Goal: Information Seeking & Learning: Learn about a topic

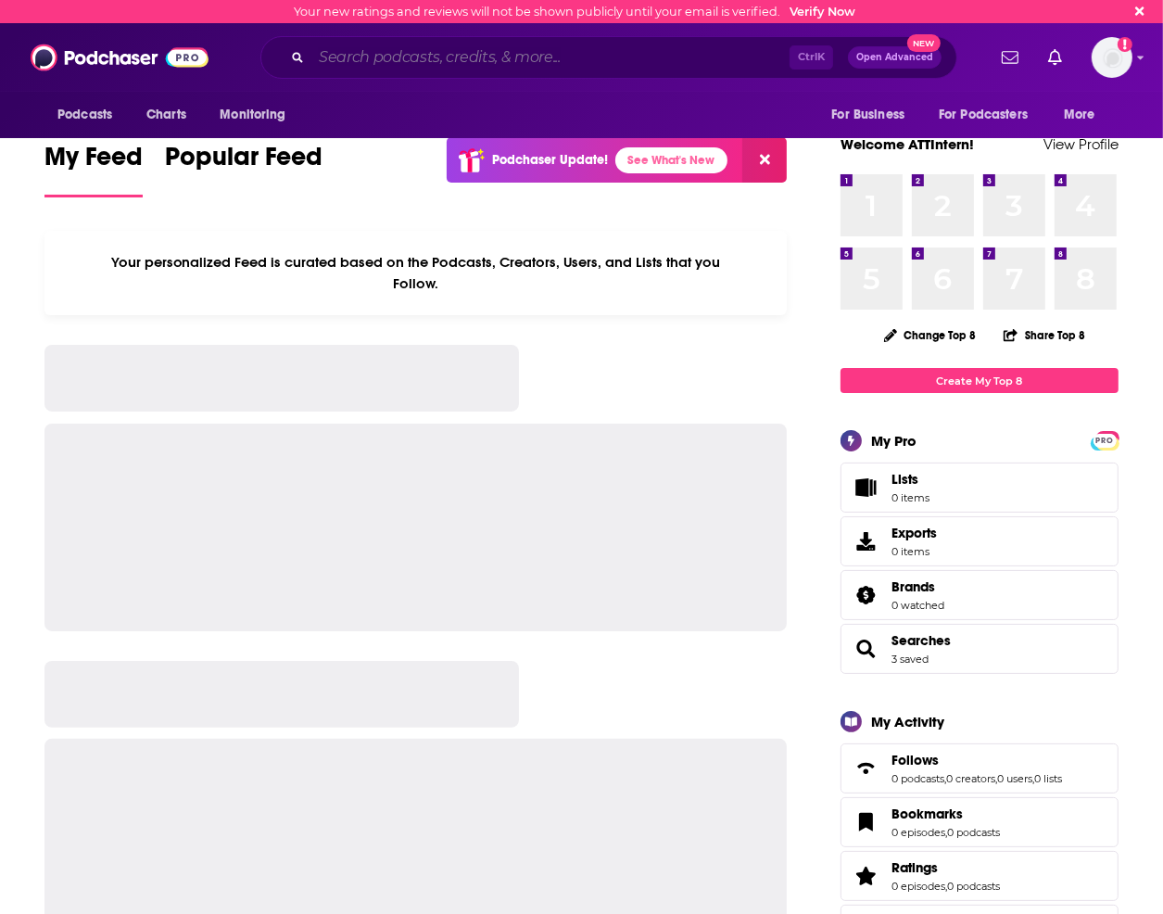
click at [386, 46] on input "Search podcasts, credits, & more..." at bounding box center [550, 58] width 478 height 30
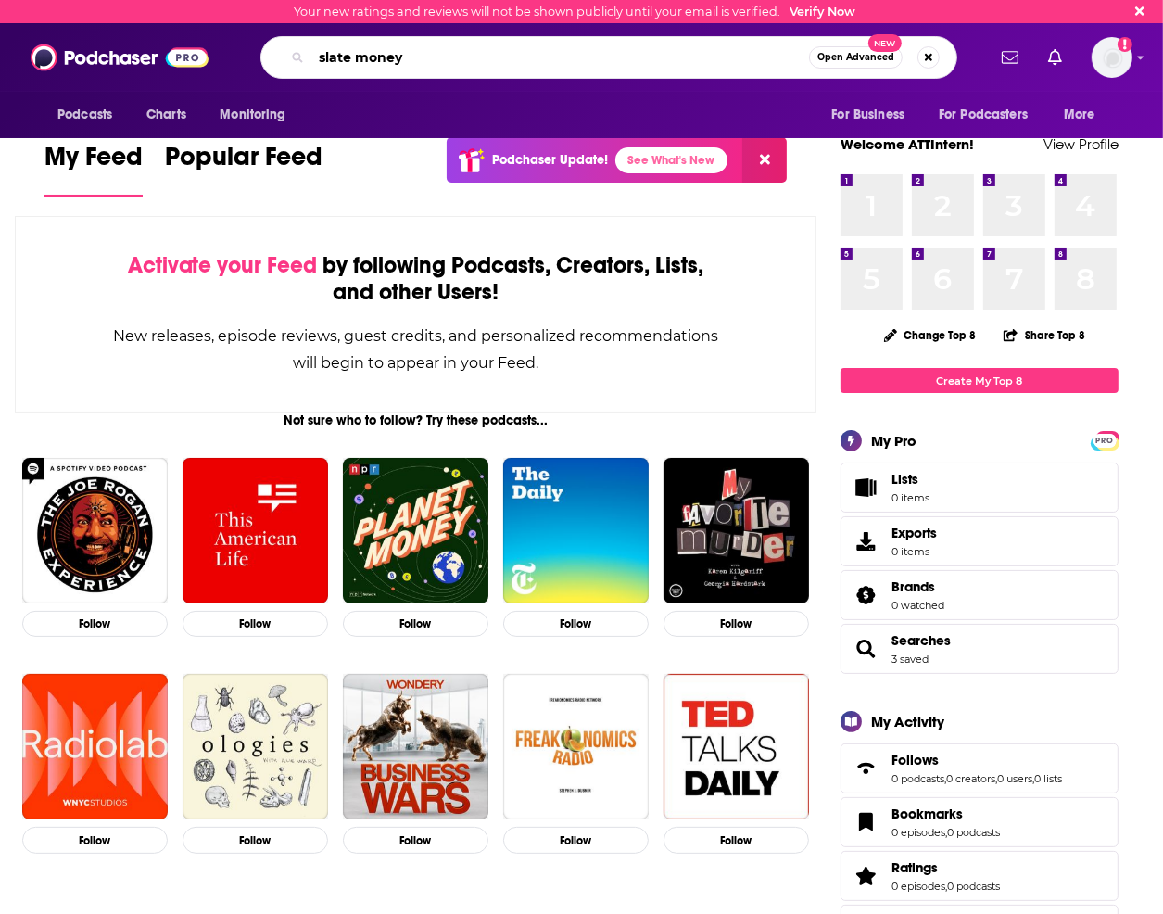
type input "slate money"
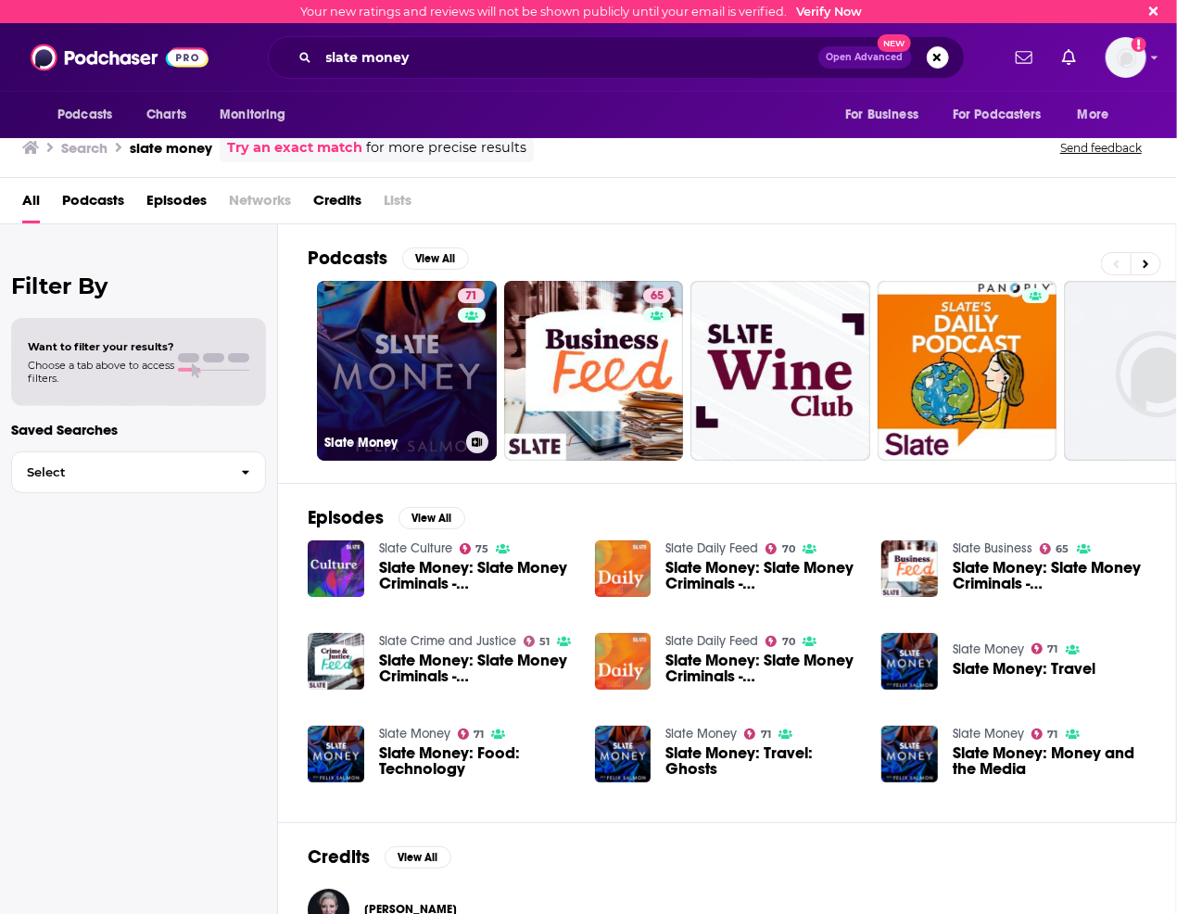
click at [366, 389] on link "71 Slate Money" at bounding box center [407, 371] width 180 height 180
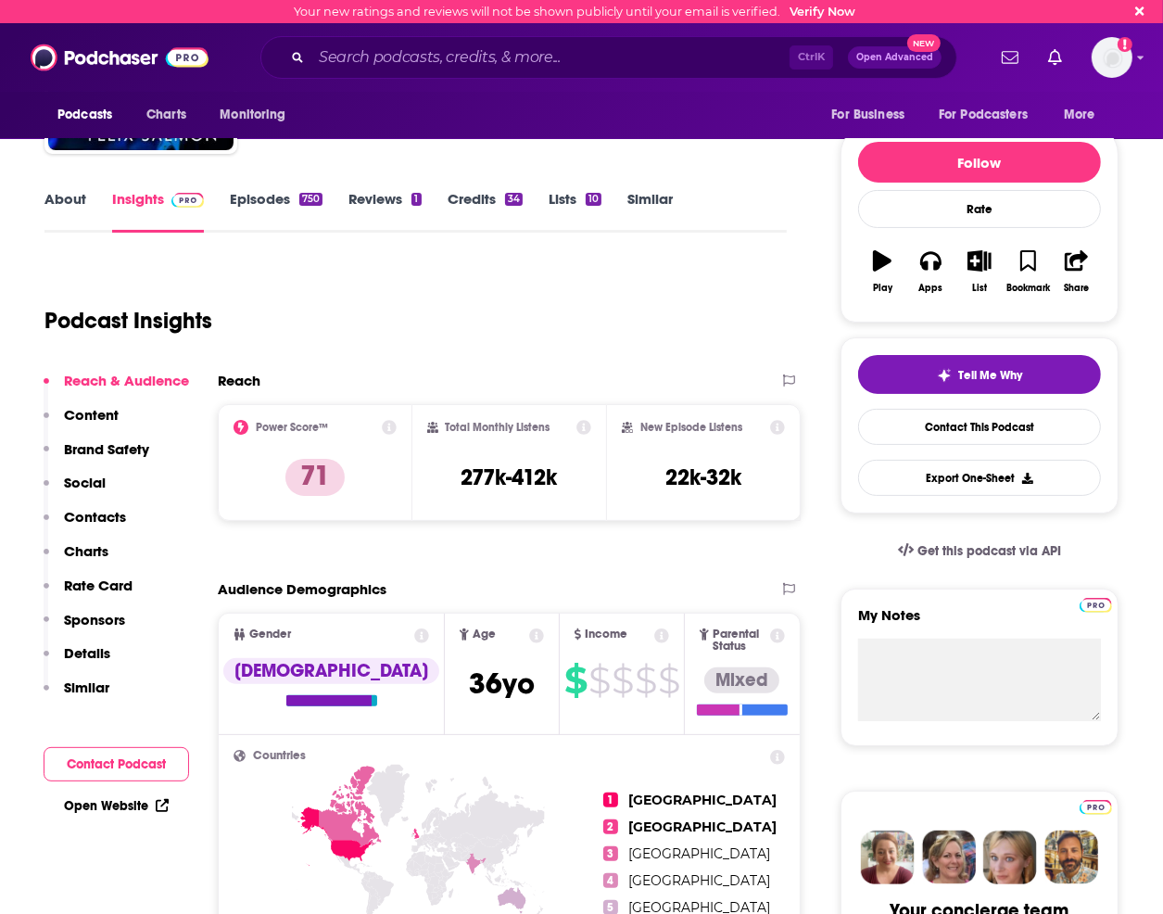
scroll to position [185, 0]
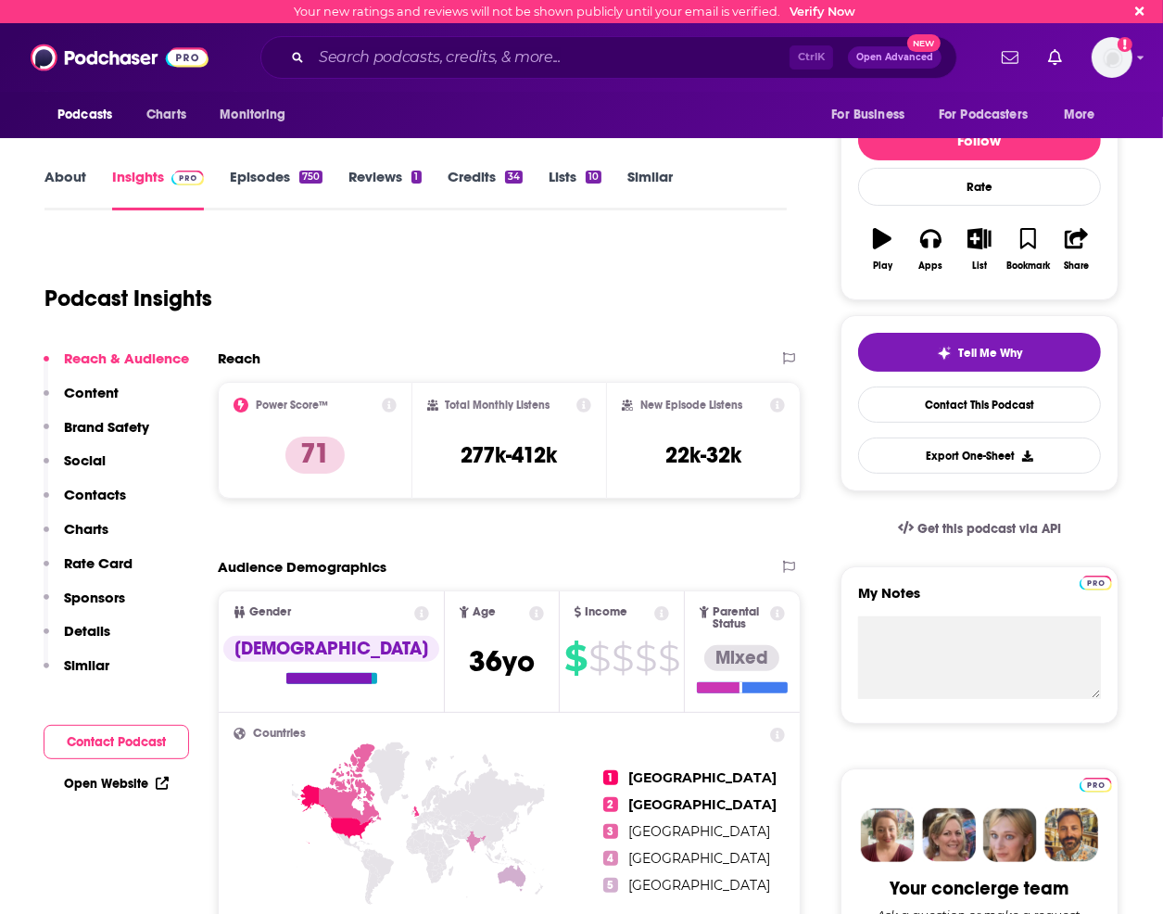
click at [100, 424] on p "Brand Safety" at bounding box center [106, 427] width 85 height 18
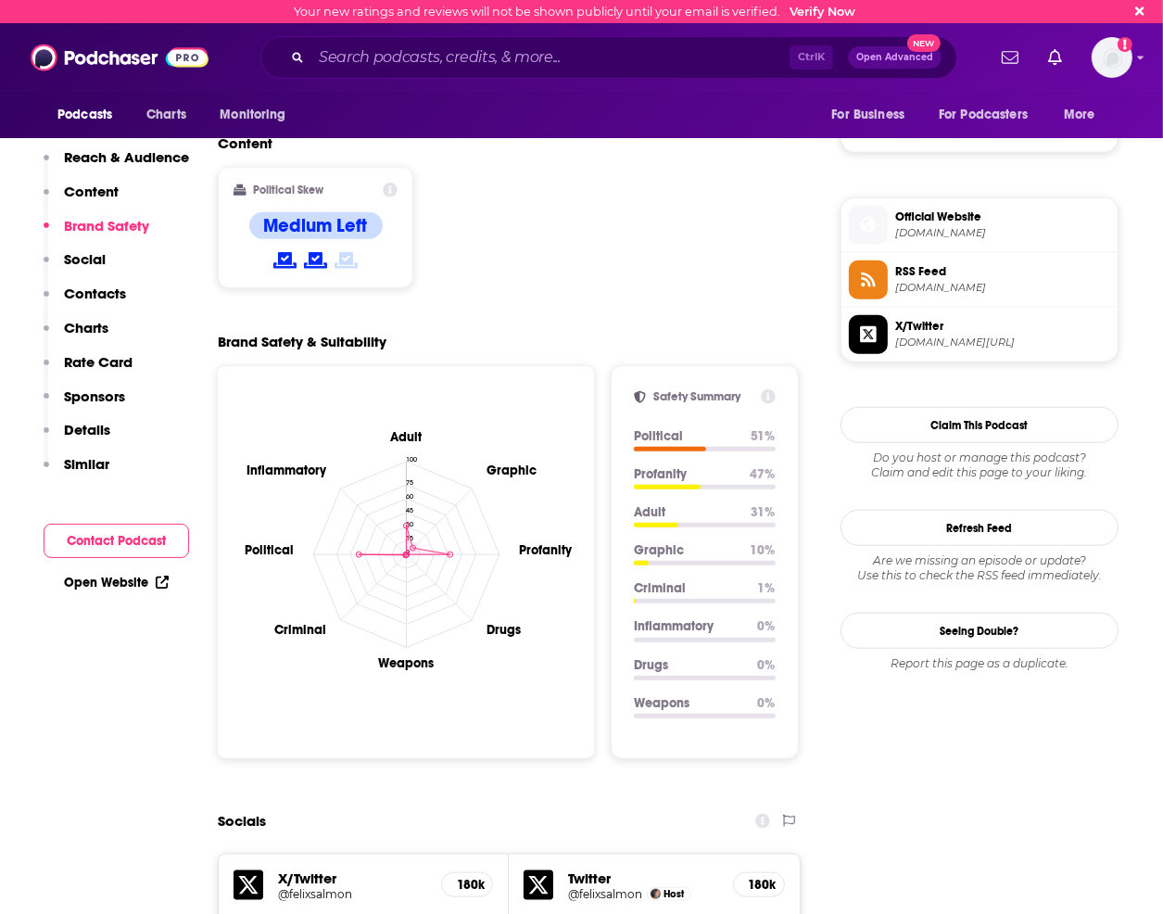
scroll to position [1378, 0]
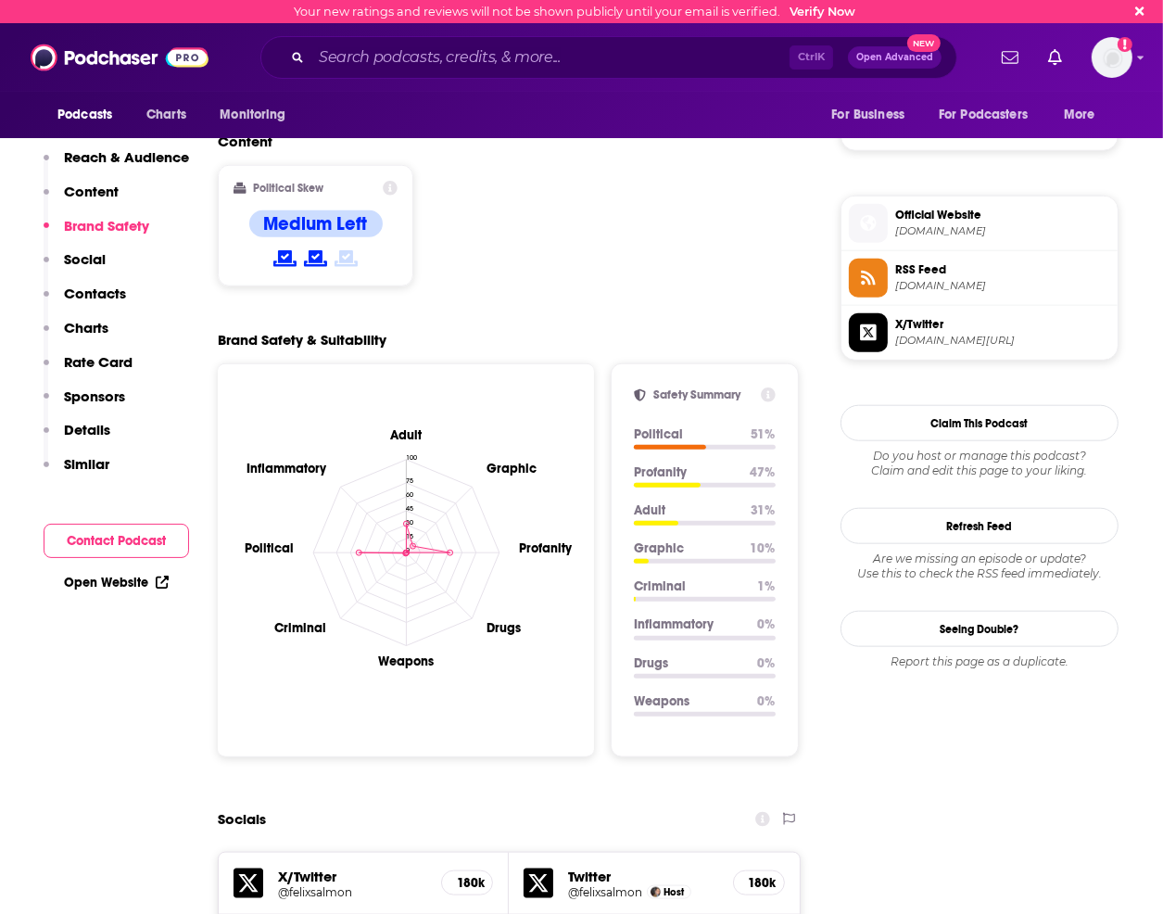
click at [768, 387] on icon at bounding box center [768, 394] width 15 height 15
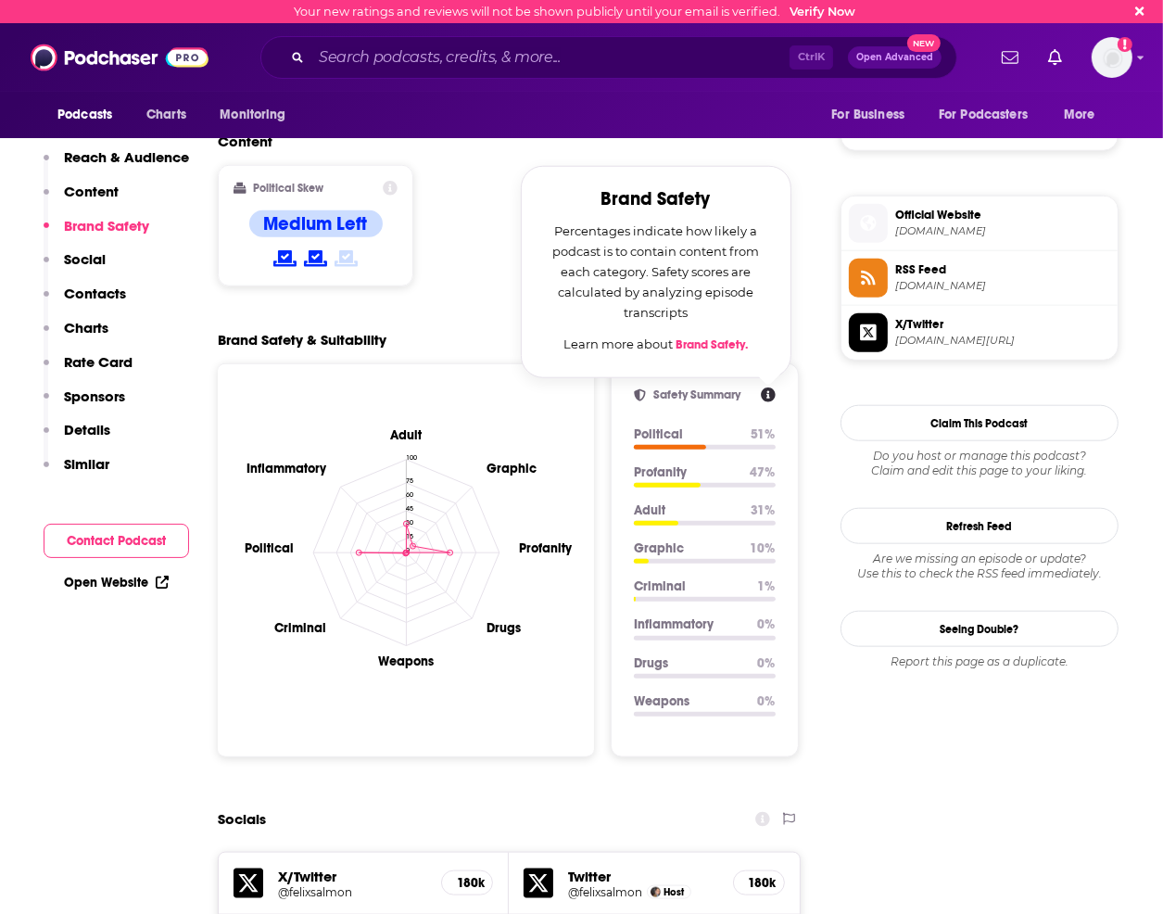
click at [753, 387] on h2 "Safety Summary" at bounding box center [703, 394] width 99 height 15
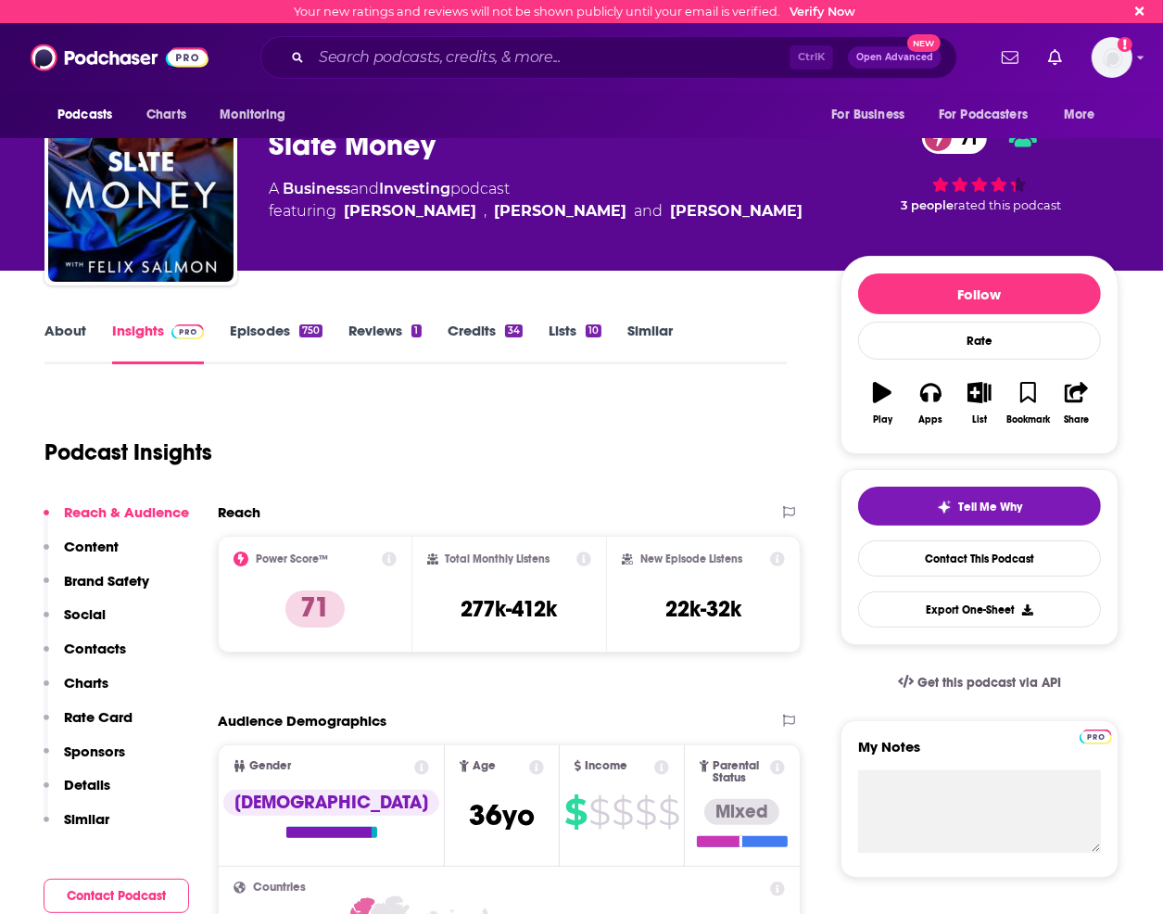
scroll to position [0, 0]
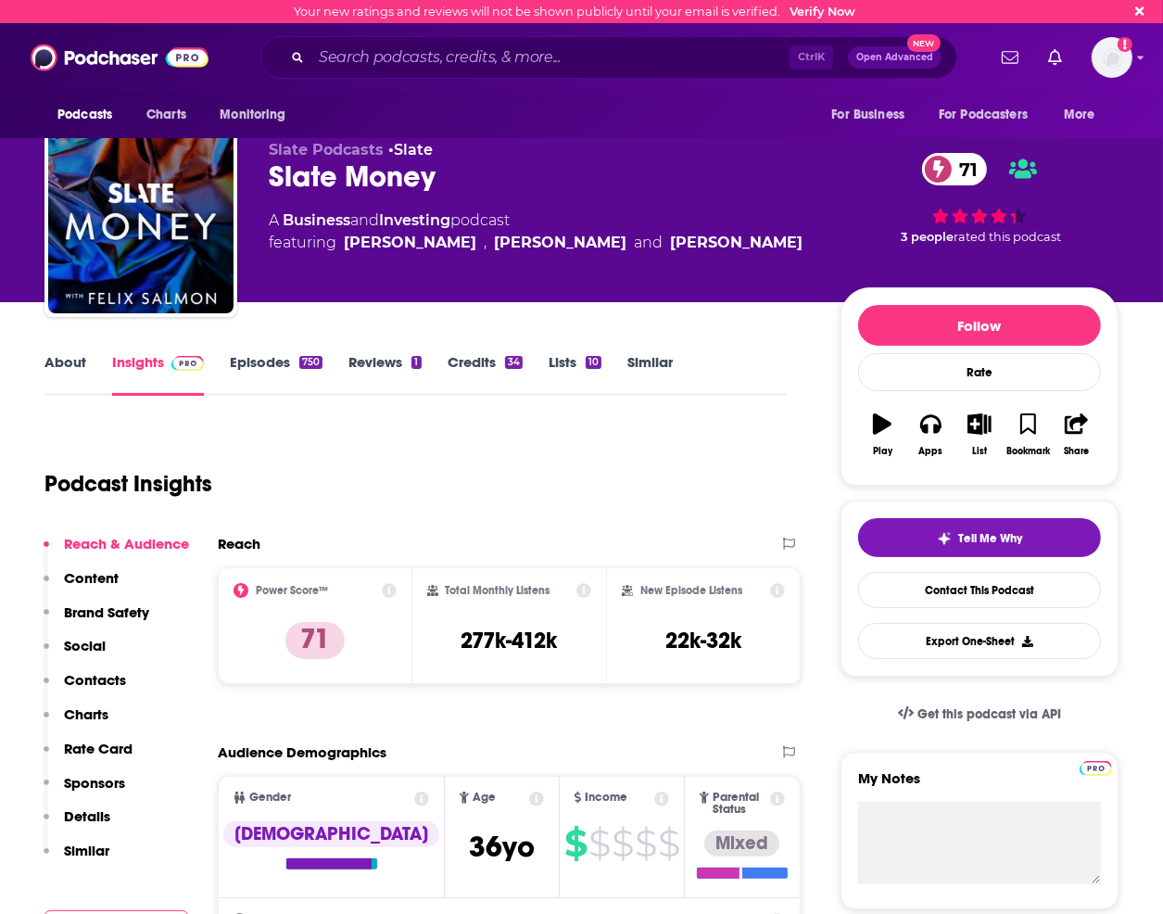
click at [452, 75] on div "Ctrl K Open Advanced New" at bounding box center [608, 57] width 697 height 43
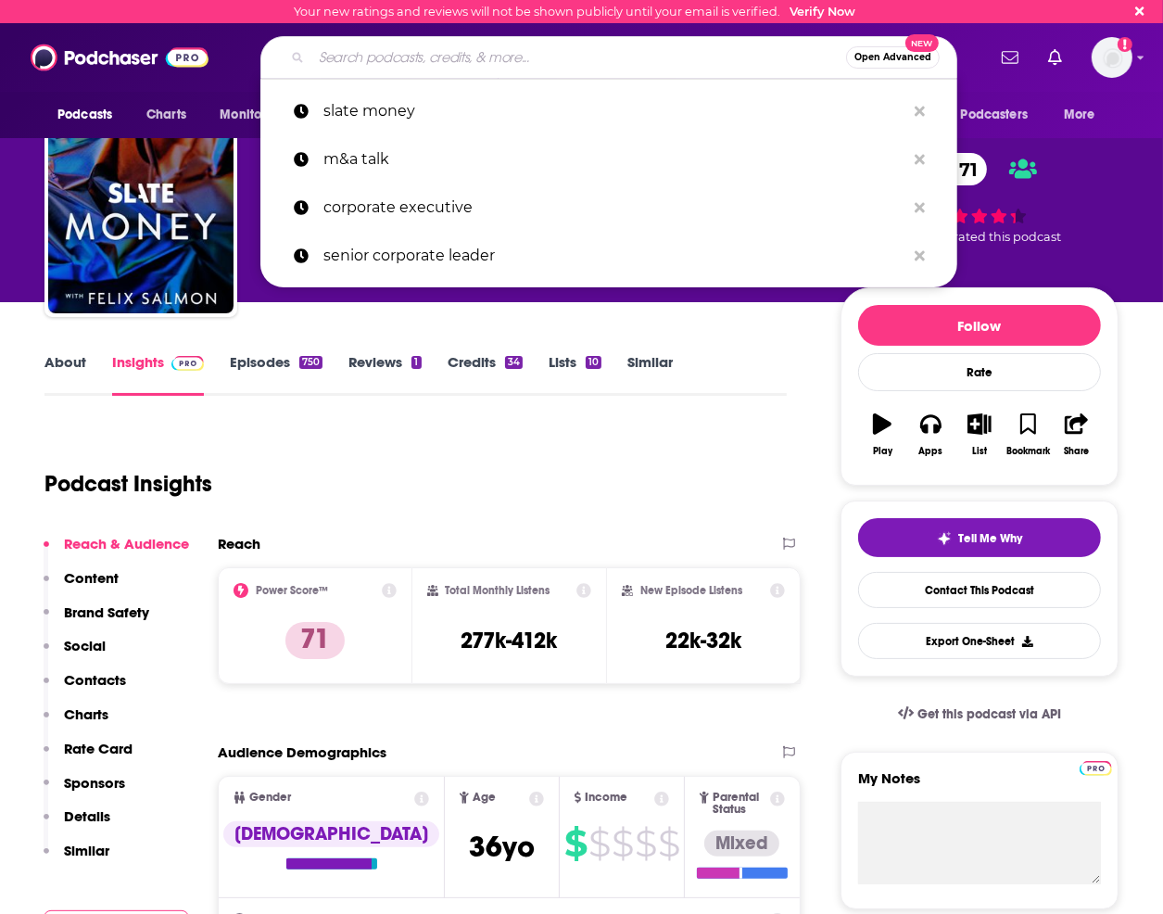
click at [446, 71] on input "Search podcasts, credits, & more..." at bounding box center [578, 58] width 535 height 30
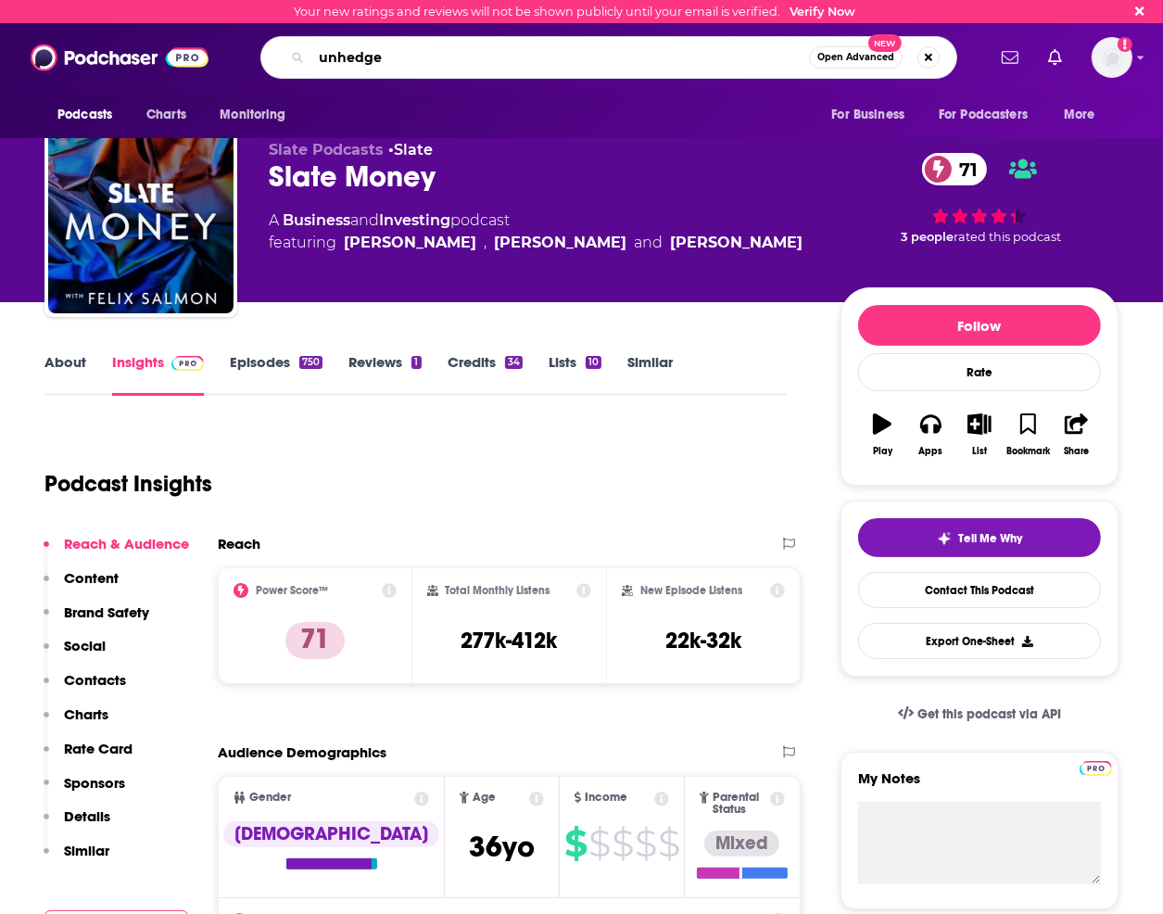
type input "unhedged"
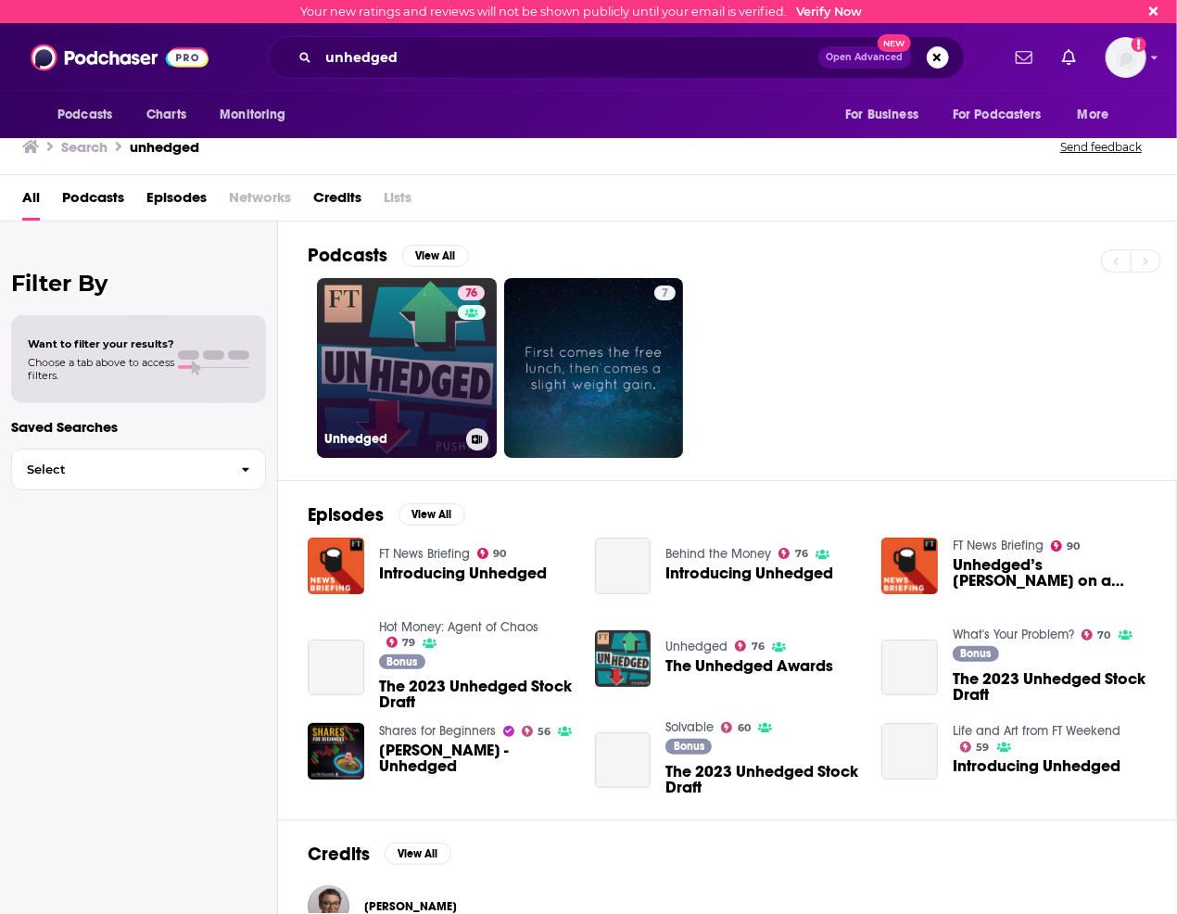
click at [373, 386] on link "76 Unhedged" at bounding box center [407, 368] width 180 height 180
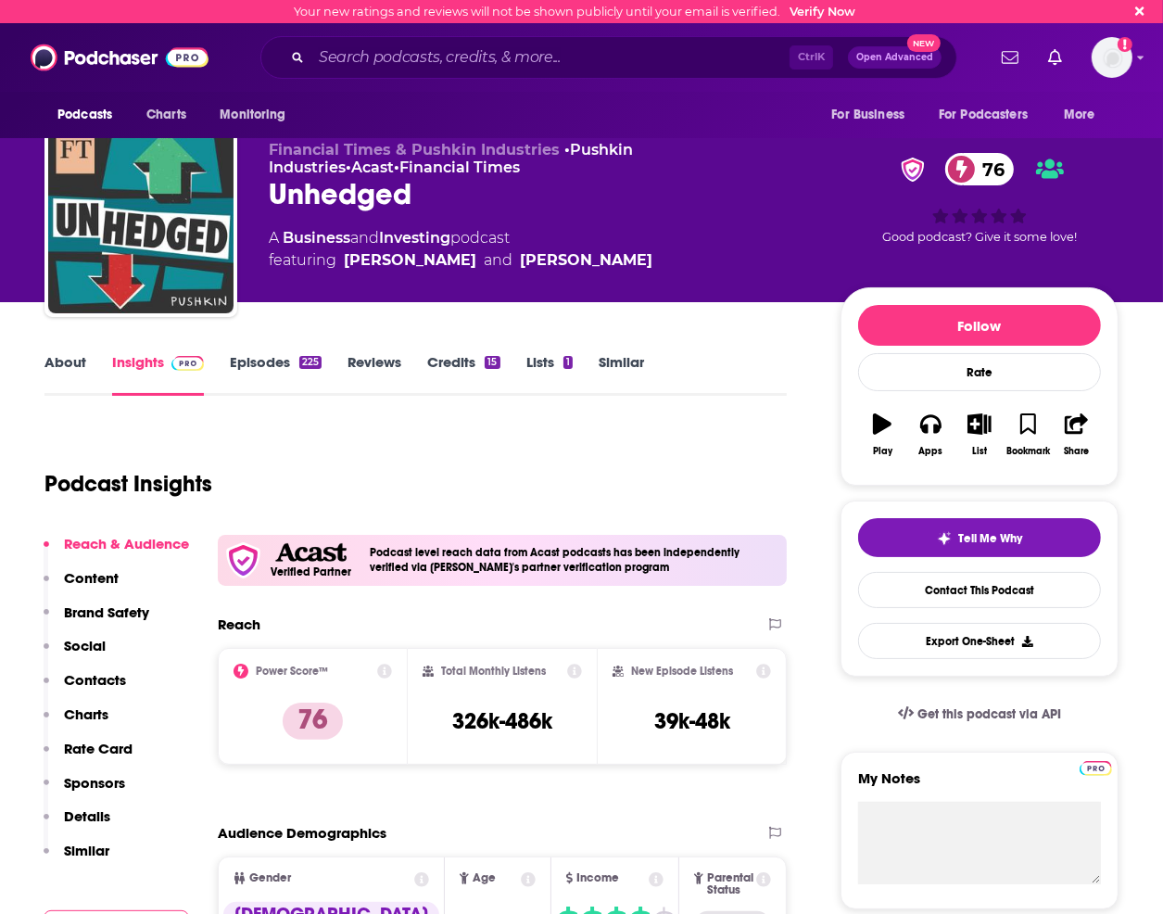
click at [252, 369] on link "Episodes 225" at bounding box center [276, 374] width 92 height 43
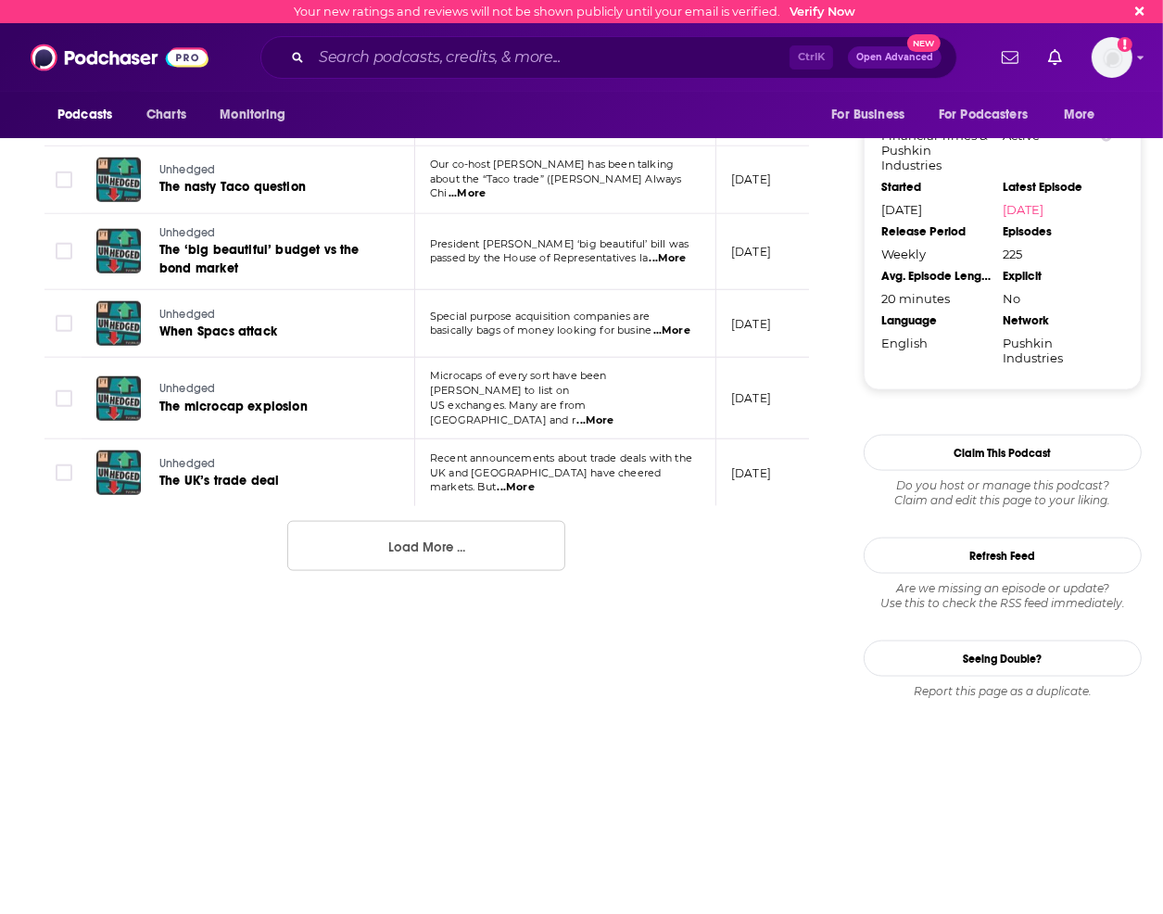
scroll to position [1854, 0]
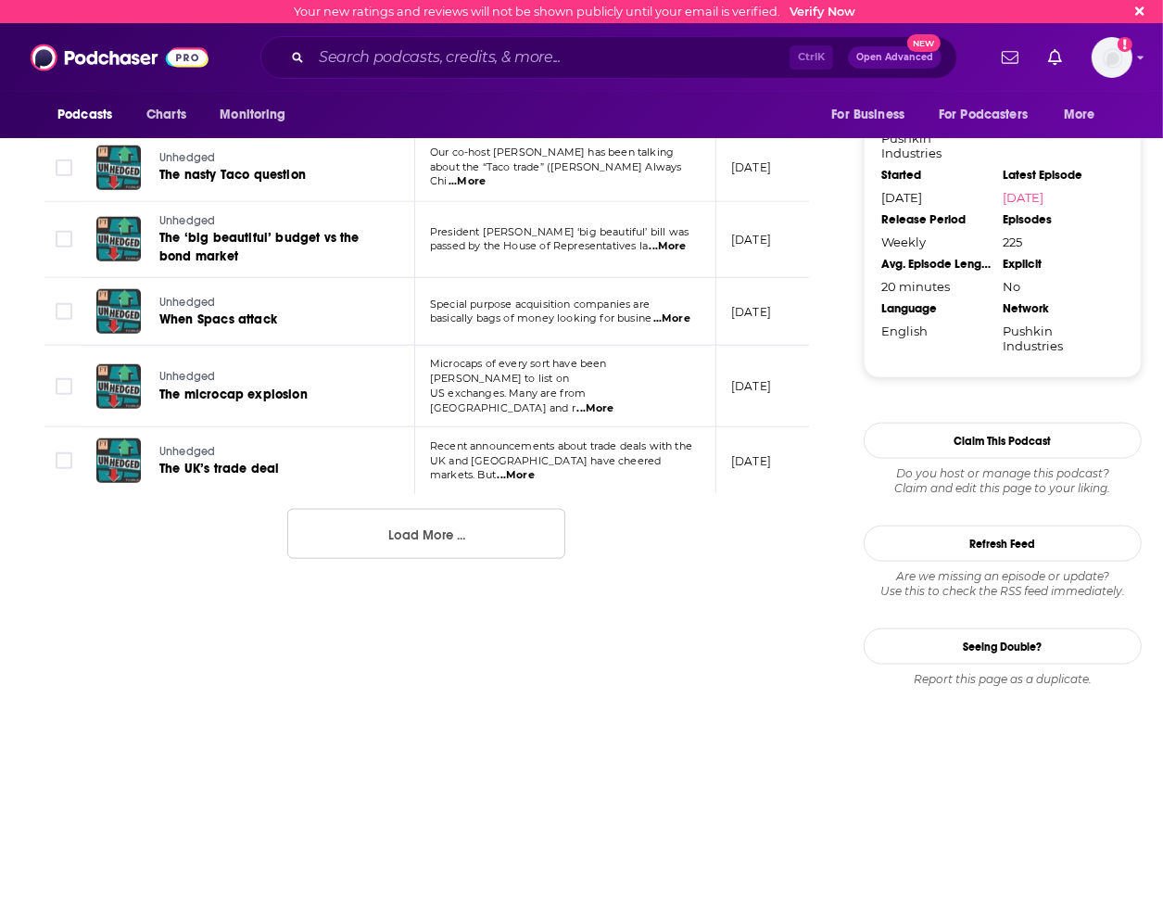
click at [489, 509] on button "Load More ..." at bounding box center [426, 534] width 278 height 50
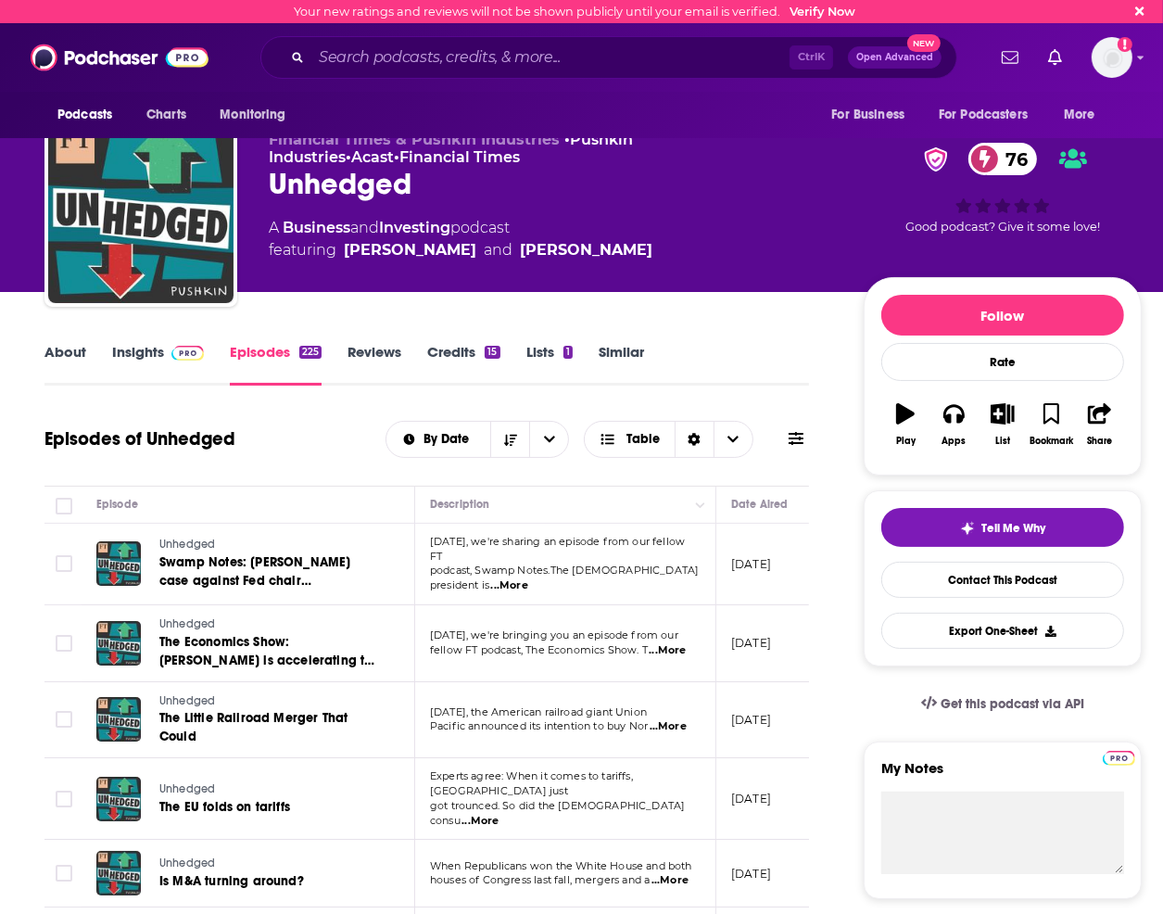
scroll to position [0, 0]
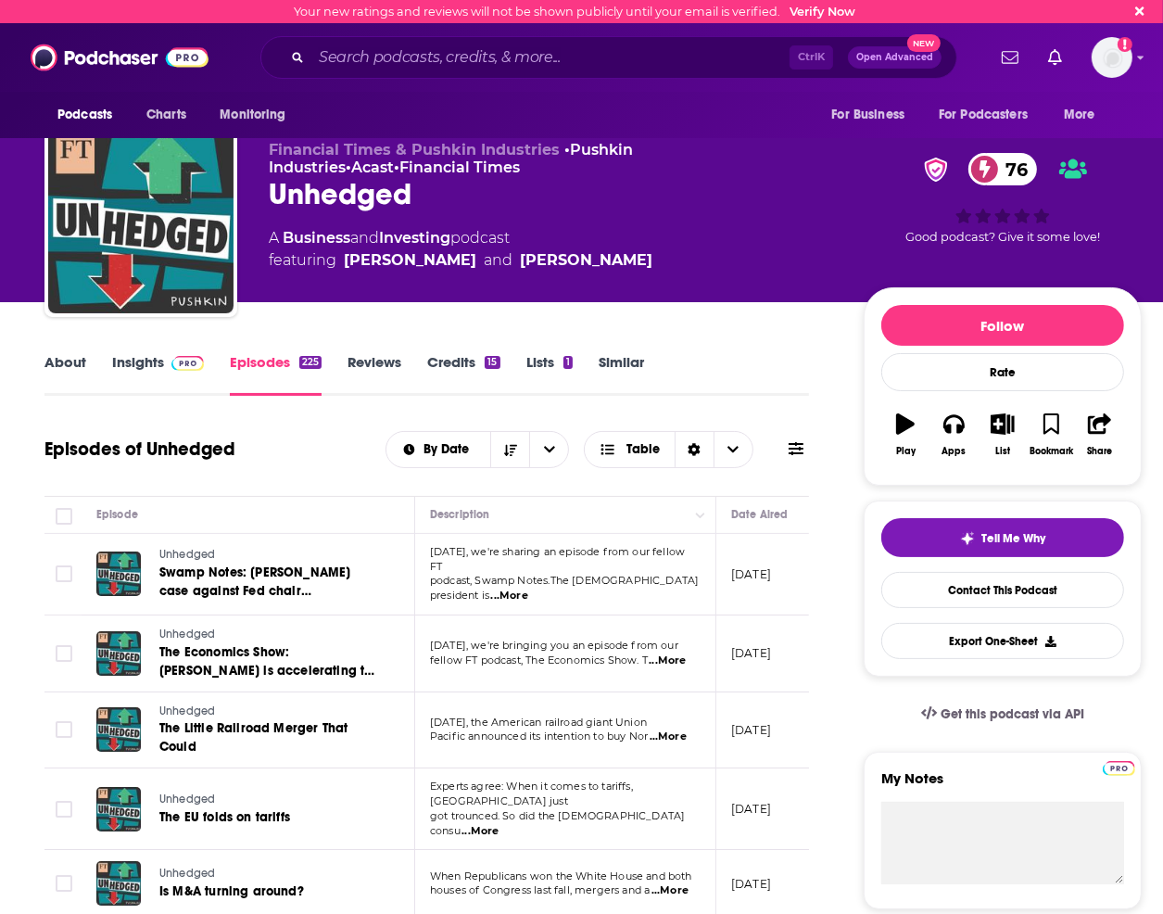
click at [425, 146] on span "Financial Times & Pushkin Industries" at bounding box center [414, 150] width 291 height 18
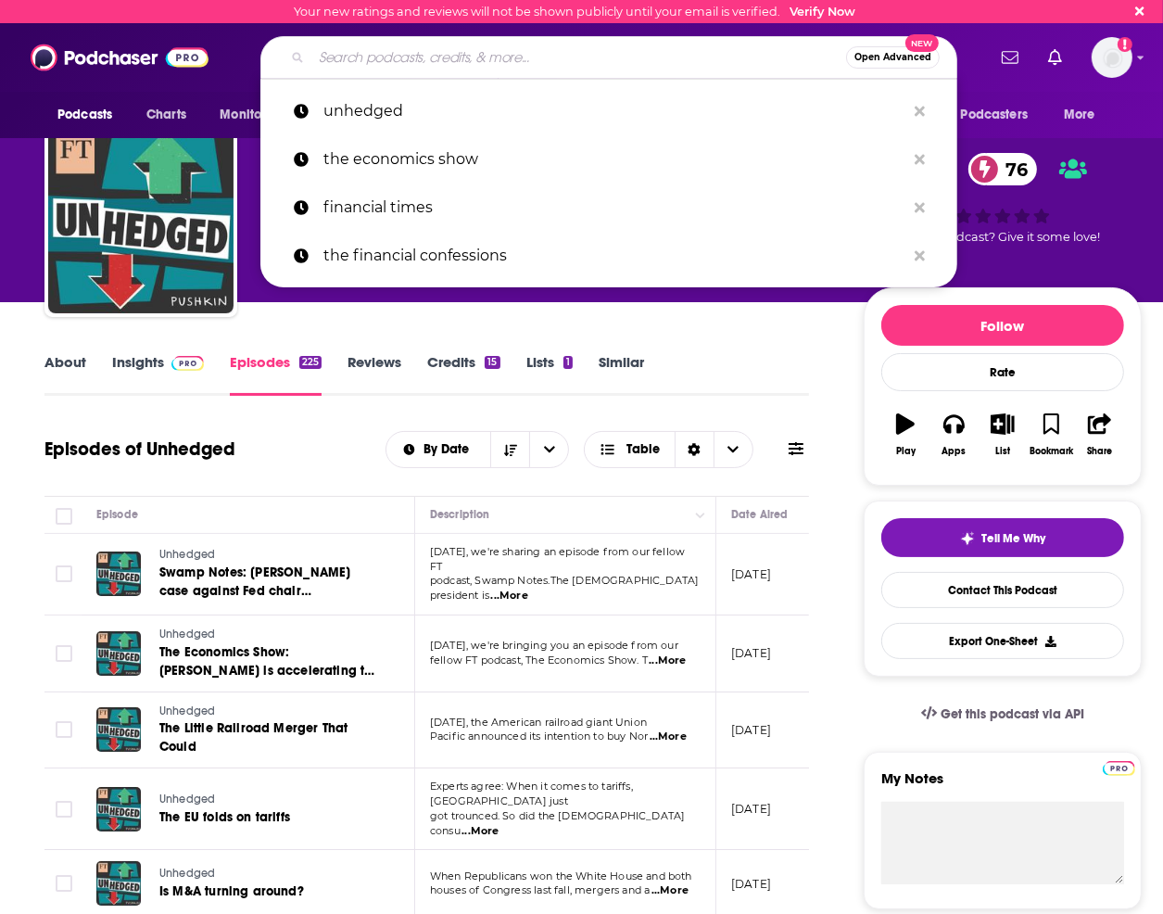
click at [448, 64] on input "Search podcasts, credits, & more..." at bounding box center [578, 58] width 535 height 30
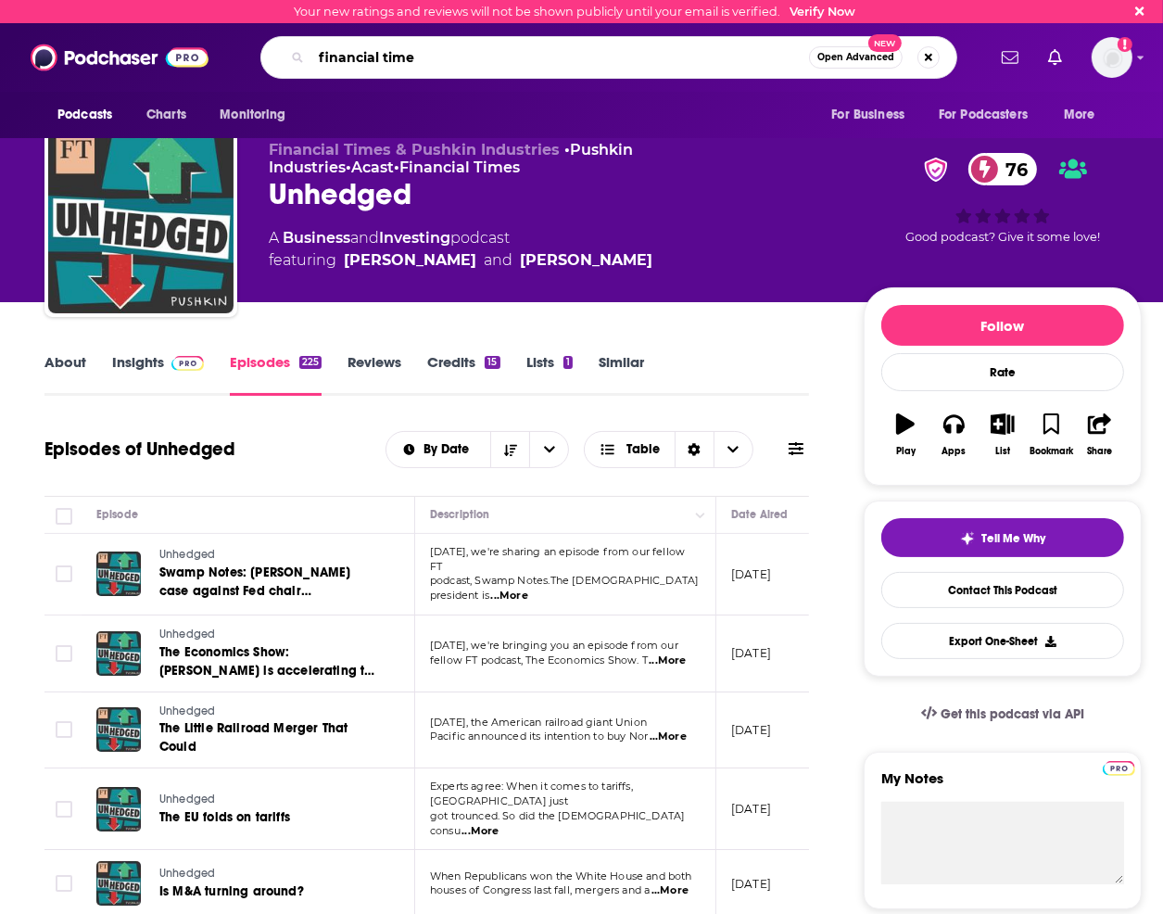
type input "financial times"
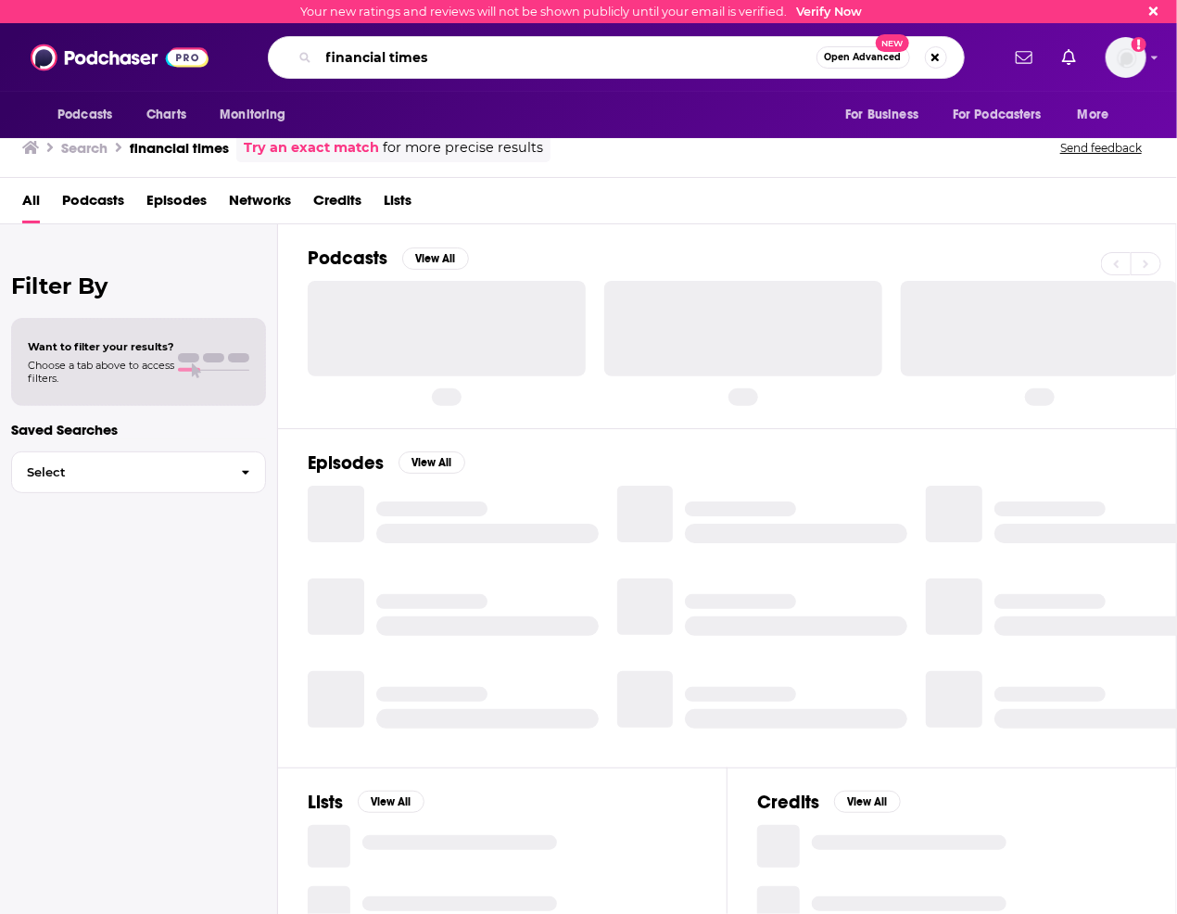
click at [401, 59] on input "financial times" at bounding box center [568, 58] width 498 height 30
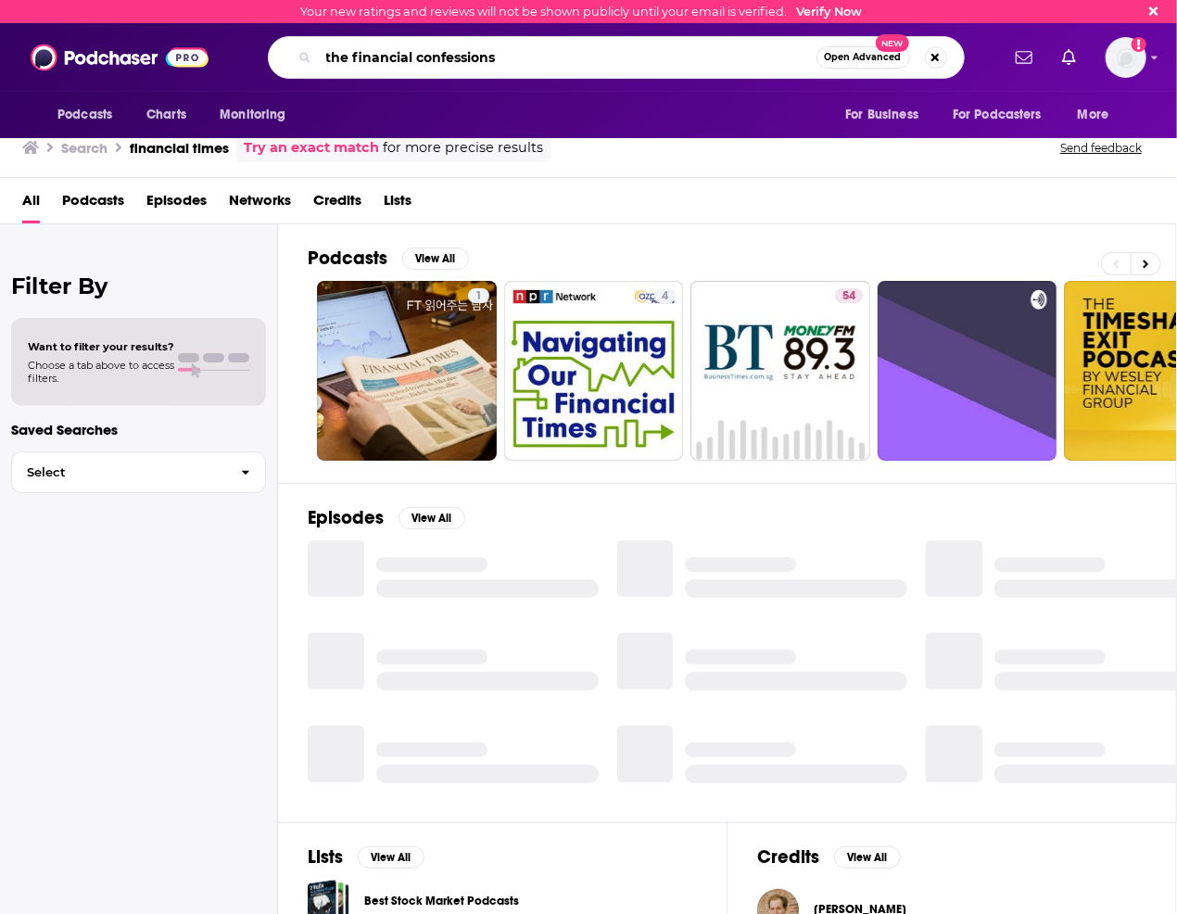
type input "the financial confessions"
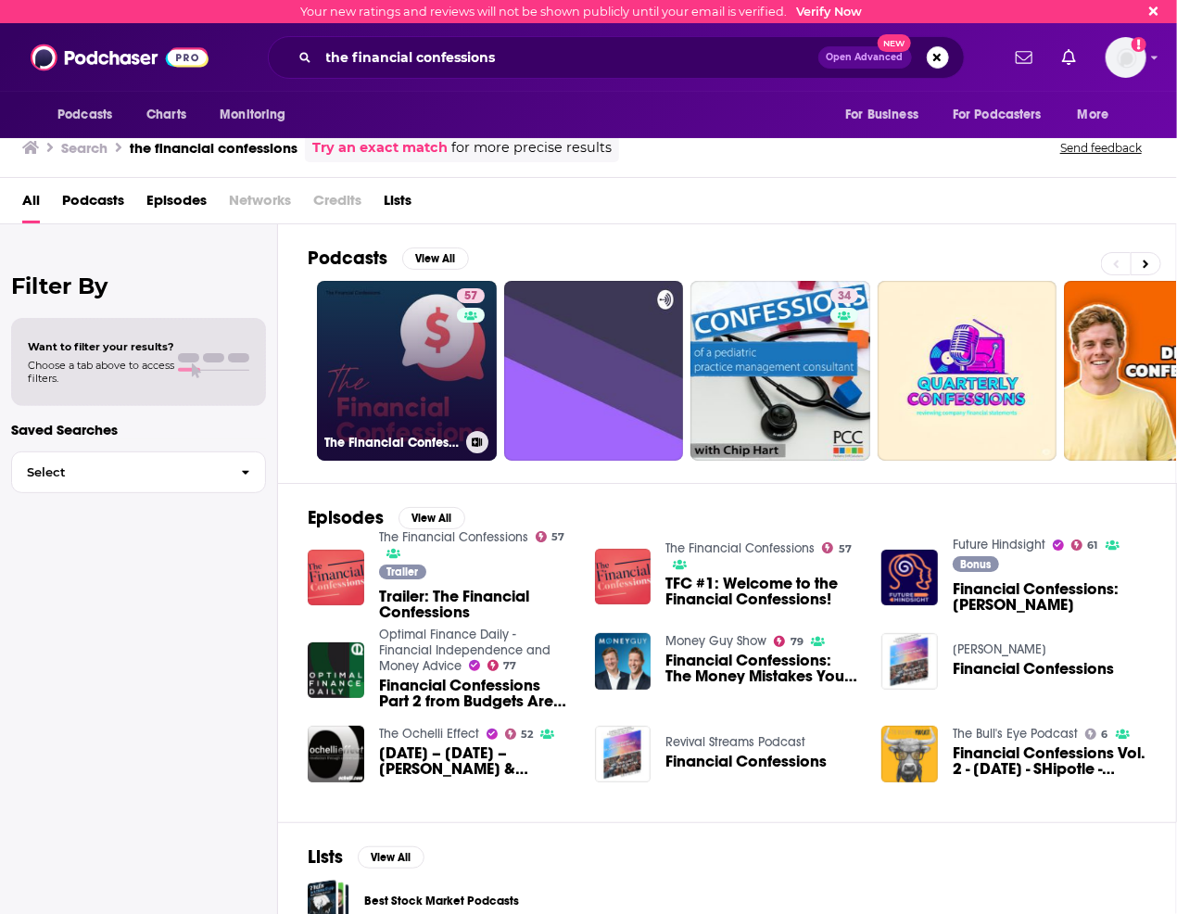
click at [438, 387] on link "57 The Financial Confessions" at bounding box center [407, 371] width 180 height 180
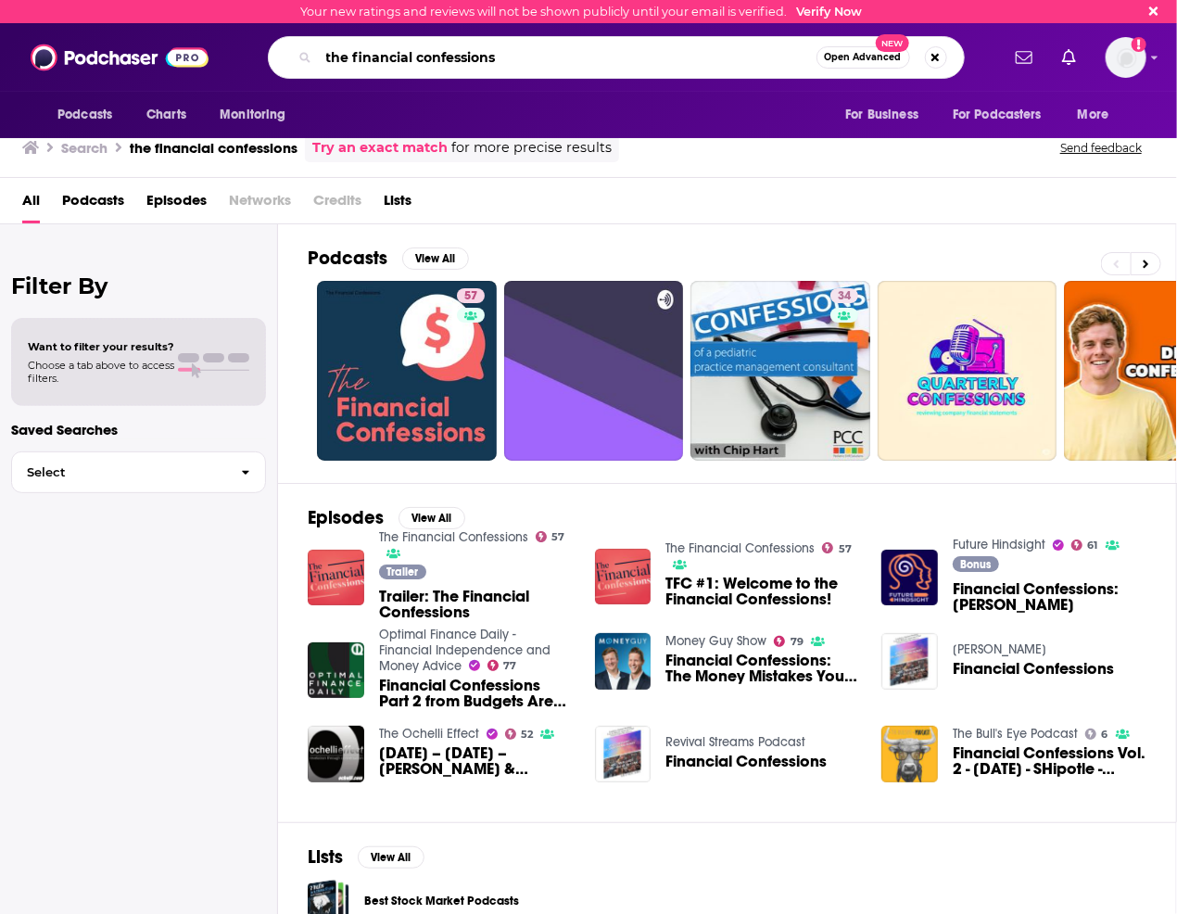
click at [463, 57] on input "the financial confessions" at bounding box center [568, 58] width 498 height 30
type input "experts of experience"
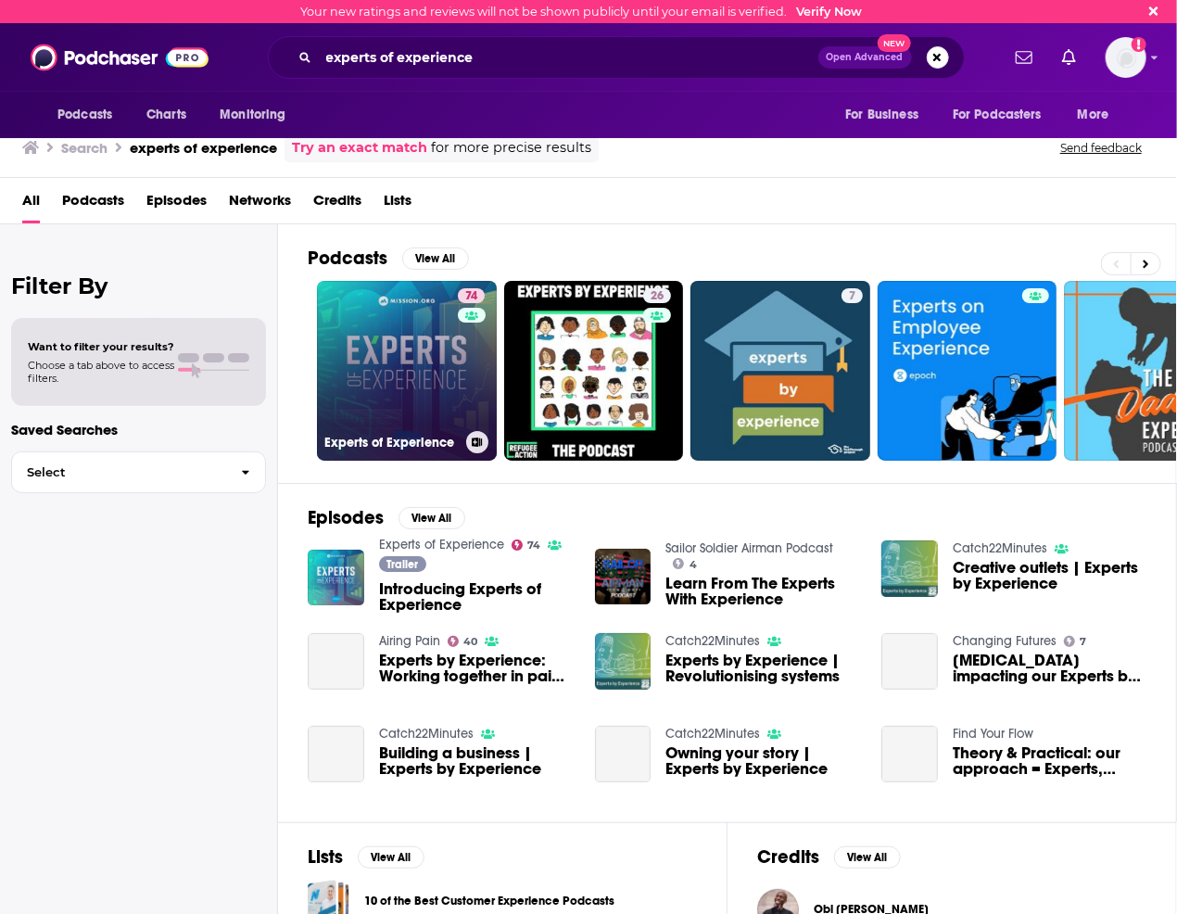
click at [410, 387] on link "74 Experts of Experience" at bounding box center [407, 371] width 180 height 180
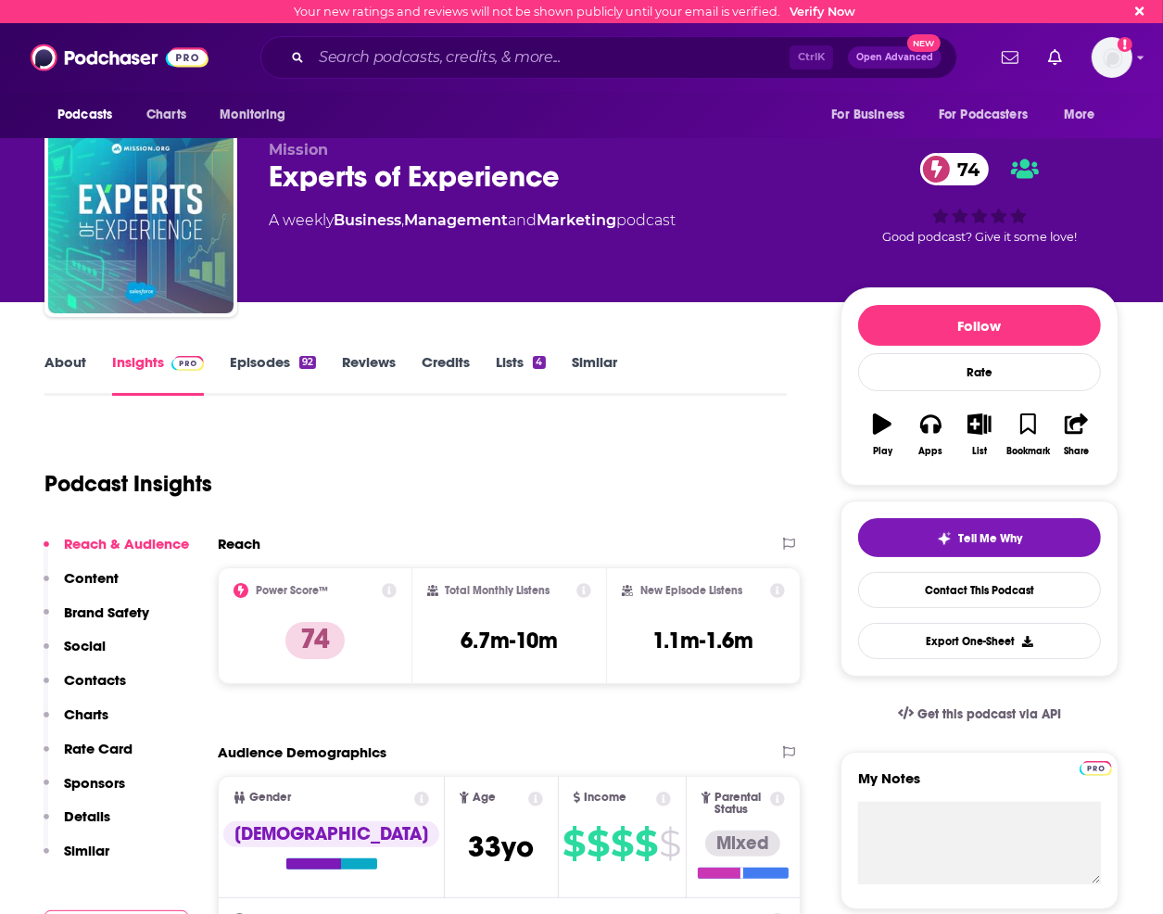
click at [234, 373] on link "Episodes 92" at bounding box center [273, 374] width 86 height 43
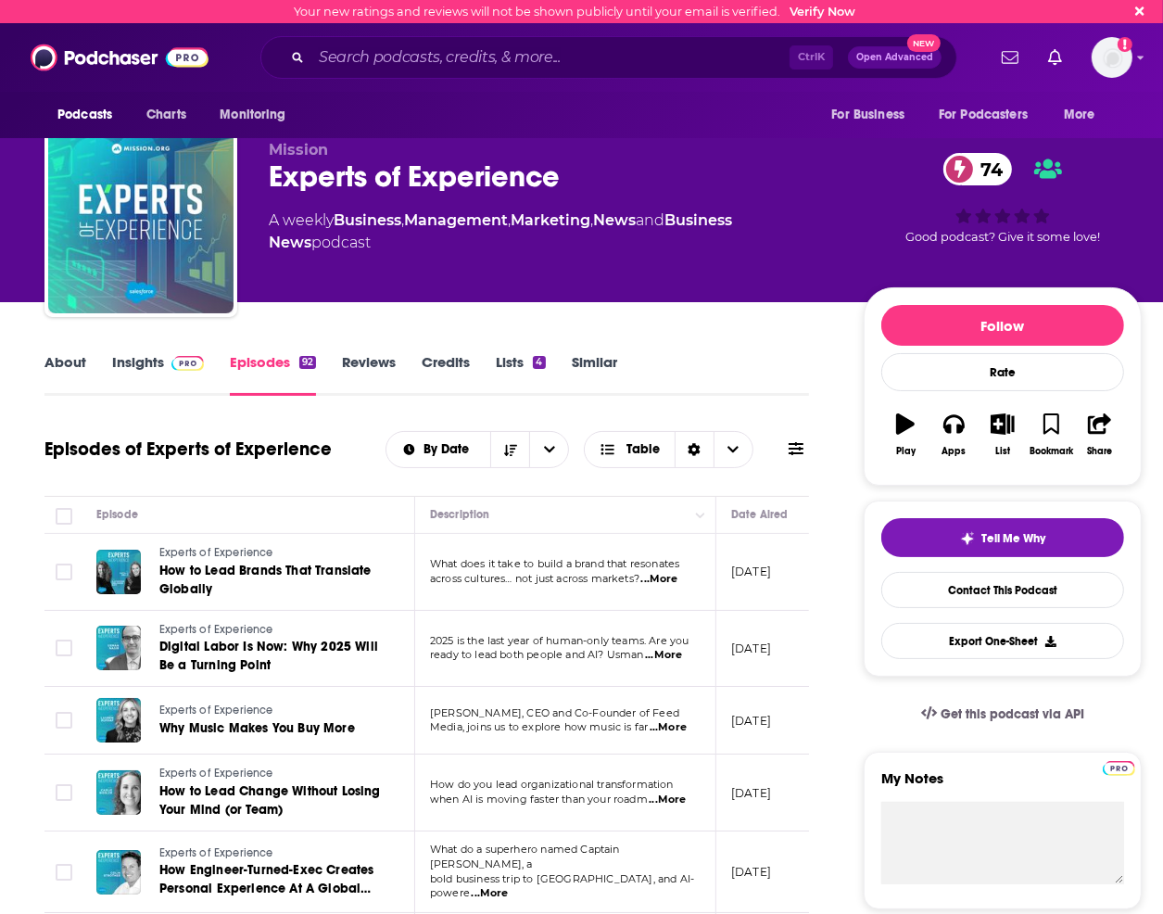
click at [56, 365] on link "About" at bounding box center [65, 374] width 42 height 43
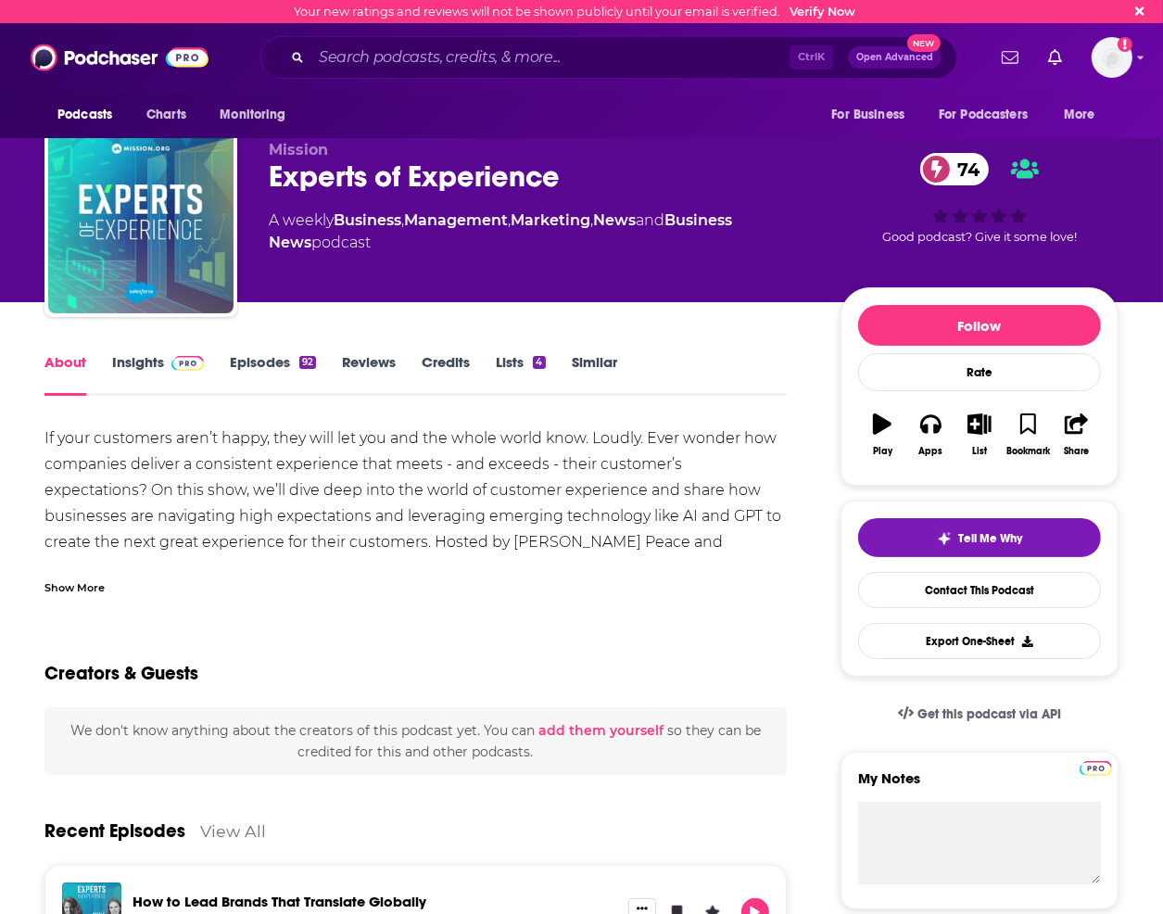
click at [72, 360] on link "About" at bounding box center [65, 374] width 42 height 43
click at [293, 357] on link "Episodes 92" at bounding box center [273, 374] width 86 height 43
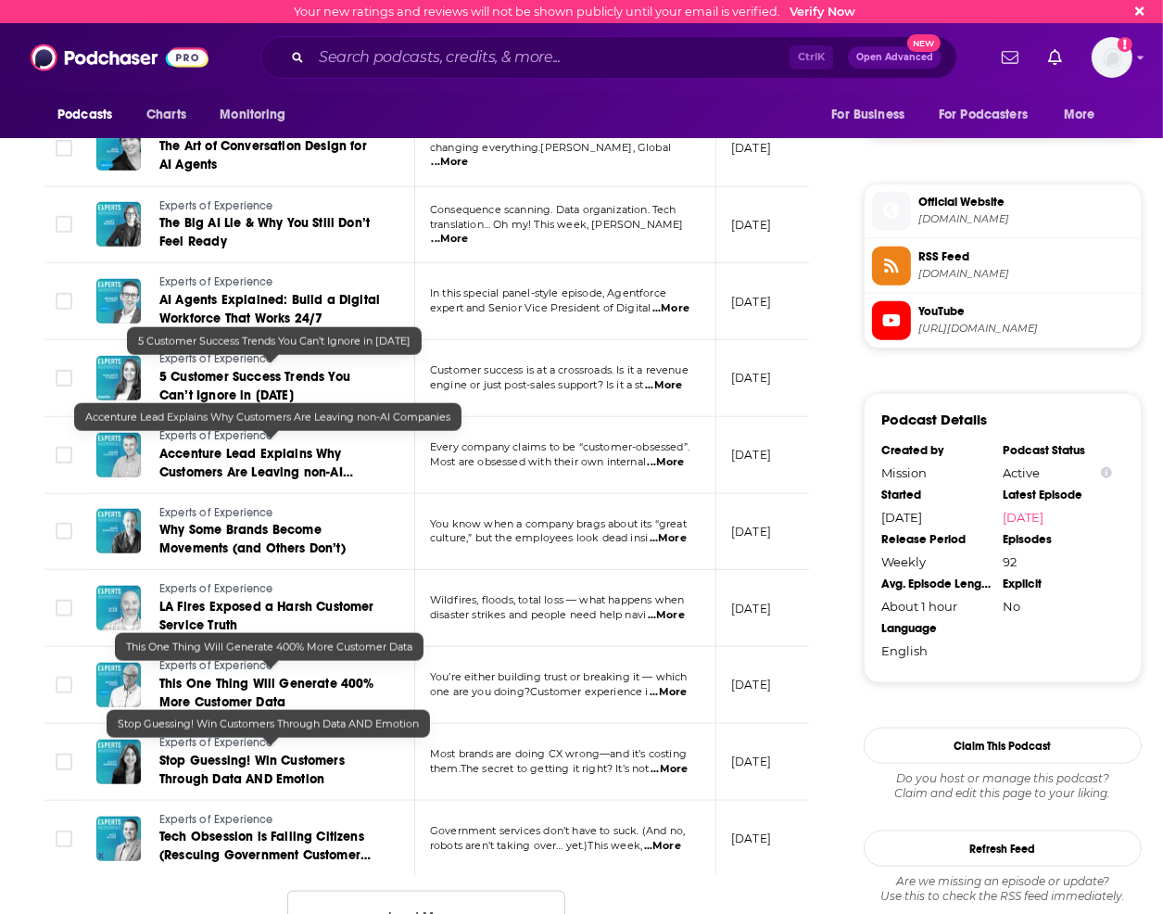
scroll to position [1854, 0]
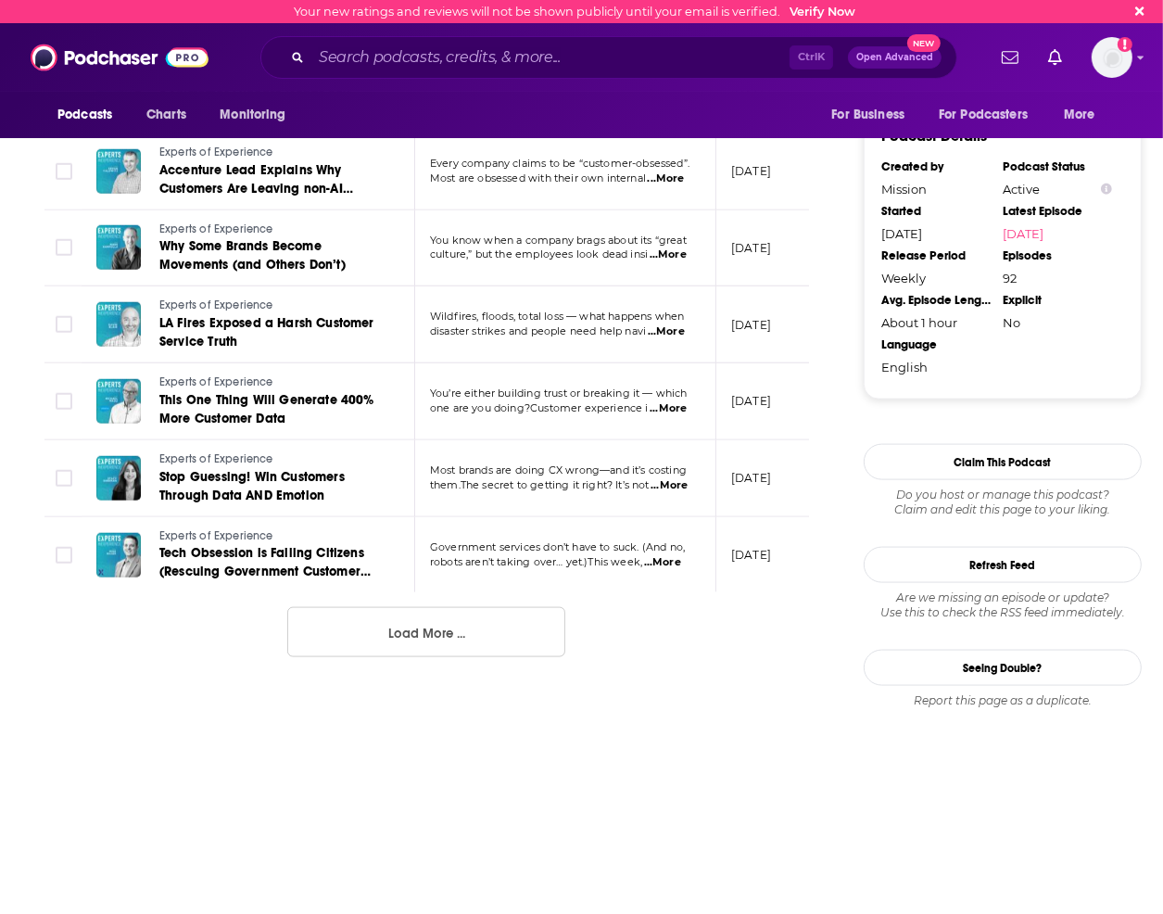
click at [375, 650] on button "Load More ..." at bounding box center [426, 632] width 278 height 50
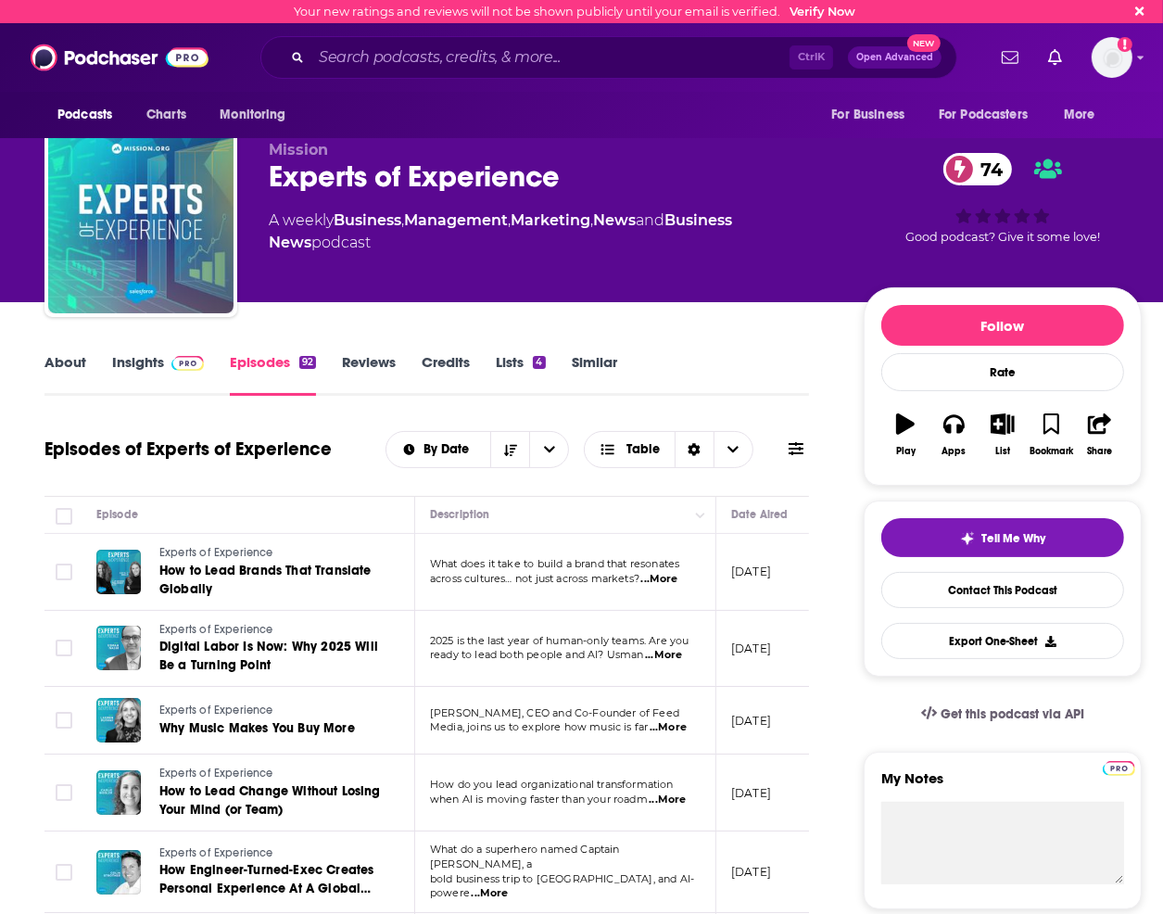
scroll to position [0, 0]
click at [80, 372] on link "About" at bounding box center [65, 374] width 42 height 43
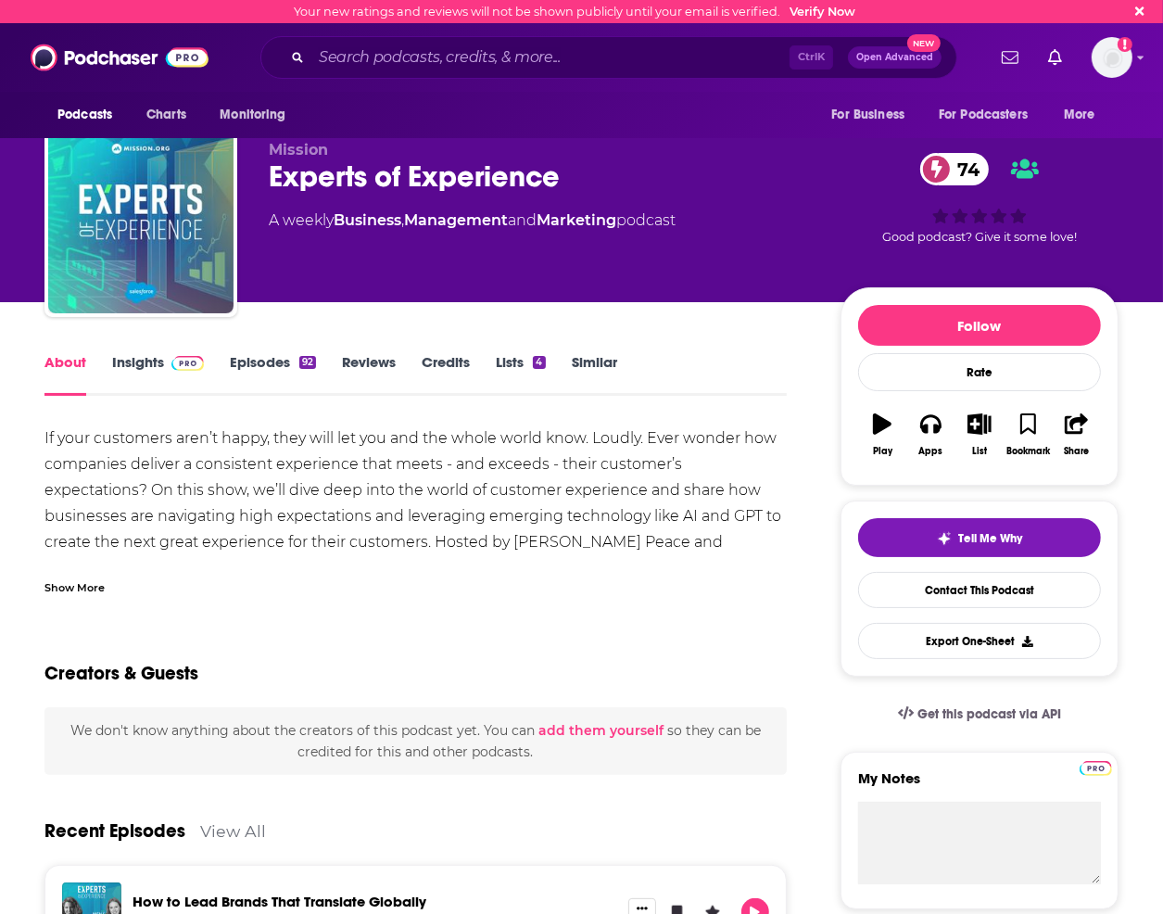
click at [115, 362] on link "Insights" at bounding box center [158, 374] width 92 height 43
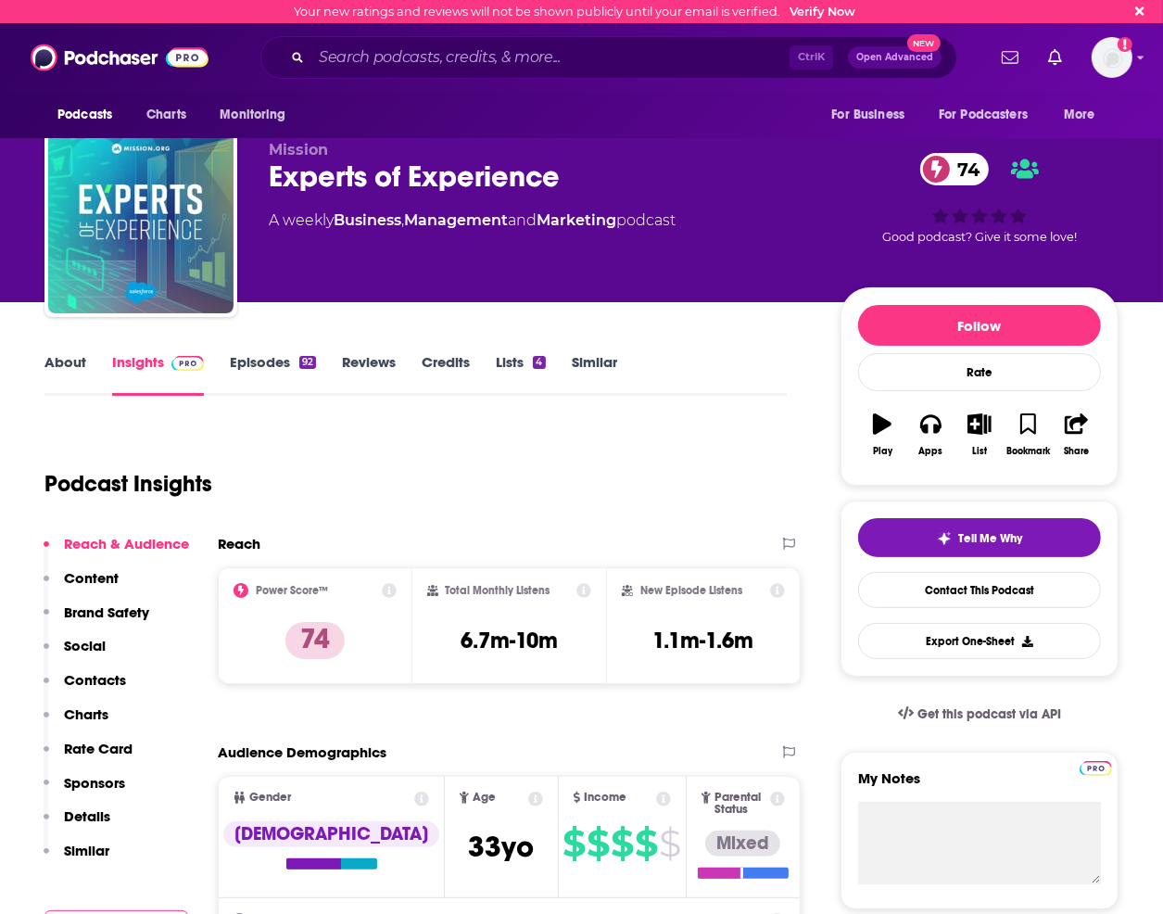
click at [59, 366] on link "About" at bounding box center [65, 374] width 42 height 43
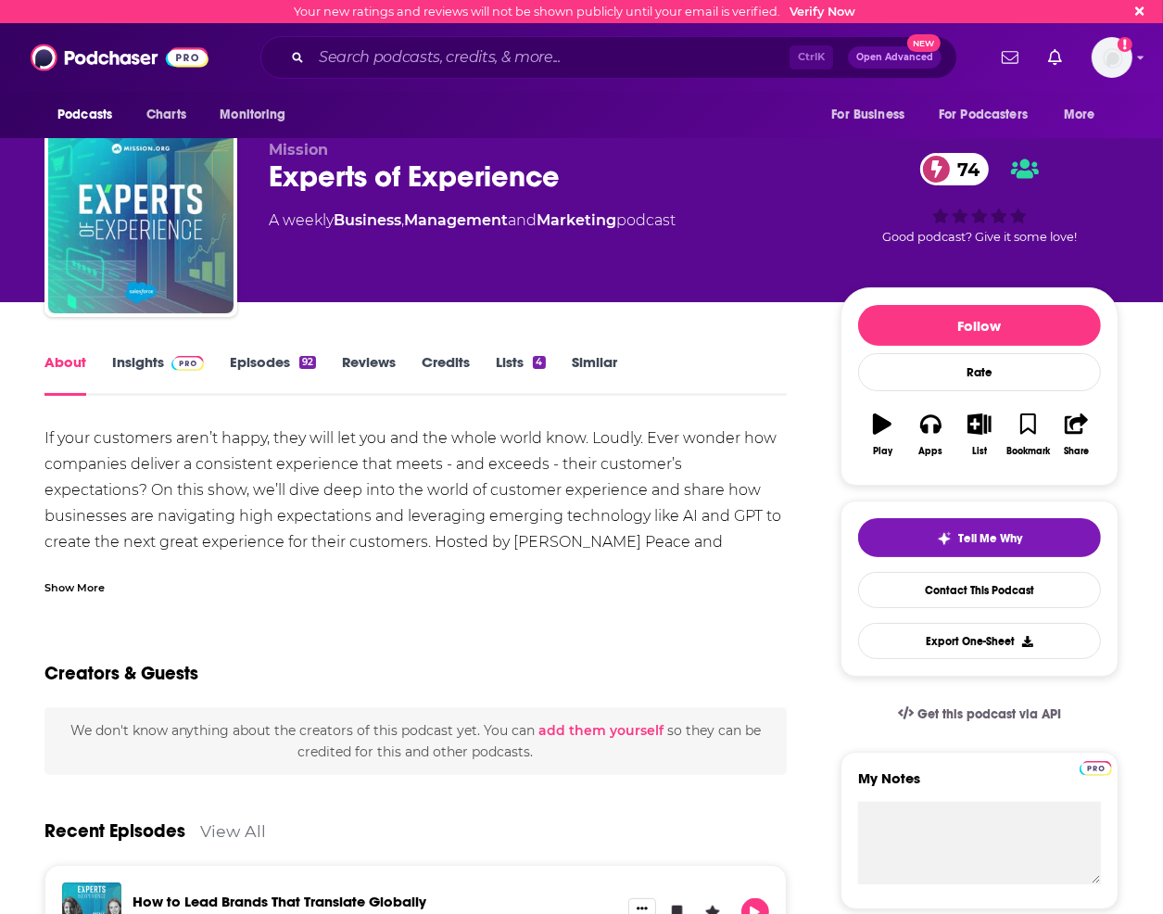
click at [137, 354] on link "Insights" at bounding box center [158, 374] width 92 height 43
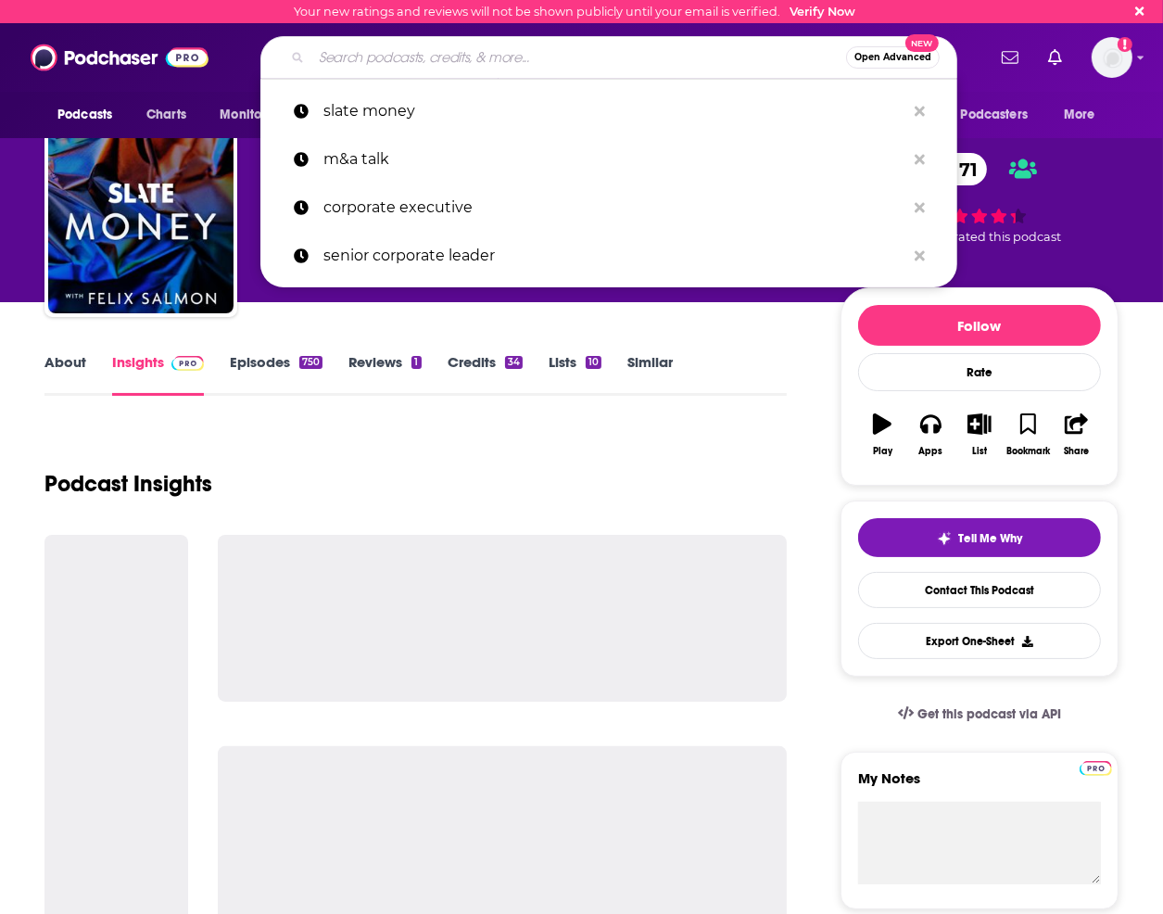
click at [430, 63] on input "Search podcasts, credits, & more..." at bounding box center [578, 58] width 535 height 30
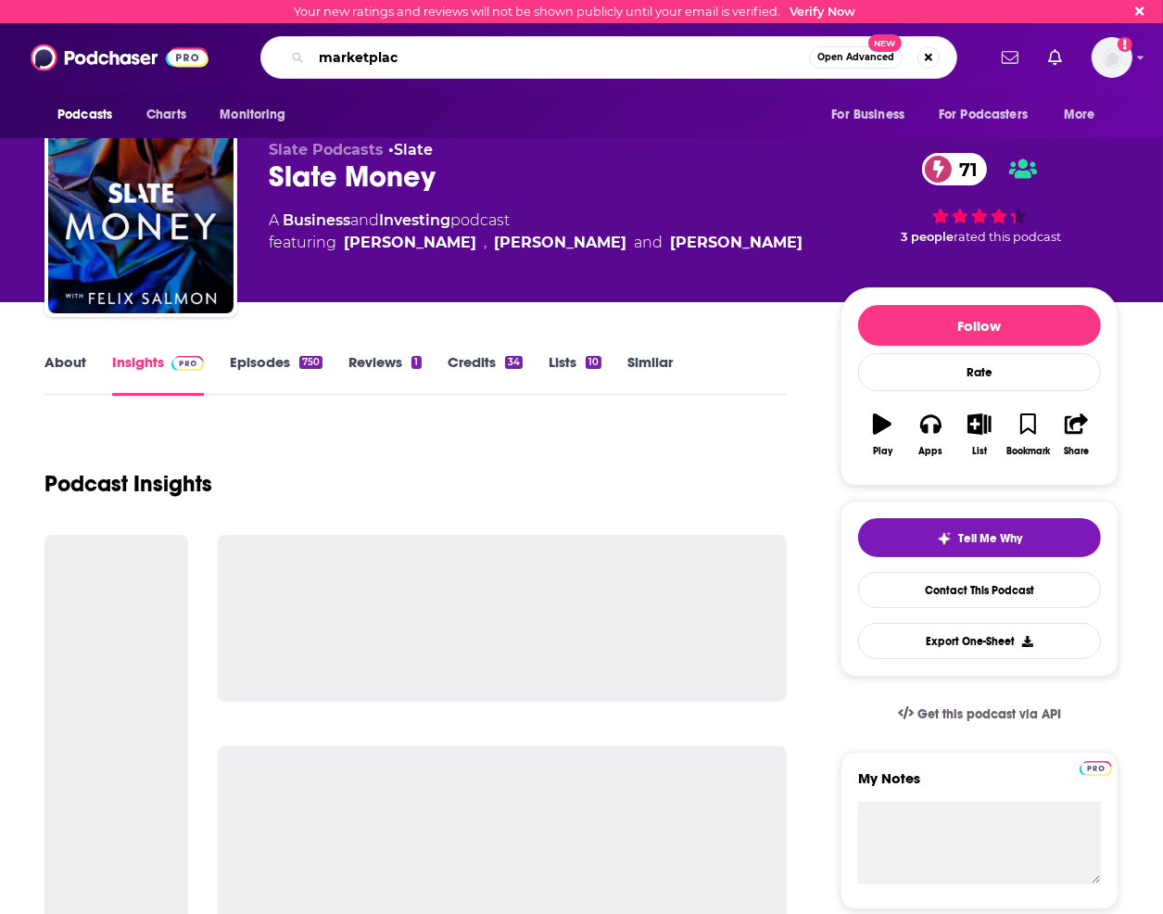
type input "marketplace"
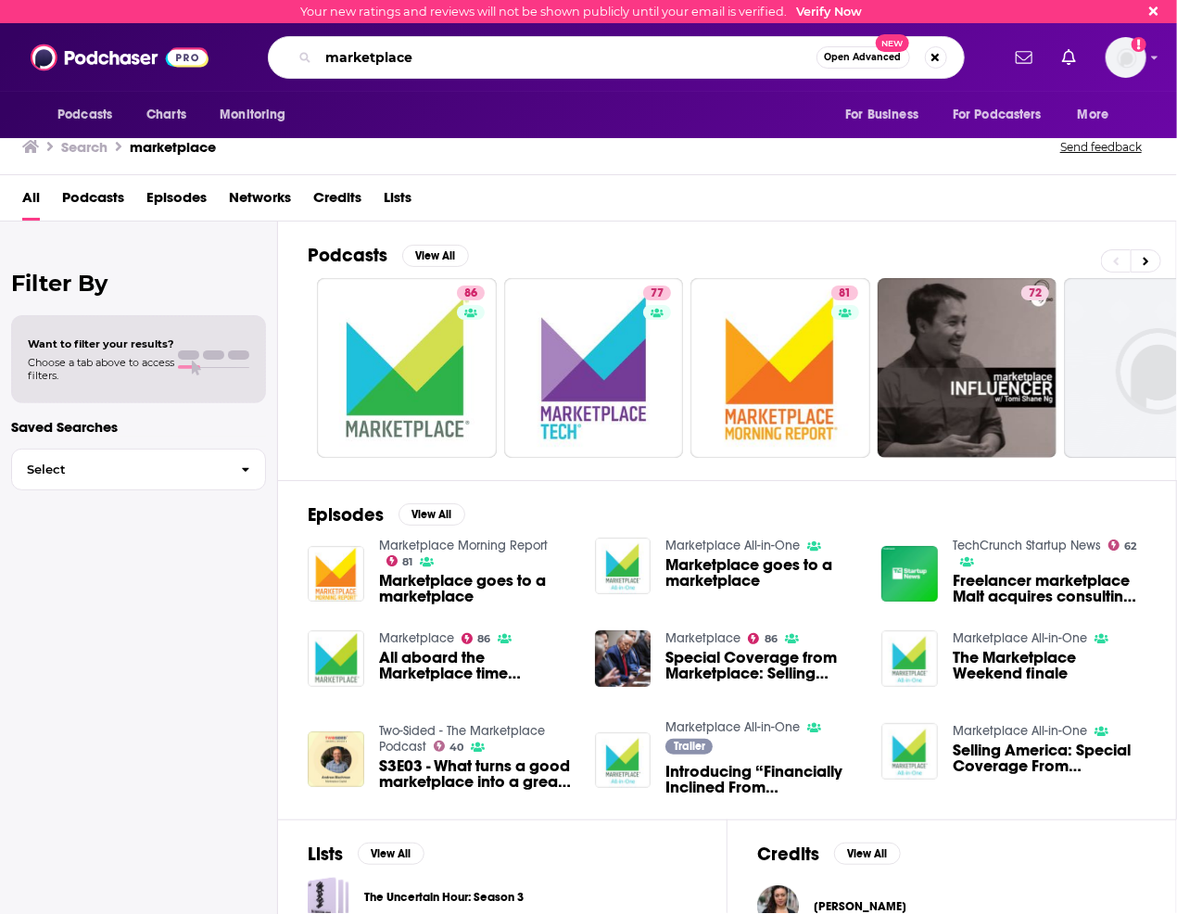
click at [378, 71] on input "marketplace" at bounding box center [568, 58] width 498 height 30
type input "the financial confessions"
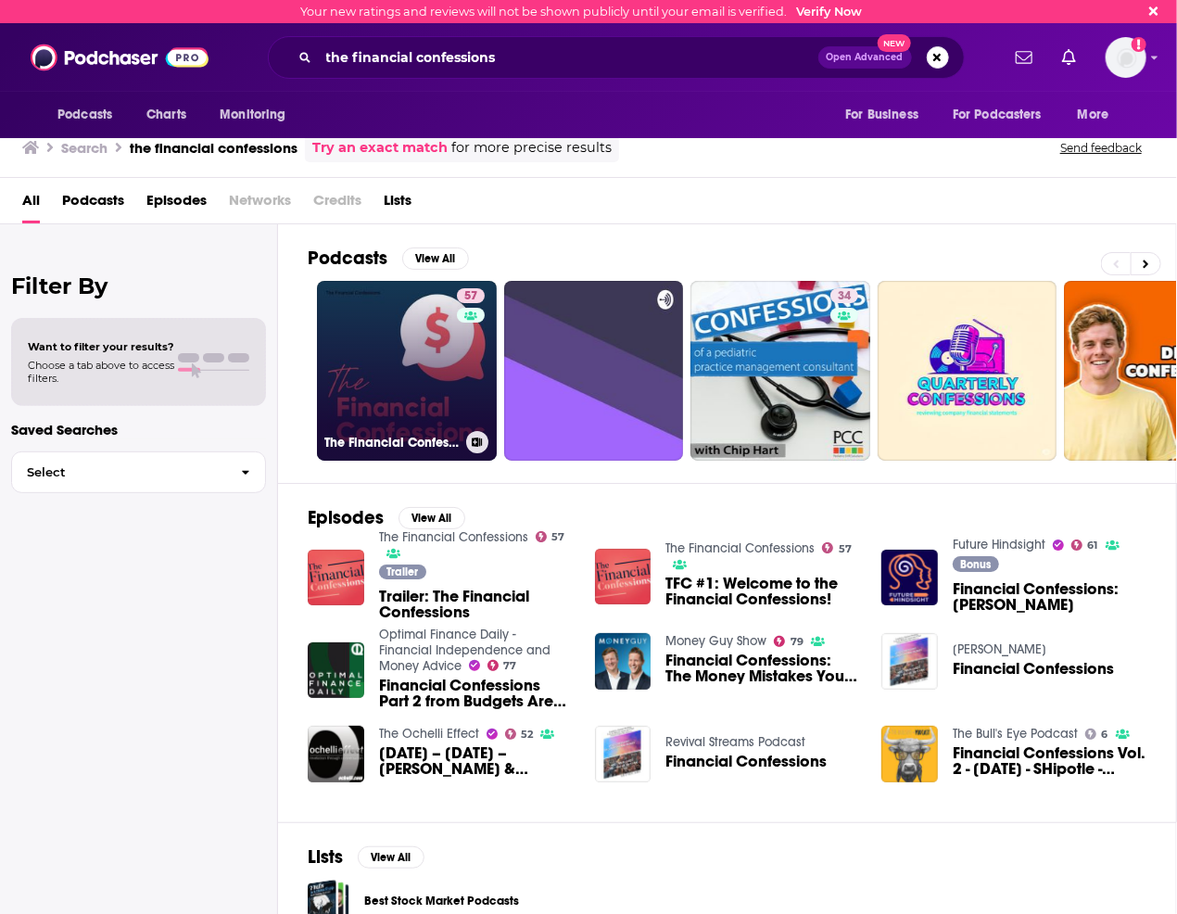
click at [438, 326] on link "57 The Financial Confessions" at bounding box center [407, 371] width 180 height 180
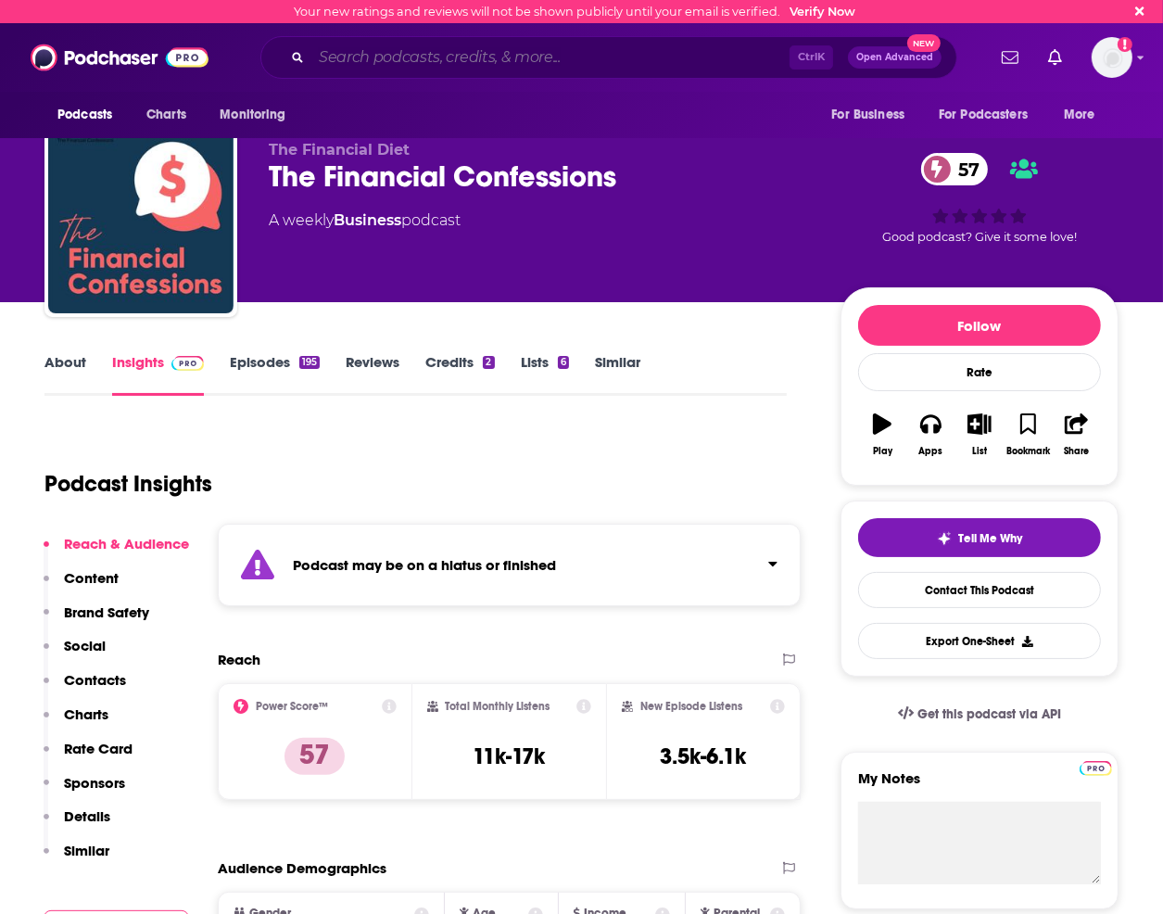
click at [424, 70] on input "Search podcasts, credits, & more..." at bounding box center [550, 58] width 478 height 30
click at [393, 57] on input "Search podcasts, credits, & more..." at bounding box center [550, 58] width 478 height 30
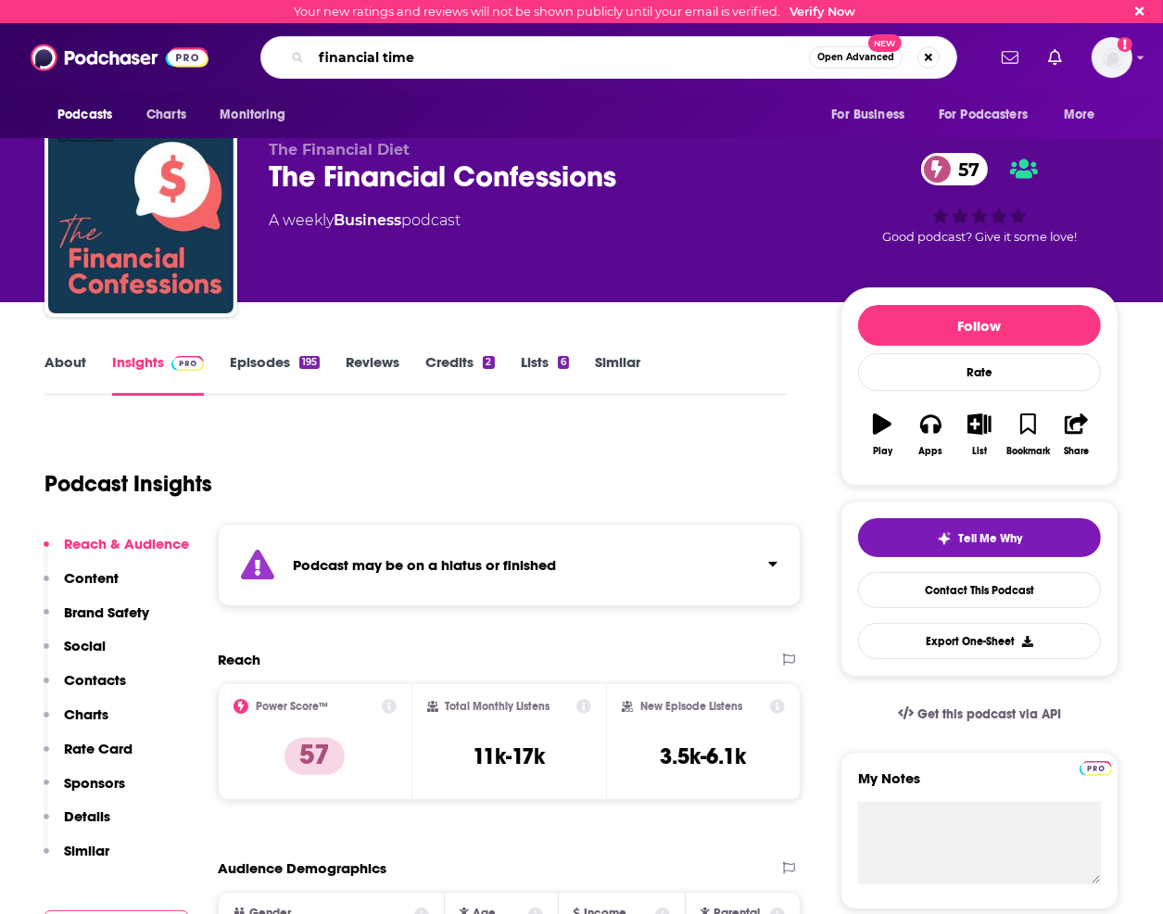
type input "financial times"
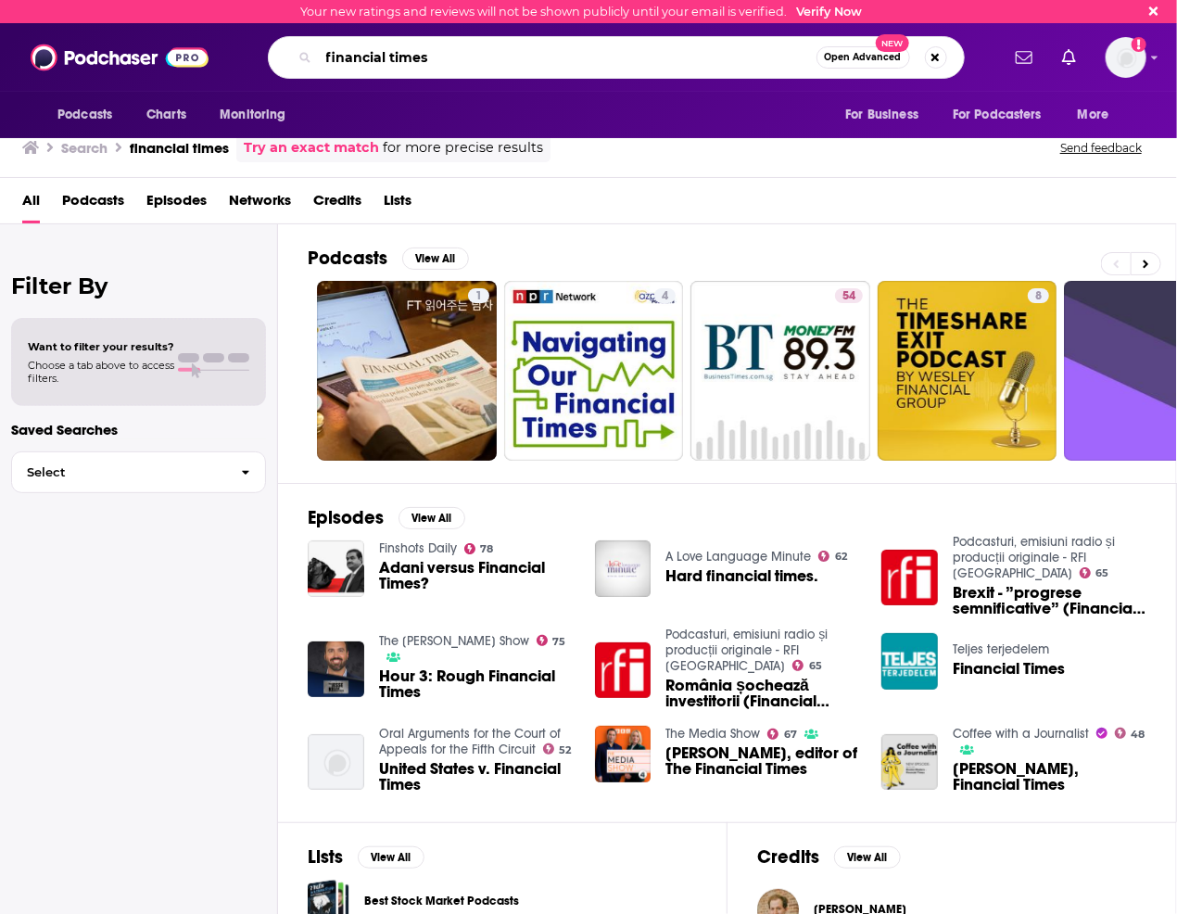
click at [352, 54] on input "financial times" at bounding box center [568, 58] width 498 height 30
type input "the economics show"
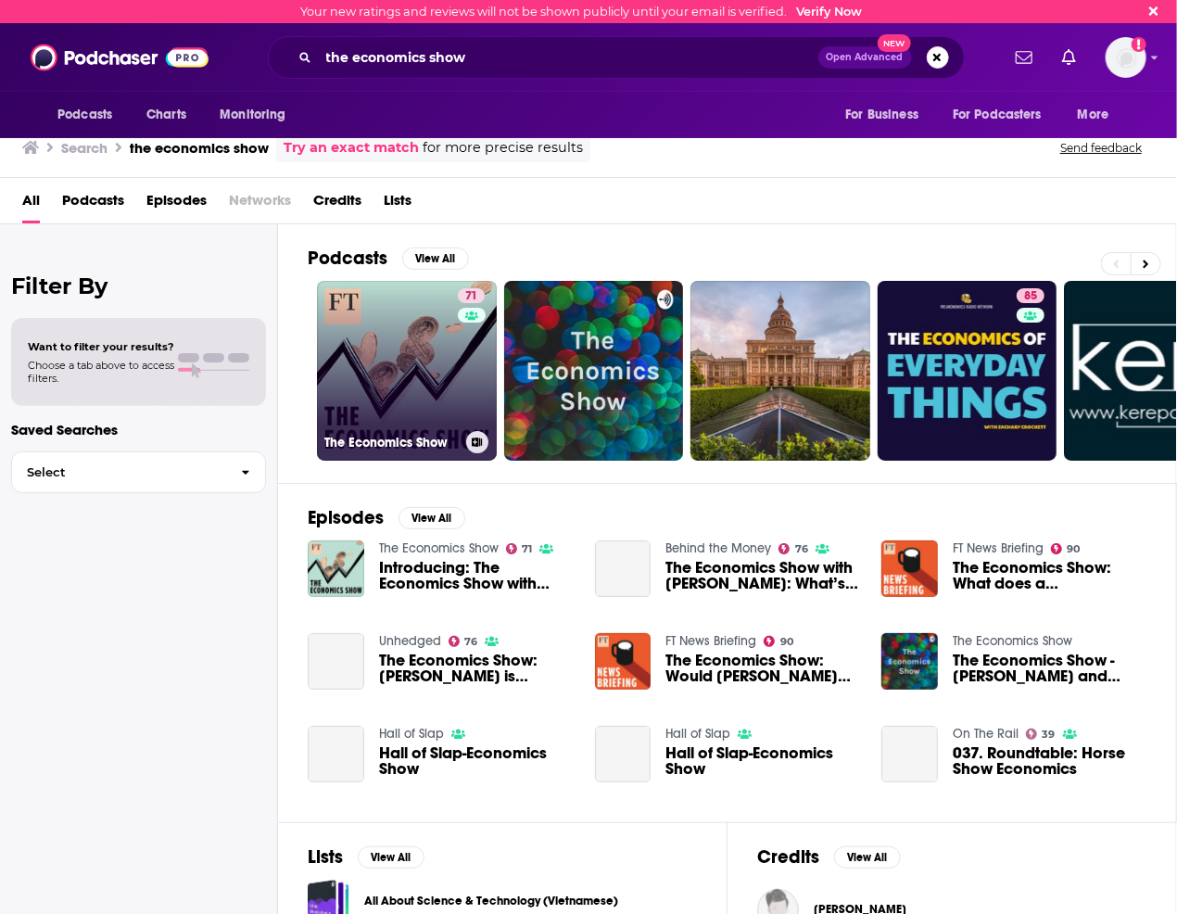
click at [387, 366] on link "71 The Economics Show" at bounding box center [407, 371] width 180 height 180
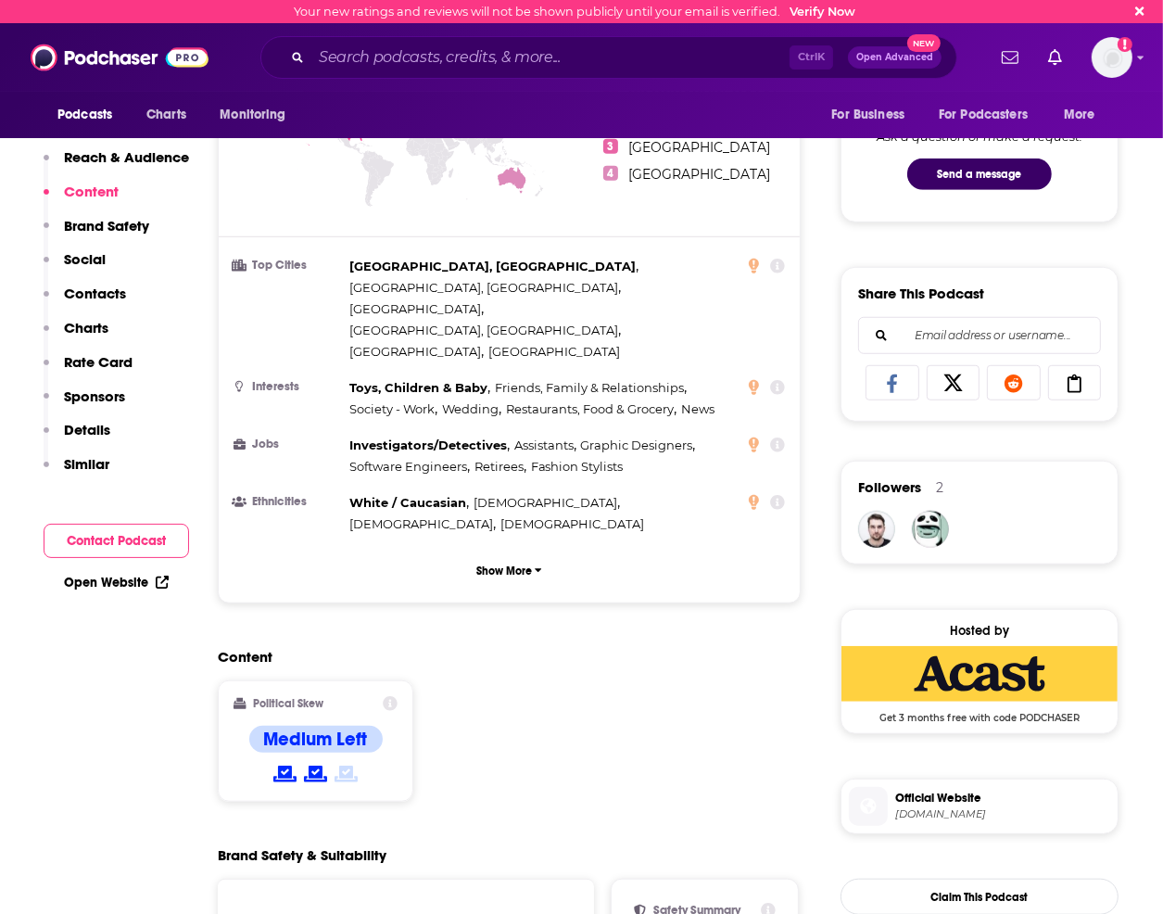
scroll to position [742, 0]
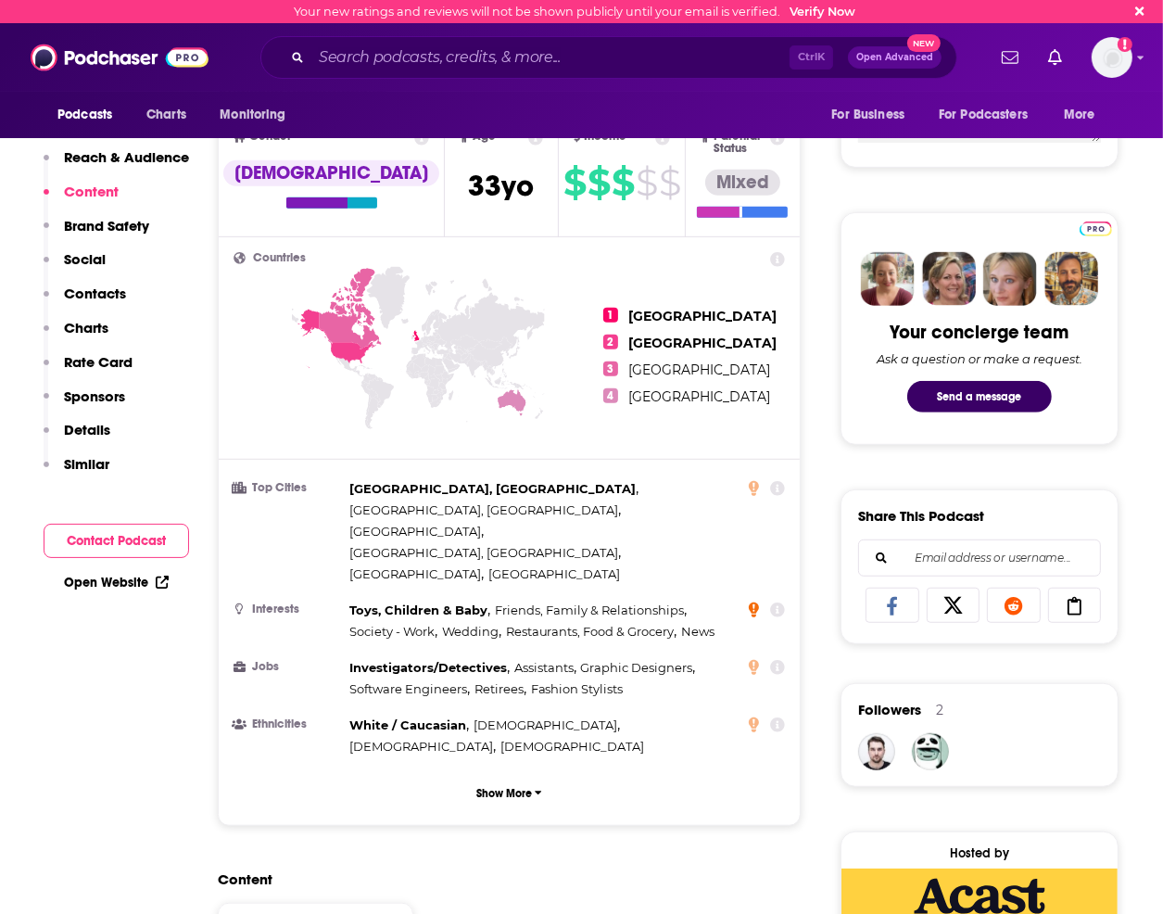
click at [754, 603] on icon at bounding box center [754, 610] width 10 height 15
click at [730, 600] on div "Toys, Children & Baby , Friends, Family & Relationships , Society - Work , Wedd…" at bounding box center [547, 621] width 396 height 43
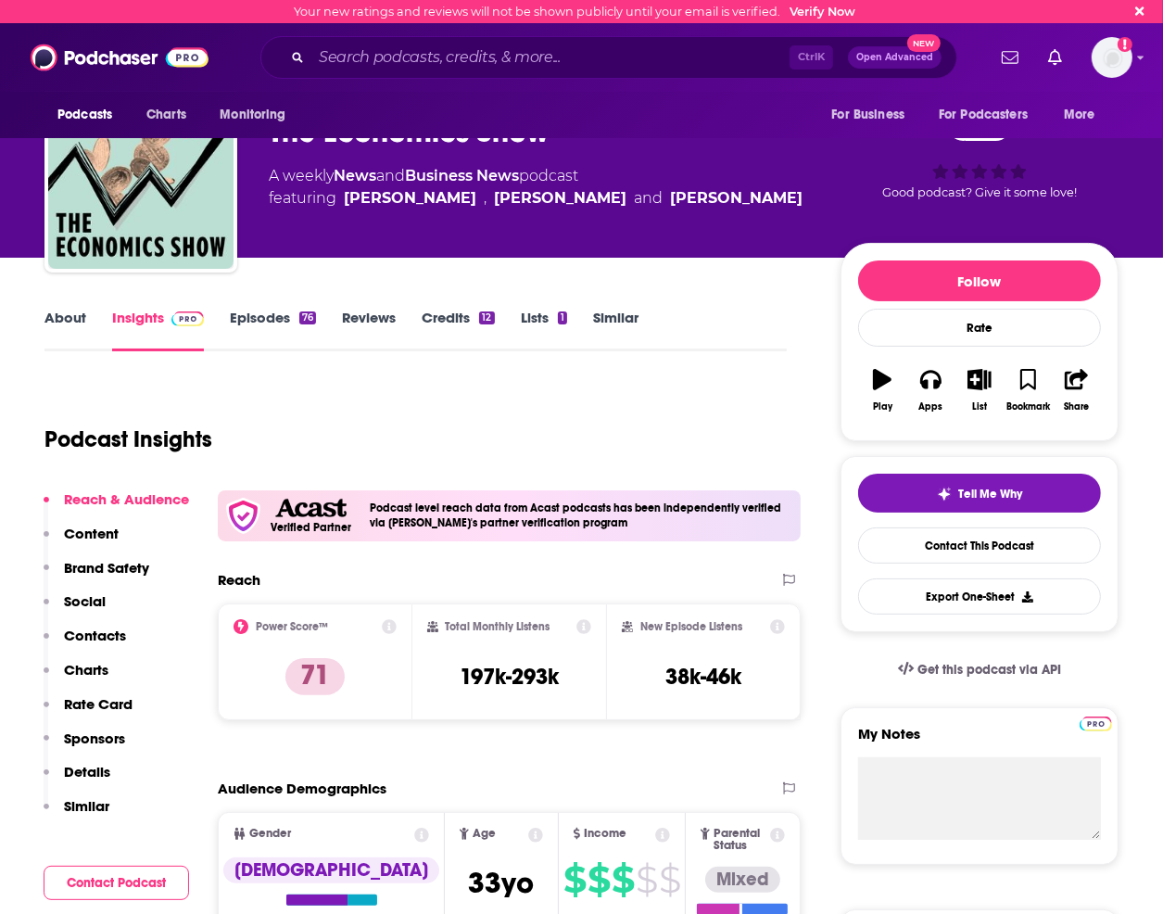
scroll to position [0, 0]
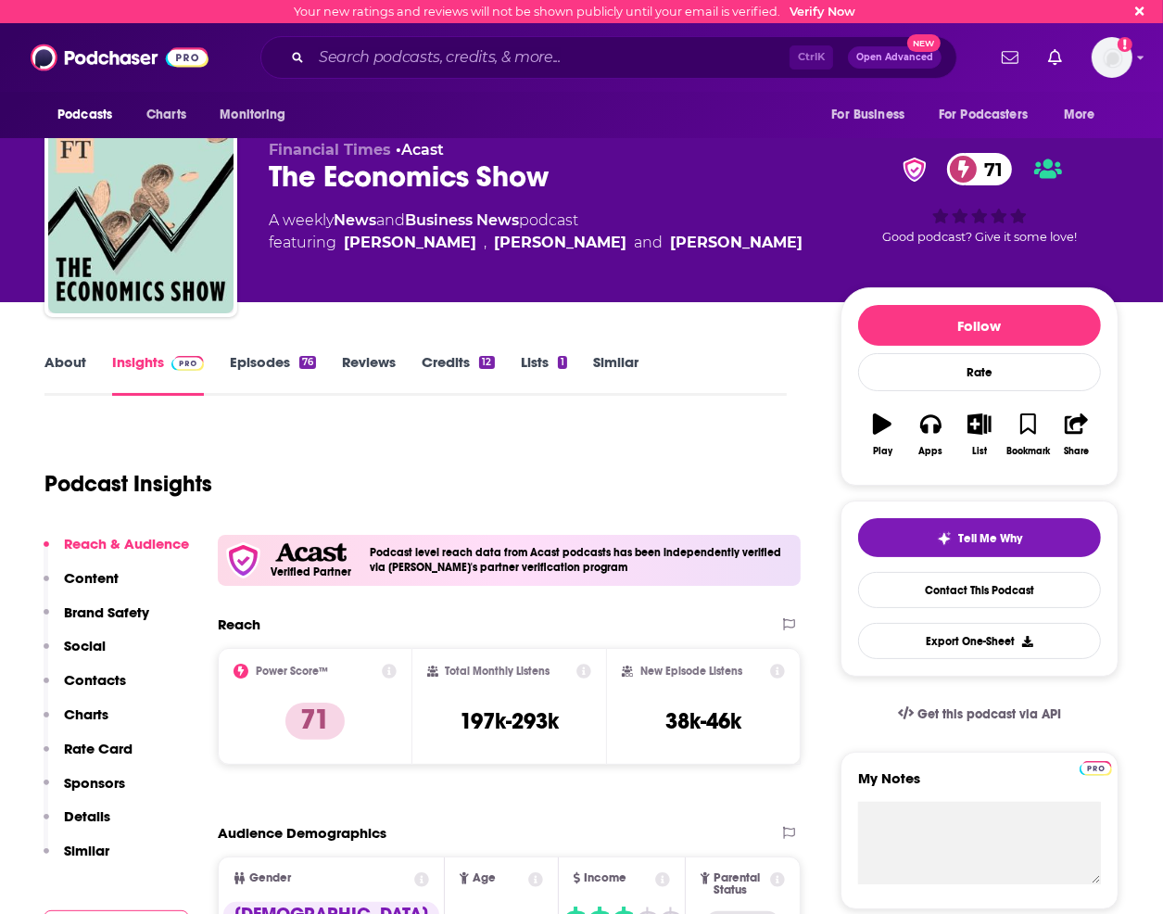
click at [260, 362] on link "Episodes 76" at bounding box center [273, 374] width 86 height 43
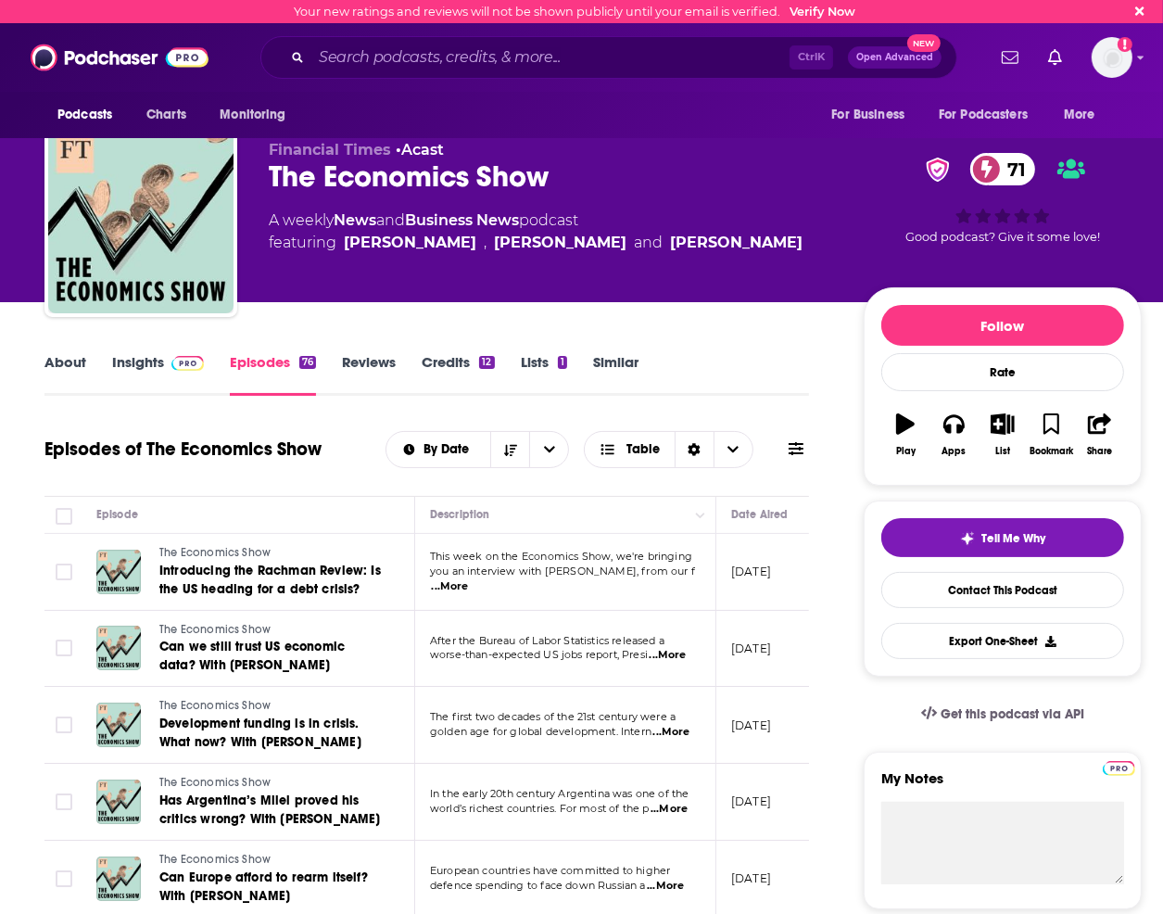
click at [67, 357] on link "About" at bounding box center [65, 374] width 42 height 43
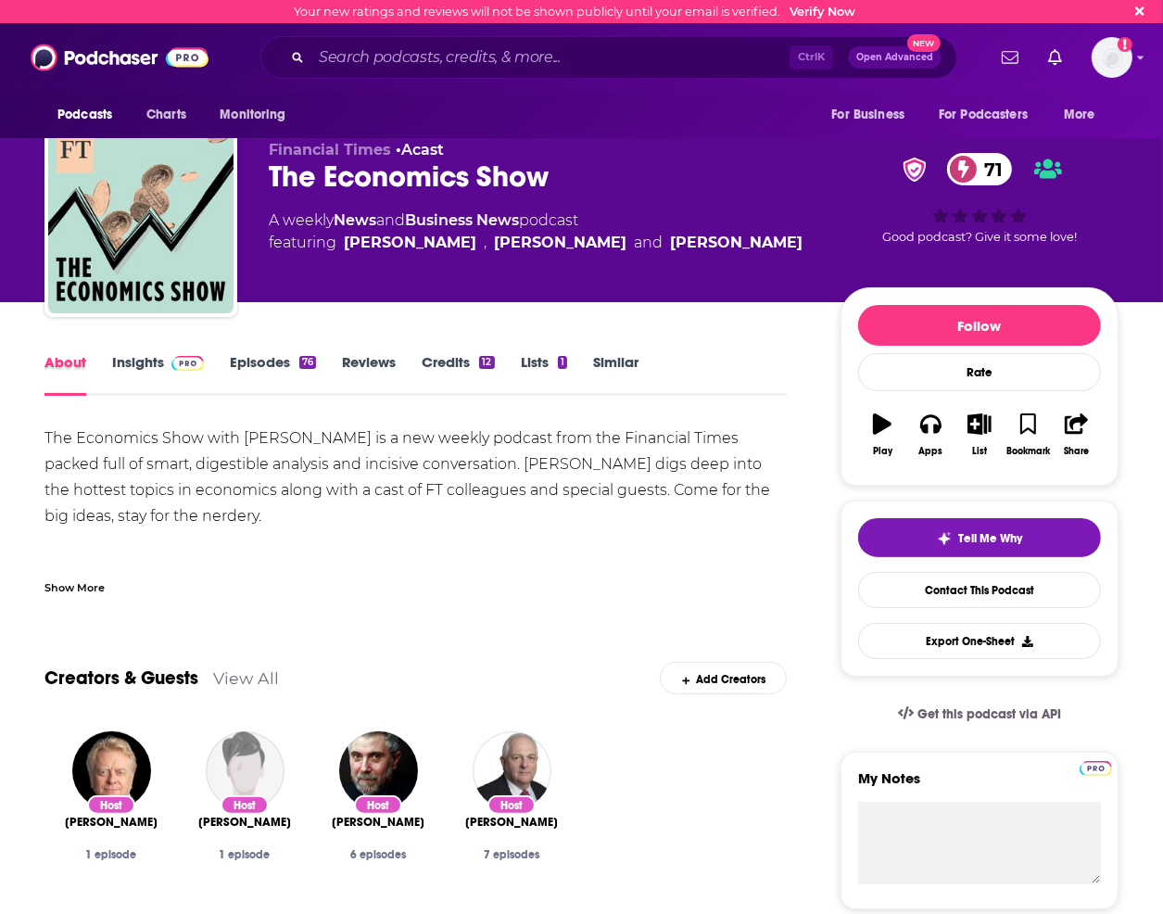
click at [111, 362] on div "About Insights Episodes 76 Reviews Credits 12 Lists 1 Similar" at bounding box center [415, 372] width 743 height 45
click at [126, 359] on link "Insights" at bounding box center [158, 374] width 92 height 43
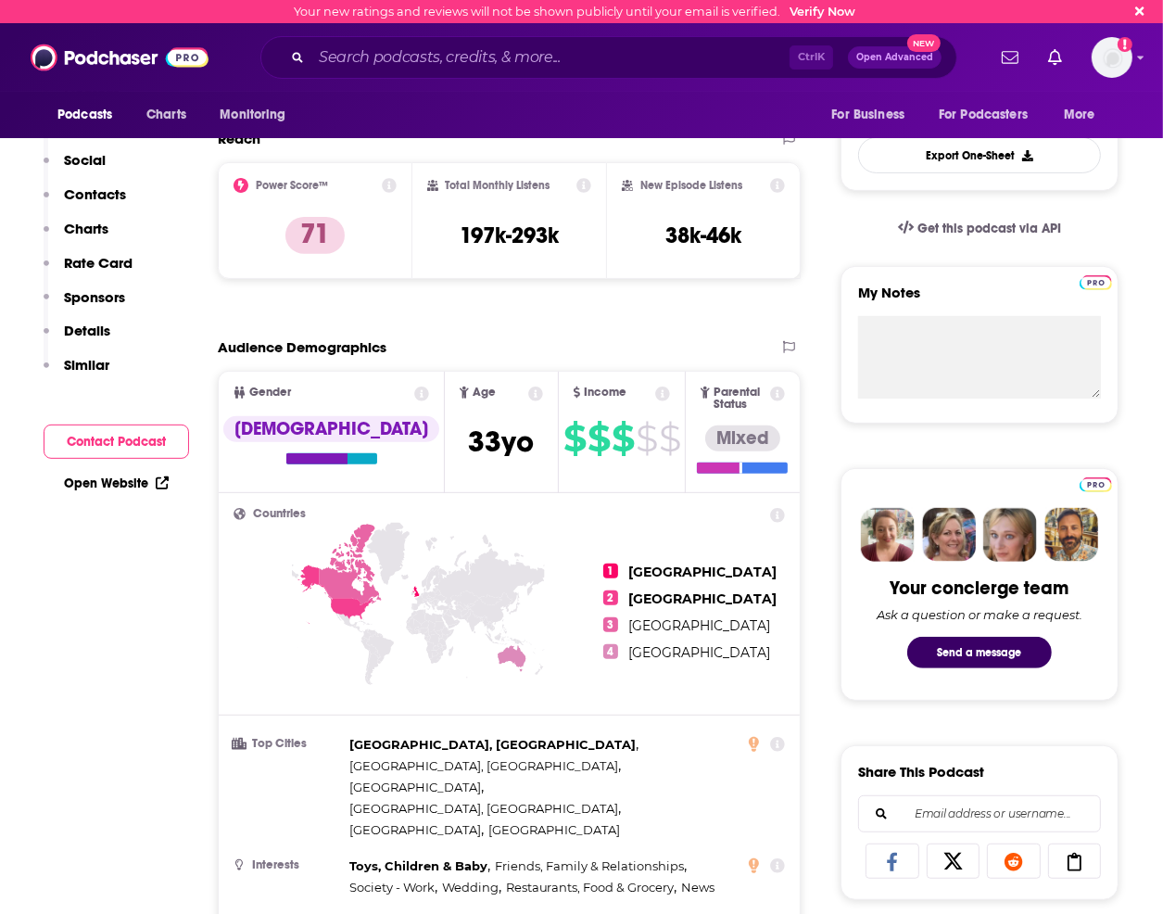
scroll to position [185, 0]
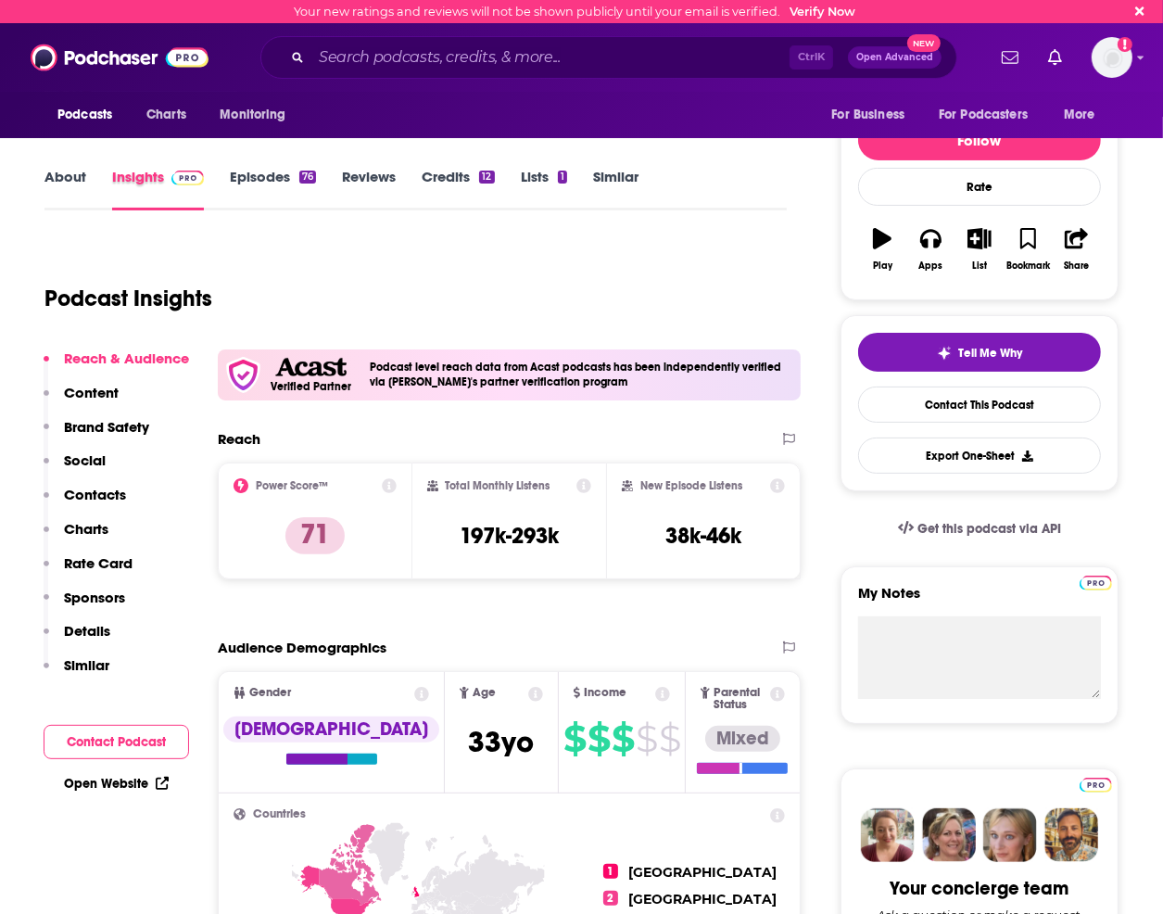
drag, startPoint x: 217, startPoint y: 205, endPoint x: 223, endPoint y: 191, distance: 15.3
click at [215, 201] on div "Insights" at bounding box center [171, 189] width 118 height 43
click at [234, 183] on link "Episodes 76" at bounding box center [273, 189] width 86 height 43
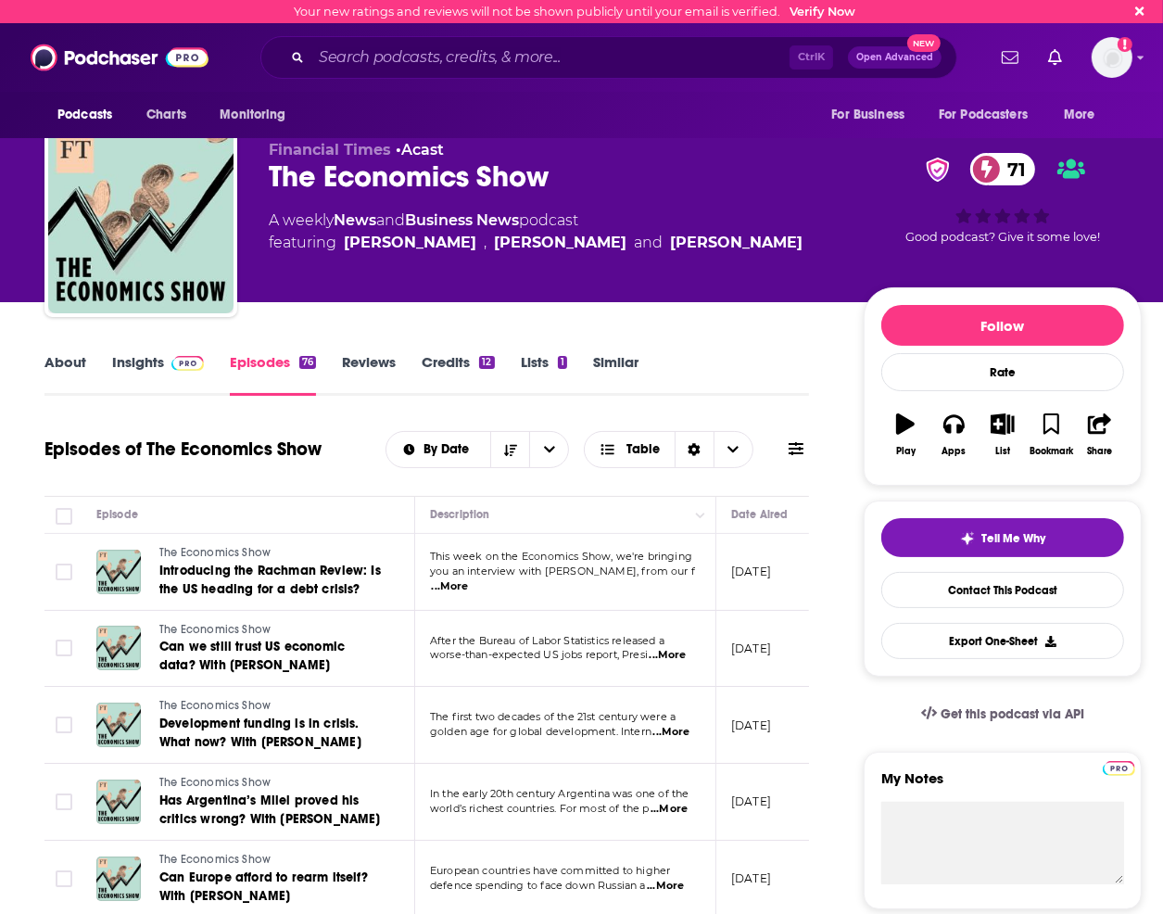
click at [71, 369] on link "About" at bounding box center [65, 374] width 42 height 43
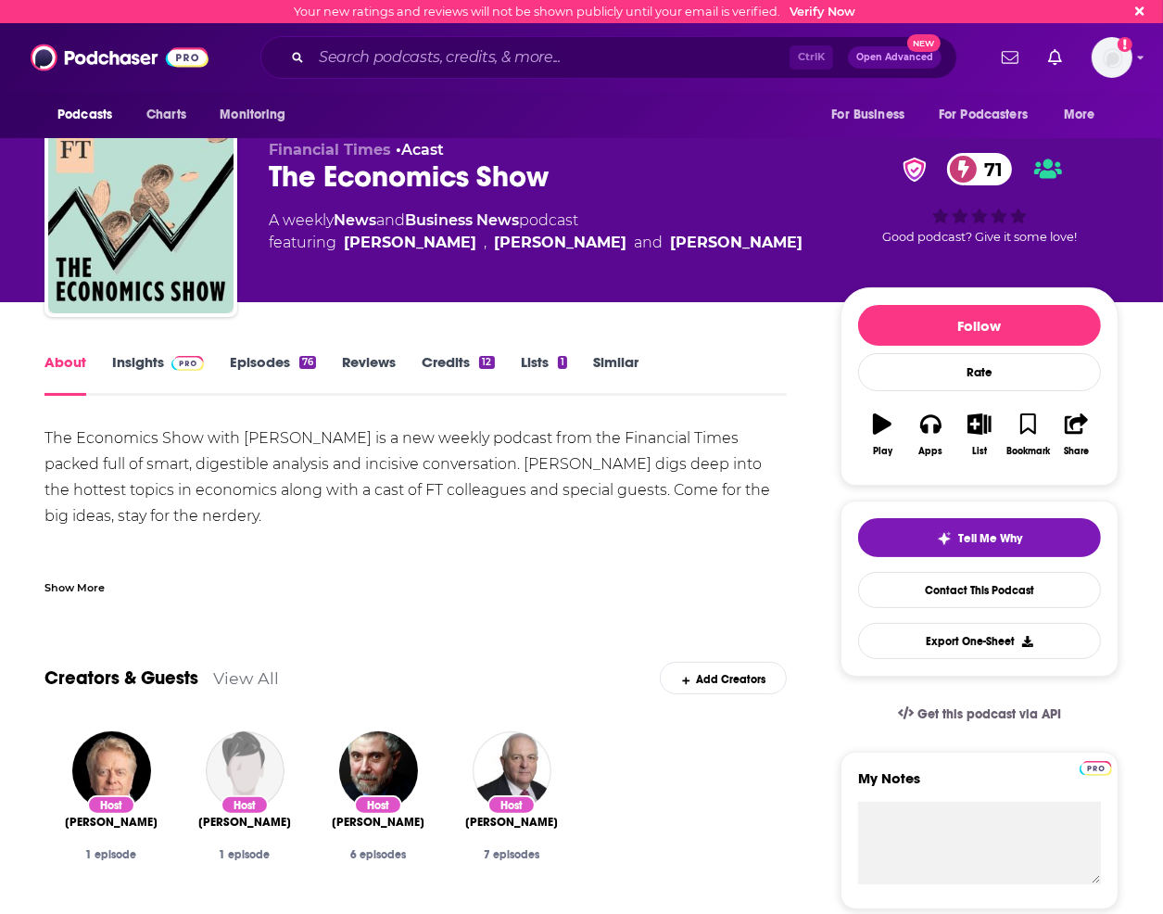
click at [65, 368] on link "About" at bounding box center [65, 374] width 42 height 43
click at [283, 370] on link "Episodes 76" at bounding box center [273, 374] width 86 height 43
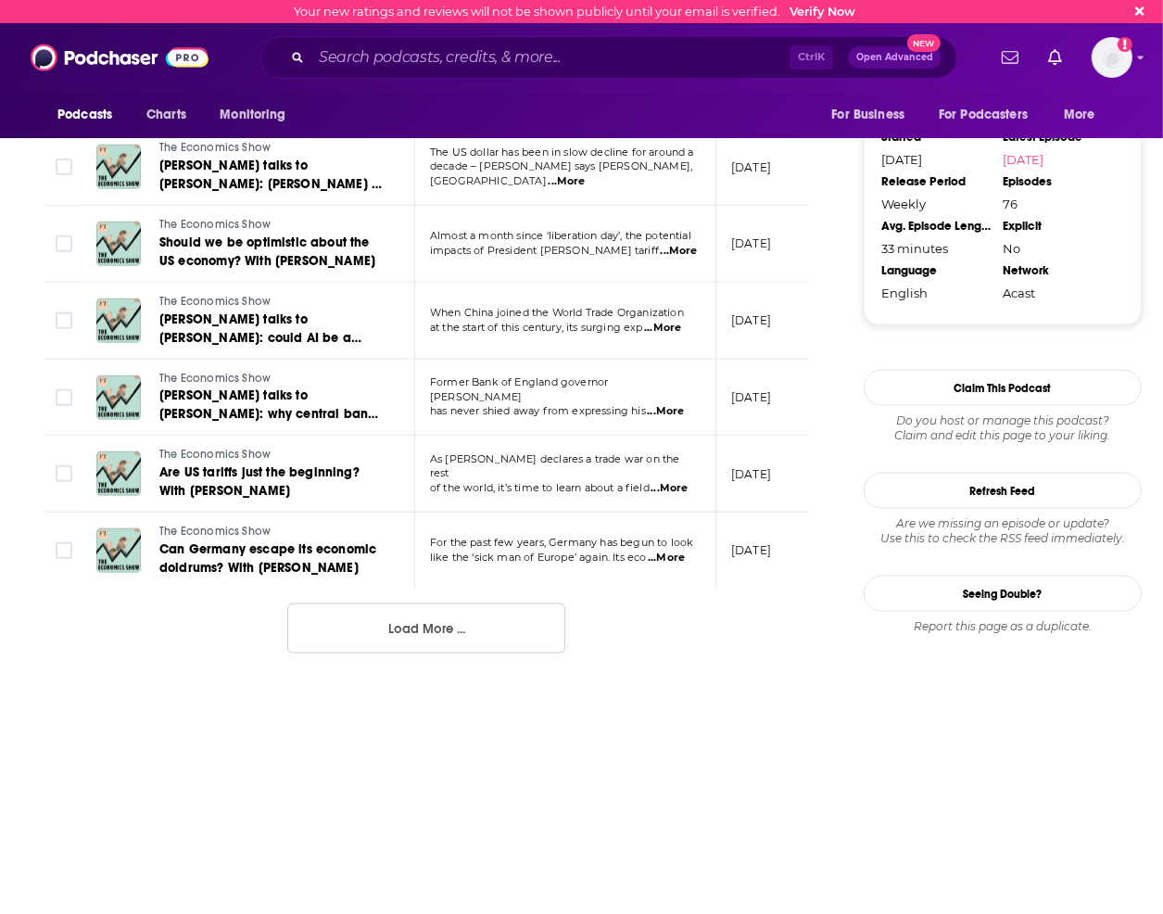
scroll to position [1870, 0]
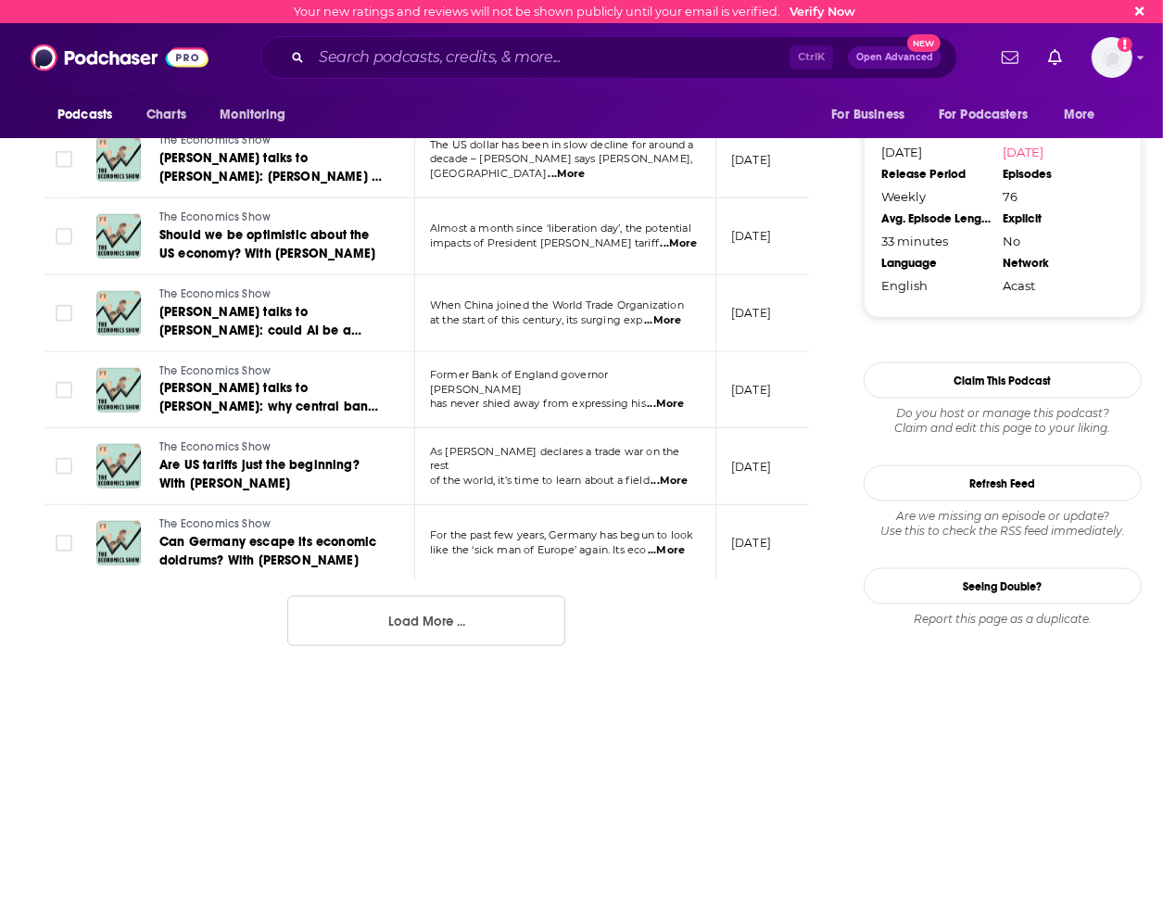
click at [553, 632] on button "Load More ..." at bounding box center [426, 621] width 278 height 50
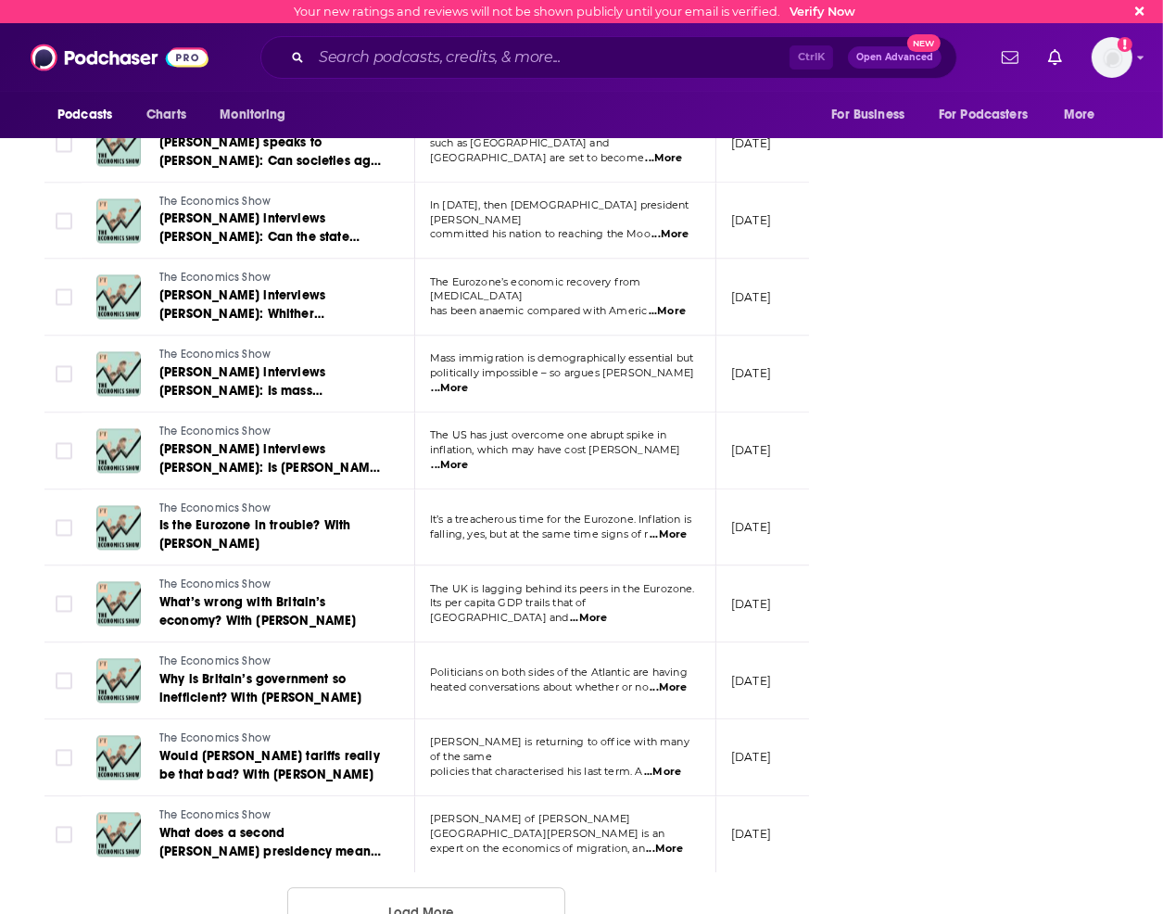
scroll to position [3555, 0]
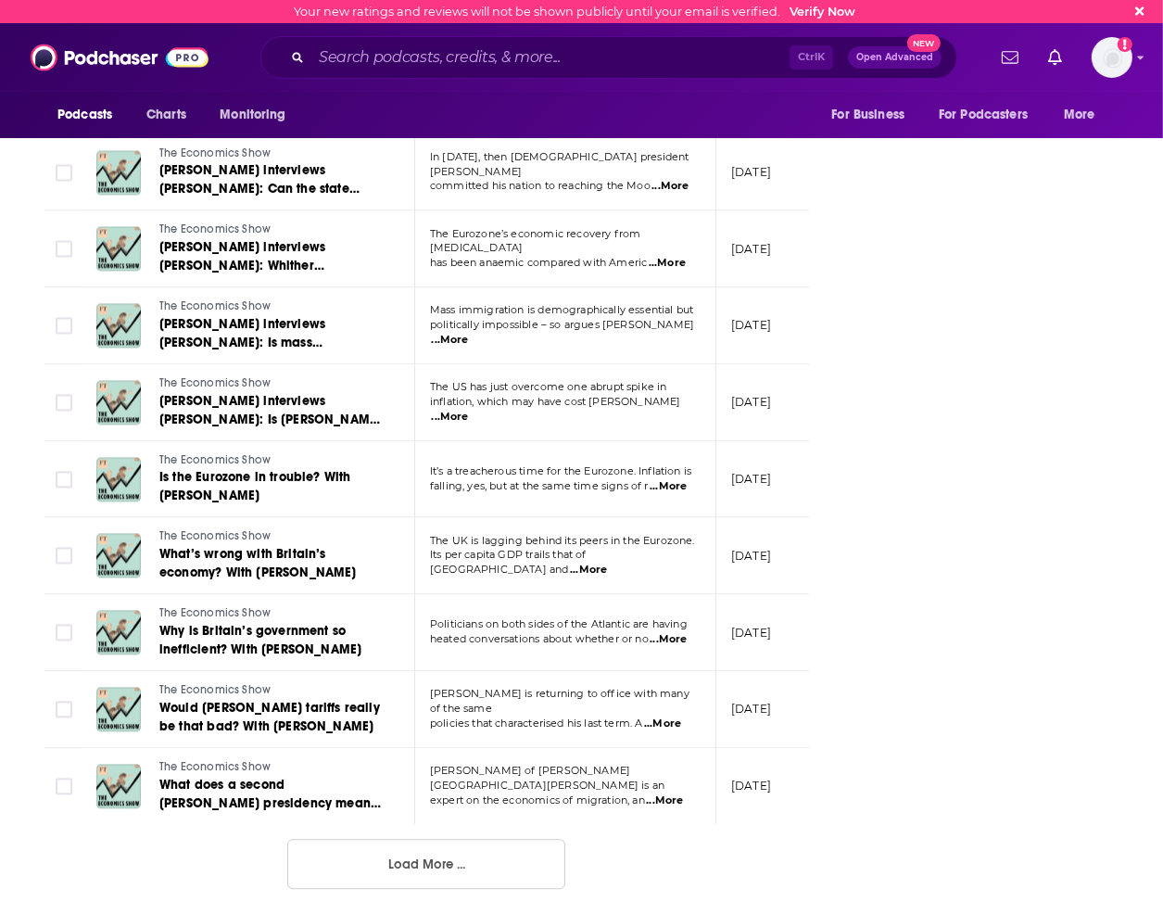
drag, startPoint x: 331, startPoint y: 872, endPoint x: 294, endPoint y: 777, distance: 102.4
click at [331, 872] on button "Load More ..." at bounding box center [426, 864] width 278 height 50
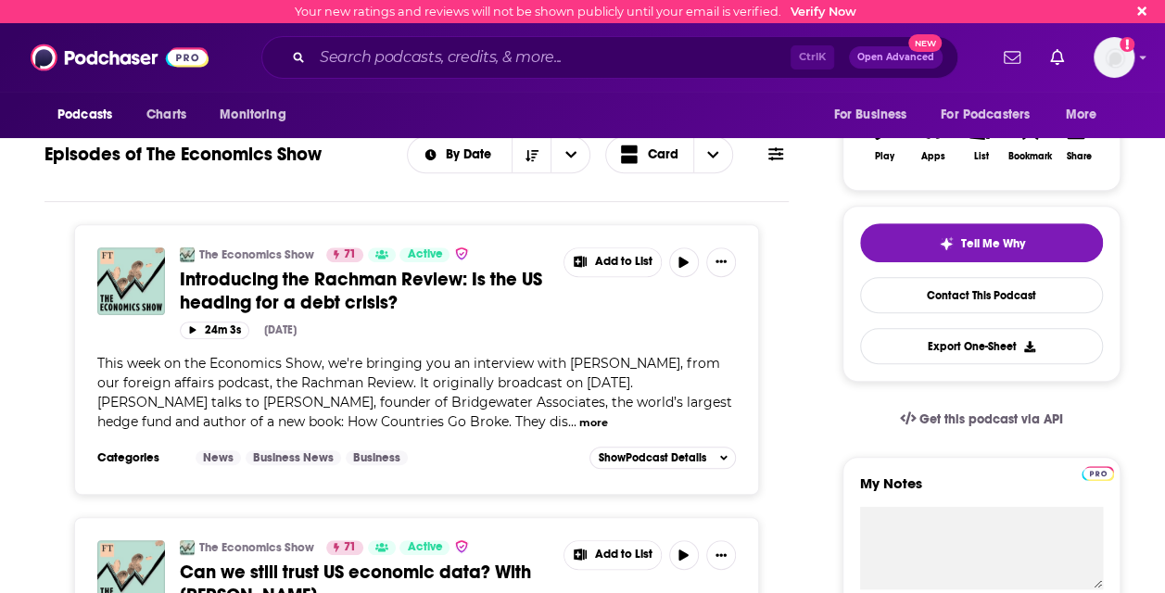
scroll to position [0, 0]
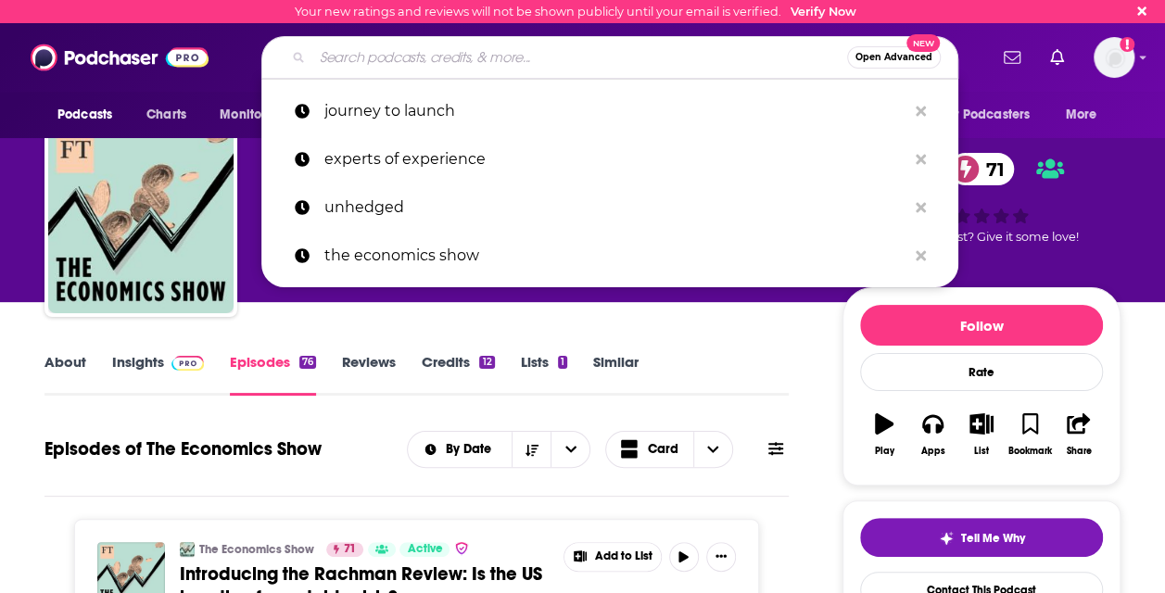
click at [548, 44] on input "Search podcasts, credits, & more..." at bounding box center [579, 58] width 535 height 30
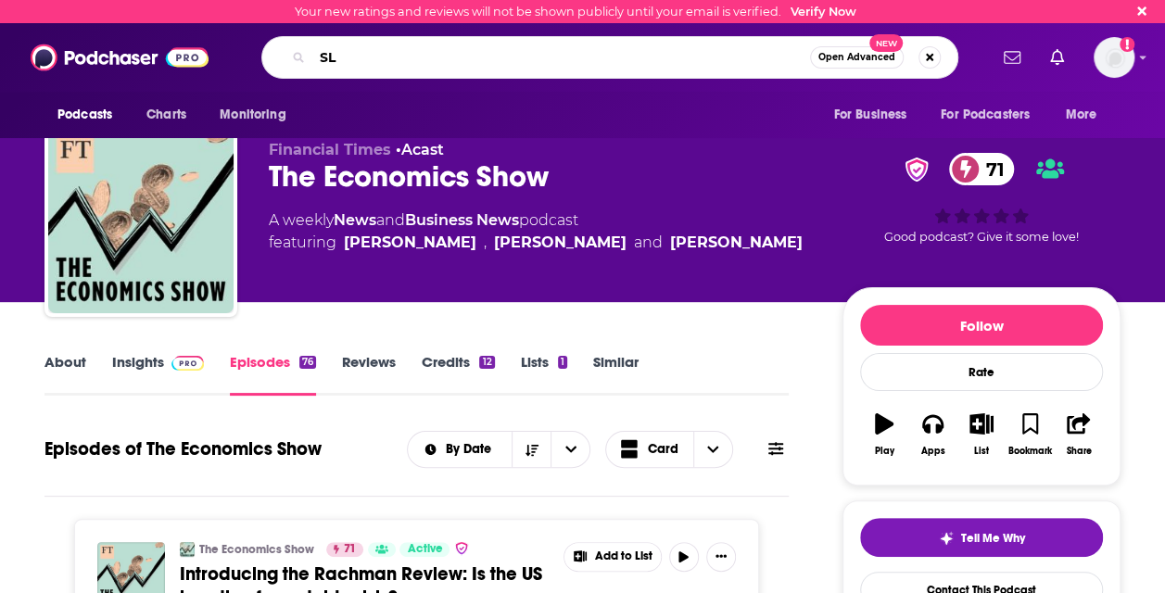
type input "S"
type input "slate money"
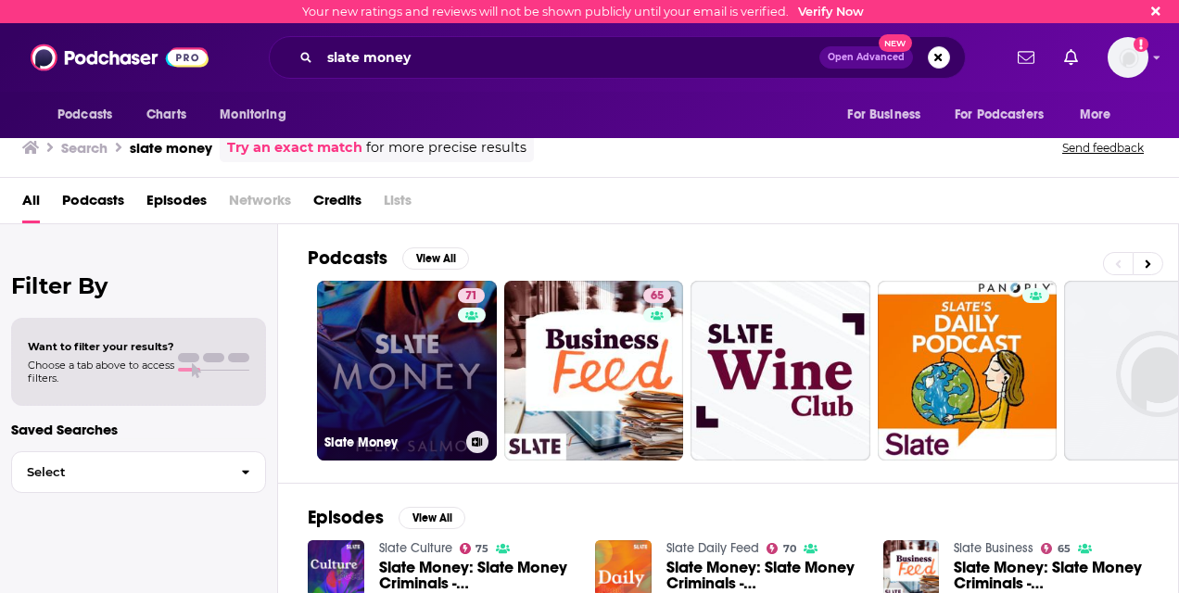
click at [387, 352] on link "71 Slate Money" at bounding box center [407, 371] width 180 height 180
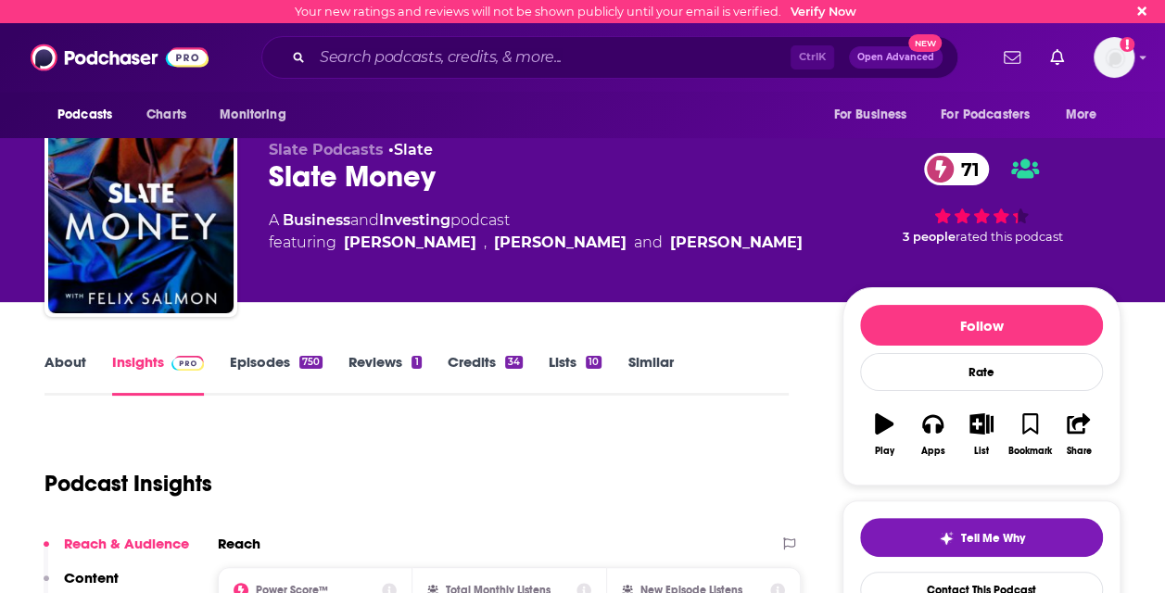
click at [287, 378] on link "Episodes 750" at bounding box center [276, 374] width 93 height 43
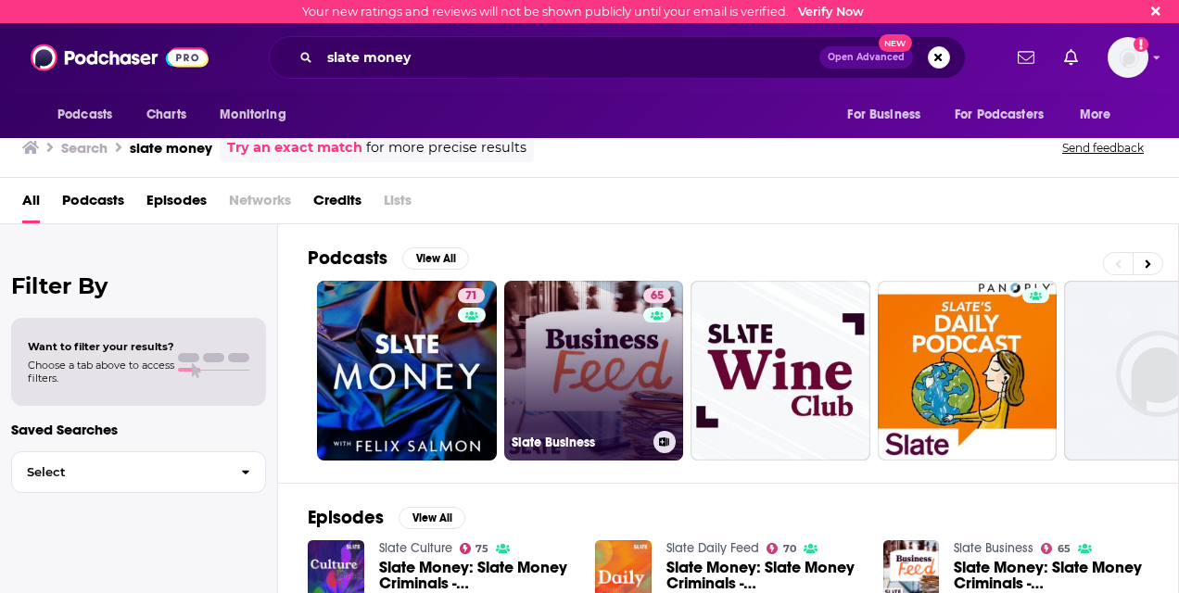
click at [549, 334] on link "65 Slate Business" at bounding box center [594, 371] width 180 height 180
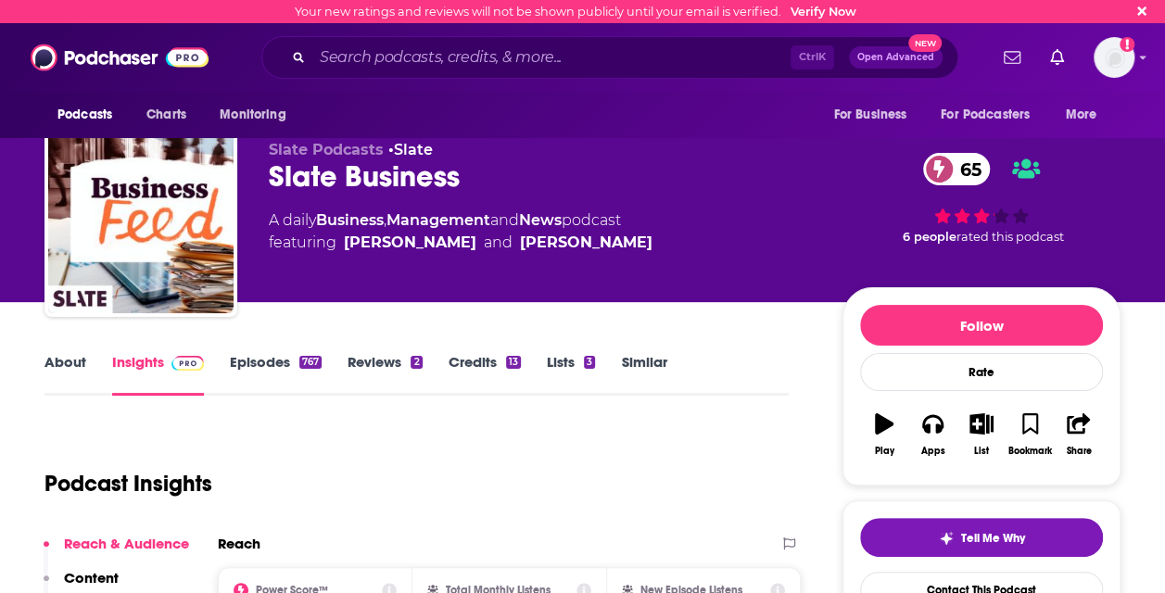
click at [306, 367] on div "767" at bounding box center [310, 362] width 22 height 13
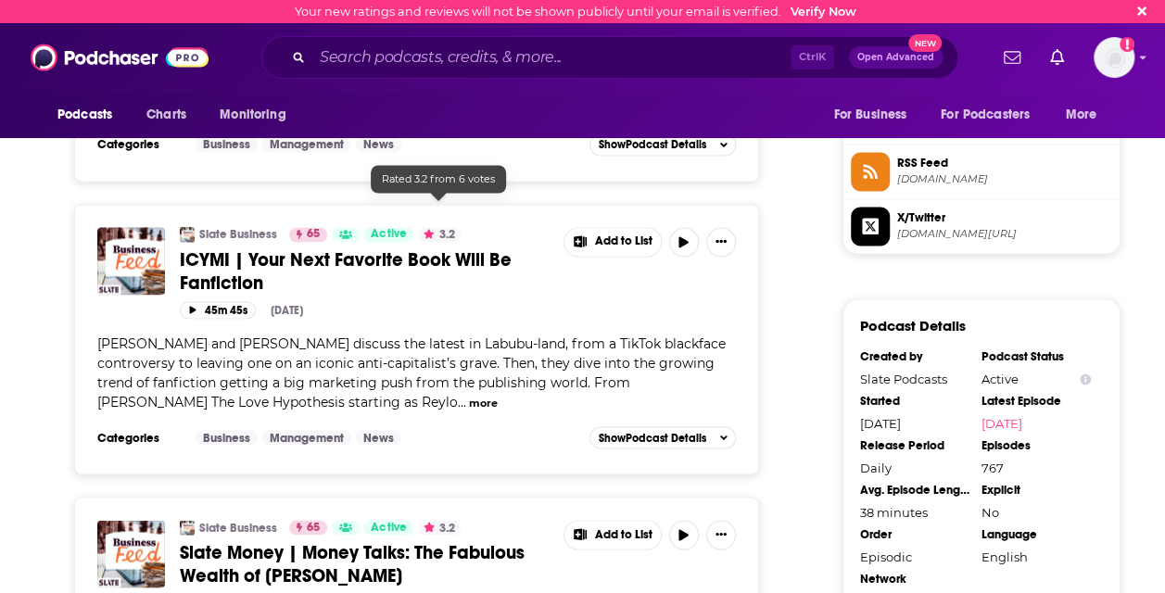
scroll to position [1483, 0]
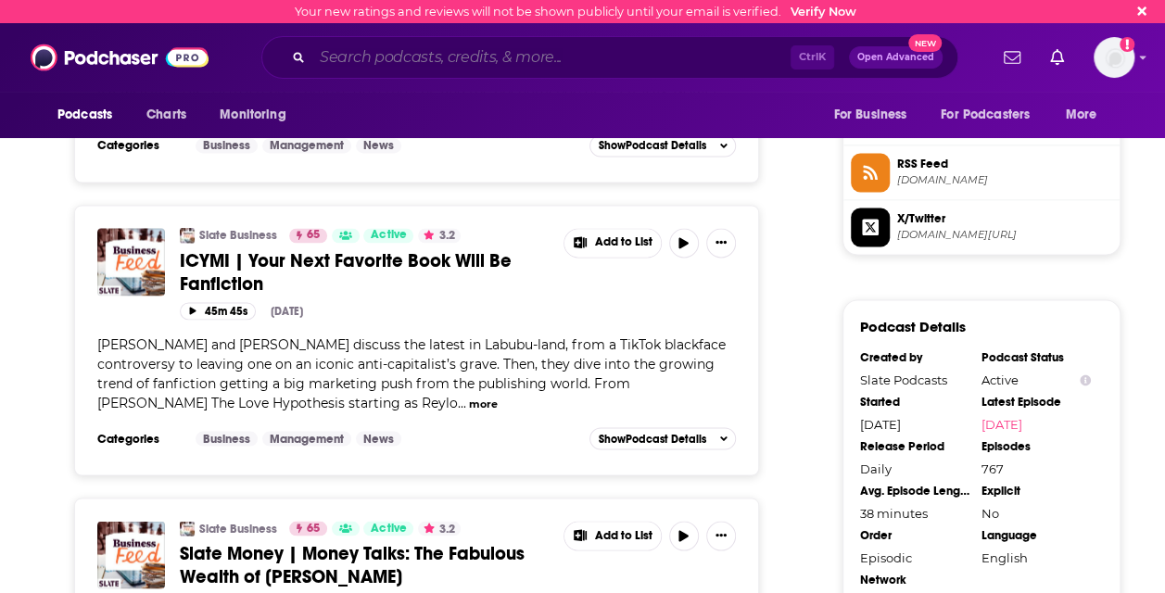
drag, startPoint x: 413, startPoint y: 65, endPoint x: 413, endPoint y: 54, distance: 11.1
click at [413, 65] on input "Search podcasts, credits, & more..." at bounding box center [551, 58] width 478 height 30
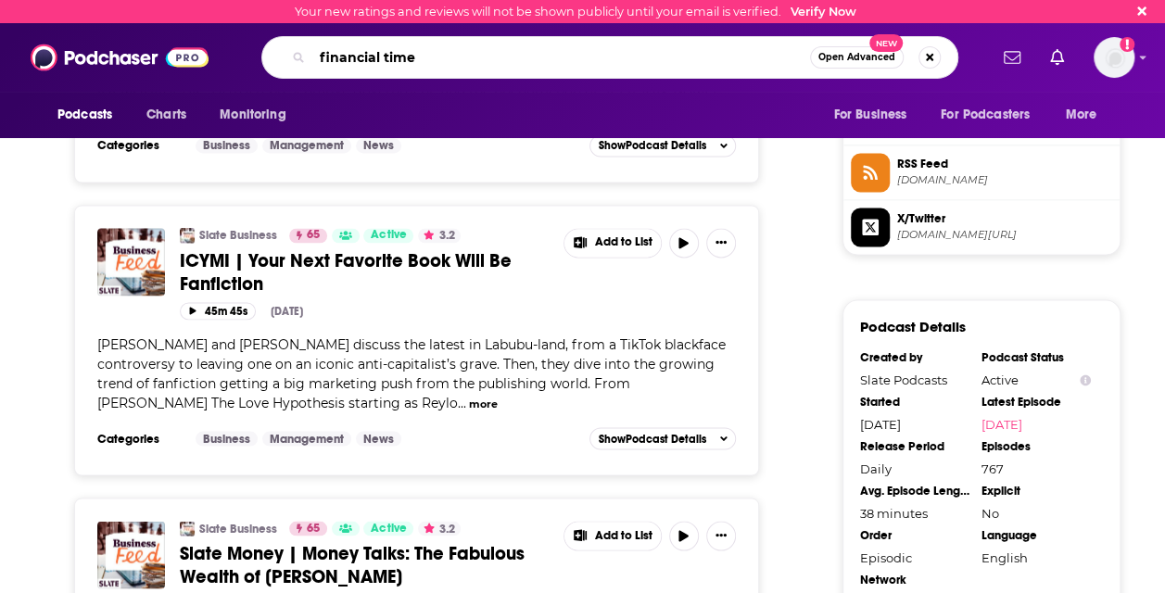
type input "financial times"
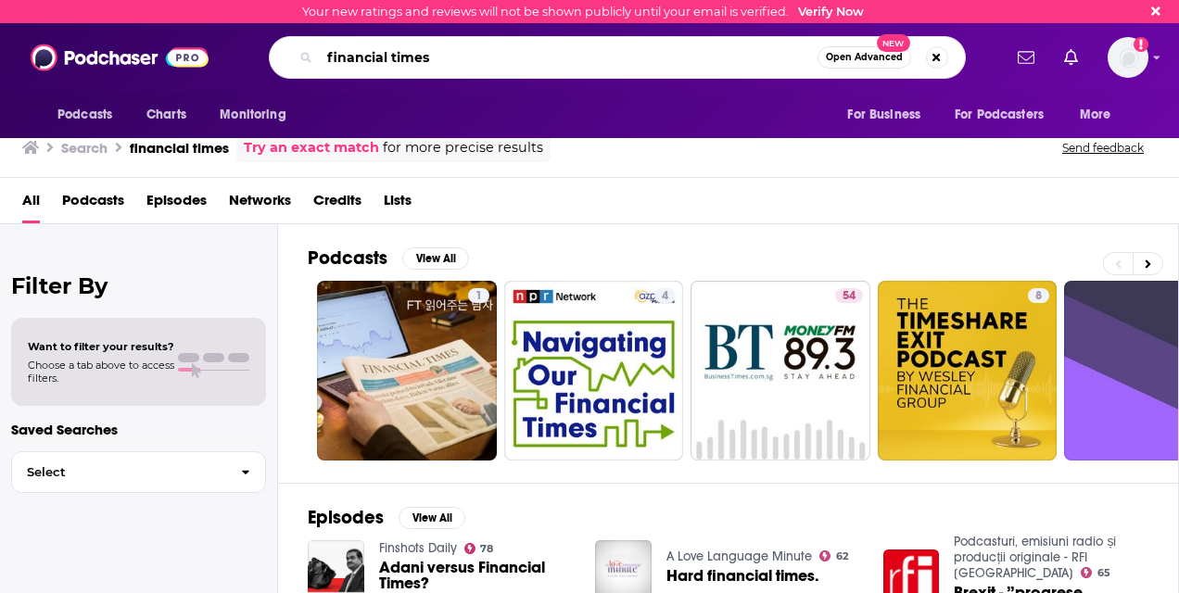
click at [452, 61] on input "financial times" at bounding box center [569, 58] width 498 height 30
click at [329, 60] on input "financial times" at bounding box center [569, 58] width 498 height 30
click at [328, 57] on input "financial times" at bounding box center [569, 58] width 498 height 30
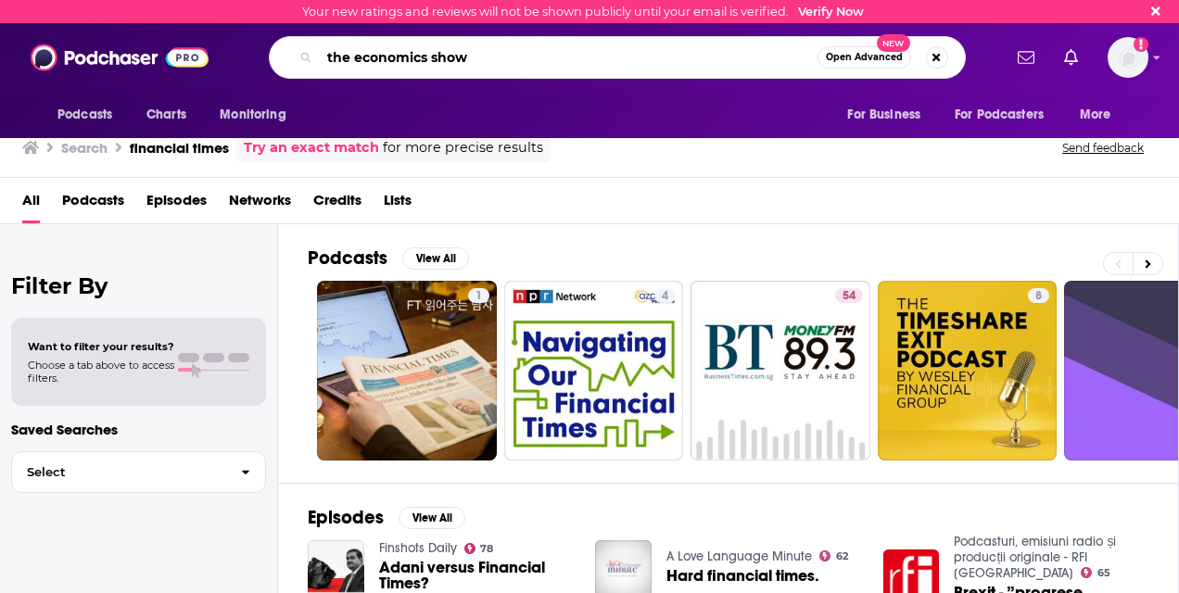
type input "the economics show"
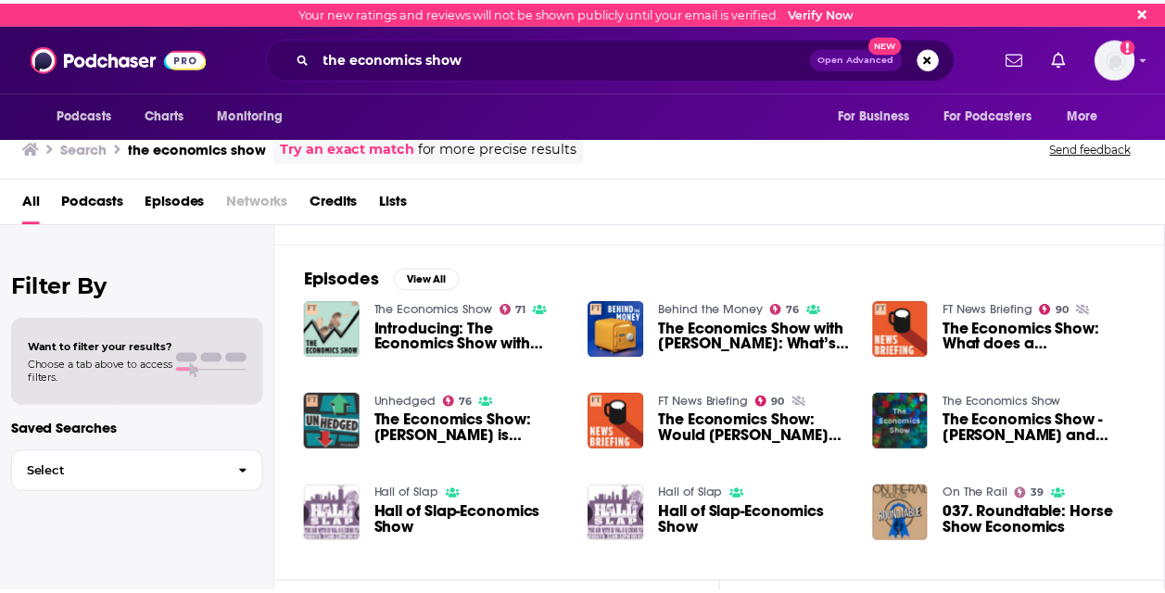
scroll to position [278, 0]
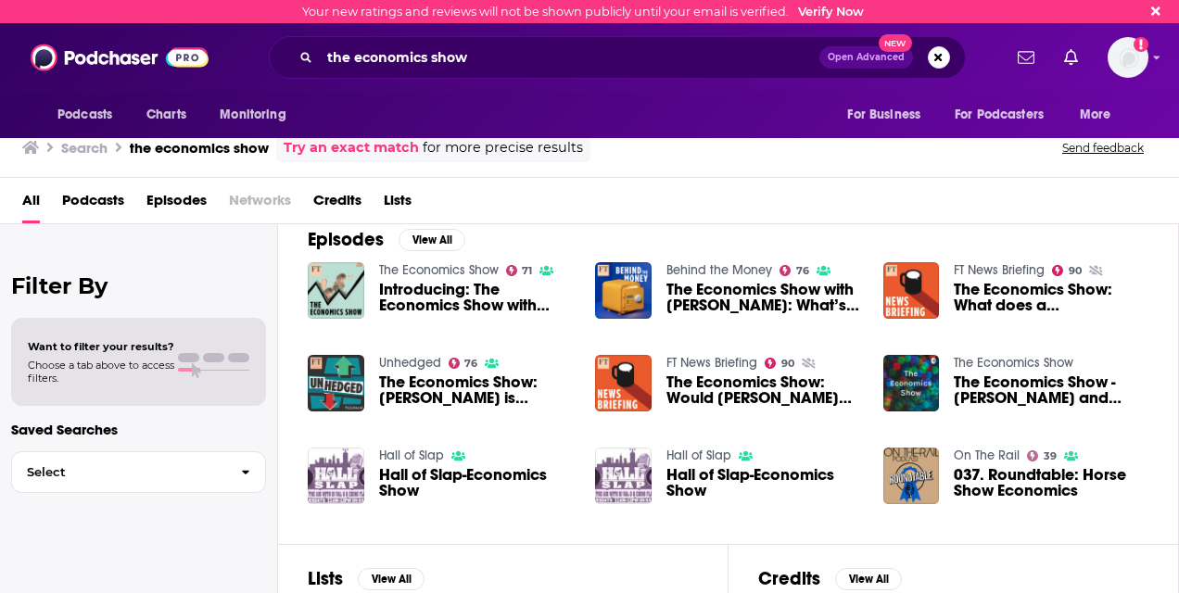
click at [673, 266] on link "Behind the Money" at bounding box center [720, 270] width 106 height 16
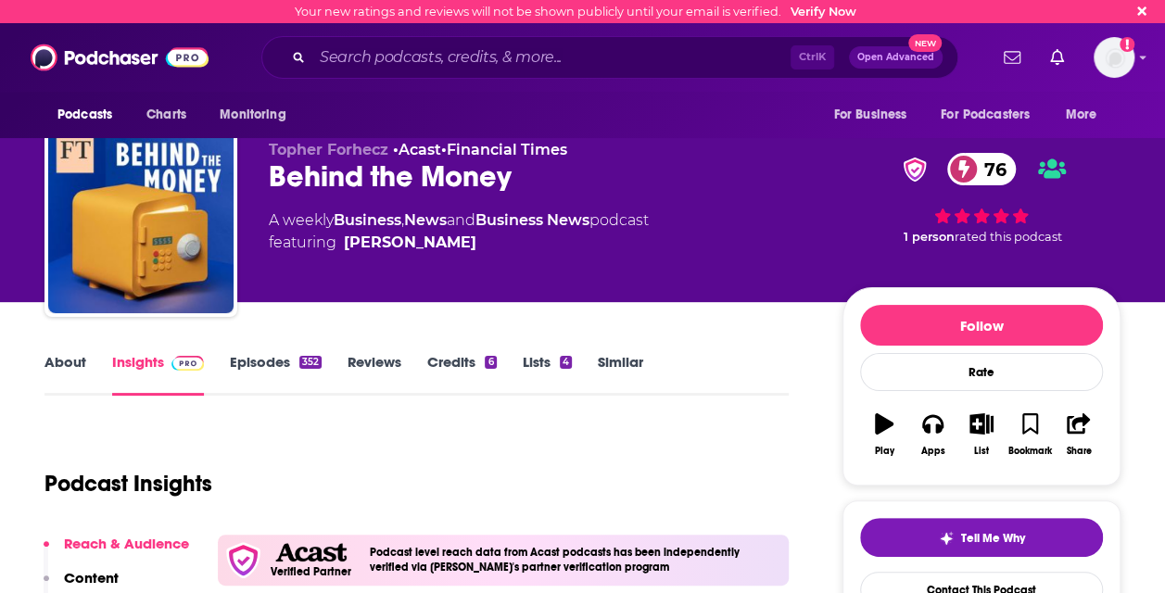
click at [260, 360] on link "Episodes 352" at bounding box center [276, 374] width 92 height 43
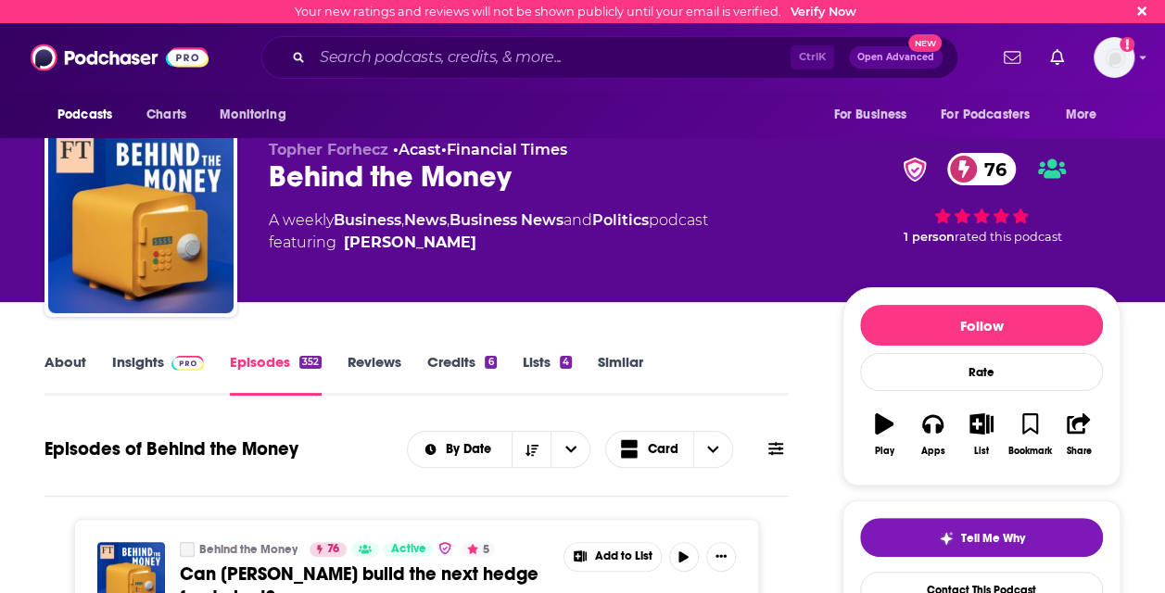
click at [129, 381] on link "Insights" at bounding box center [158, 374] width 92 height 43
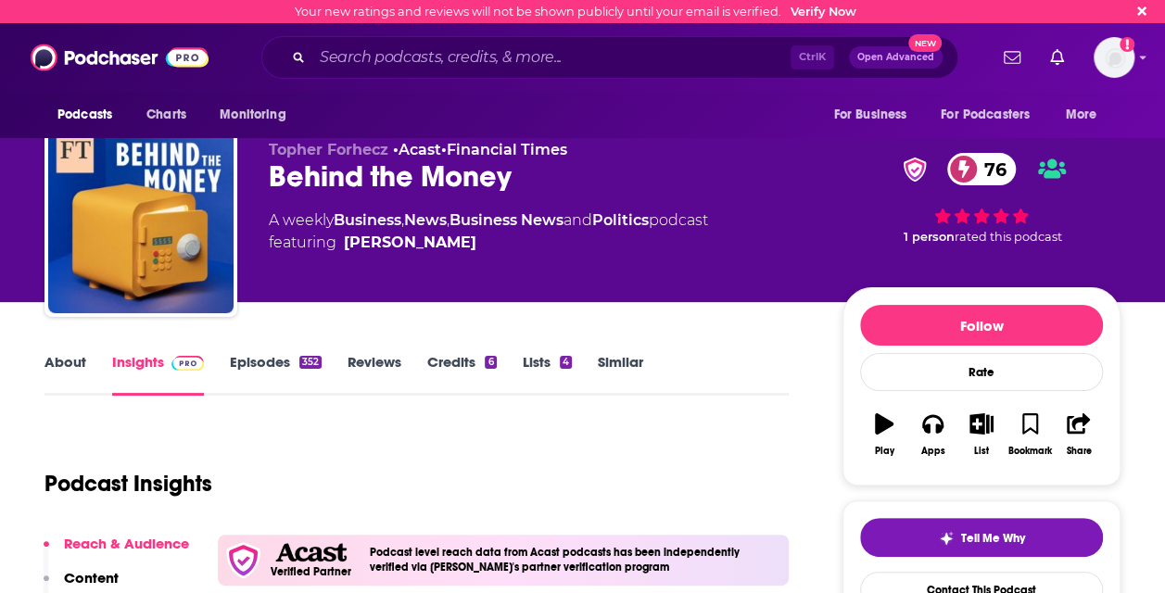
click at [260, 378] on link "Episodes 352" at bounding box center [276, 374] width 92 height 43
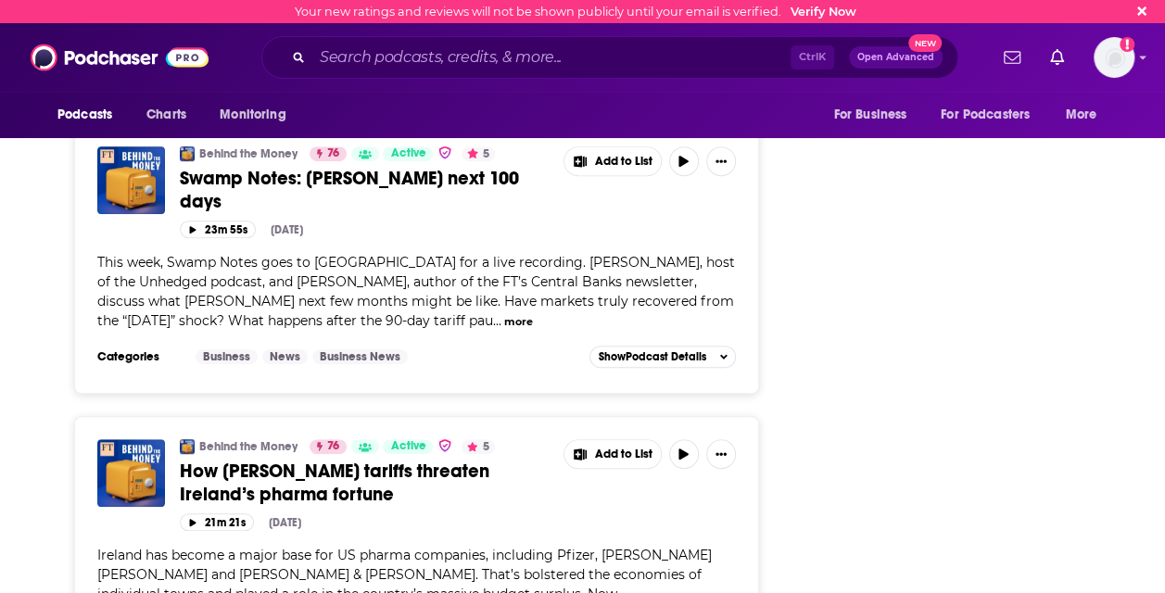
scroll to position [3615, 0]
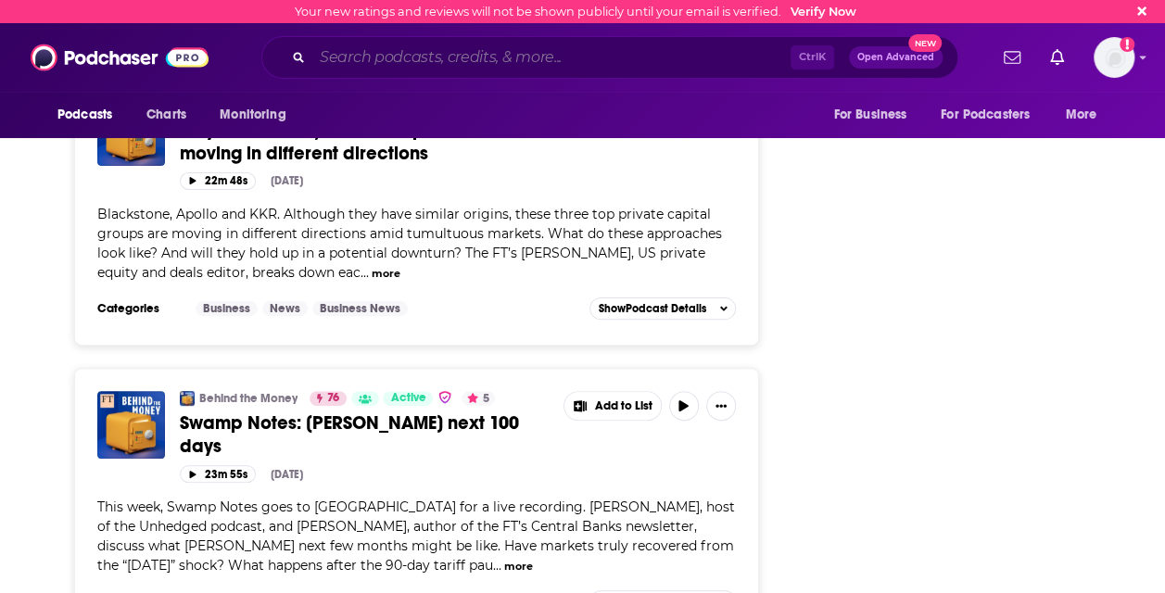
click at [636, 57] on input "Search podcasts, credits, & more..." at bounding box center [551, 58] width 478 height 30
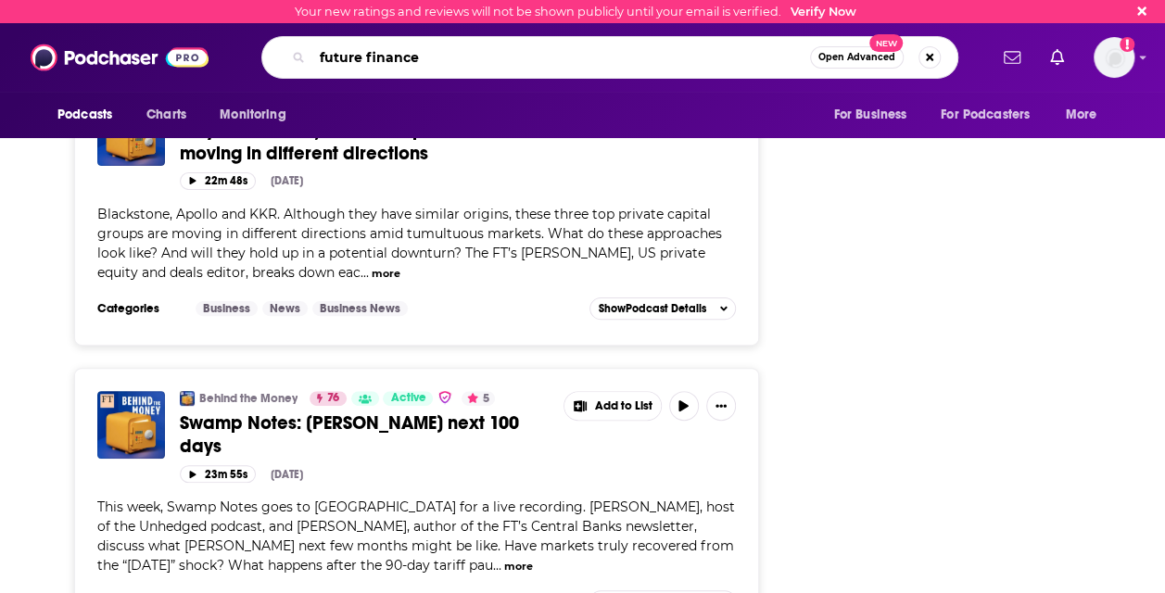
type input "future finances"
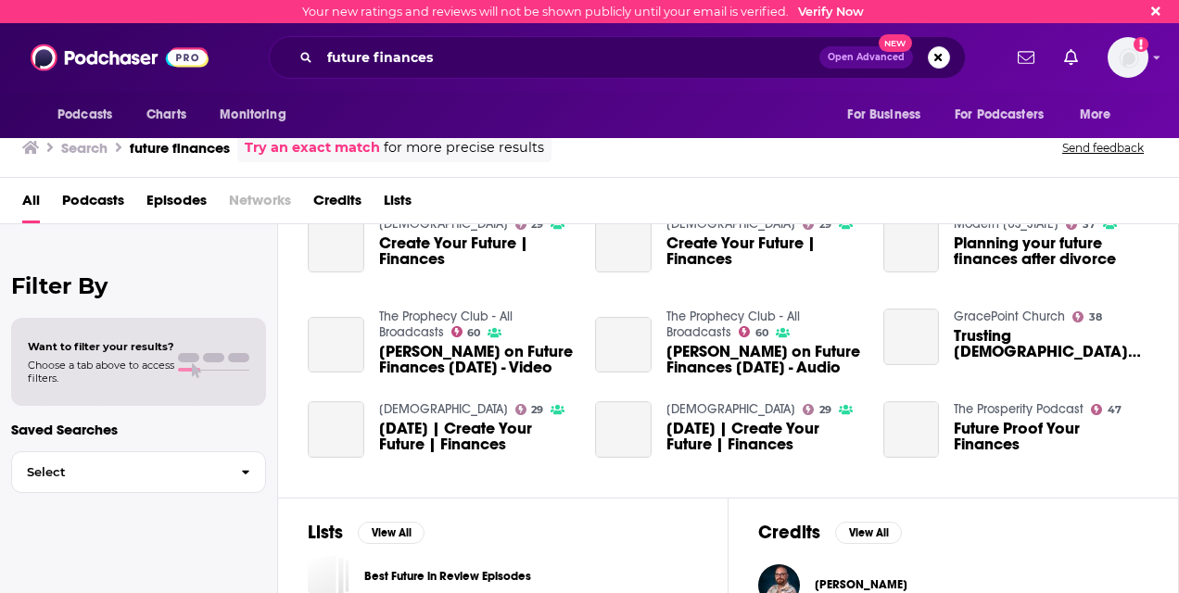
scroll to position [362, 0]
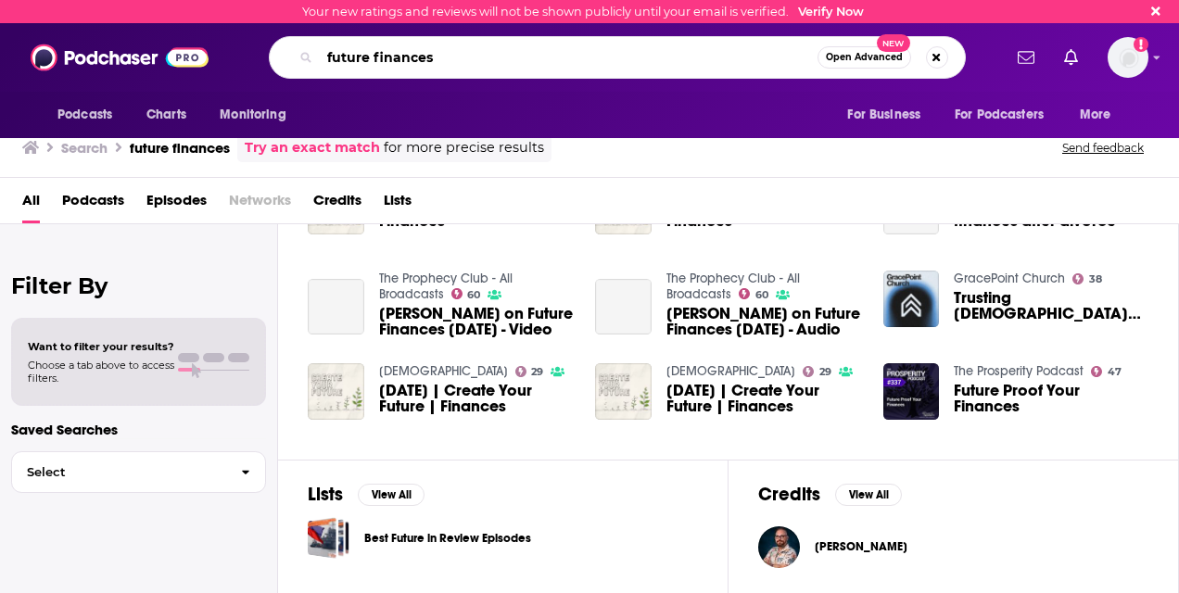
click at [452, 52] on input "future finances" at bounding box center [569, 58] width 498 height 30
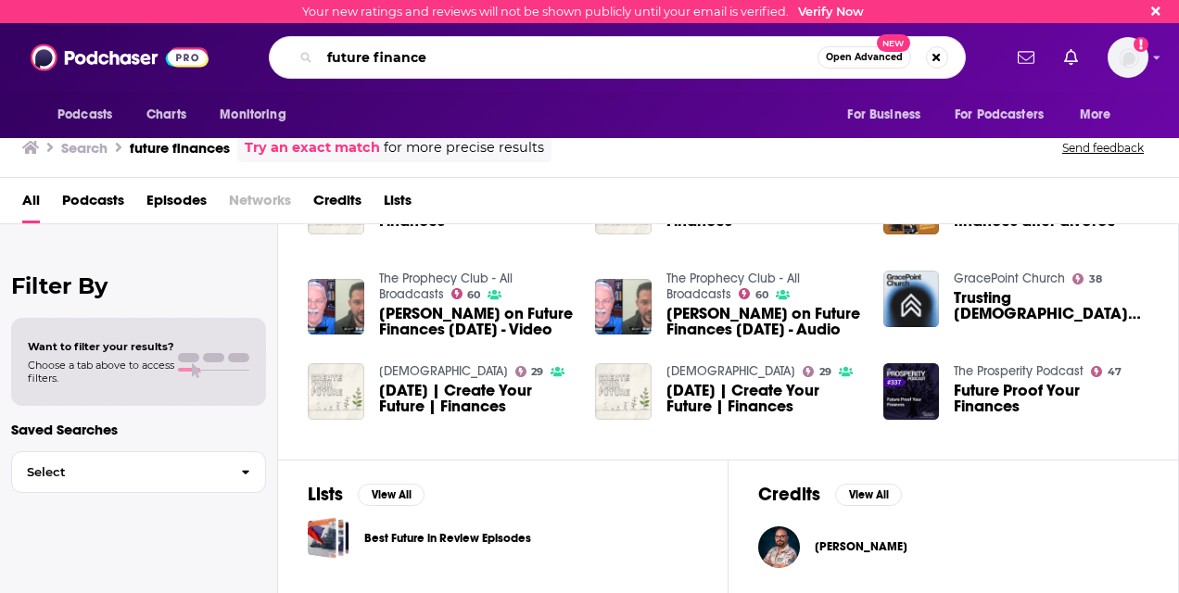
type input "future finance"
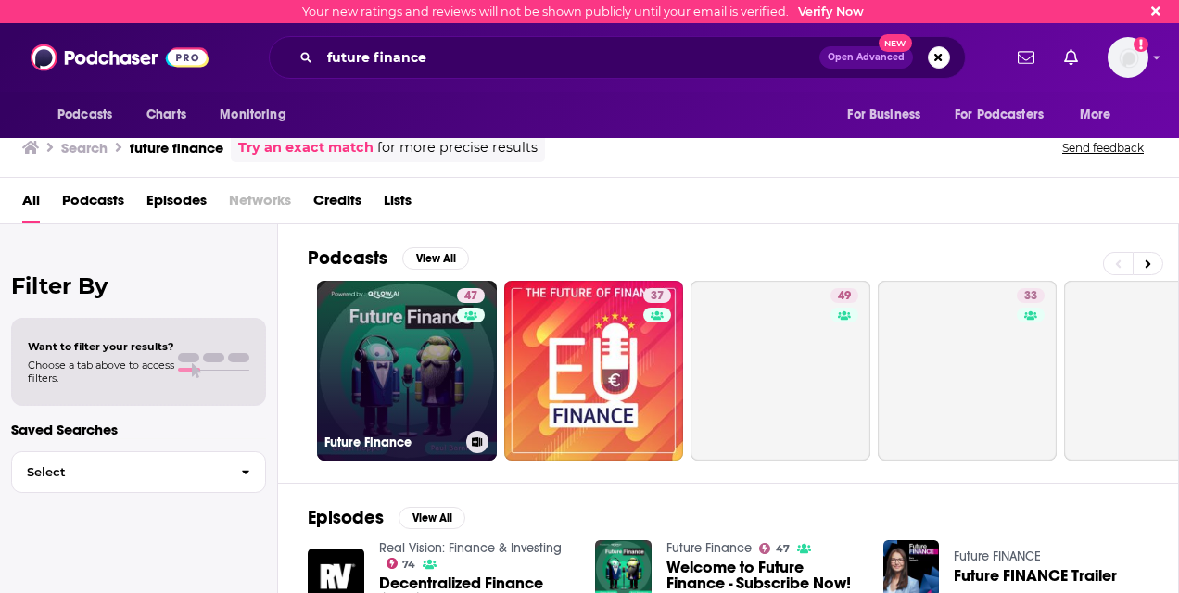
click at [431, 387] on link "47 Future Finance" at bounding box center [407, 371] width 180 height 180
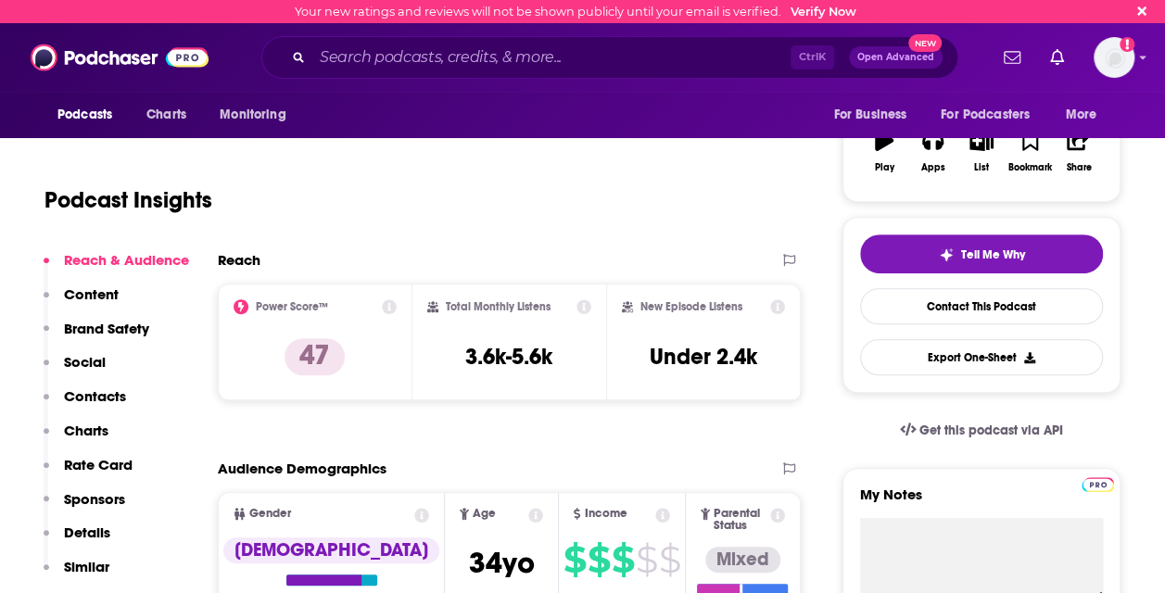
scroll to position [278, 0]
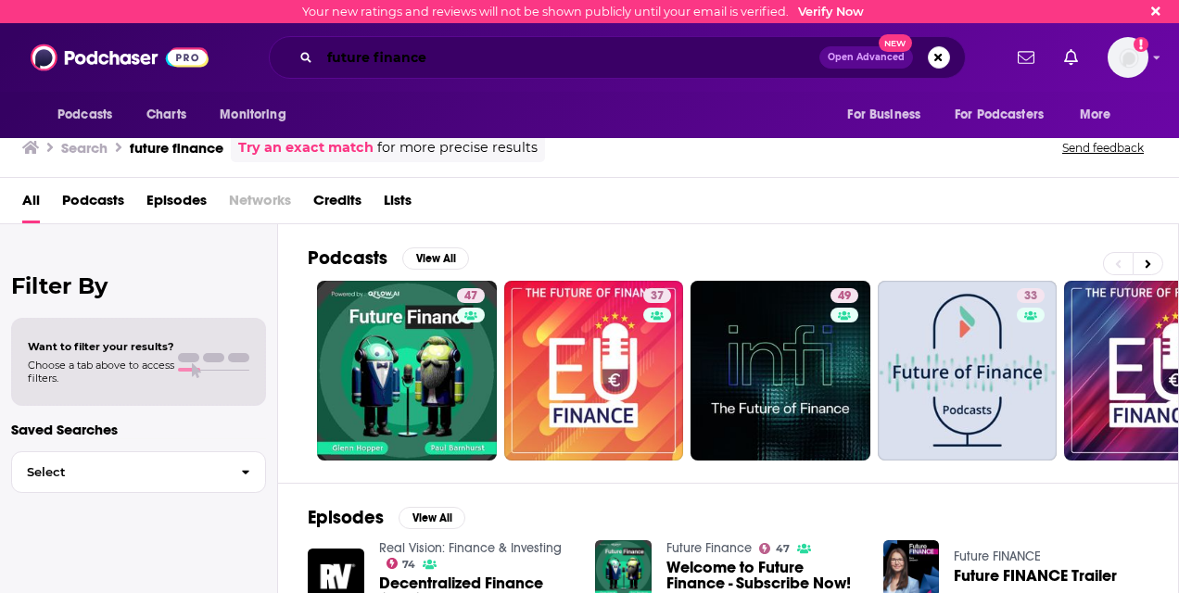
click at [371, 57] on input "future finance" at bounding box center [570, 58] width 500 height 30
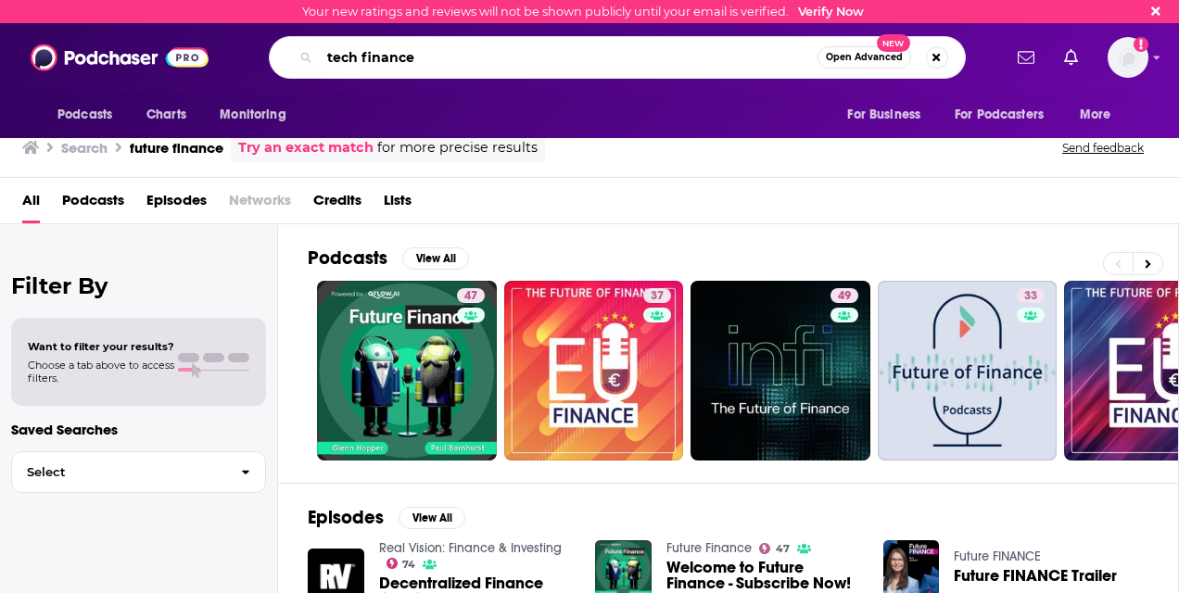
type input "tech finance"
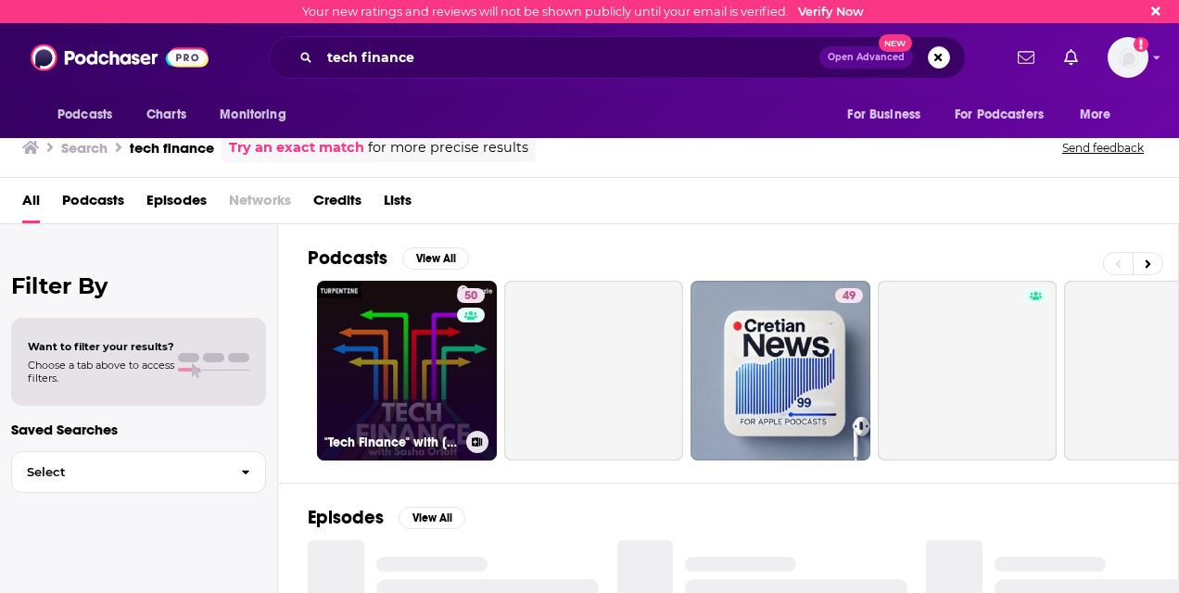
click at [432, 400] on link "50 "Tech Finance" with Sasha Orloff: B2B Fintech | AI | Finance Tech" at bounding box center [407, 371] width 180 height 180
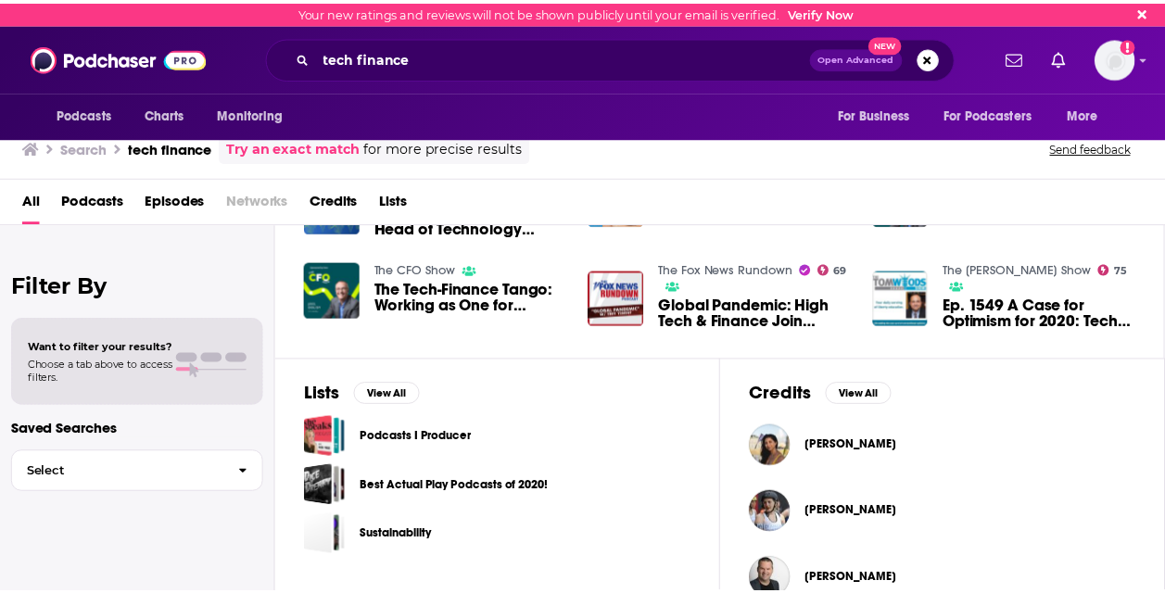
scroll to position [371, 0]
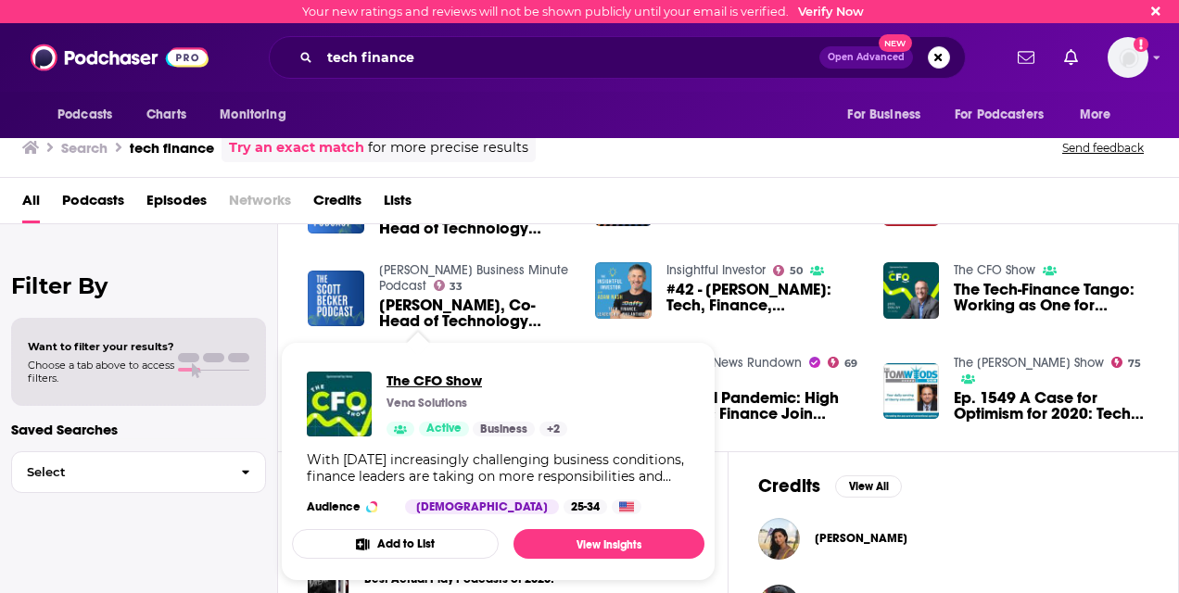
click at [426, 387] on span "The CFO Show" at bounding box center [477, 381] width 181 height 18
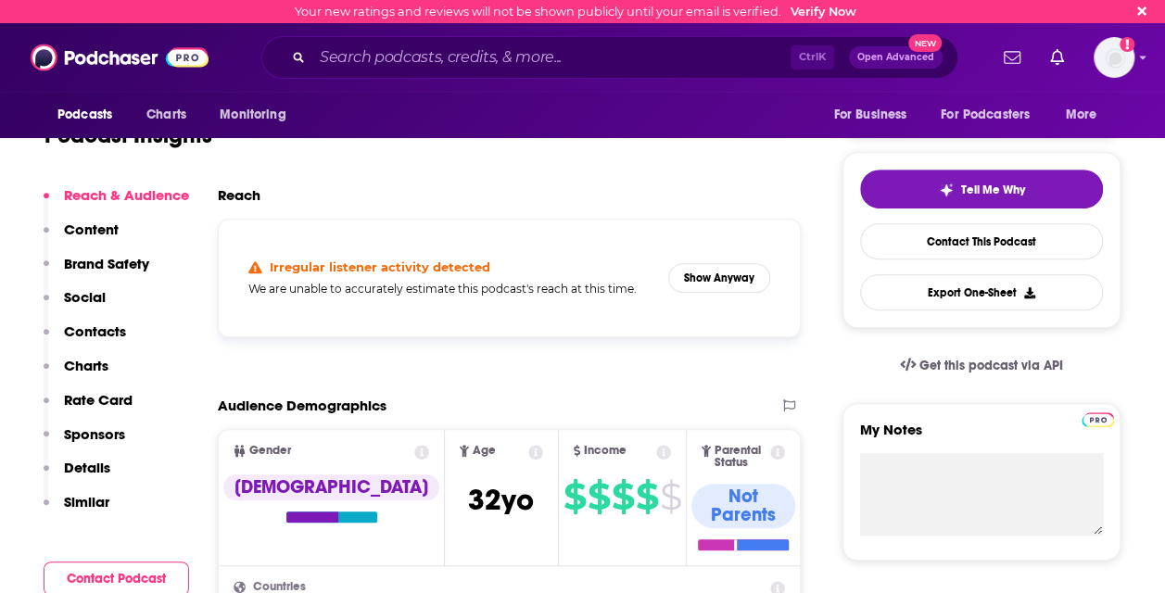
scroll to position [278, 0]
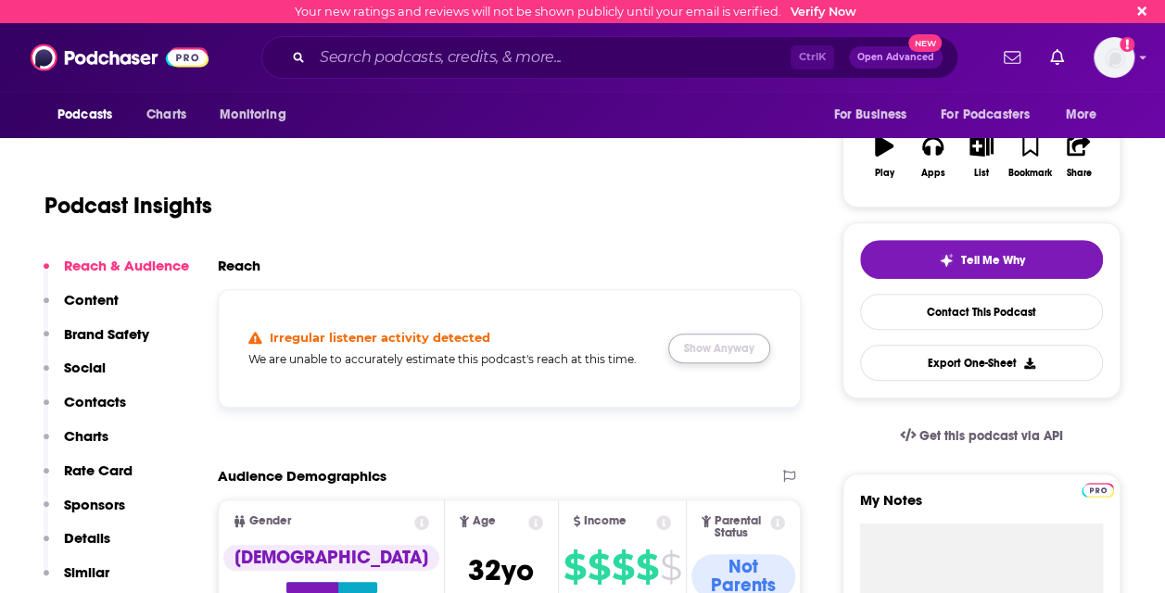
click at [745, 339] on button "Show Anyway" at bounding box center [719, 349] width 102 height 30
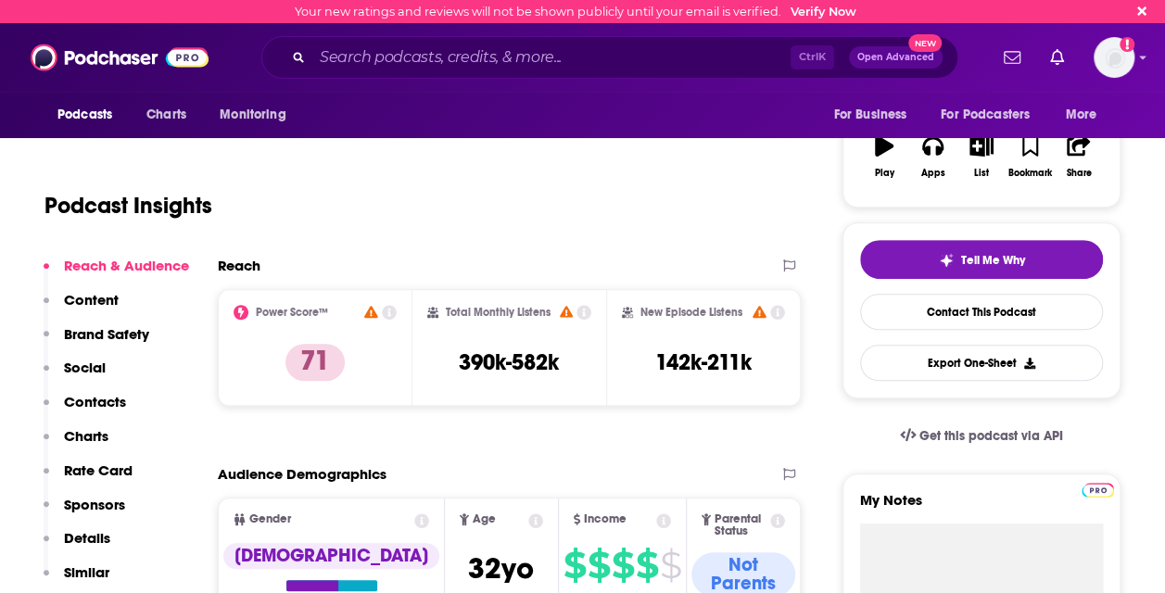
scroll to position [0, 0]
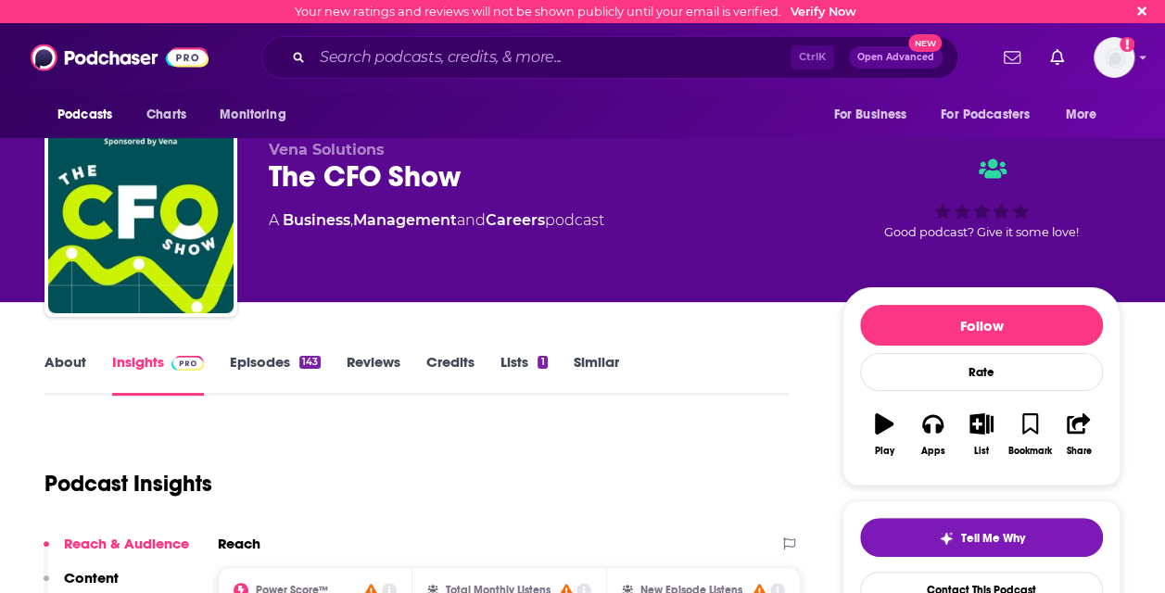
click at [278, 371] on link "Episodes 143" at bounding box center [275, 374] width 91 height 43
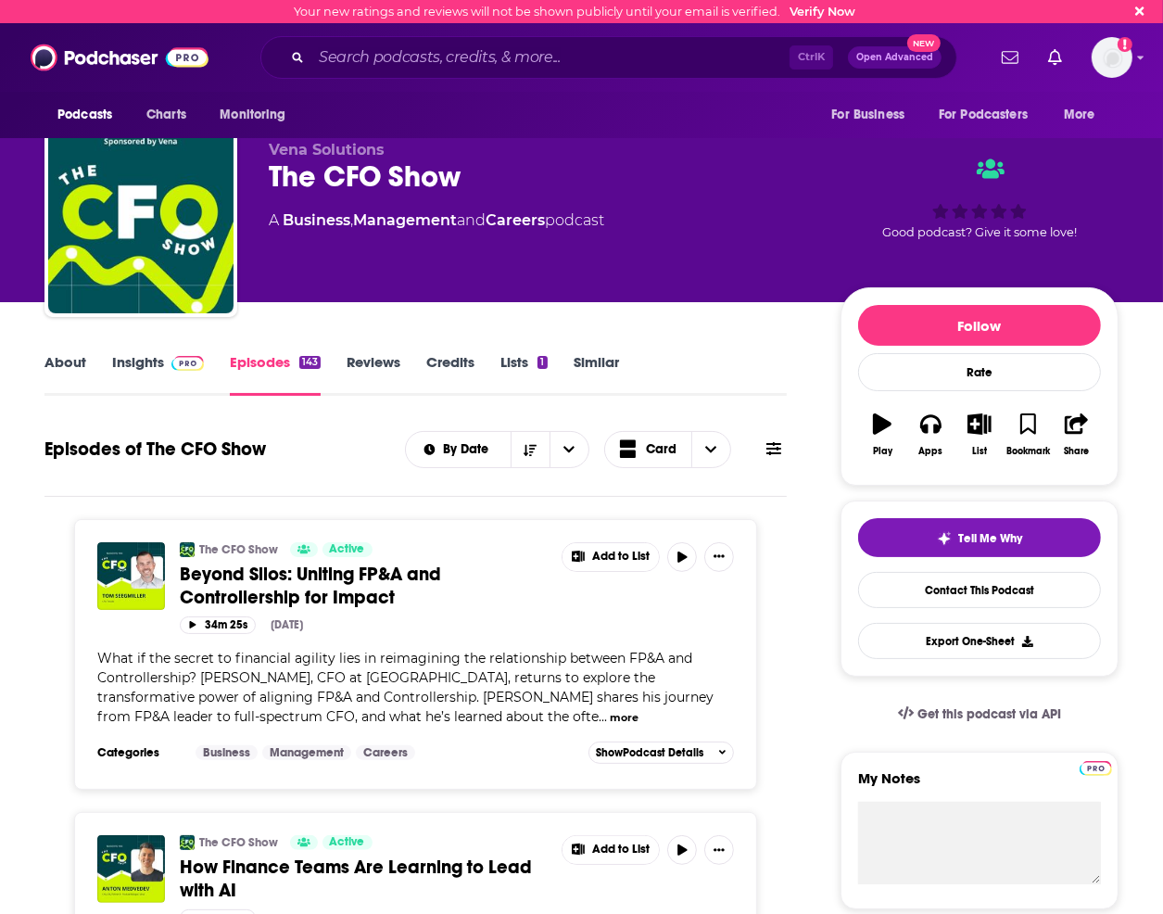
click at [134, 350] on div "About Insights Episodes 143 Reviews Credits Lists 1 Similar" at bounding box center [415, 372] width 743 height 45
click at [133, 368] on link "Insights" at bounding box center [158, 374] width 92 height 43
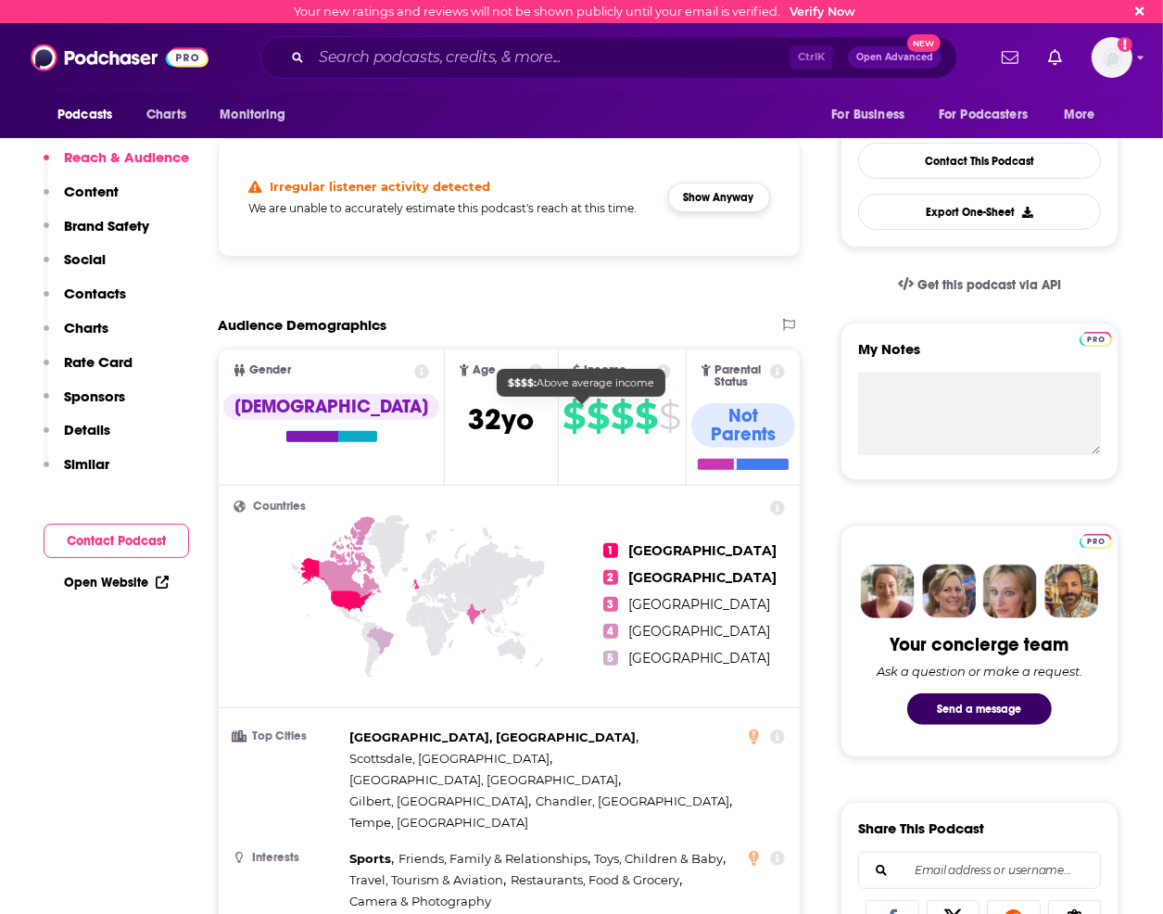
scroll to position [371, 0]
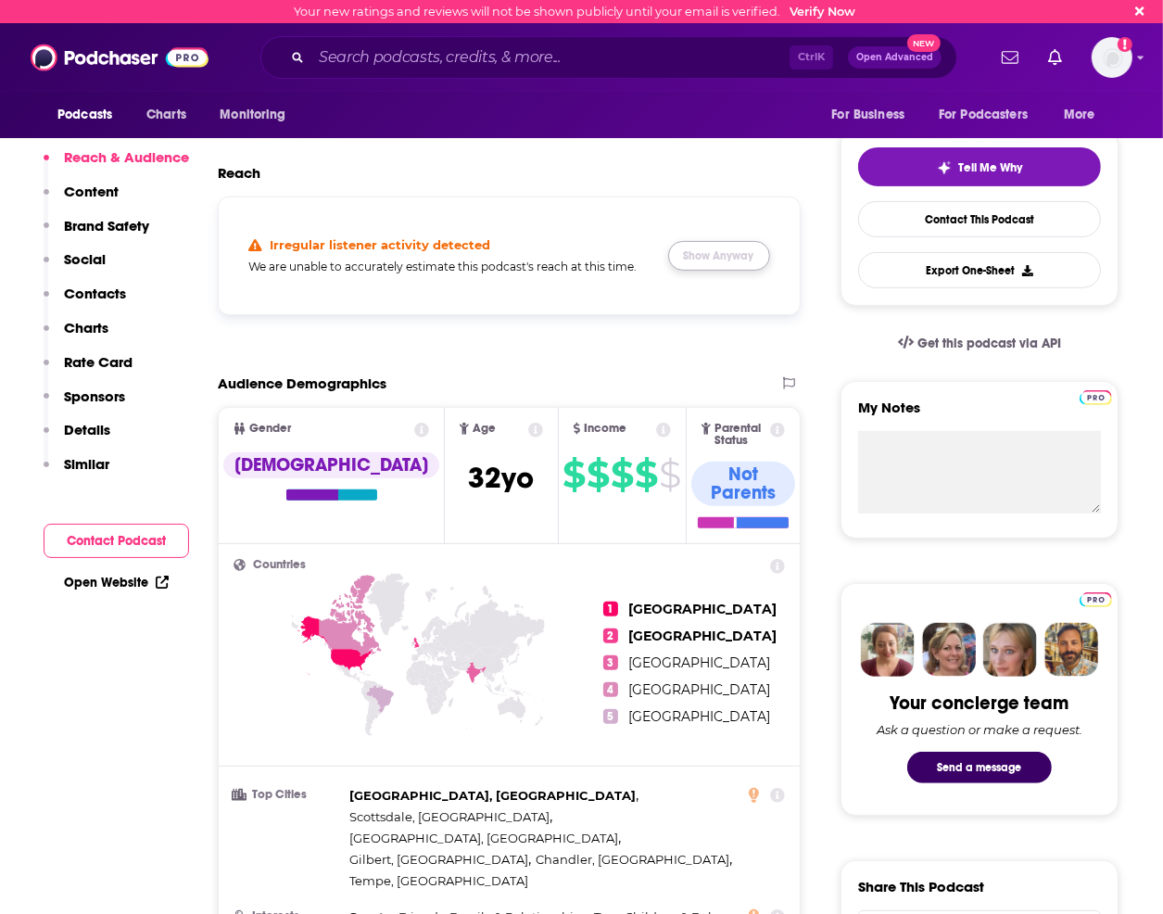
click at [704, 248] on button "Show Anyway" at bounding box center [719, 256] width 102 height 30
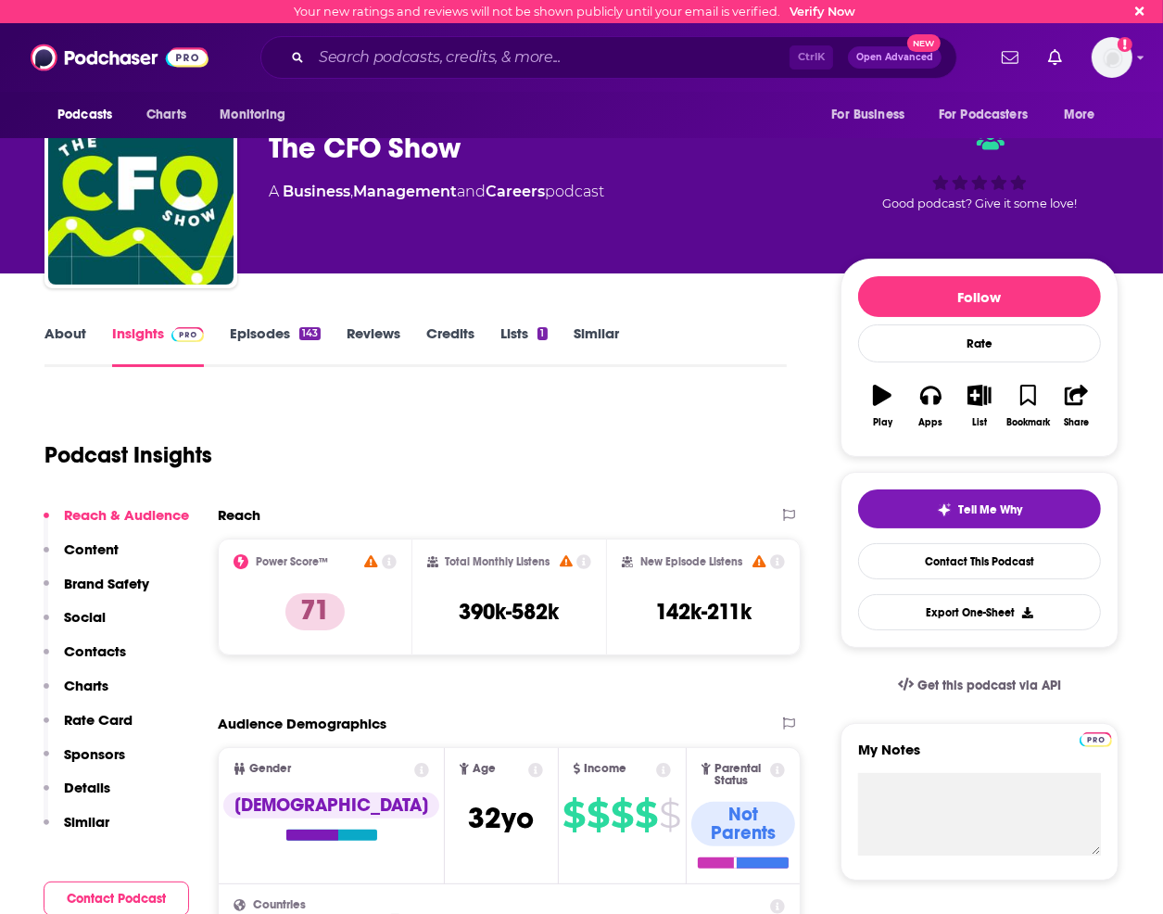
scroll to position [0, 0]
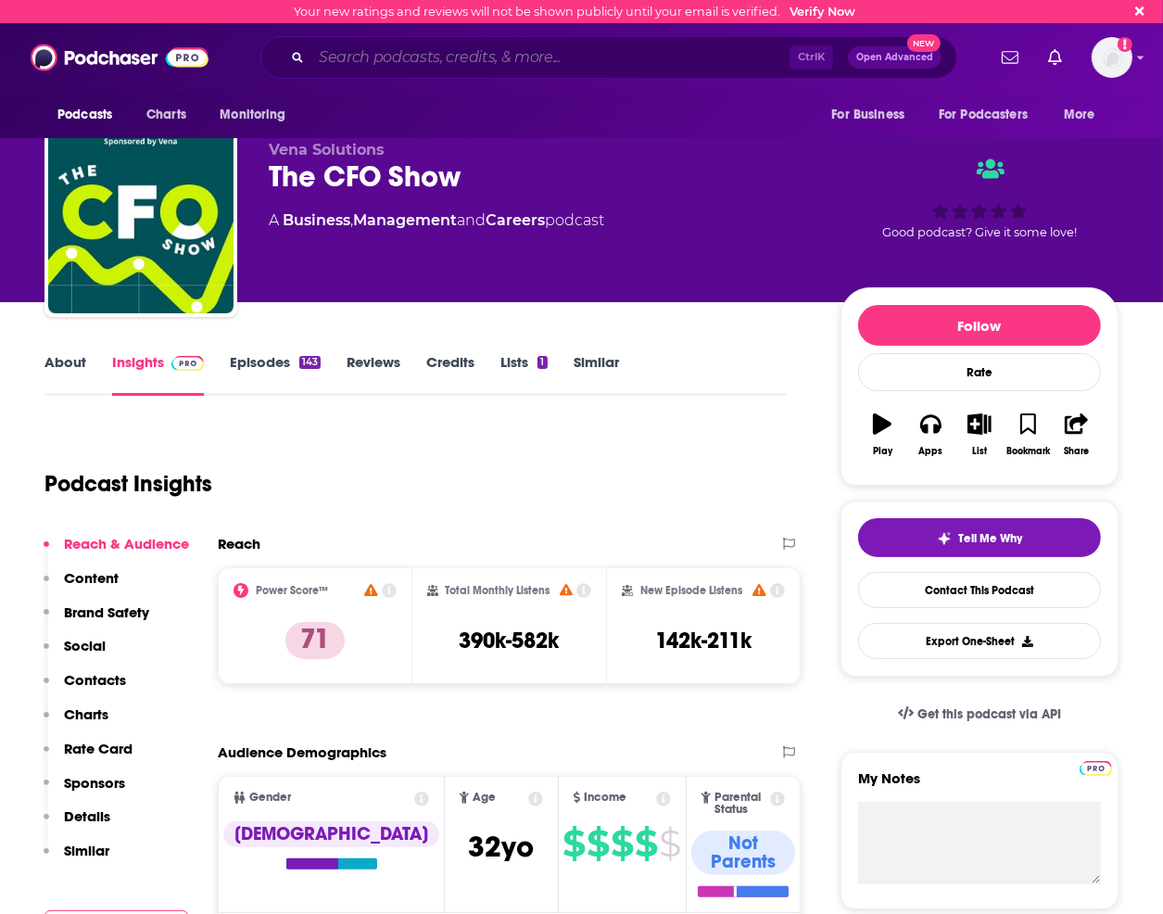
click at [420, 64] on input "Search podcasts, credits, & more..." at bounding box center [550, 58] width 478 height 30
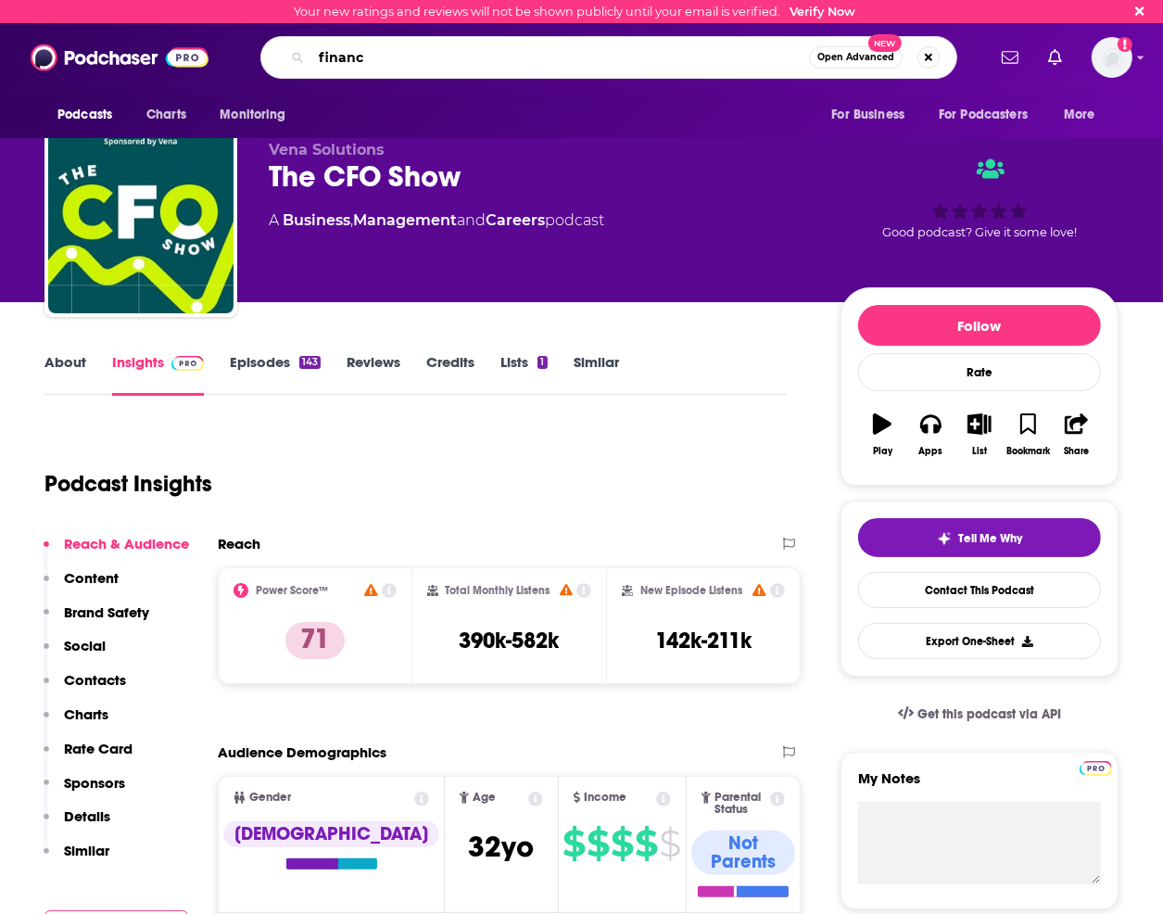
type input "finance"
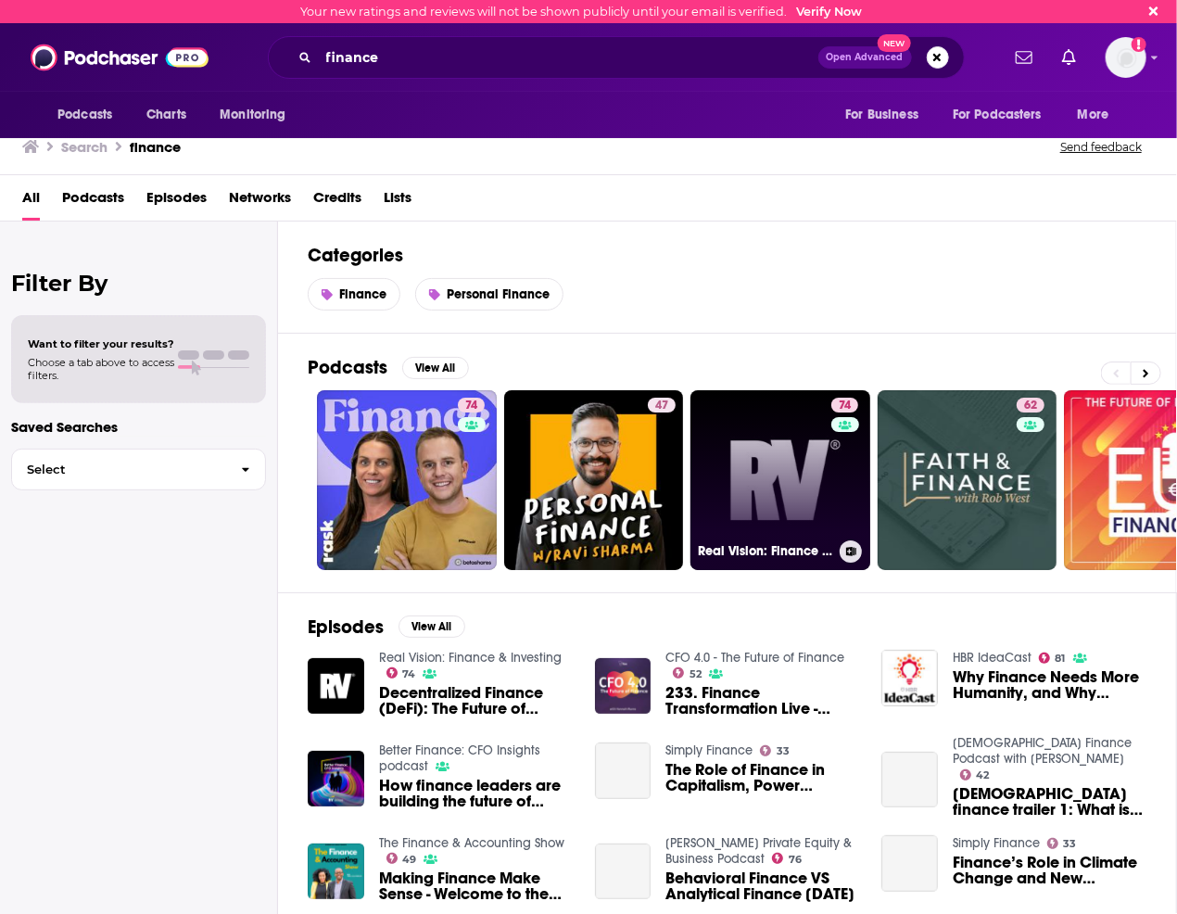
click at [771, 461] on link "74 Real Vision: Finance & Investing" at bounding box center [781, 480] width 180 height 180
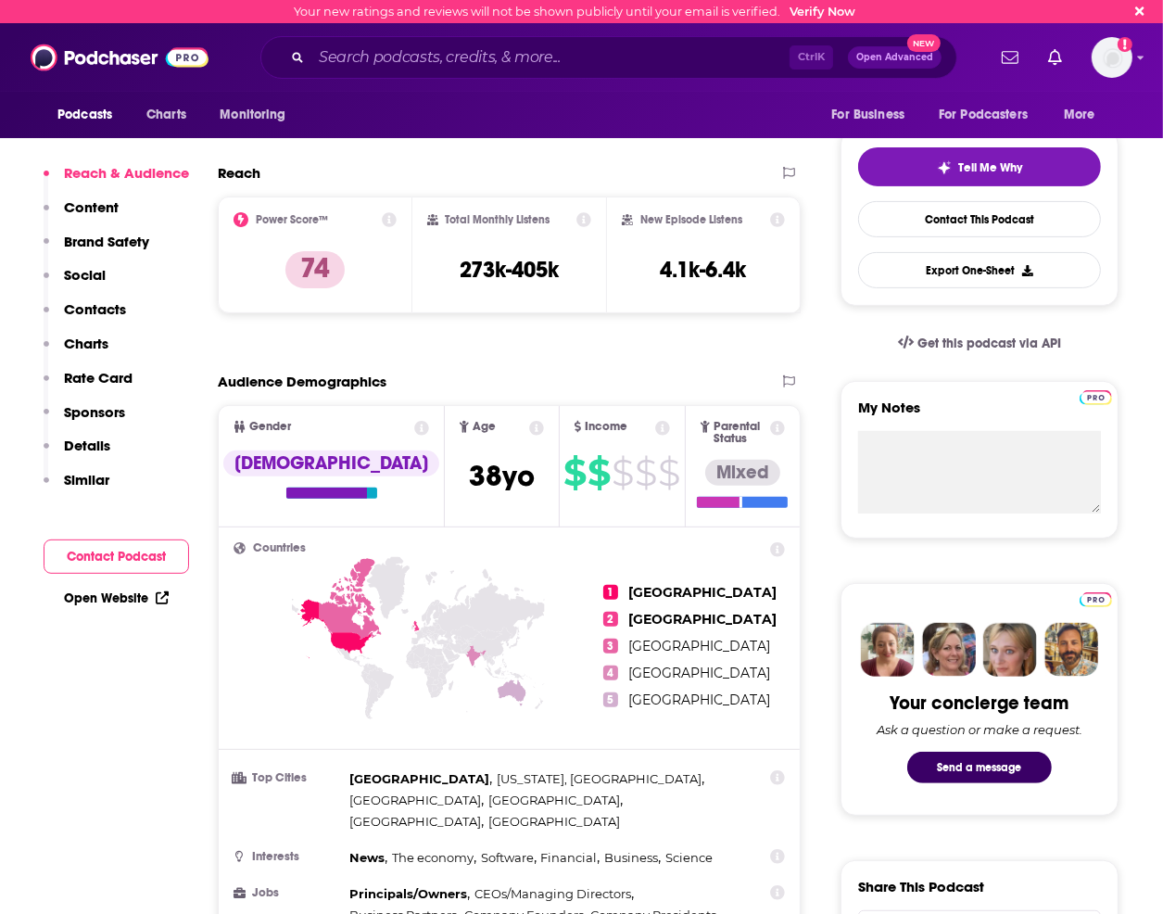
scroll to position [93, 0]
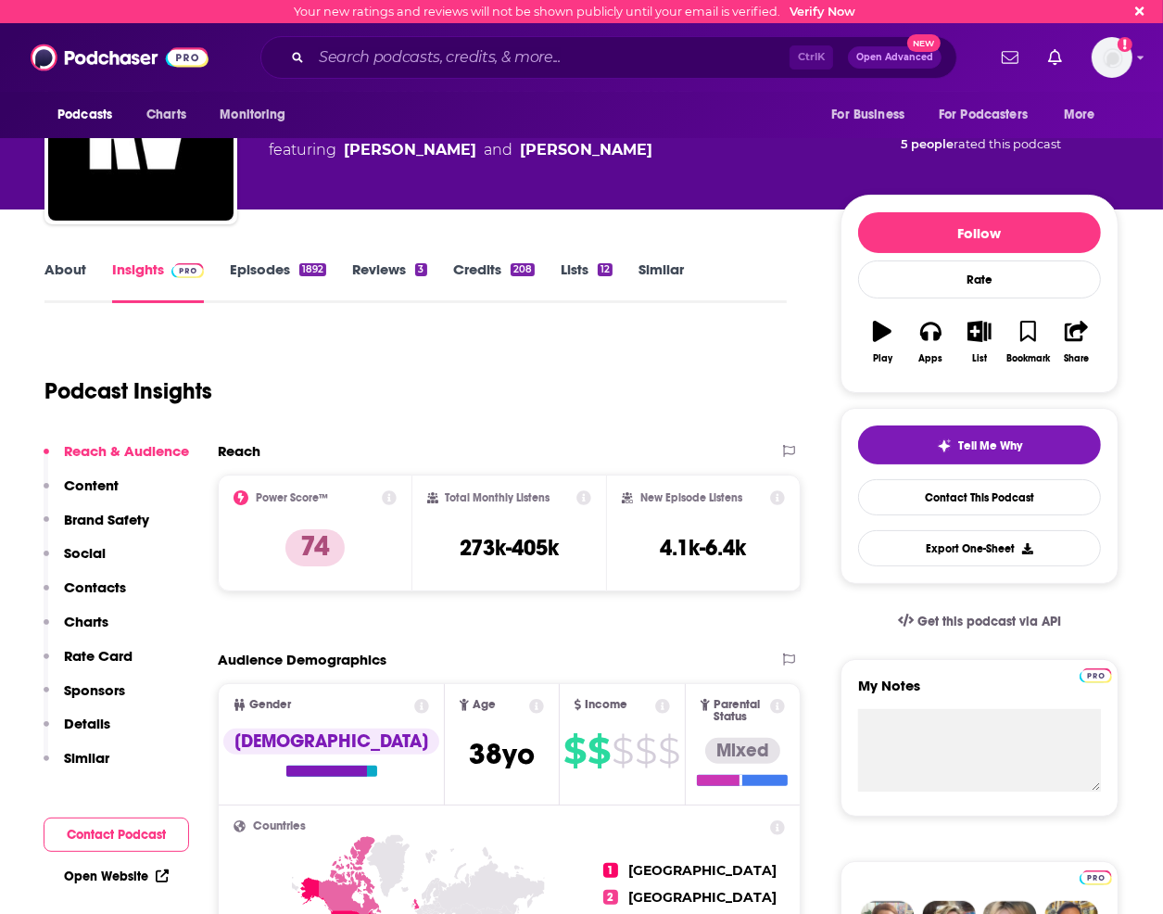
click at [279, 272] on link "Episodes 1892" at bounding box center [278, 281] width 96 height 43
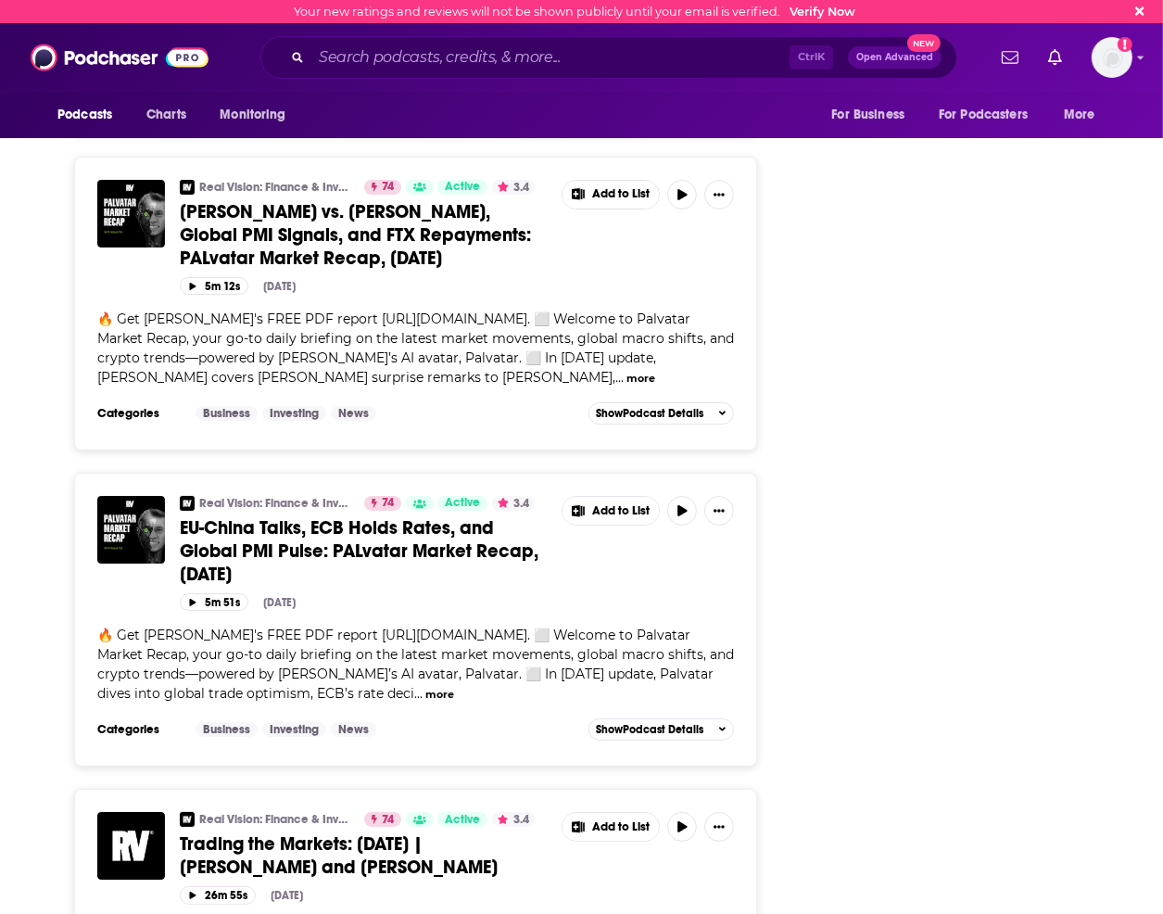
scroll to position [6118, 0]
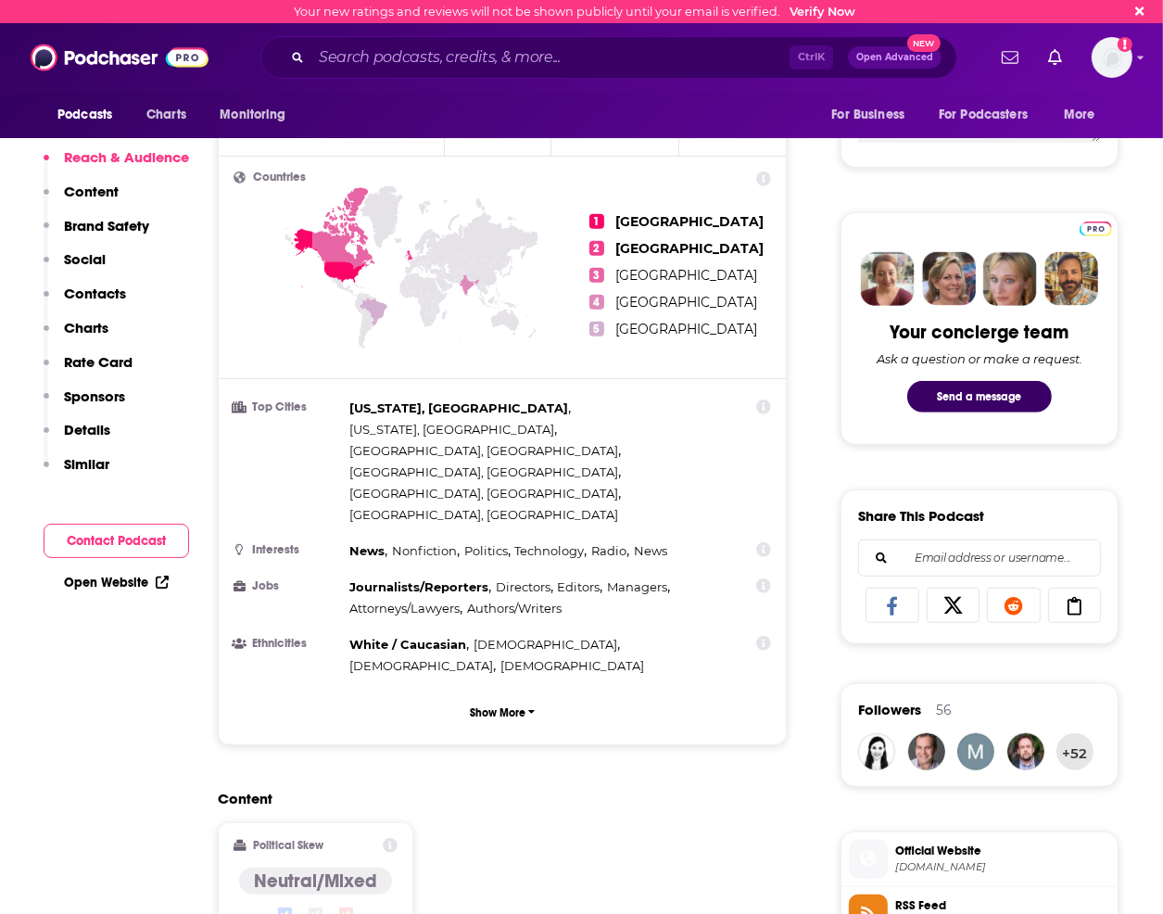
scroll to position [1020, 0]
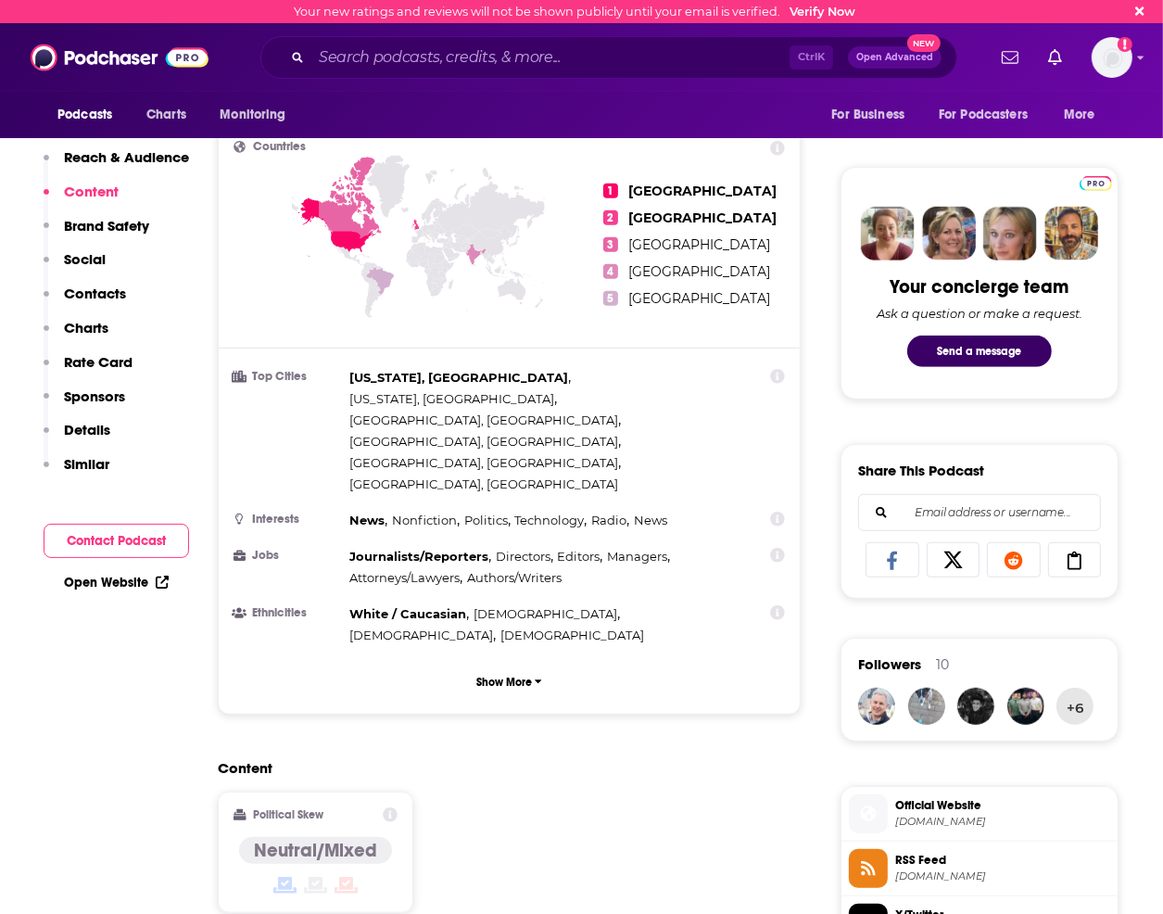
scroll to position [649, 0]
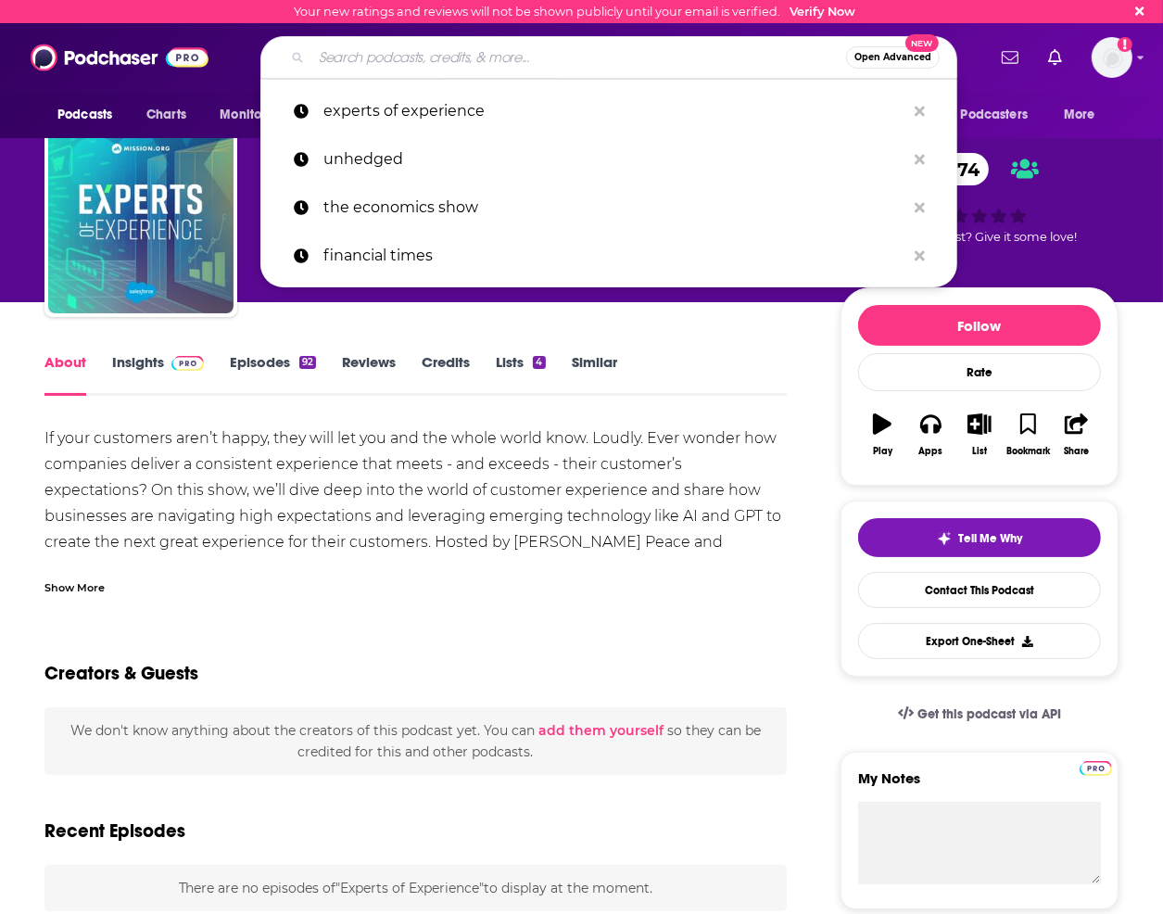
click at [537, 62] on input "Search podcasts, credits, & more..." at bounding box center [578, 58] width 535 height 30
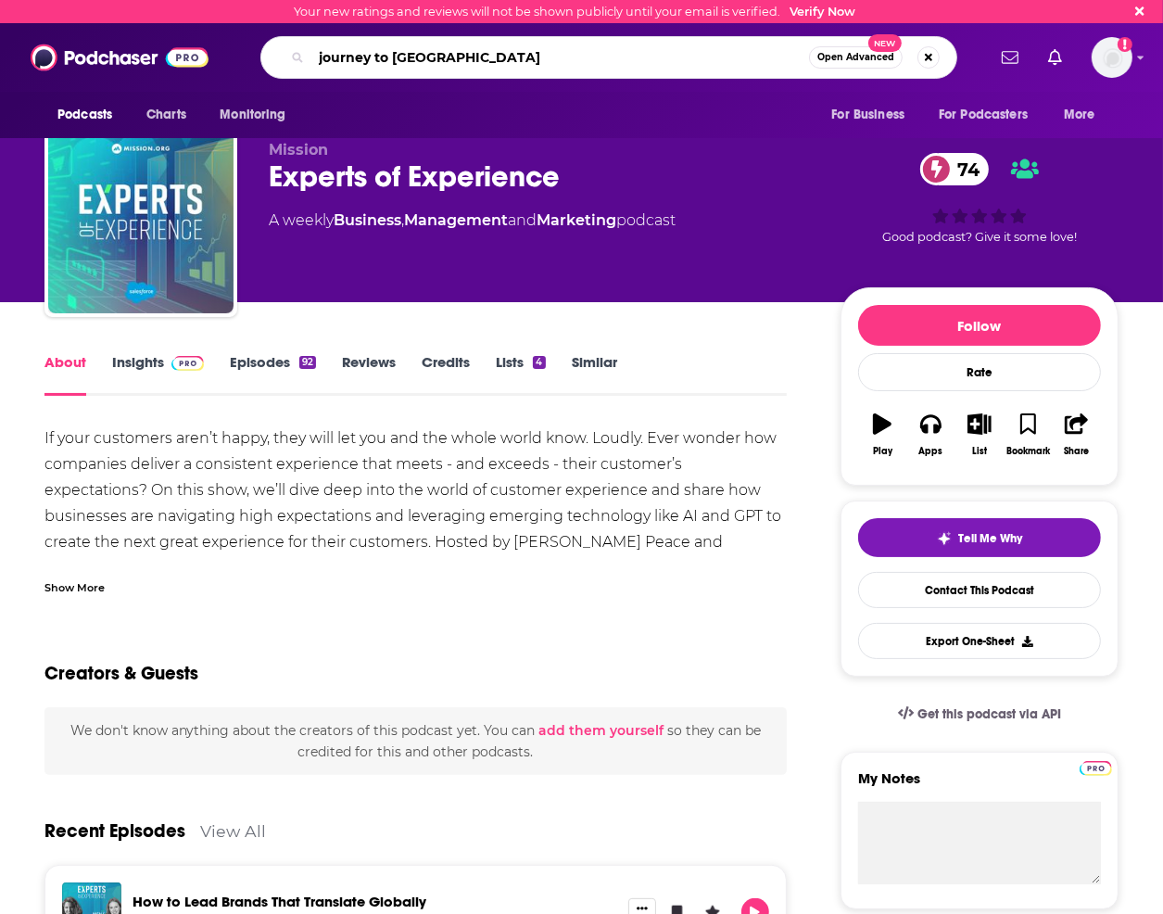
type input "journey to launch"
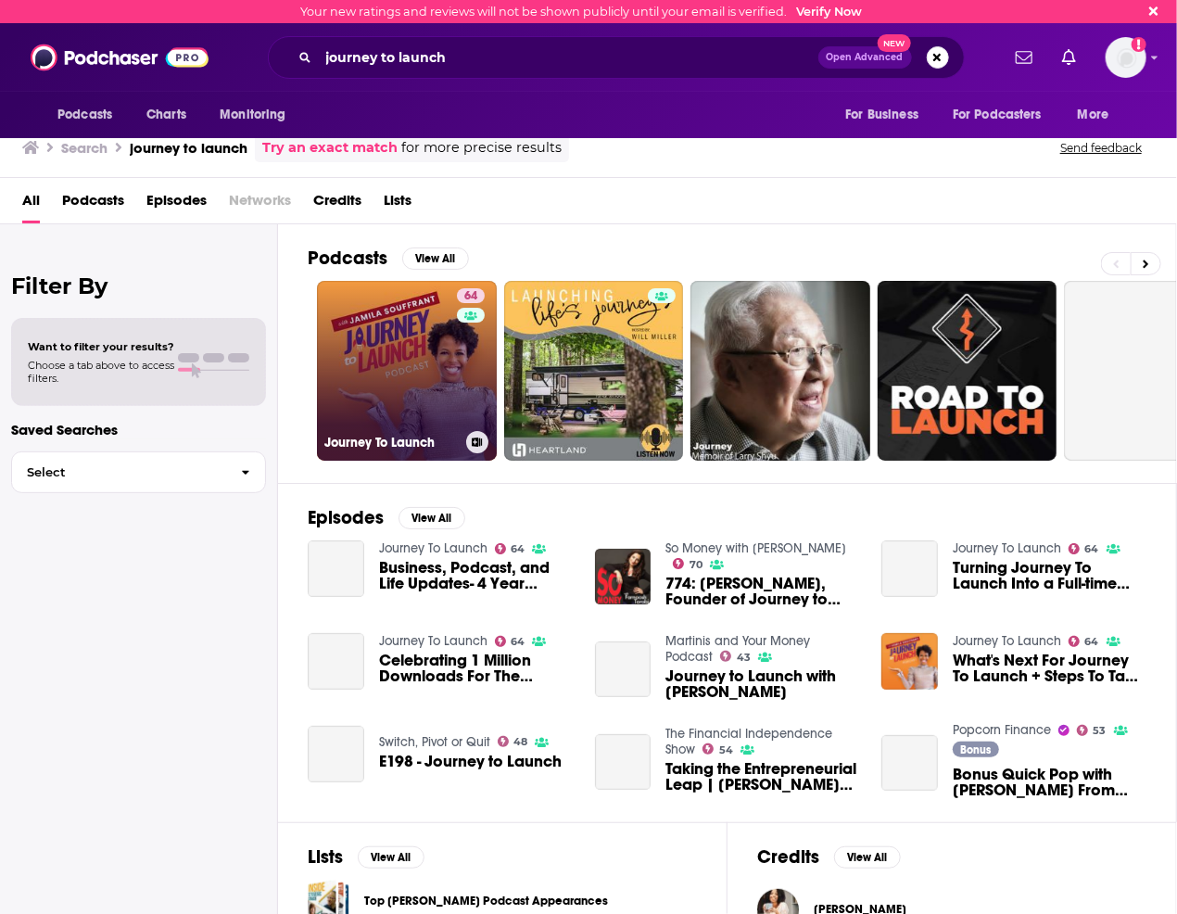
click at [413, 362] on link "64 Journey To Launch" at bounding box center [407, 371] width 180 height 180
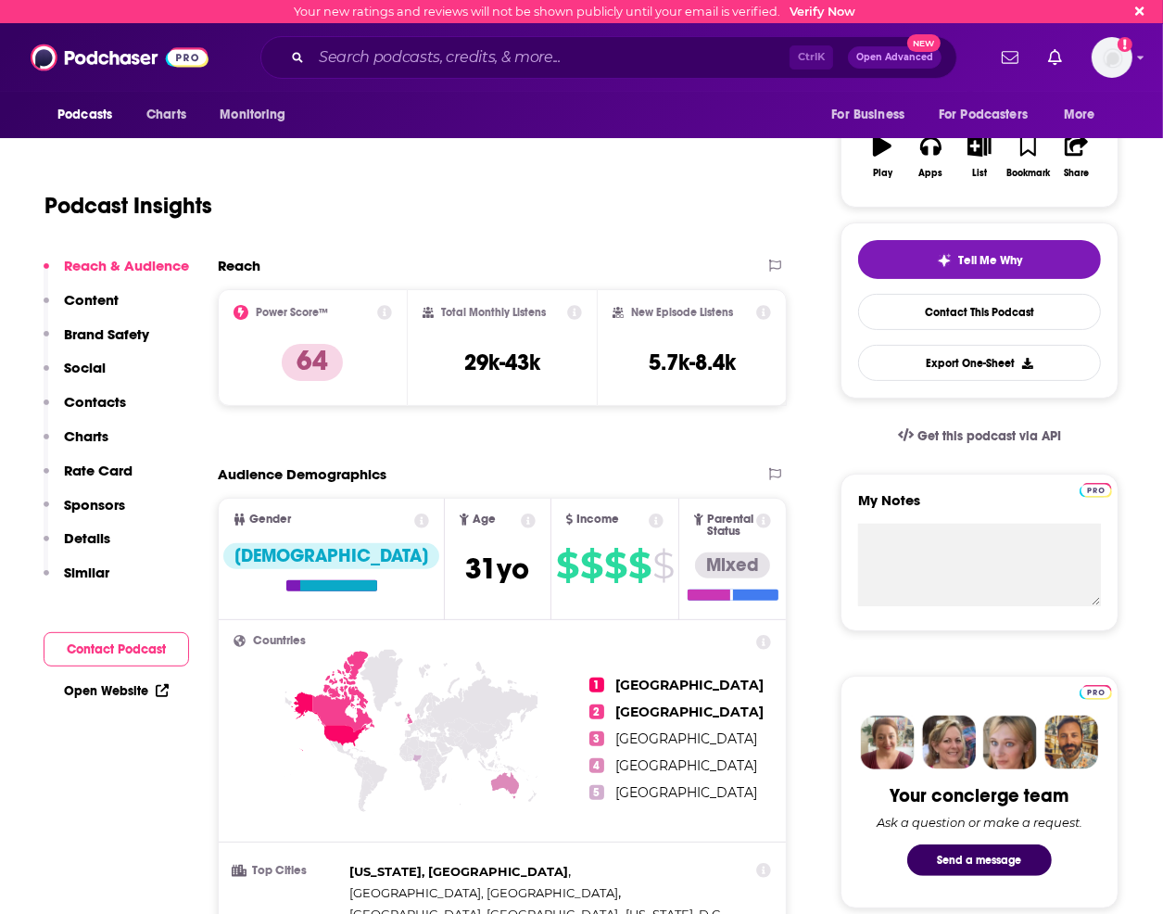
scroll to position [93, 0]
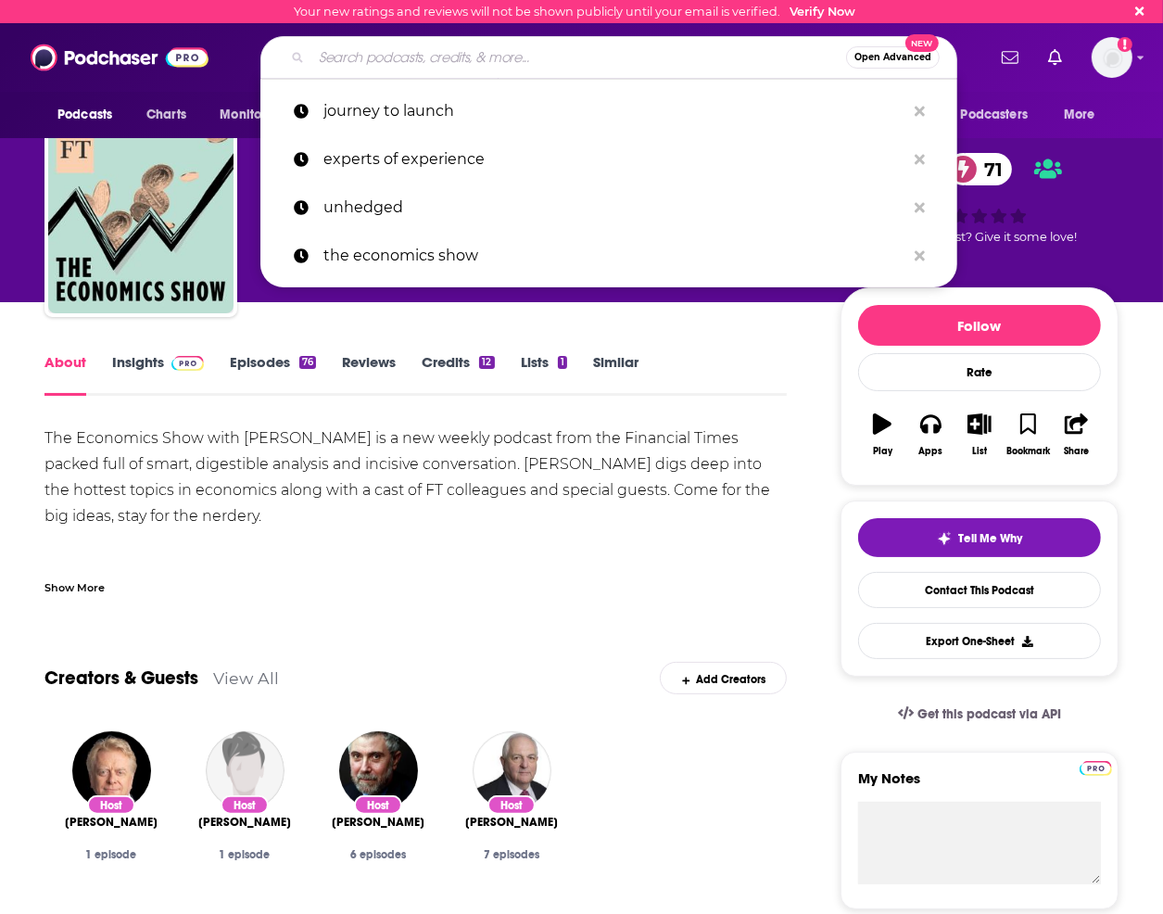
click at [335, 57] on input "Search podcasts, credits, & more..." at bounding box center [578, 58] width 535 height 30
click at [382, 159] on p "experts of experience" at bounding box center [615, 159] width 582 height 48
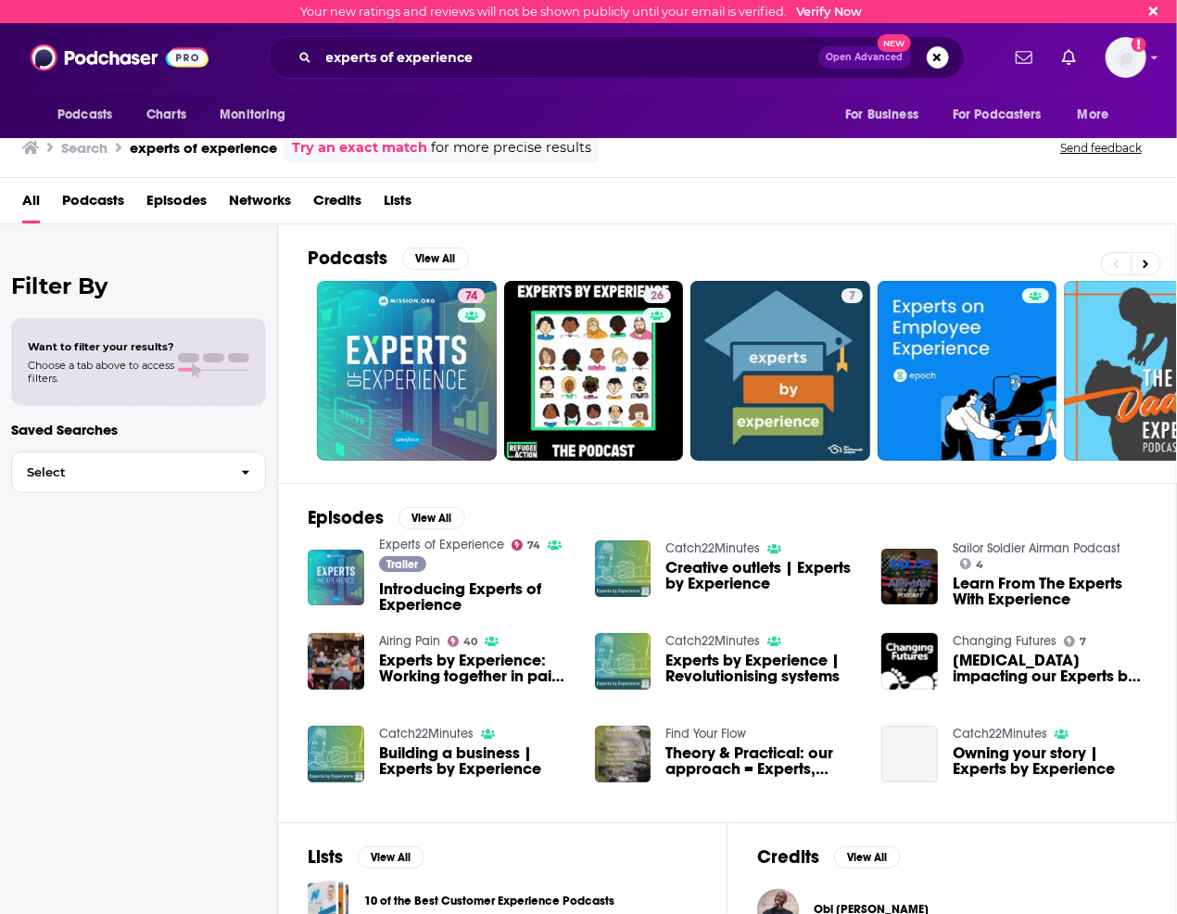
click at [449, 589] on span "Introducing Experts of Experience" at bounding box center [476, 597] width 194 height 32
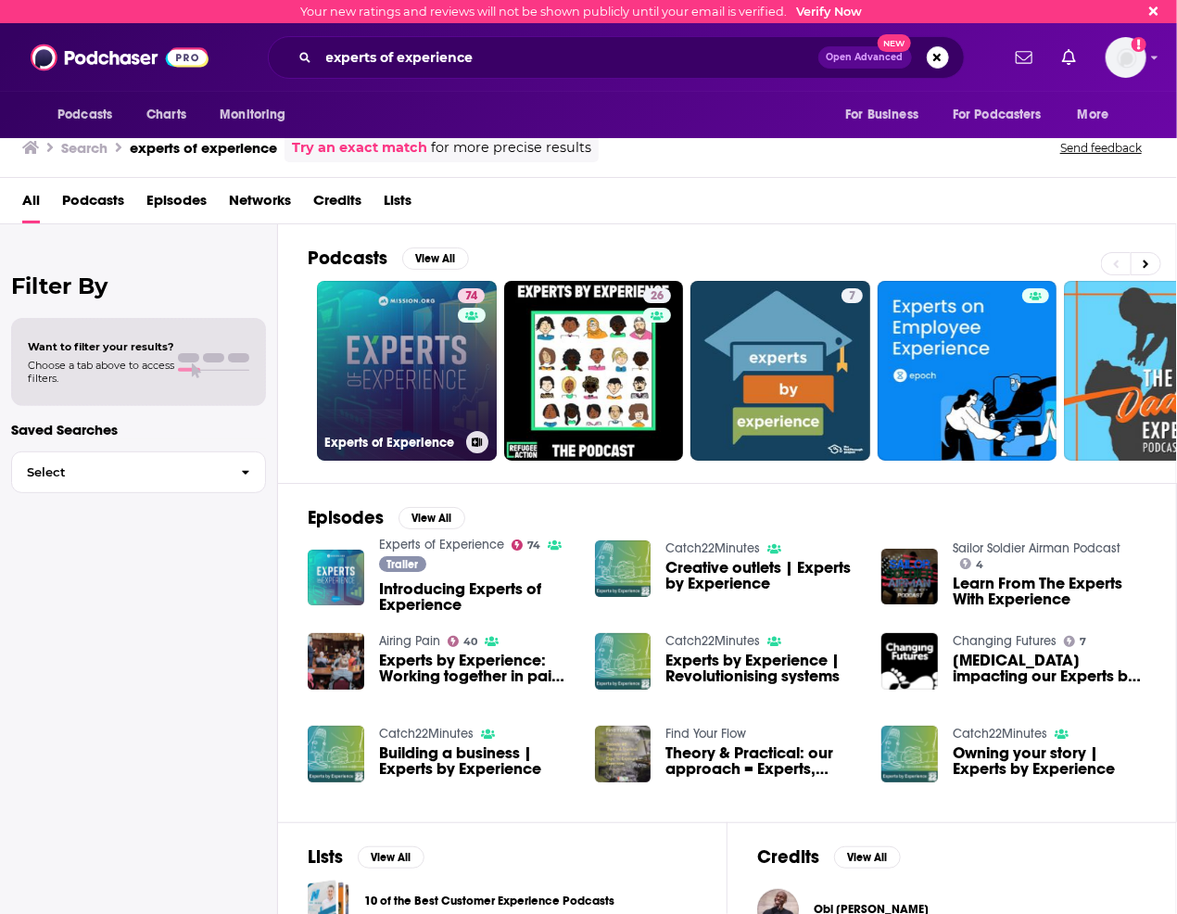
click at [408, 393] on link "74 Experts of Experience" at bounding box center [407, 371] width 180 height 180
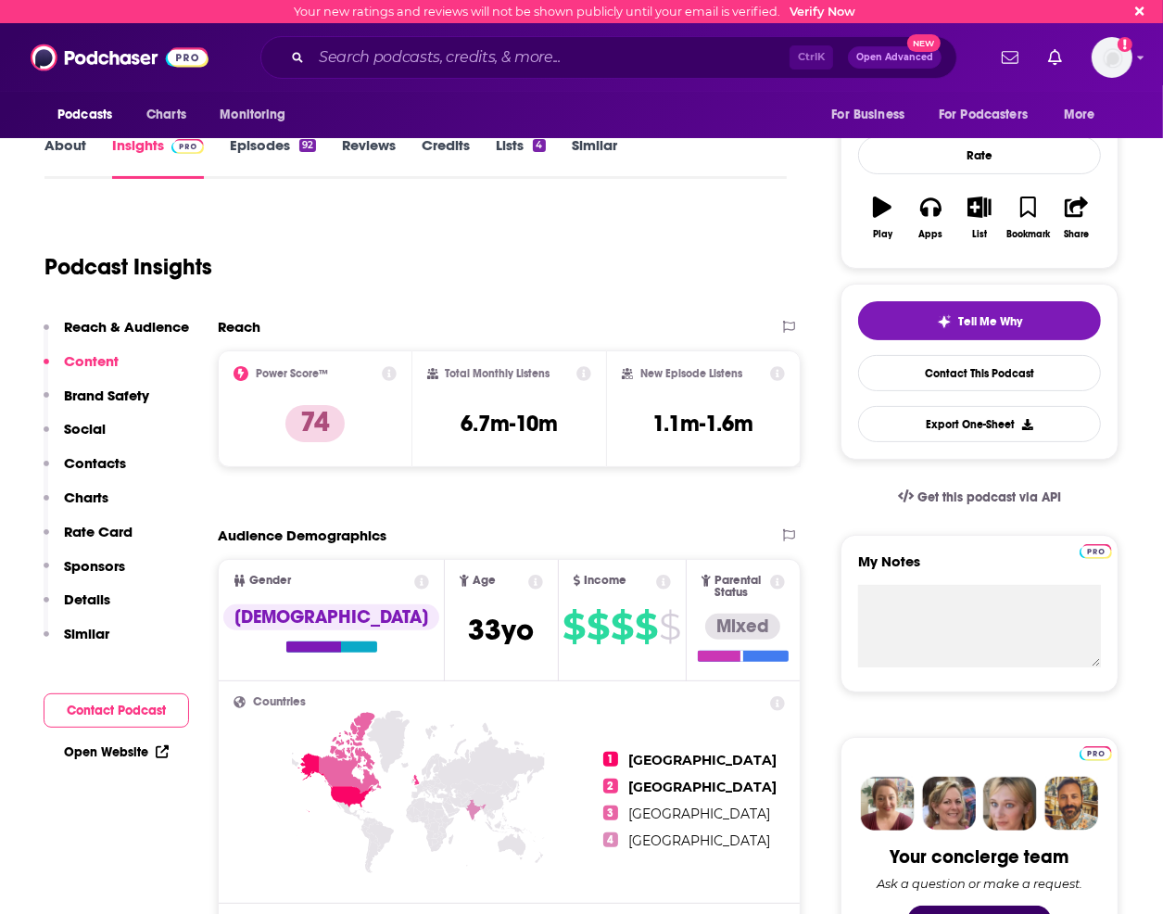
scroll to position [93, 0]
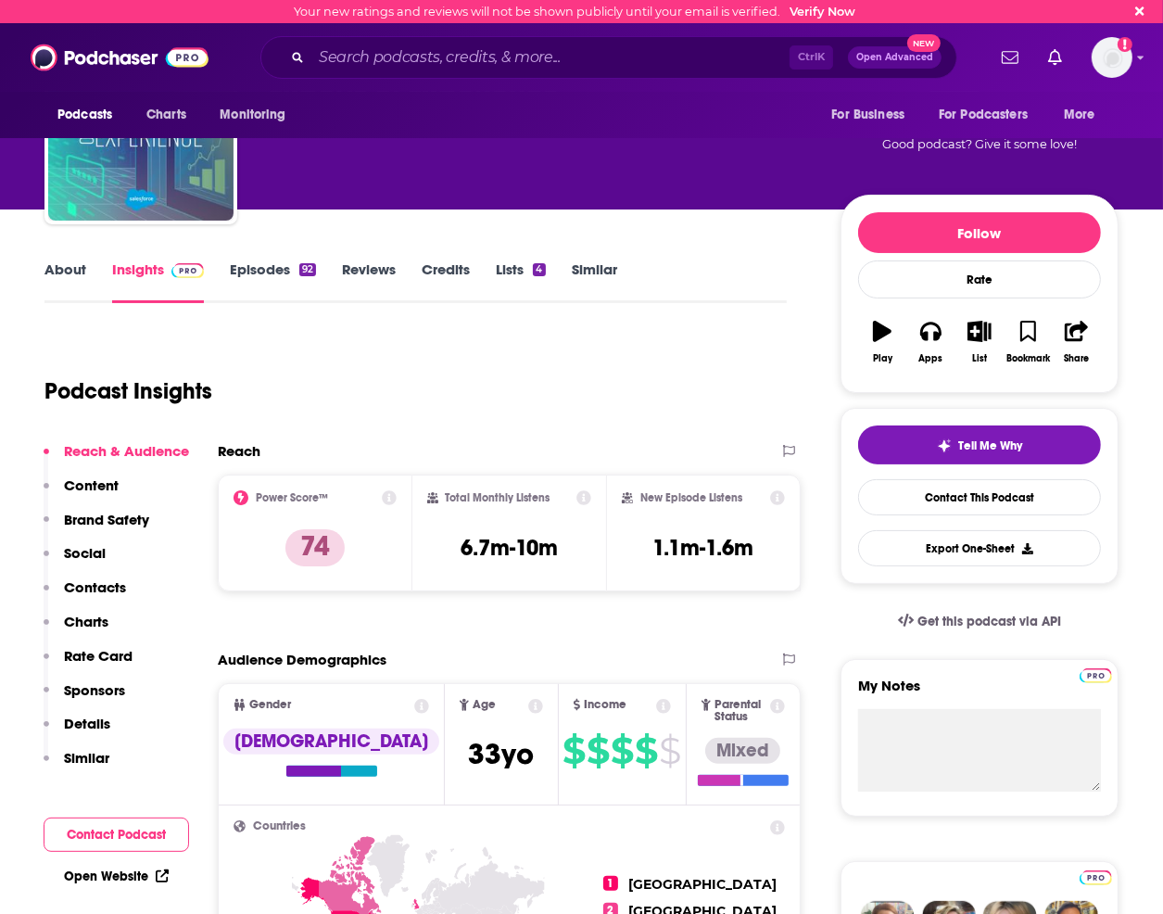
click at [235, 263] on link "Episodes 92" at bounding box center [273, 281] width 86 height 43
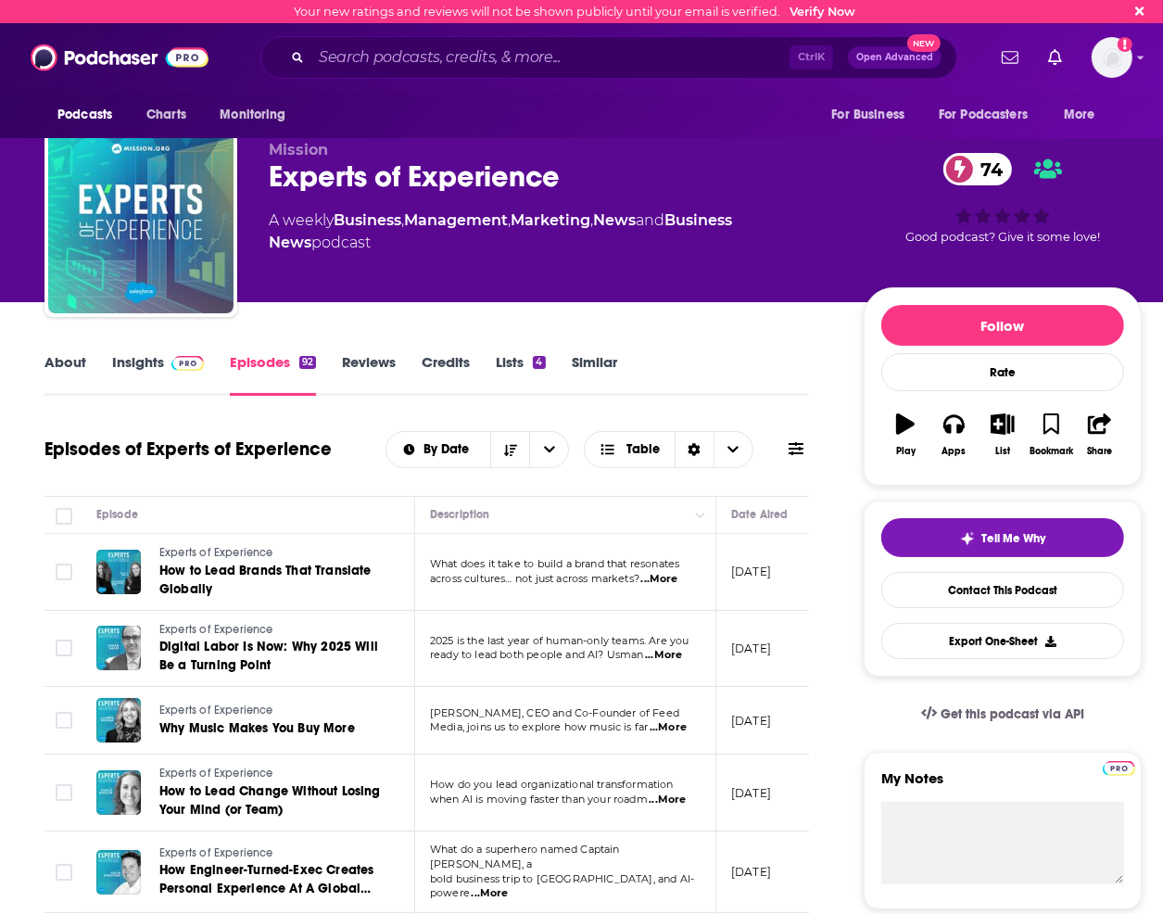
click at [112, 360] on link "Insights" at bounding box center [158, 374] width 92 height 43
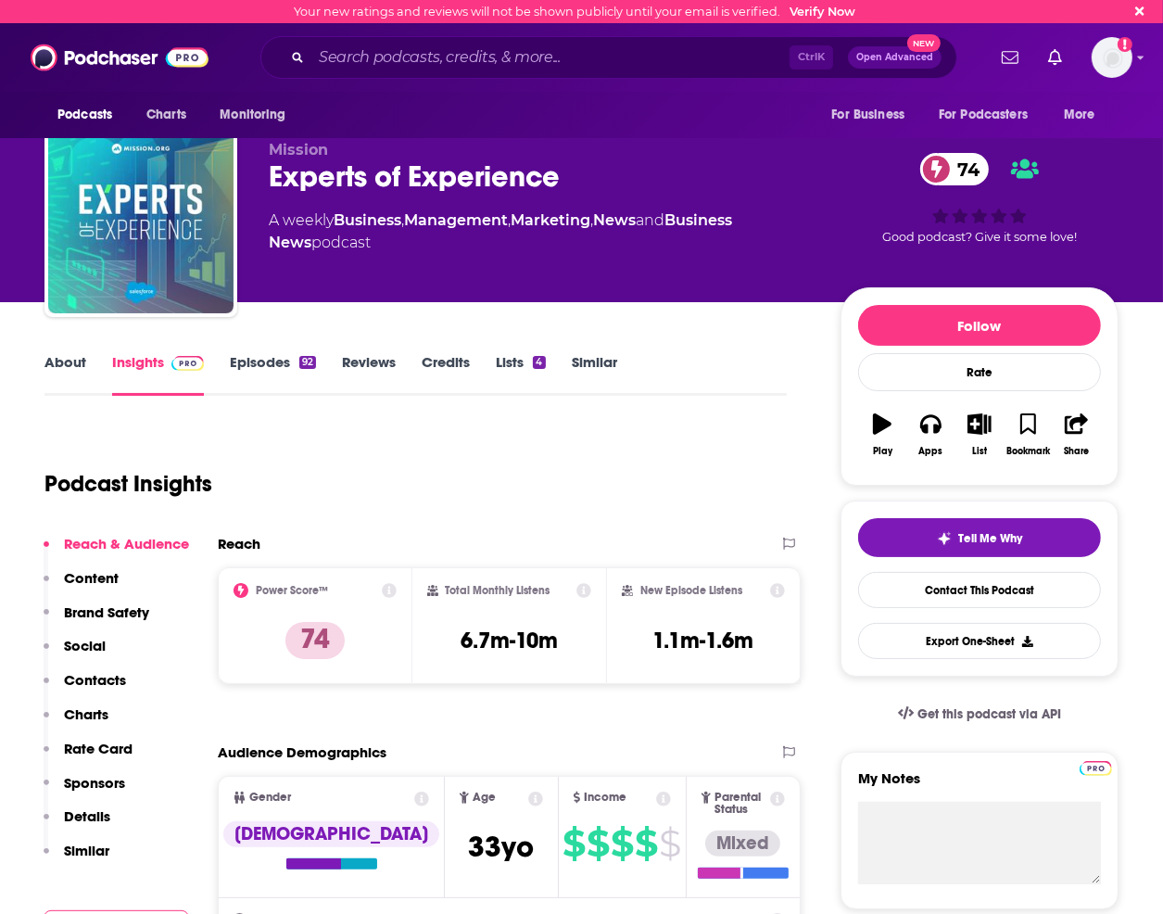
drag, startPoint x: 295, startPoint y: 146, endPoint x: 245, endPoint y: 440, distance: 298.1
click at [245, 440] on div "Podcast Insights" at bounding box center [408, 472] width 728 height 95
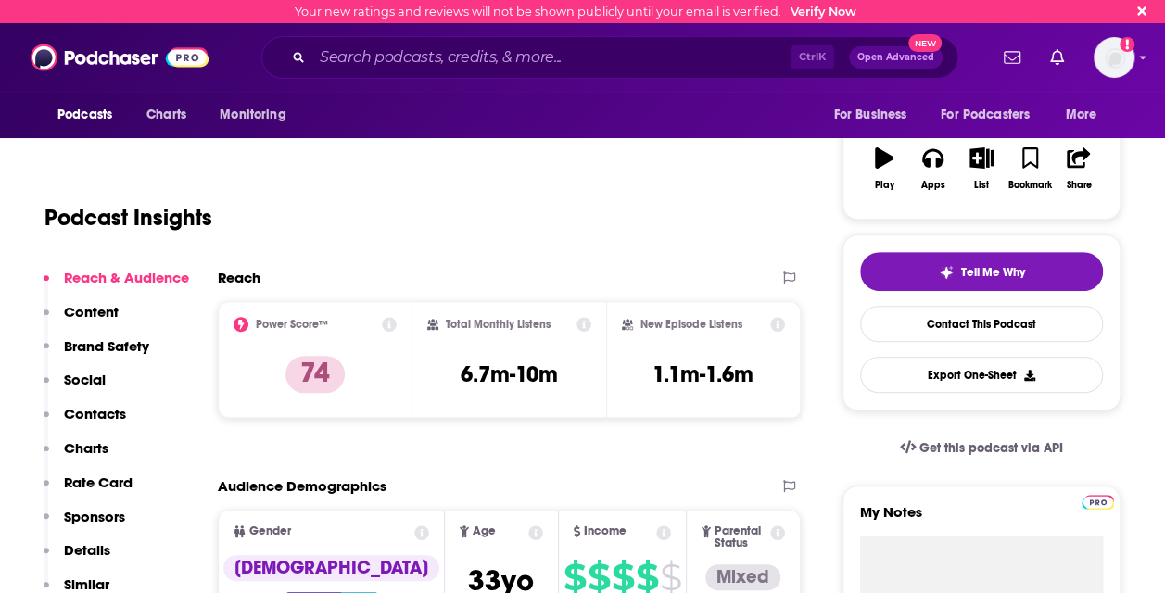
scroll to position [267, 0]
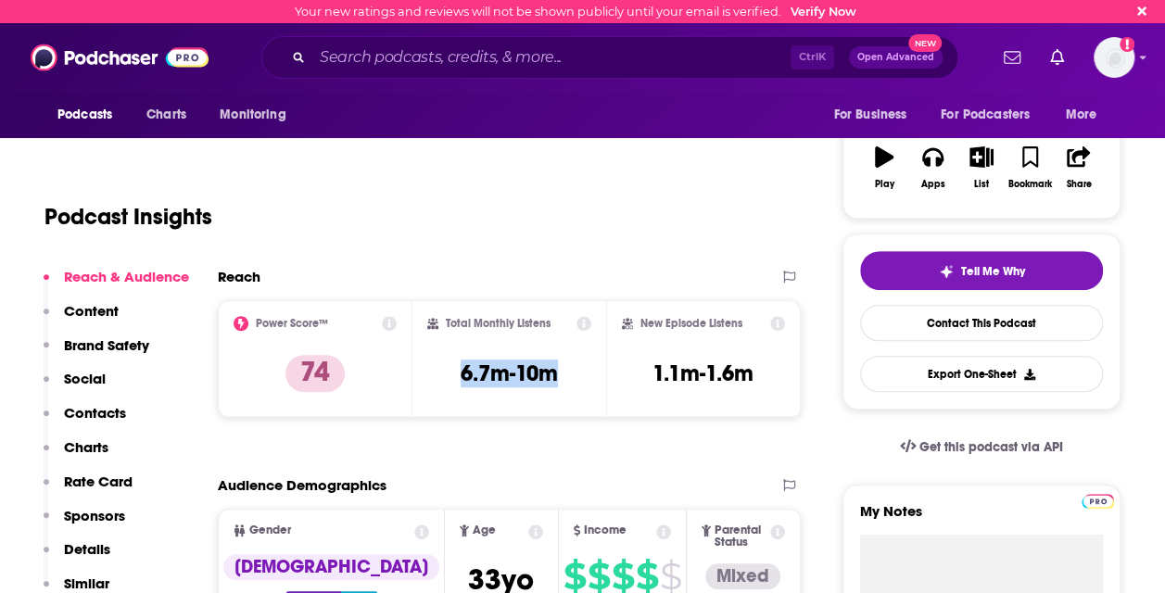
drag, startPoint x: 426, startPoint y: 365, endPoint x: 562, endPoint y: 387, distance: 137.2
click at [562, 387] on div "Total Monthly Listens 6.7m-10m" at bounding box center [509, 358] width 165 height 85
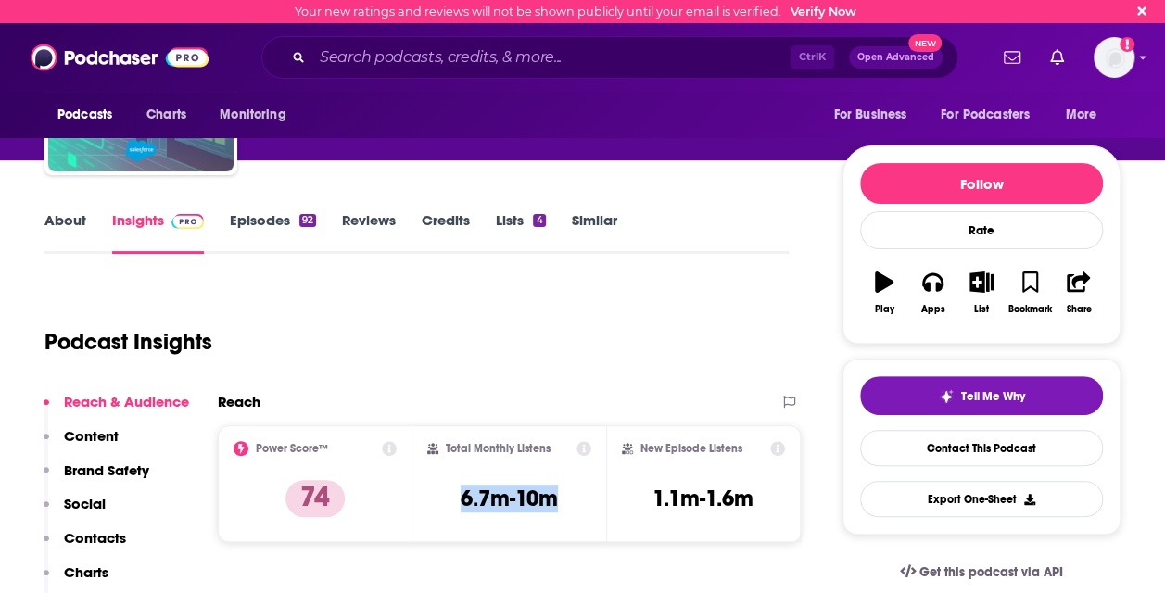
scroll to position [137, 0]
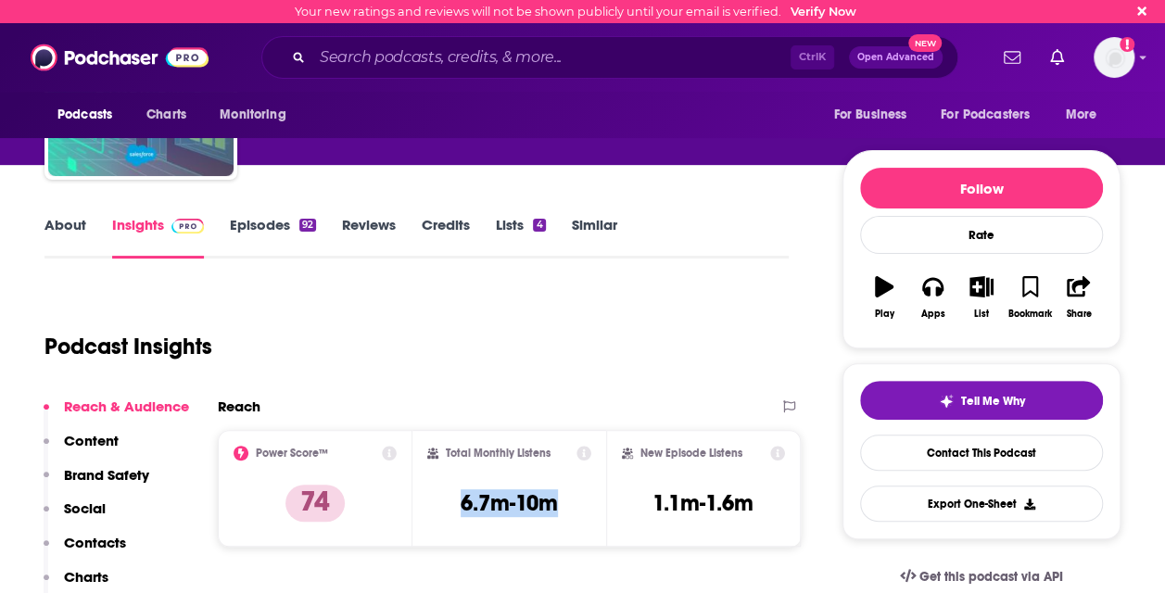
click at [263, 230] on link "Episodes 92" at bounding box center [273, 237] width 86 height 43
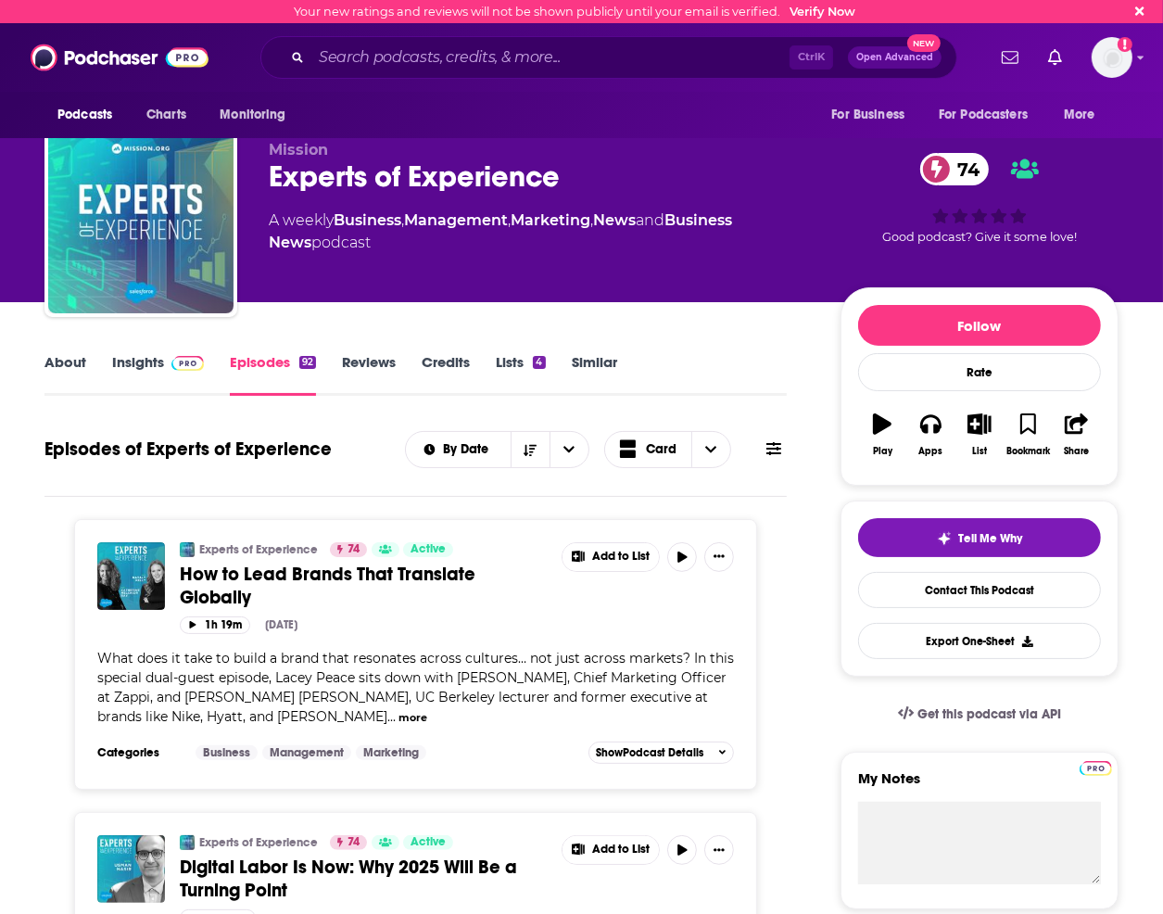
click at [133, 361] on link "Insights" at bounding box center [158, 374] width 92 height 43
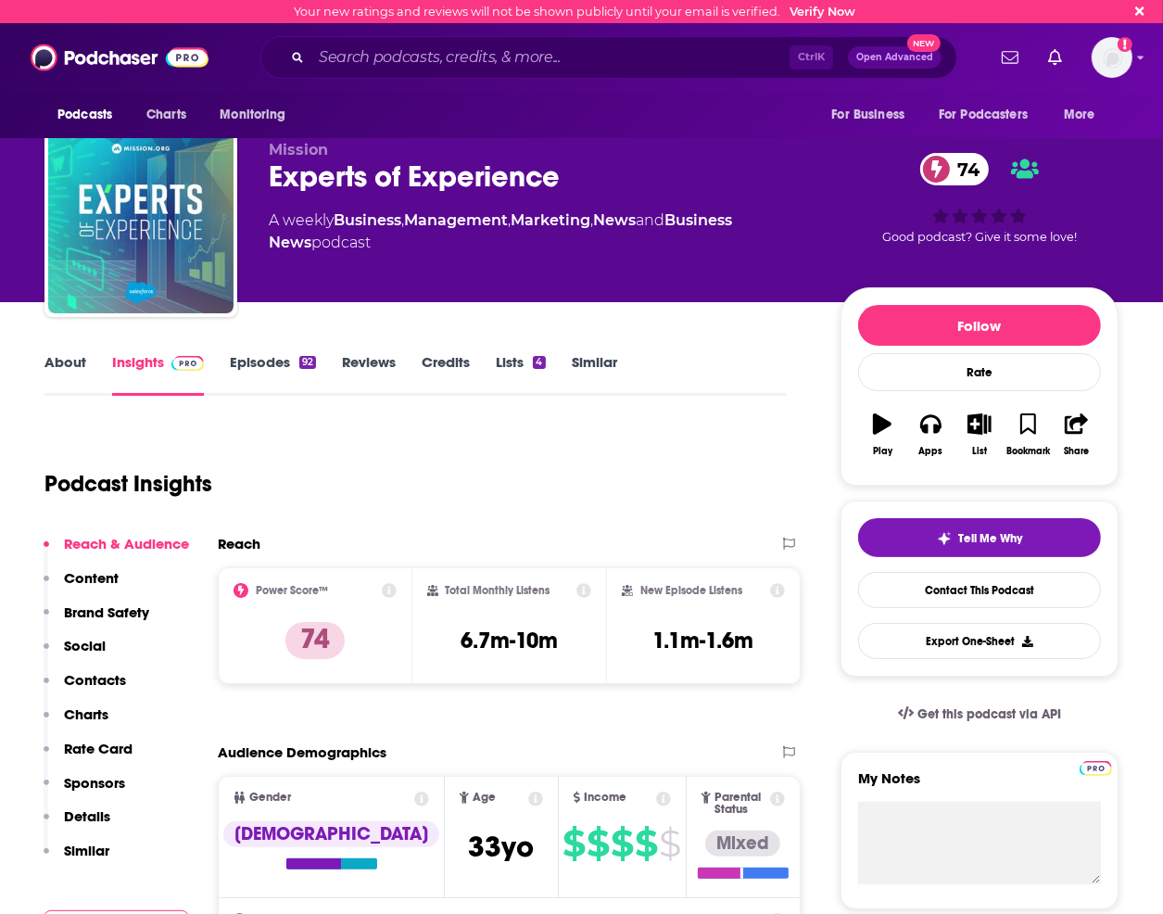
click at [260, 355] on link "Episodes 92" at bounding box center [273, 374] width 86 height 43
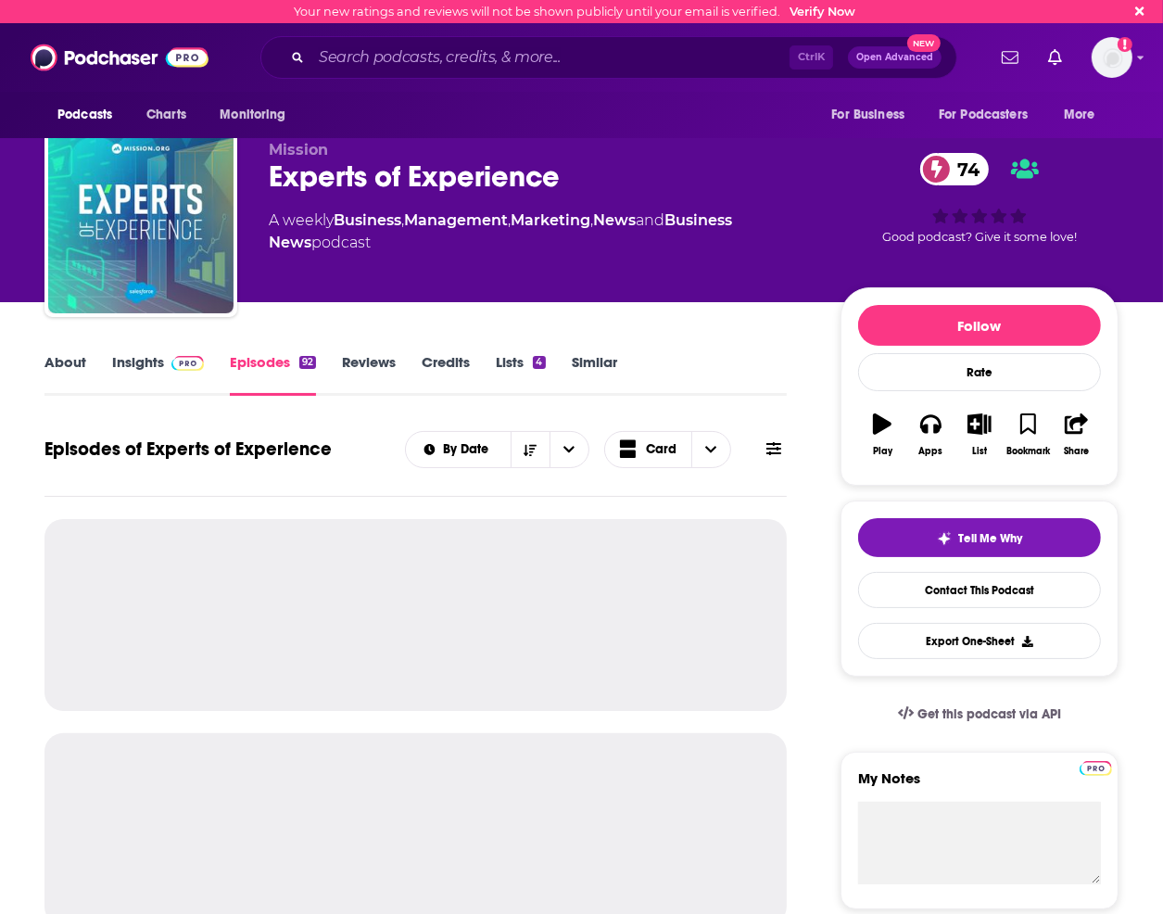
click at [131, 362] on link "Insights" at bounding box center [158, 374] width 92 height 43
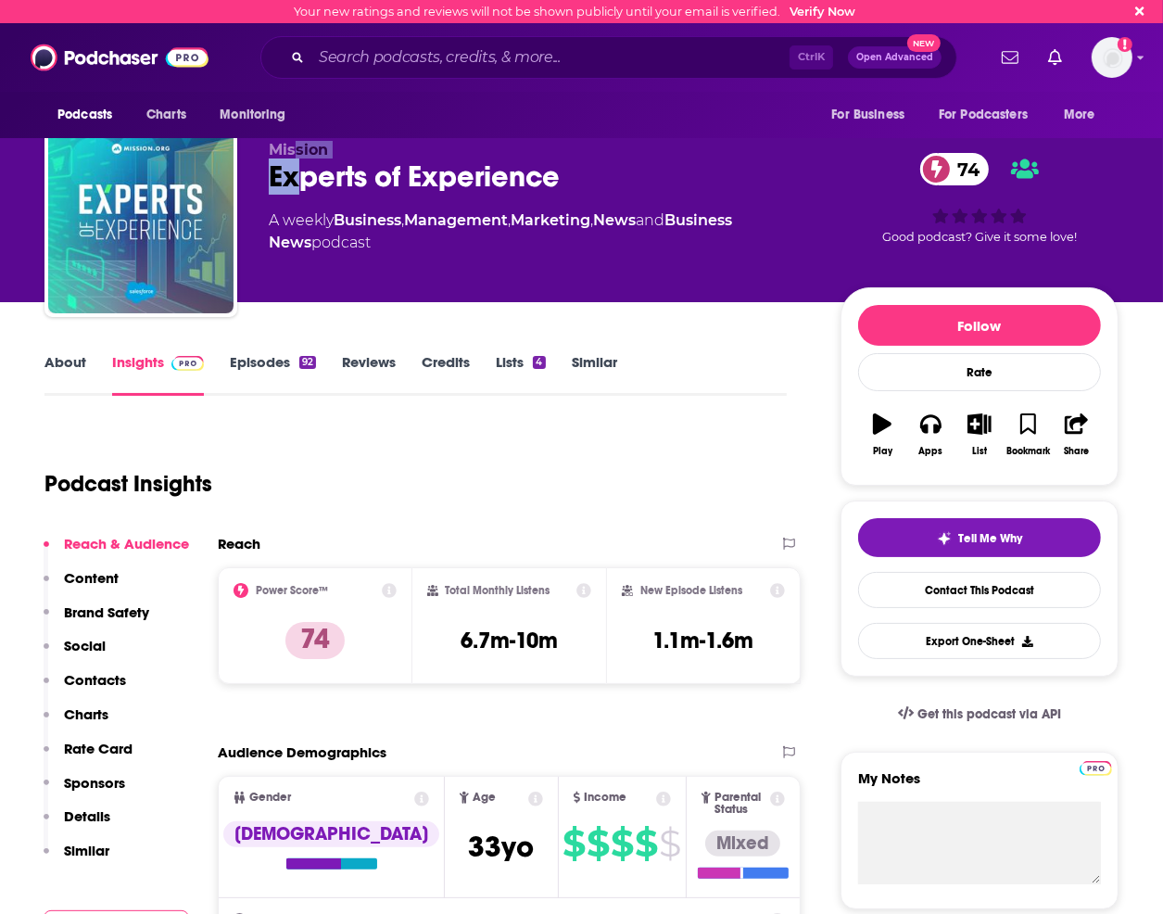
click at [293, 160] on div "Mission Experts of Experience 74 A weekly Business , Management , Marketing , N…" at bounding box center [540, 215] width 542 height 148
drag, startPoint x: 293, startPoint y: 160, endPoint x: 281, endPoint y: 150, distance: 15.8
click at [282, 150] on span "Mission" at bounding box center [298, 150] width 59 height 18
click at [81, 374] on link "About" at bounding box center [65, 374] width 42 height 43
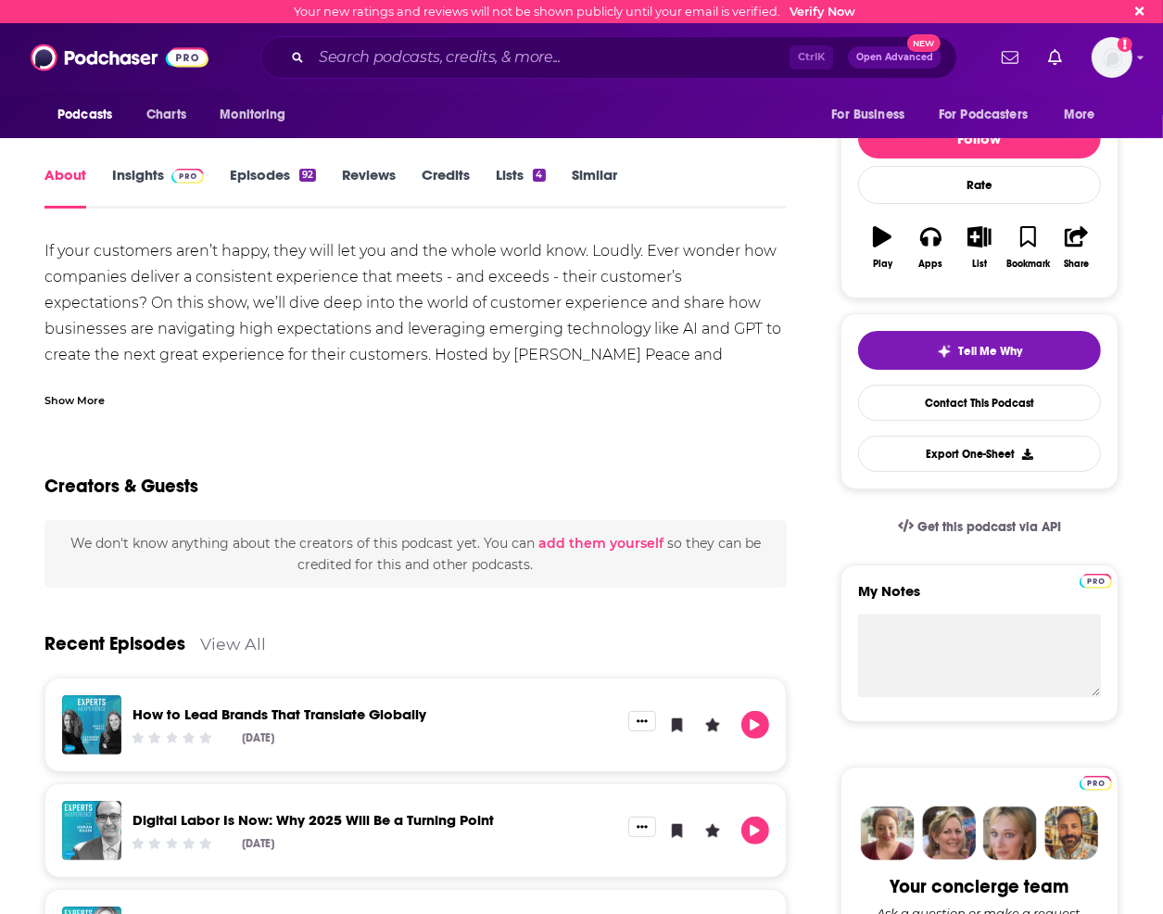
scroll to position [185, 0]
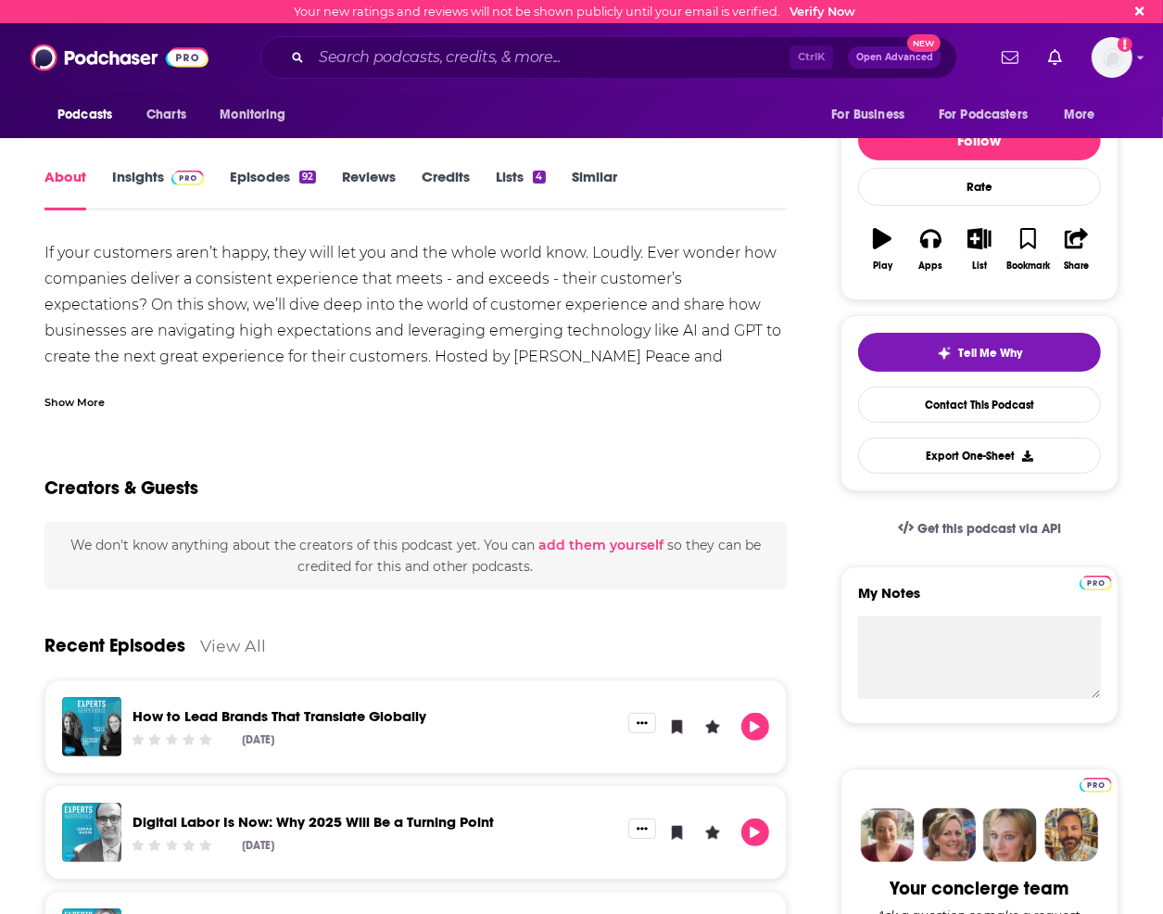
click at [257, 173] on link "Episodes 92" at bounding box center [273, 189] width 86 height 43
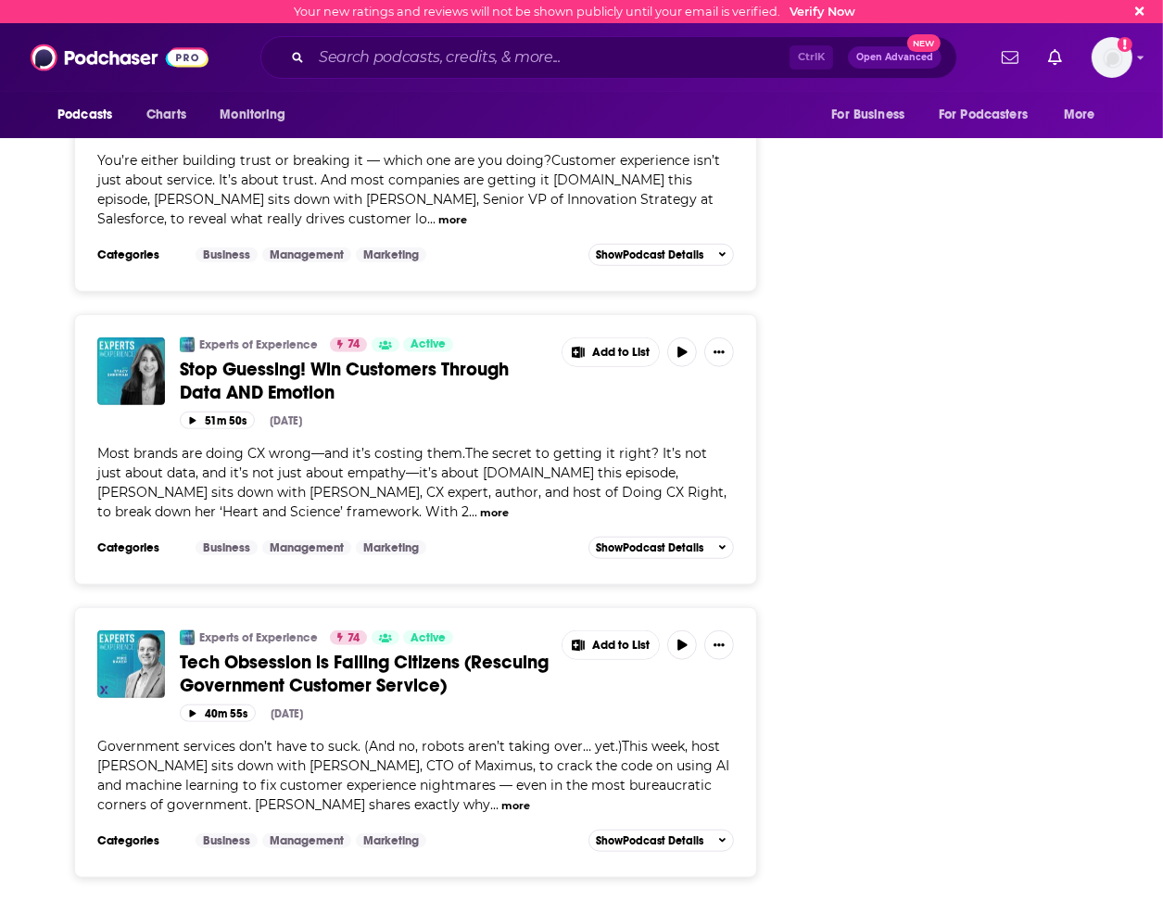
scroll to position [6986, 0]
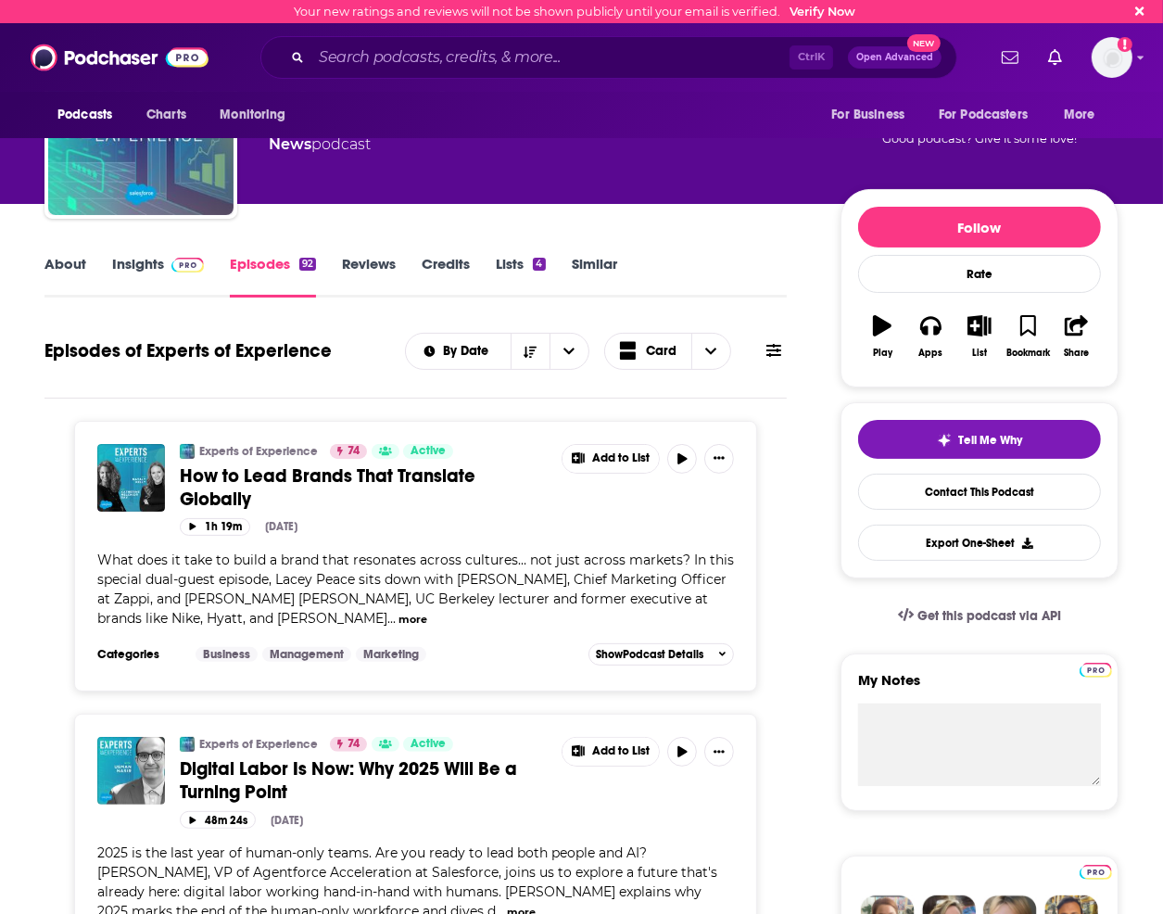
scroll to position [0, 0]
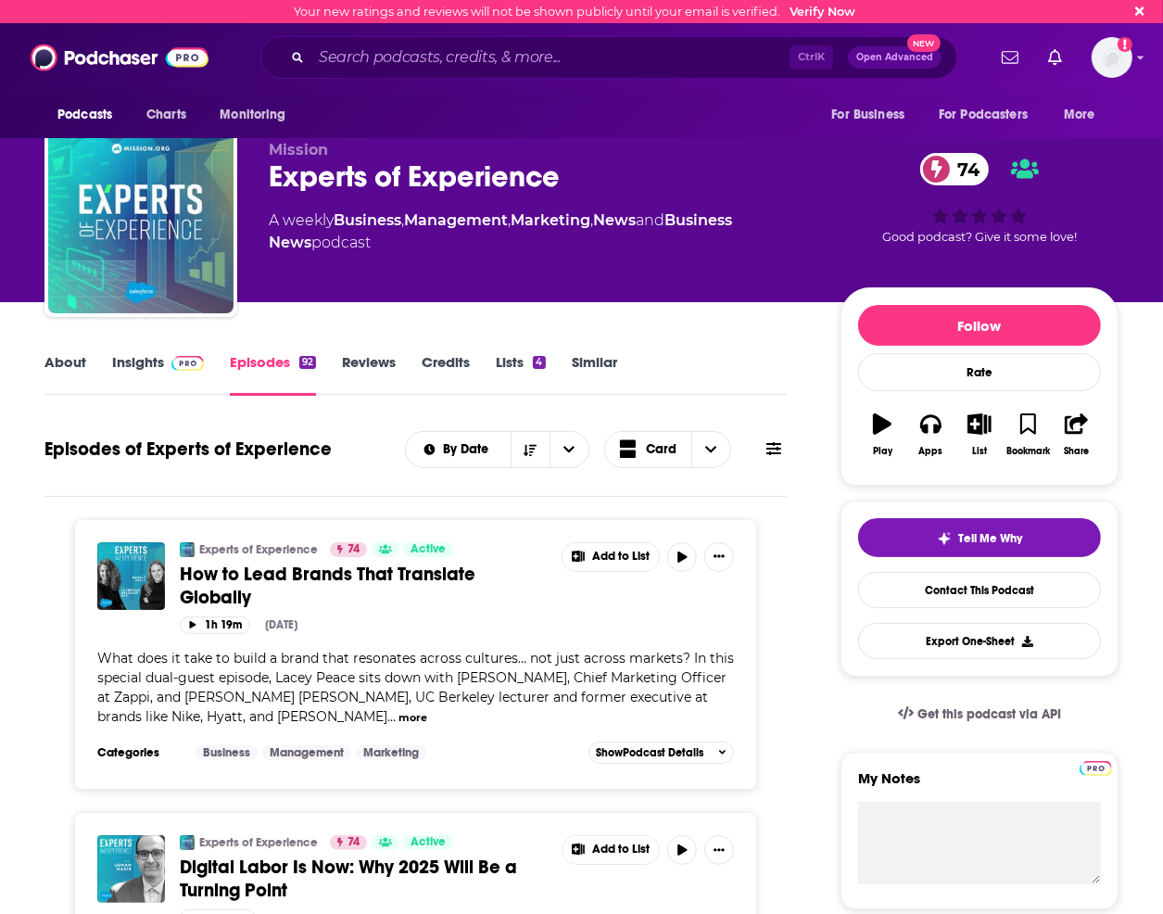
click at [85, 357] on link "About" at bounding box center [65, 374] width 42 height 43
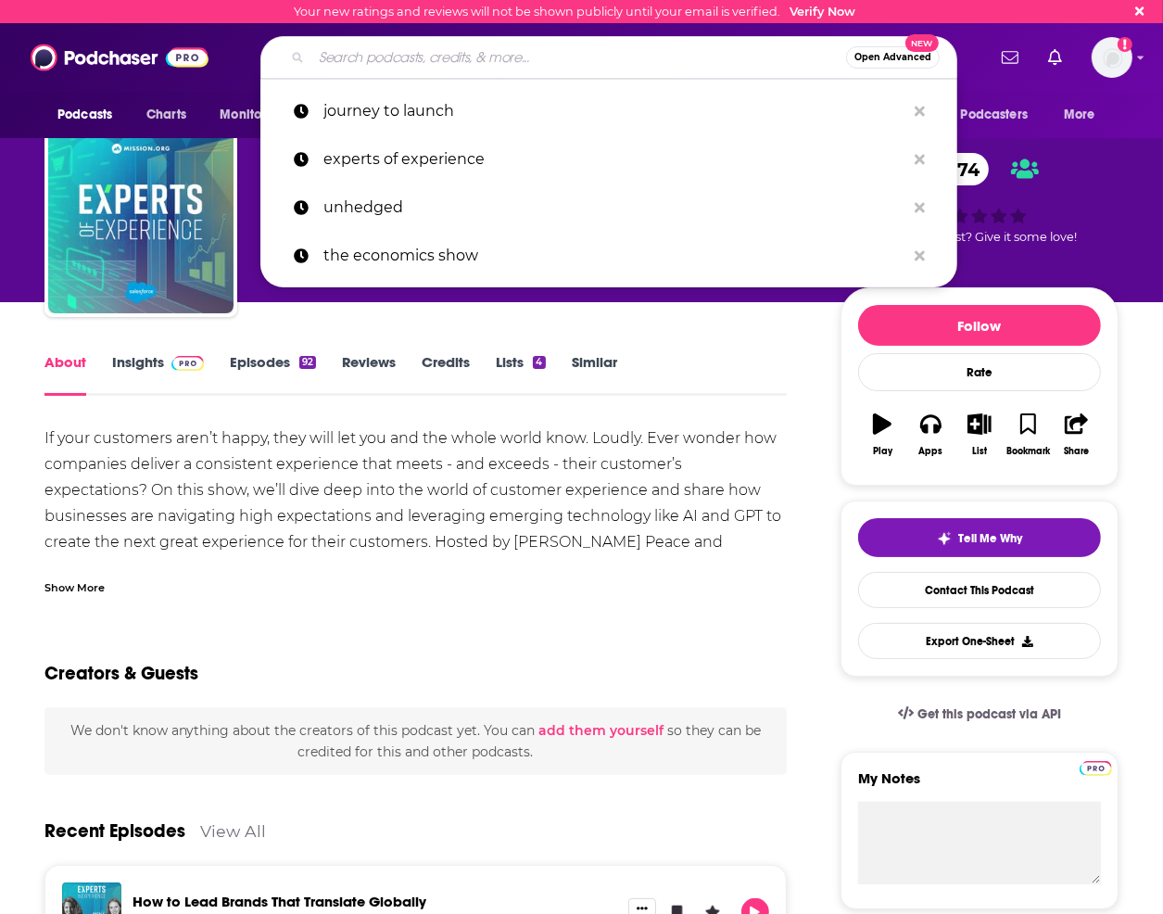
click at [345, 59] on input "Search podcasts, credits, & more..." at bounding box center [578, 58] width 535 height 30
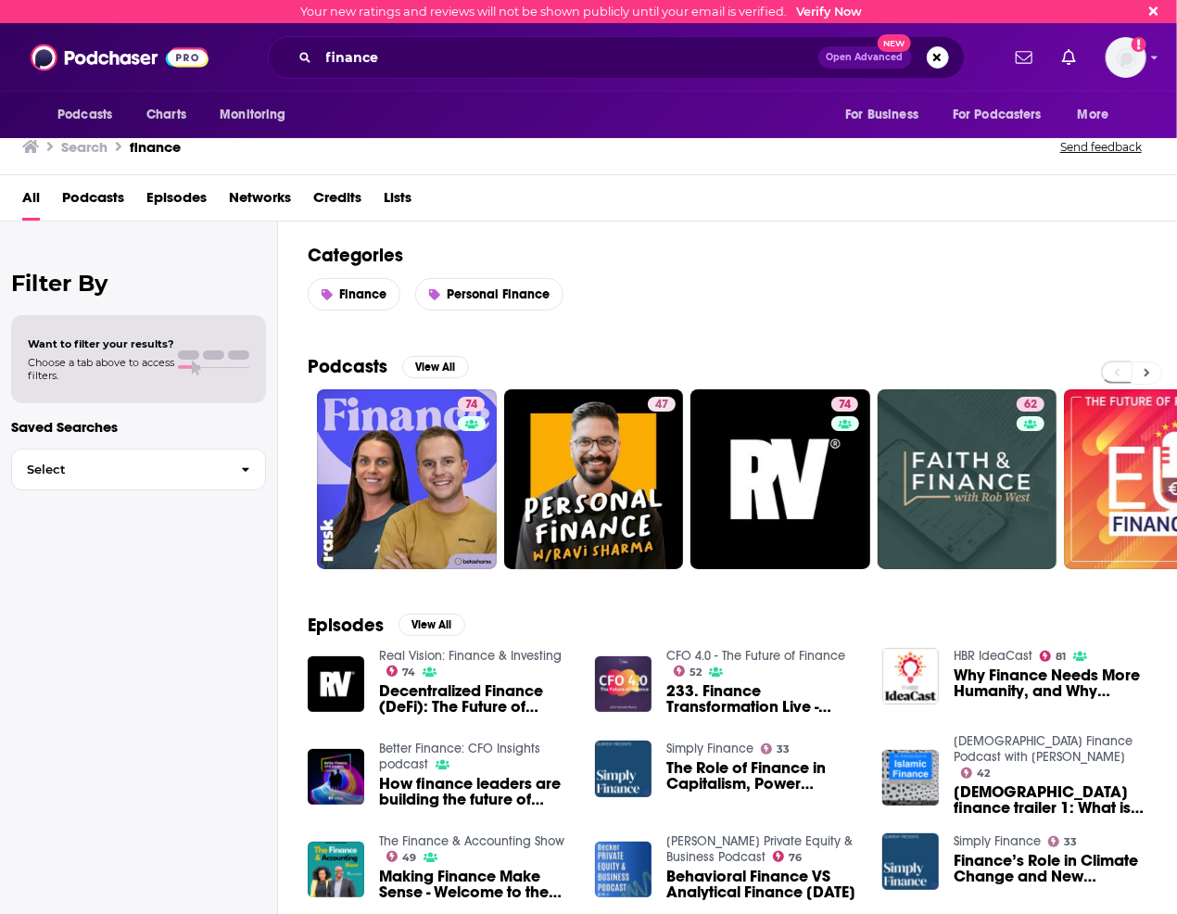
click at [1154, 368] on button at bounding box center [1147, 373] width 31 height 23
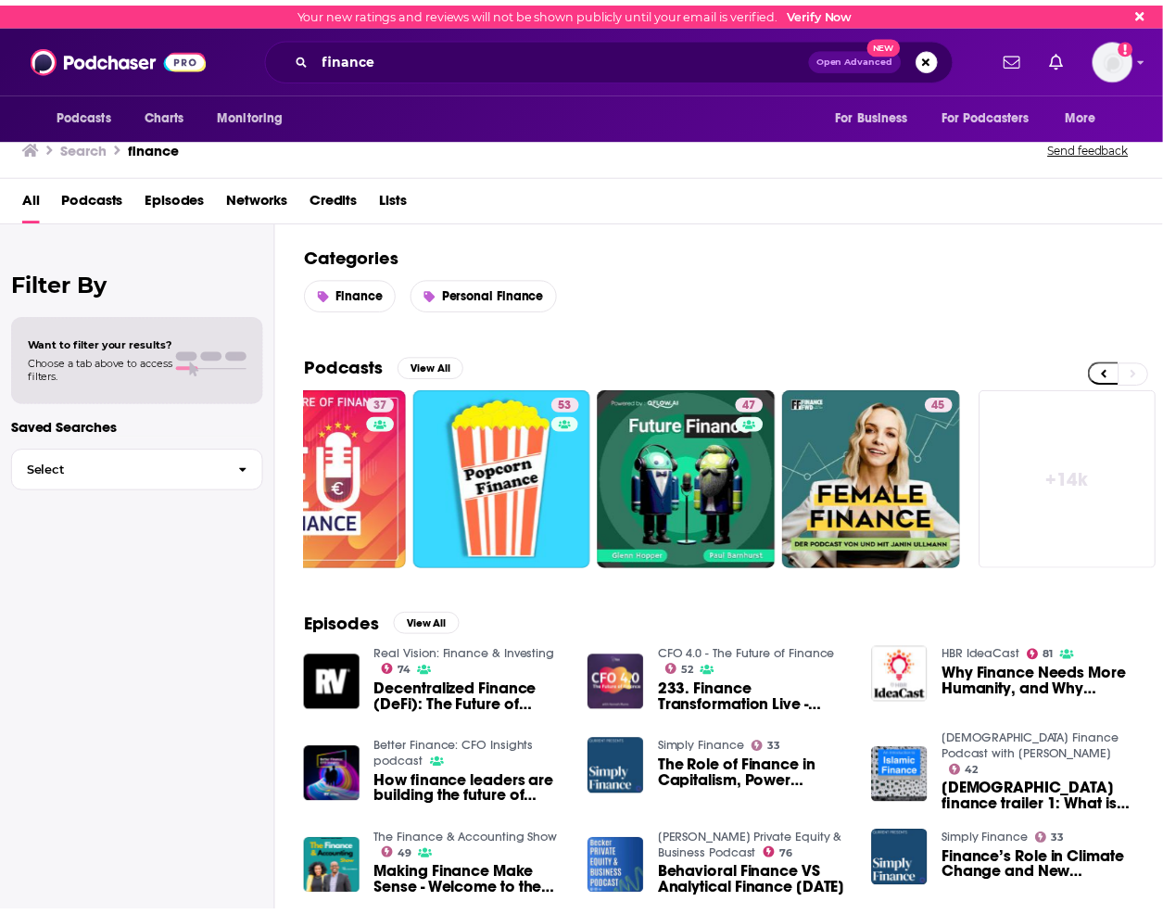
scroll to position [185, 0]
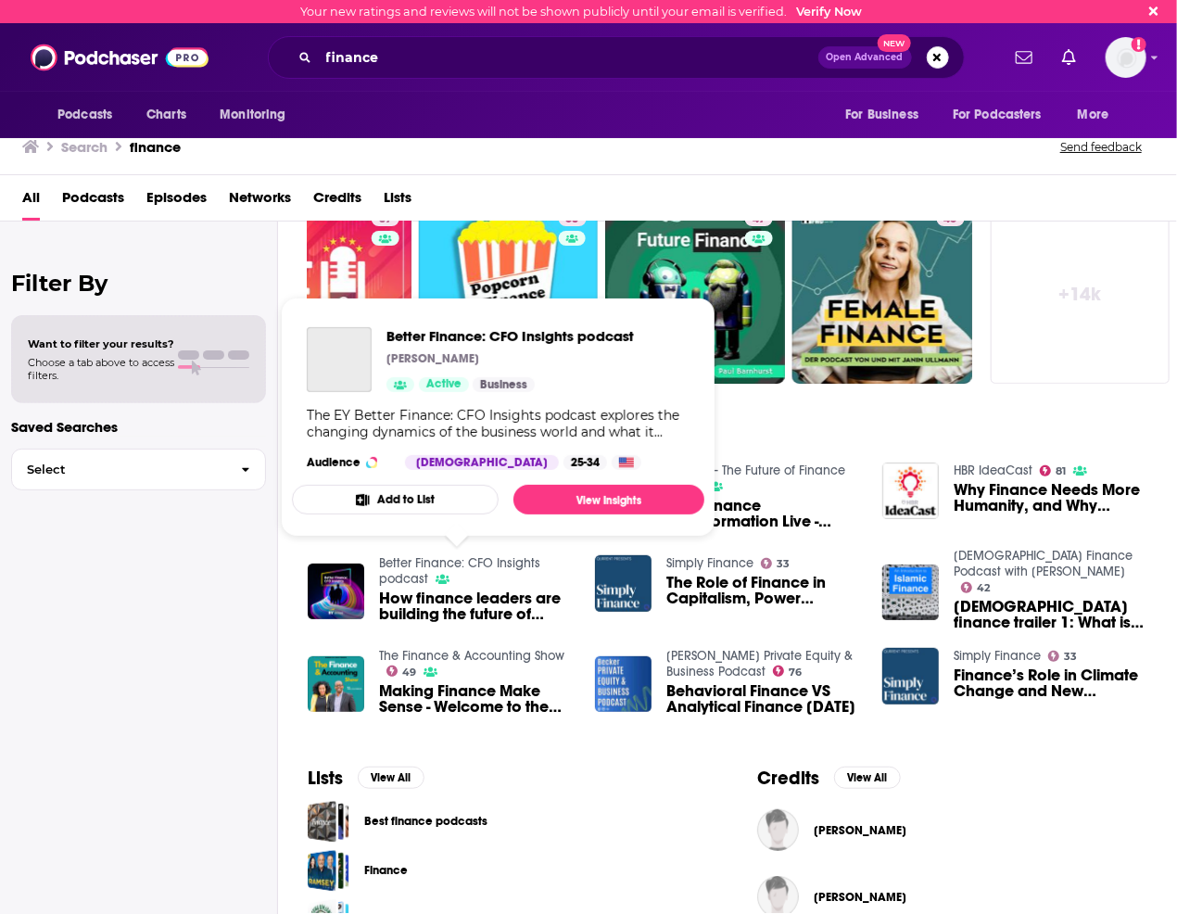
click at [467, 561] on link "Better Finance: CFO Insights podcast" at bounding box center [459, 571] width 161 height 32
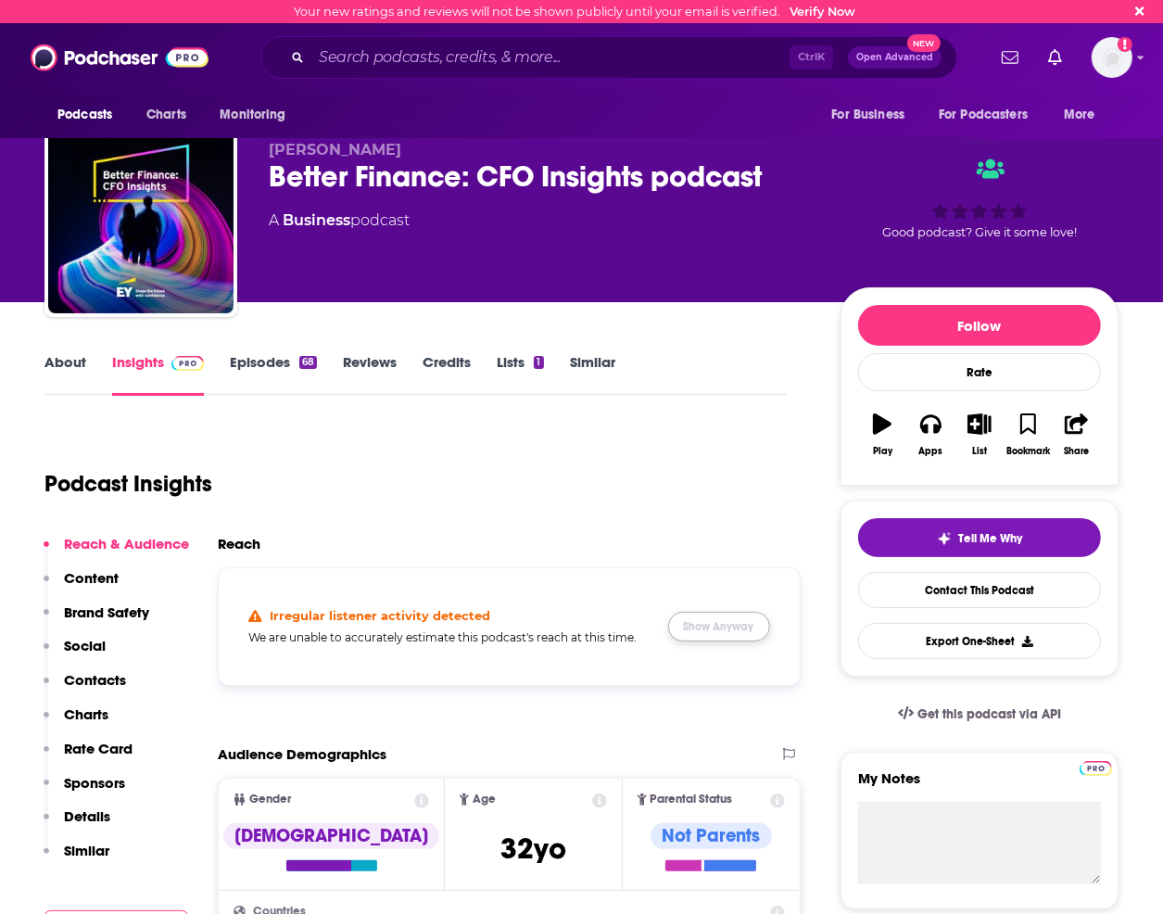
click at [719, 624] on button "Show Anyway" at bounding box center [719, 627] width 102 height 30
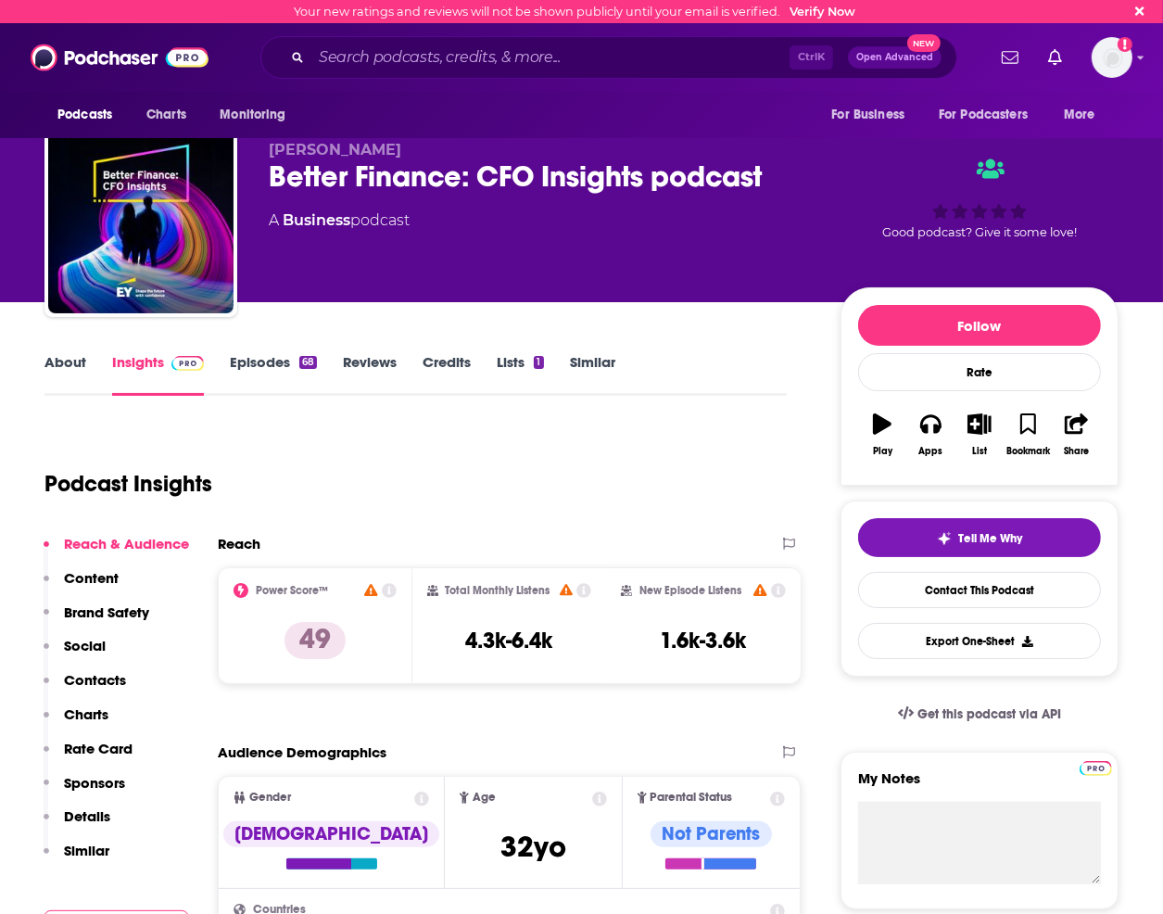
click at [250, 371] on link "Episodes 68" at bounding box center [273, 374] width 87 height 43
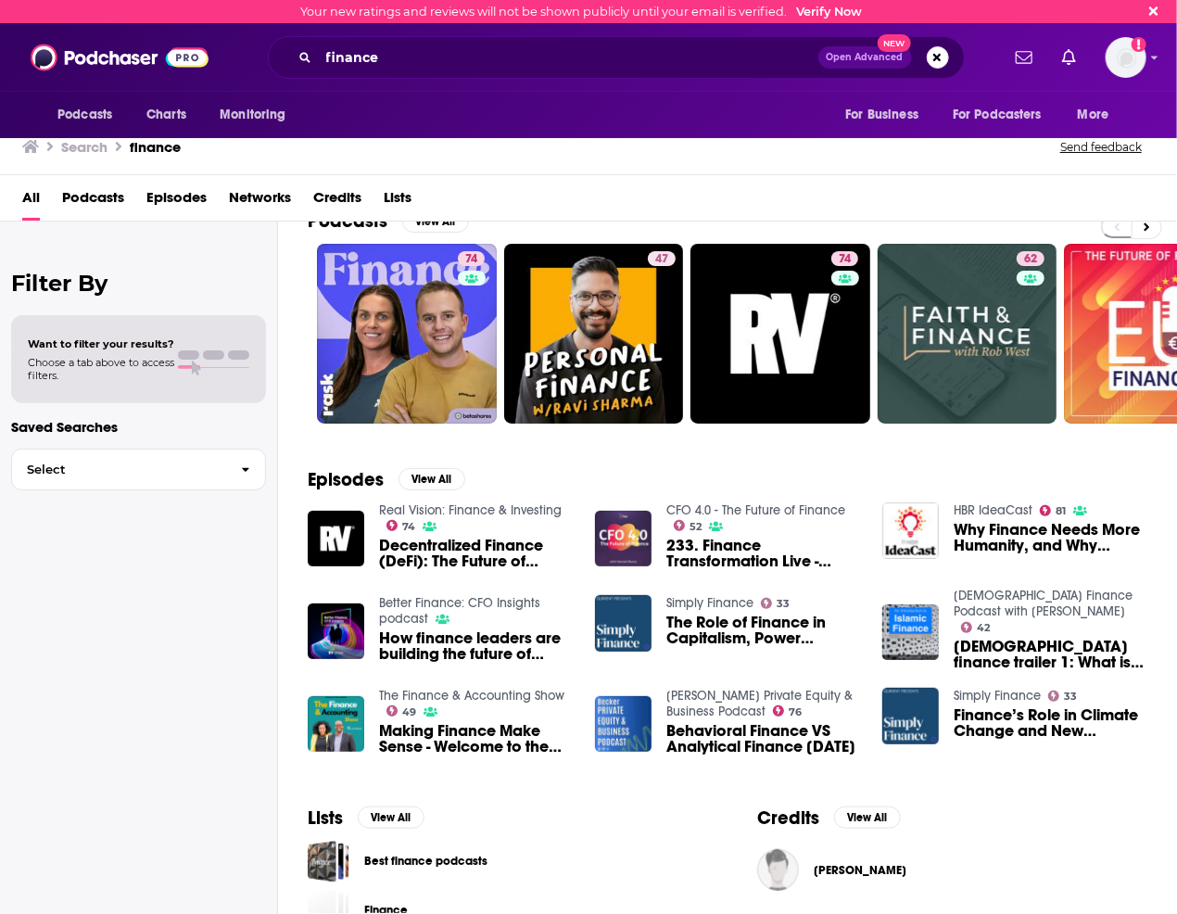
scroll to position [185, 0]
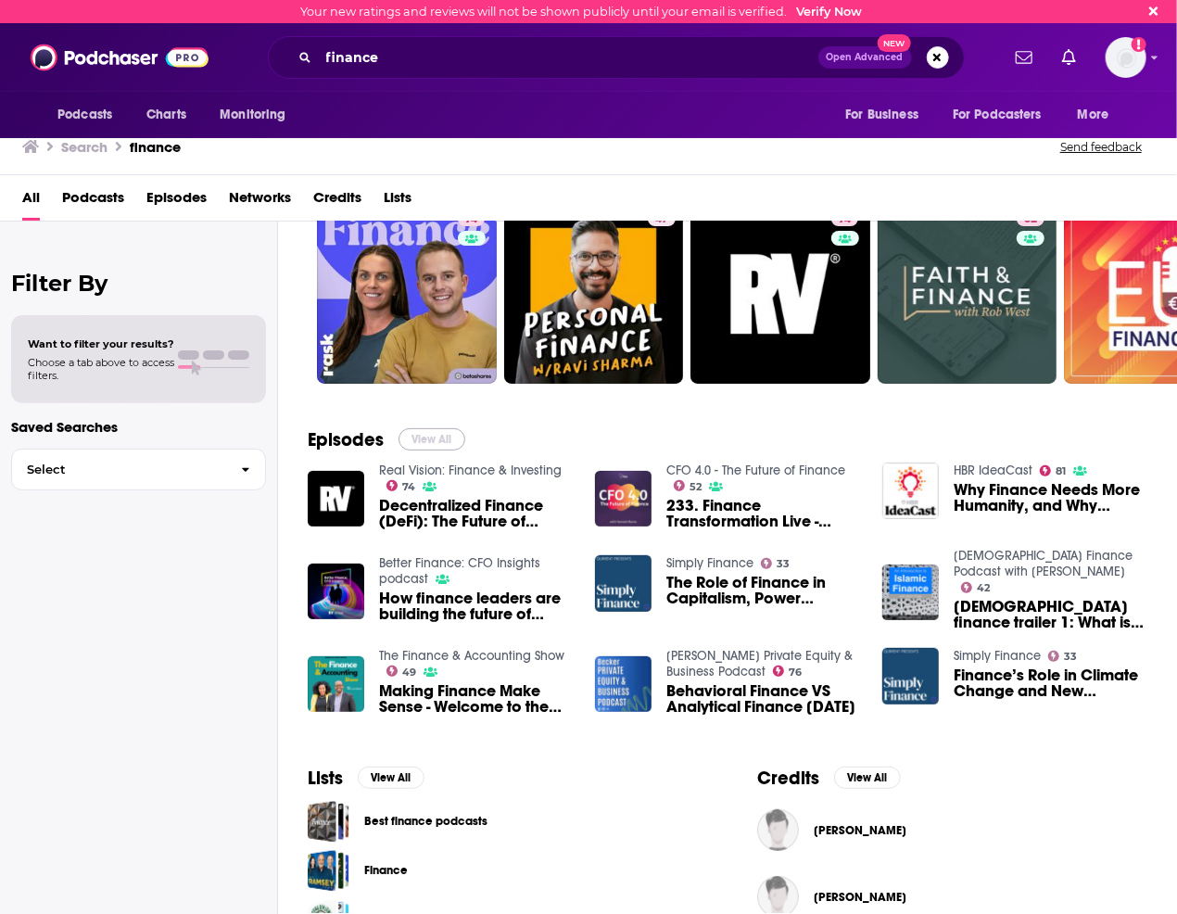
click at [431, 432] on button "View All" at bounding box center [432, 439] width 67 height 22
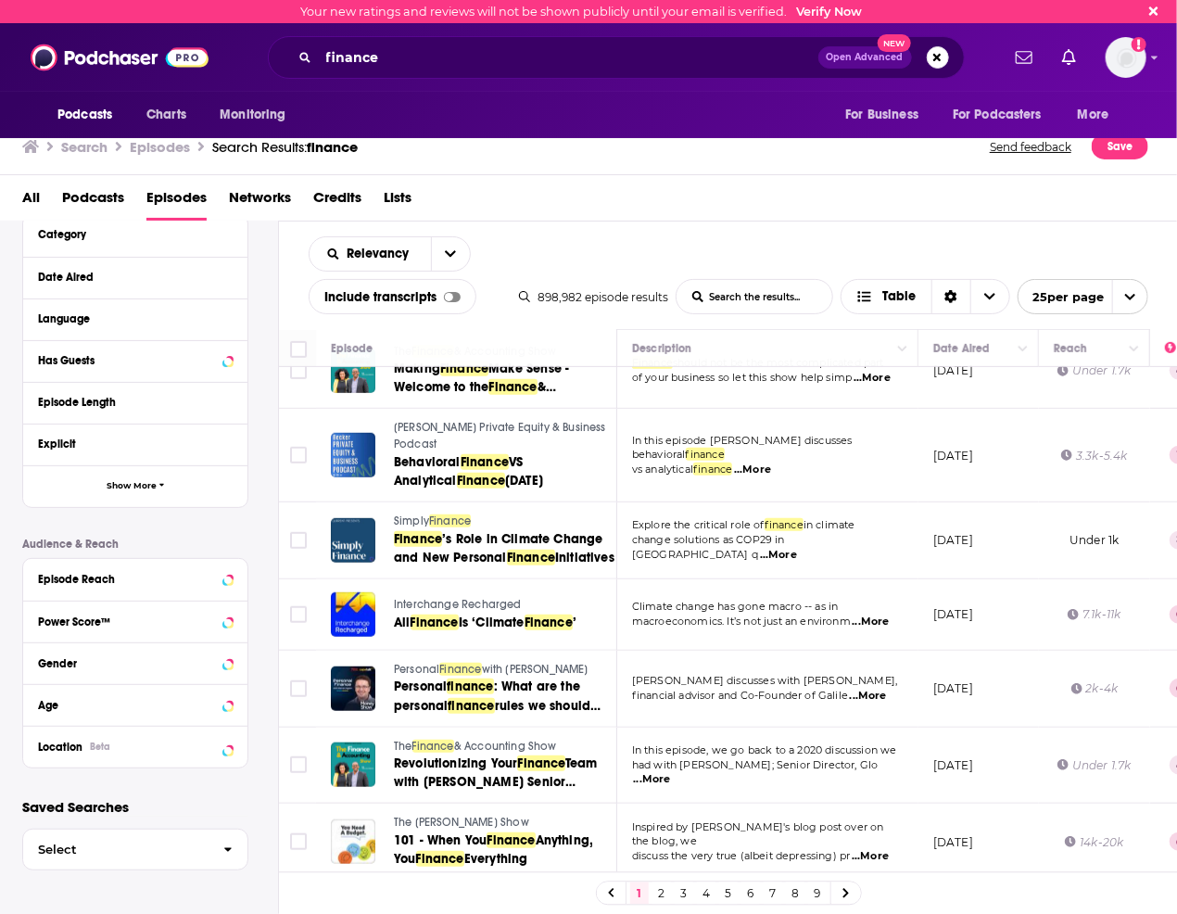
scroll to position [475, 0]
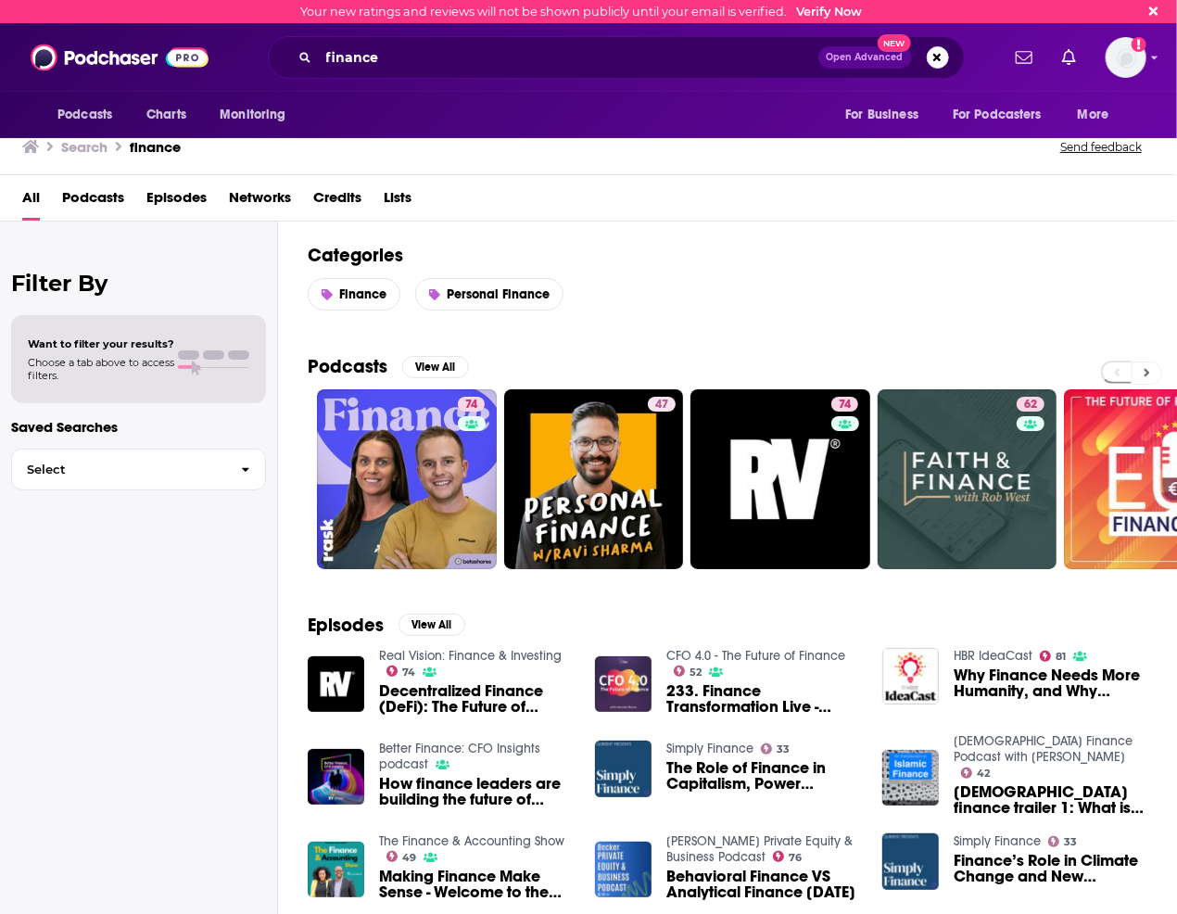
click at [1144, 372] on icon at bounding box center [1147, 372] width 6 height 13
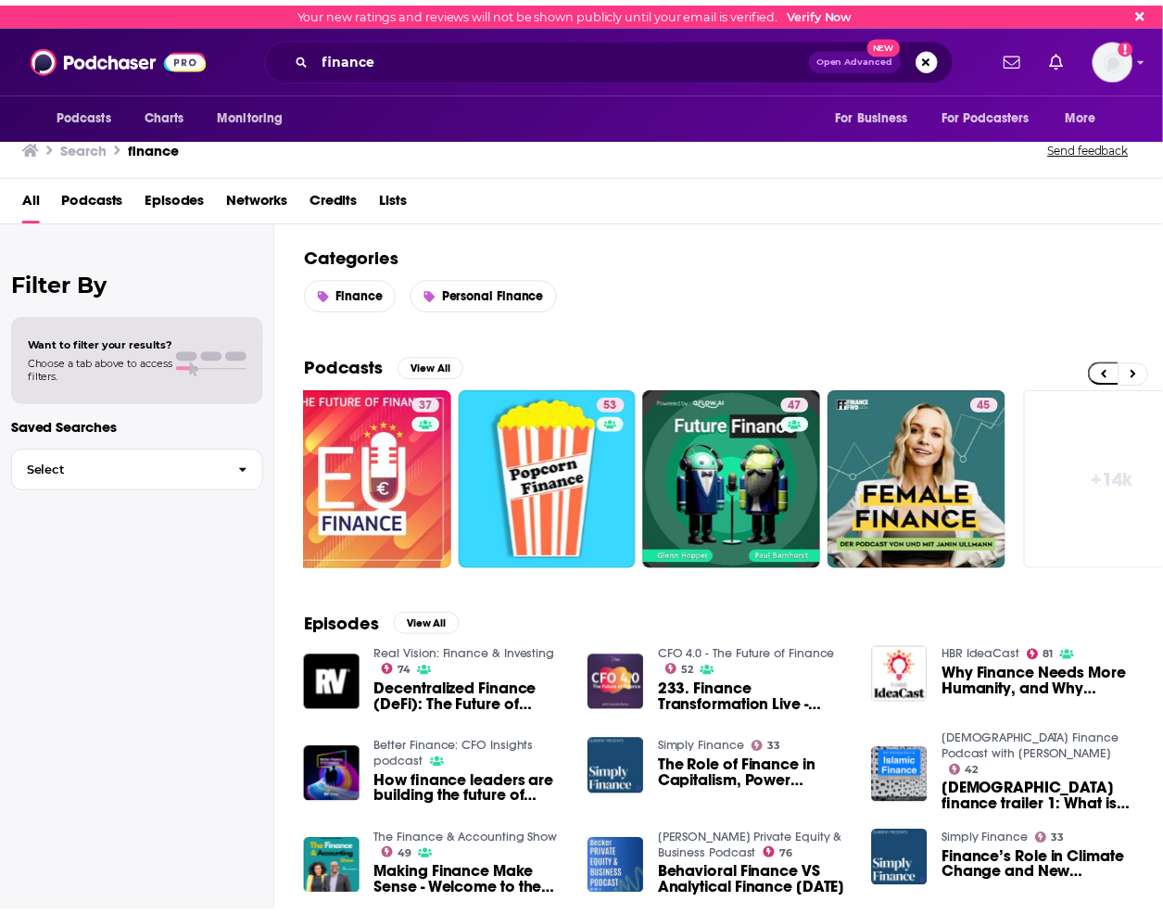
scroll to position [0, 832]
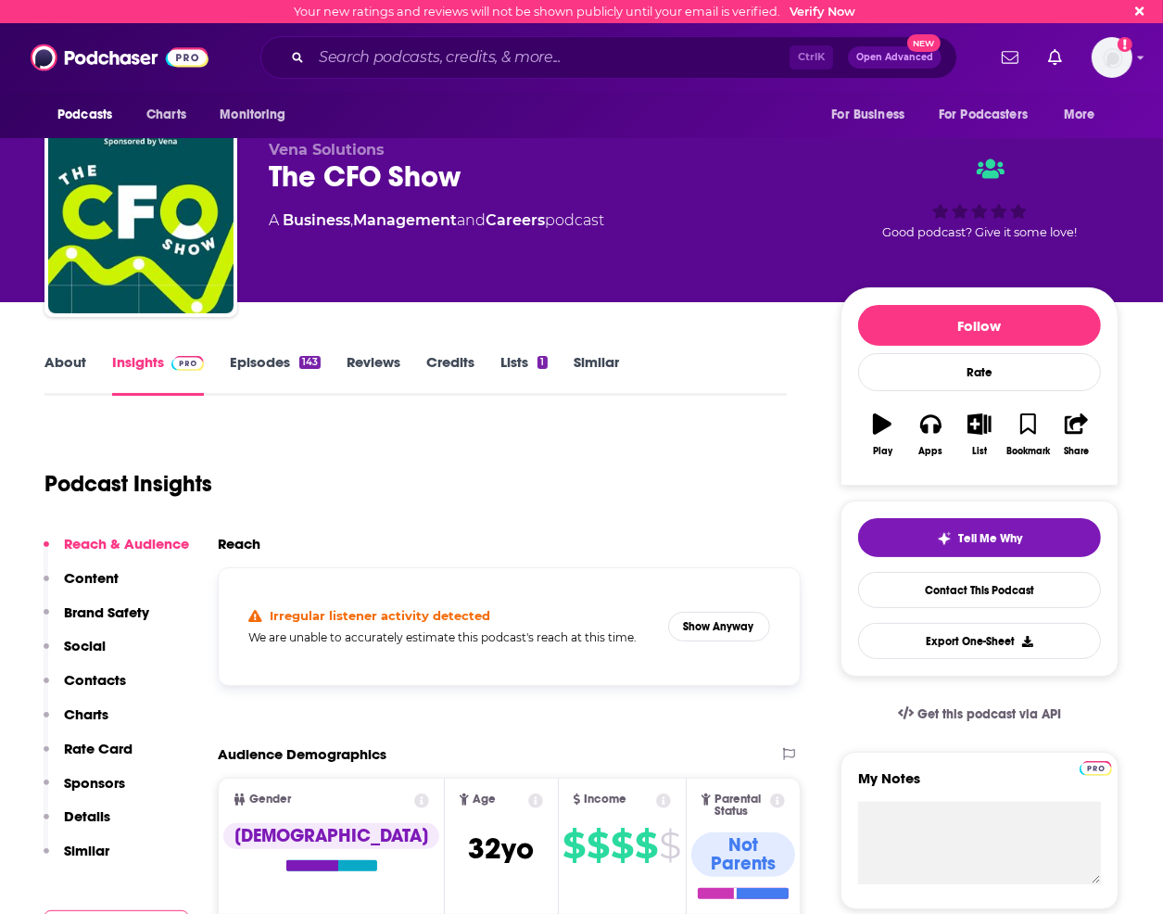
click at [235, 359] on link "Episodes 143" at bounding box center [275, 374] width 91 height 43
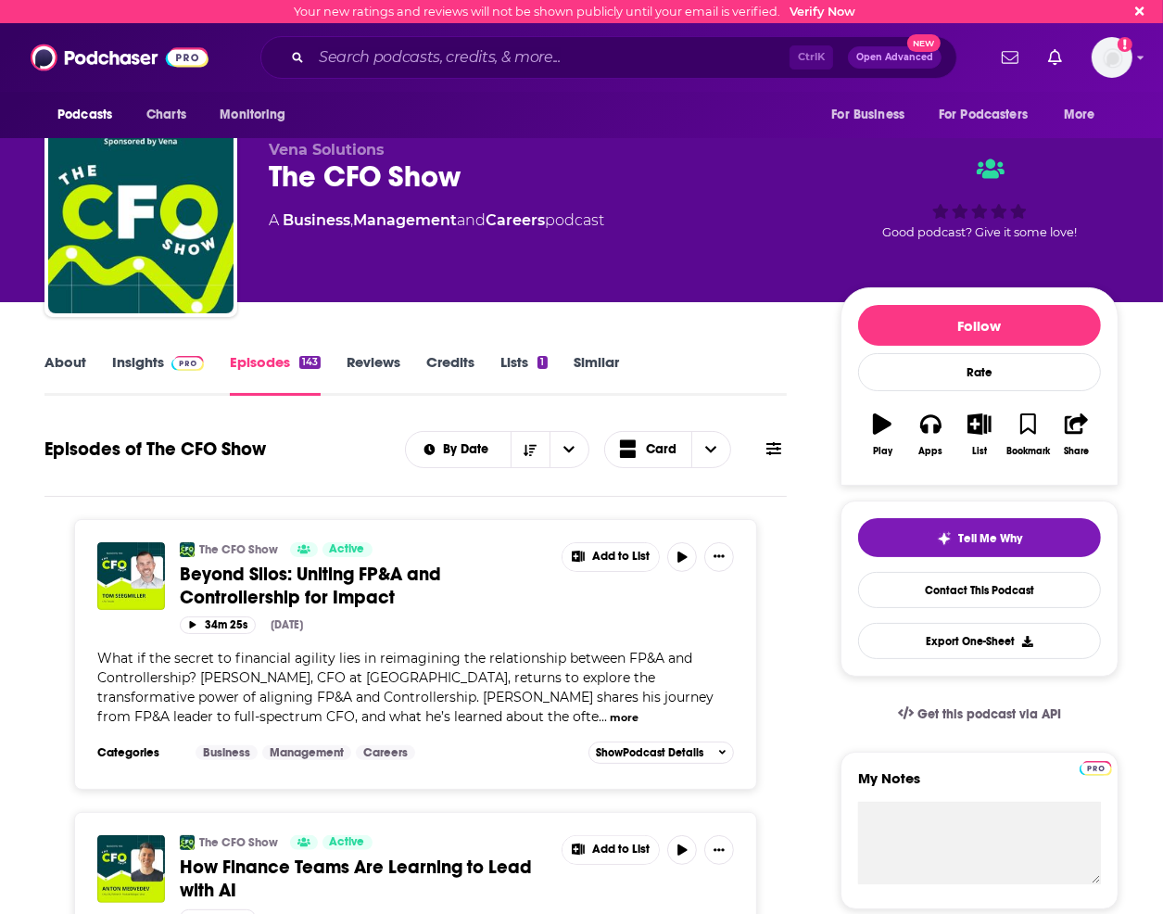
click at [150, 361] on link "Insights" at bounding box center [158, 374] width 92 height 43
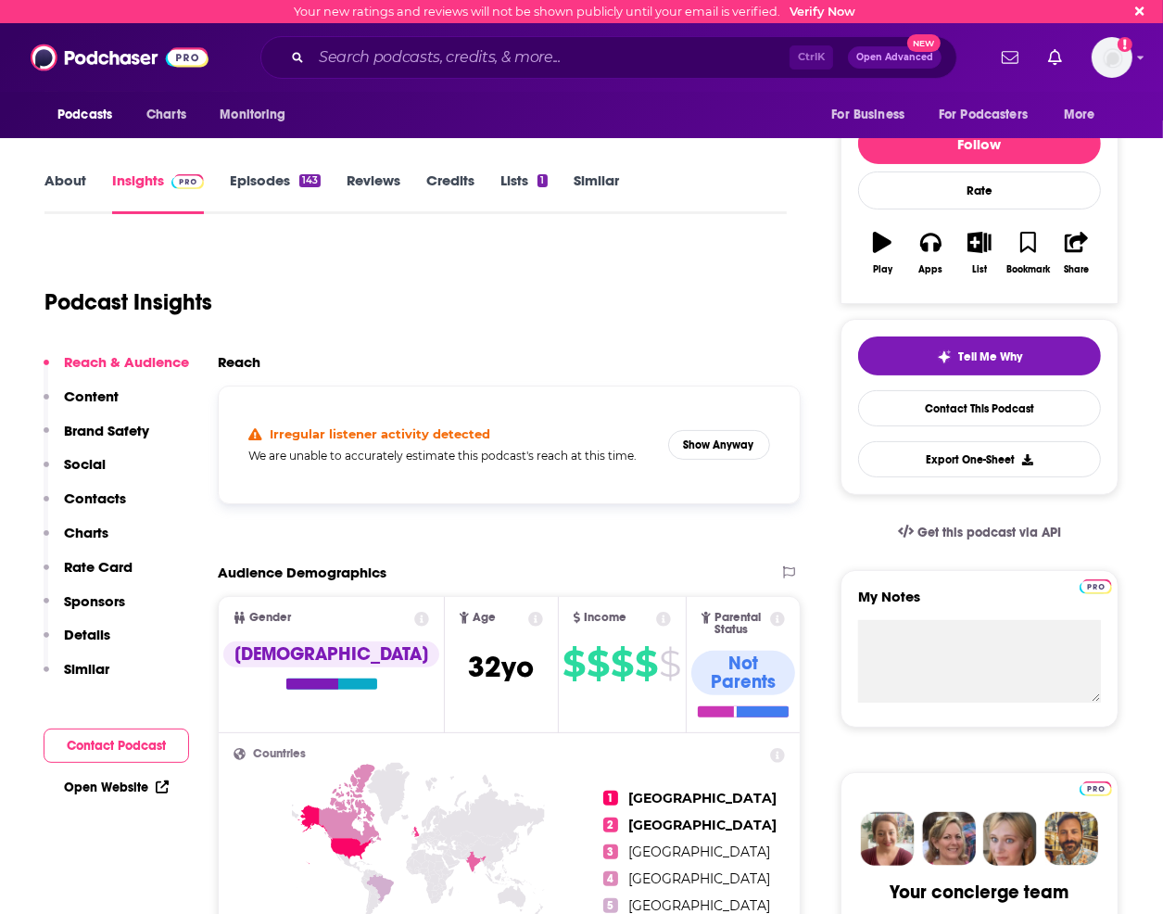
scroll to position [185, 0]
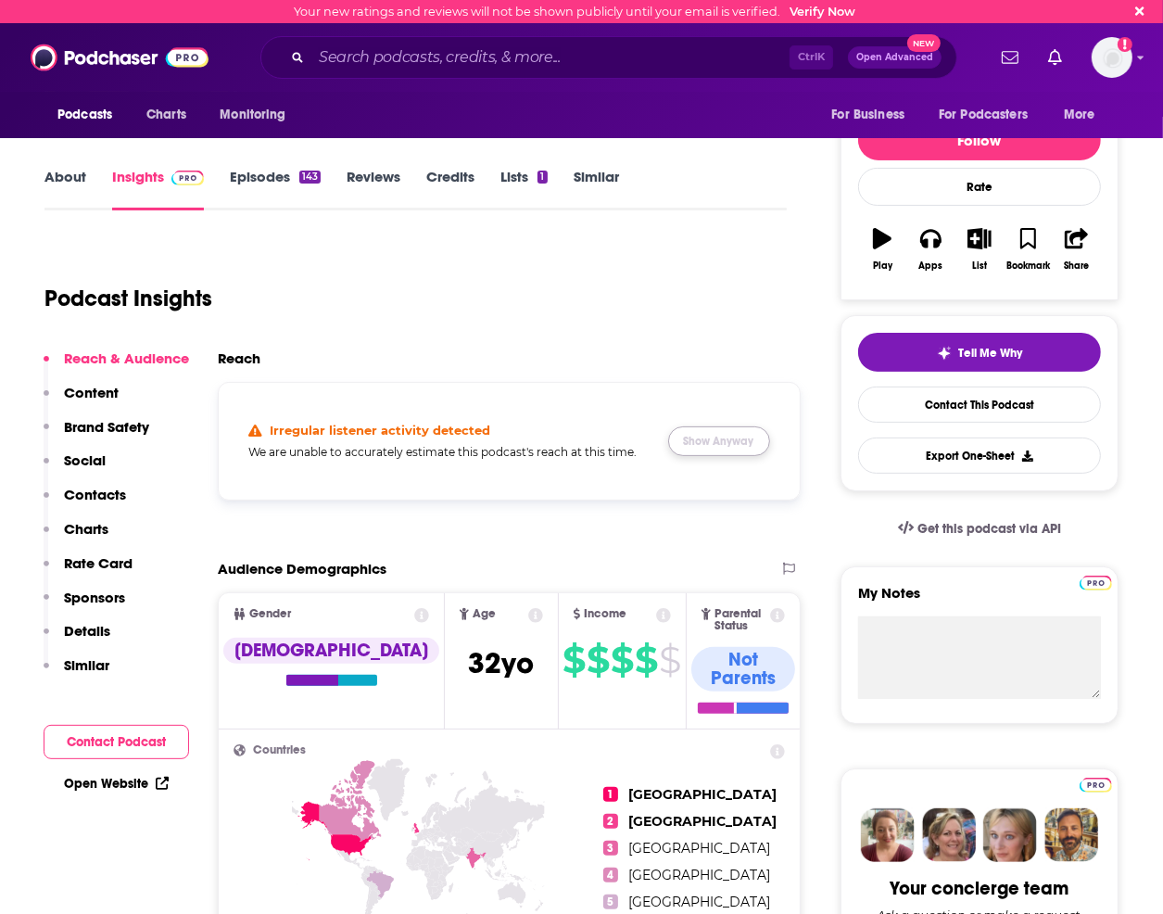
click at [733, 441] on button "Show Anyway" at bounding box center [719, 441] width 102 height 30
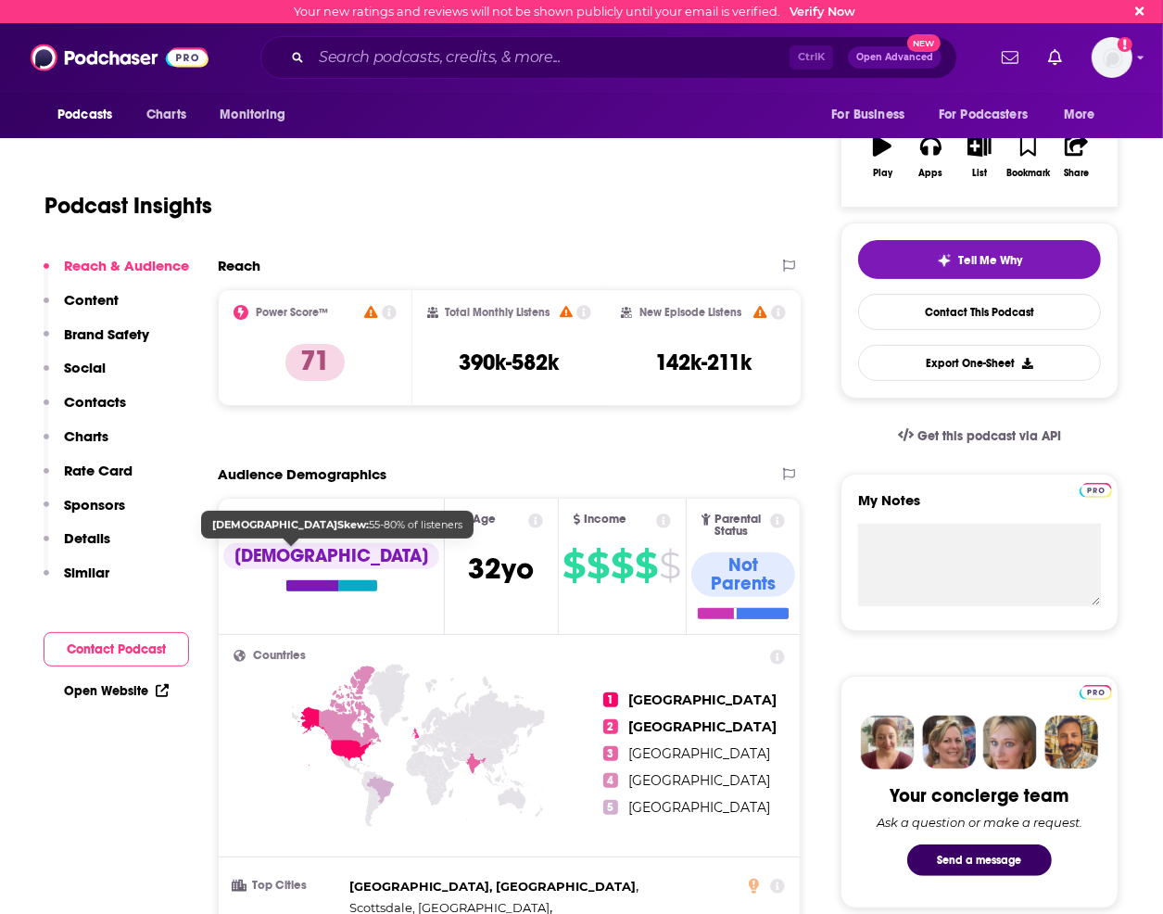
scroll to position [0, 0]
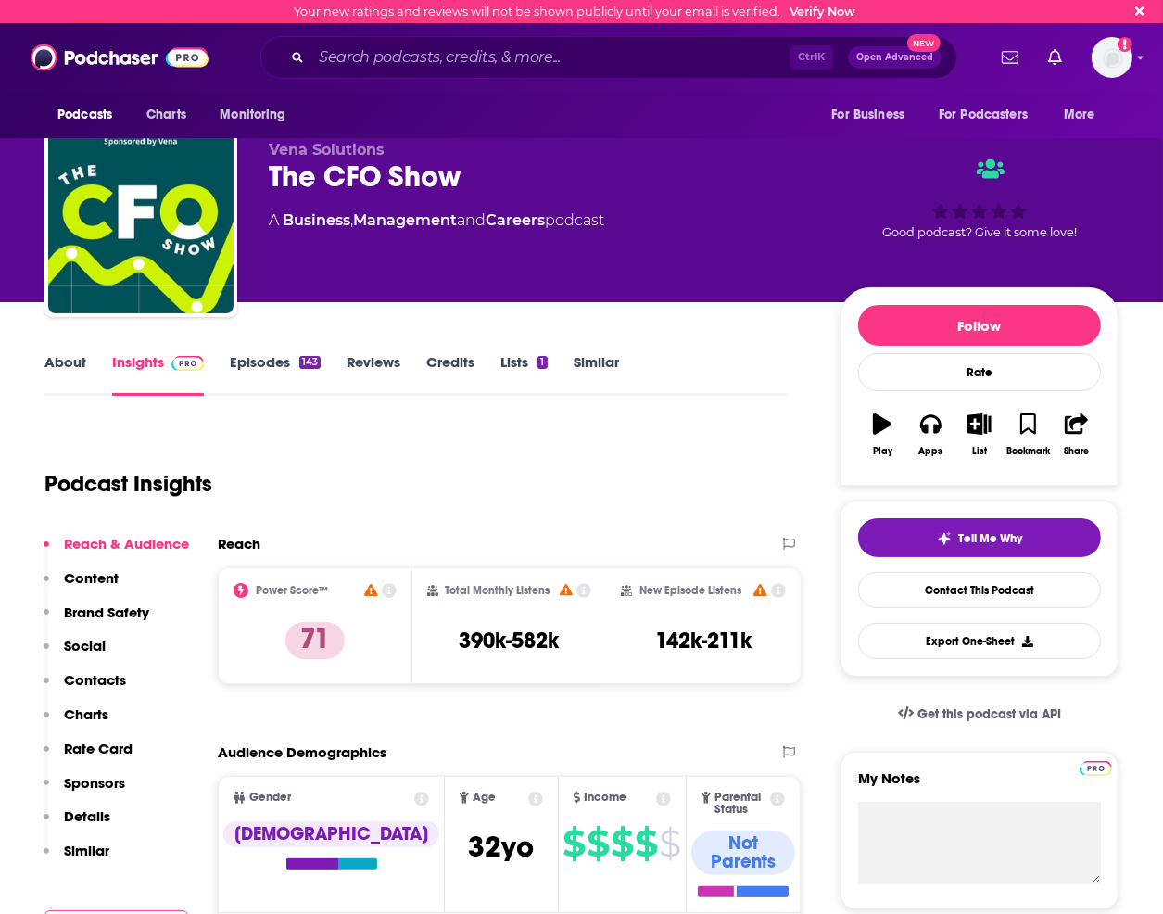
click at [256, 361] on link "Episodes 143" at bounding box center [275, 374] width 91 height 43
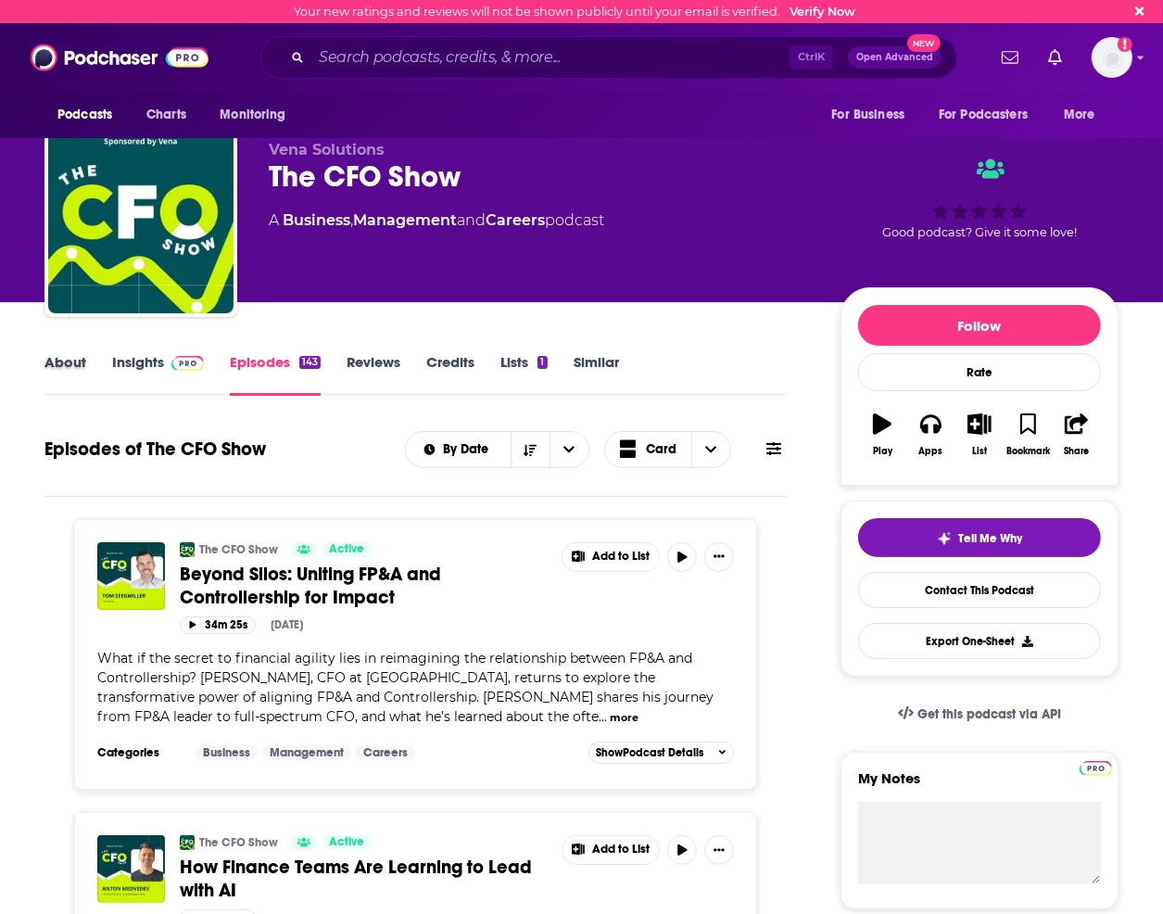
click at [87, 364] on div "About" at bounding box center [78, 374] width 68 height 43
click at [126, 373] on link "Insights" at bounding box center [158, 374] width 92 height 43
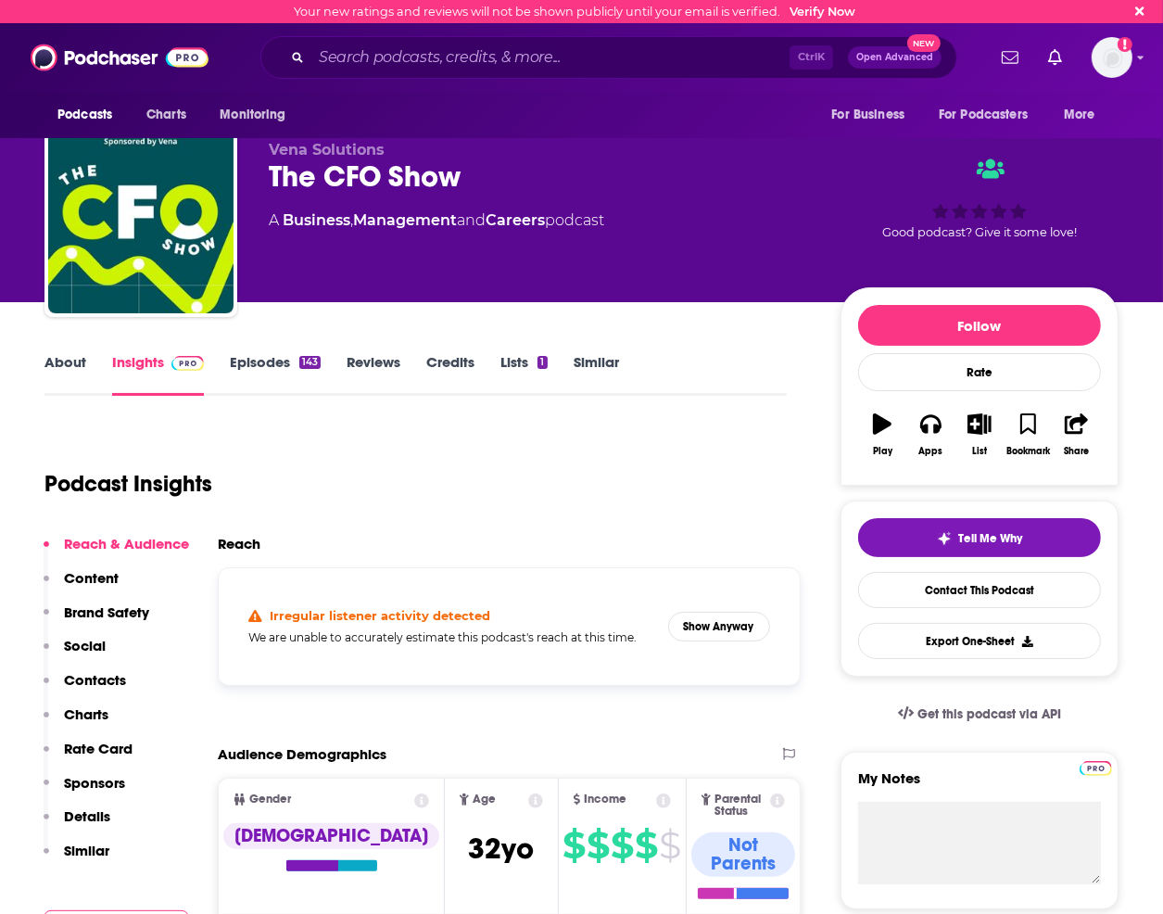
click at [259, 351] on div "About Insights Episodes 143 Reviews Credits Lists 1 Similar" at bounding box center [415, 372] width 743 height 45
click at [259, 355] on link "Episodes 143" at bounding box center [275, 374] width 91 height 43
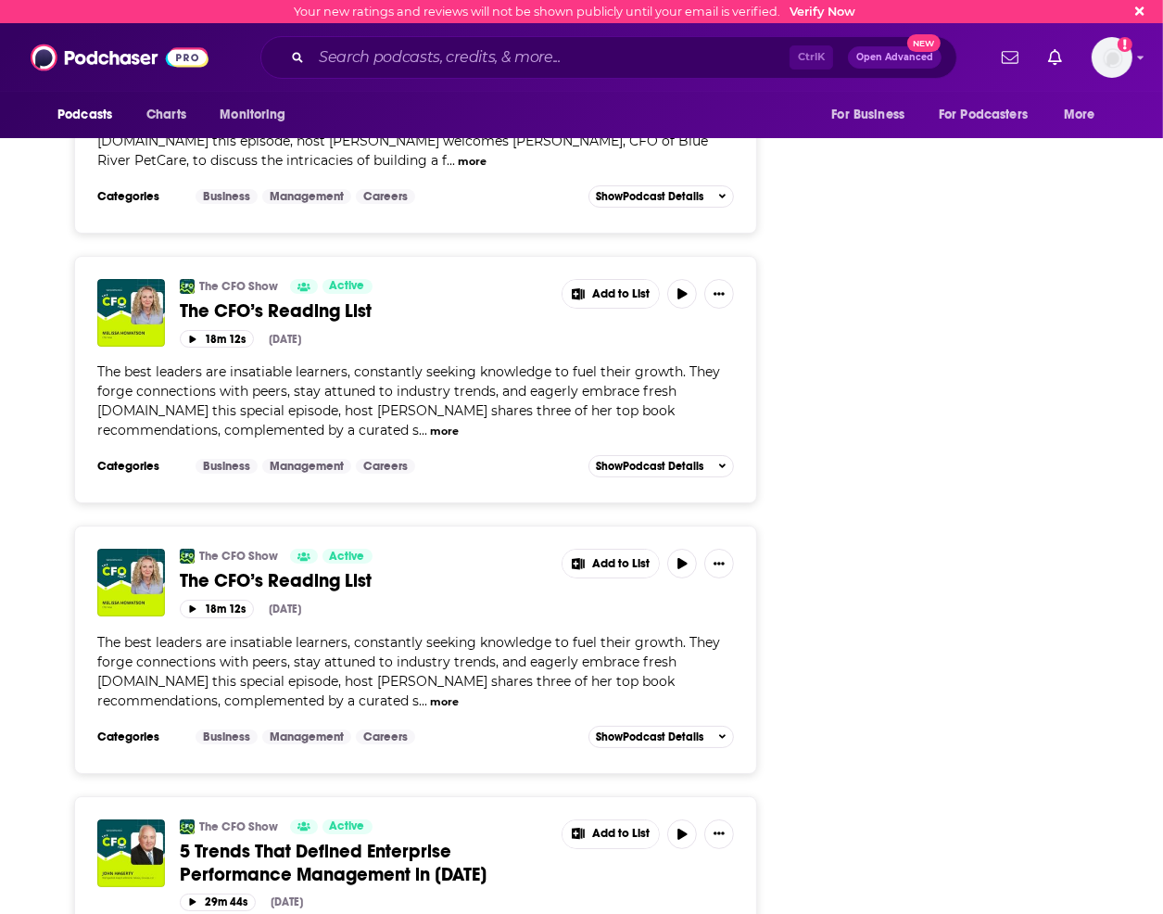
scroll to position [5469, 0]
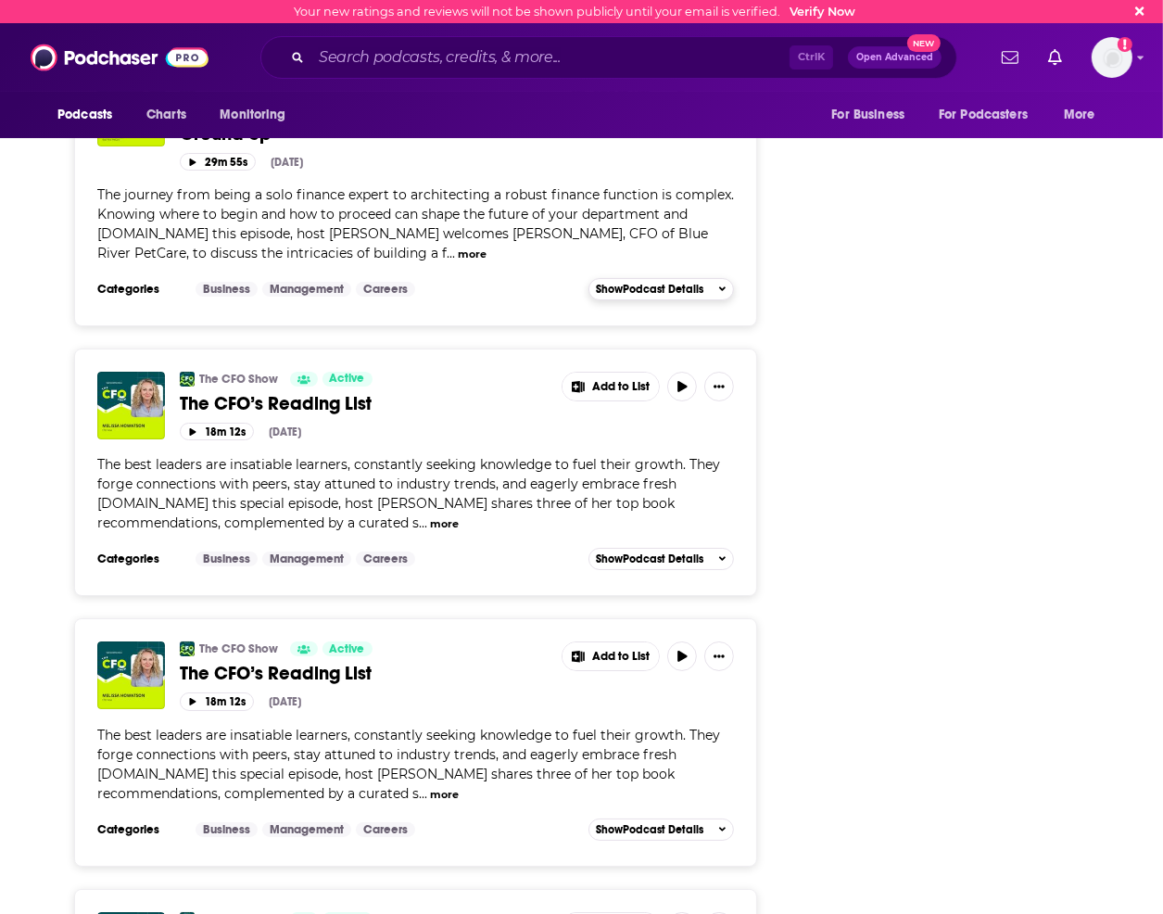
click at [716, 283] on div "Show Podcast Details" at bounding box center [662, 289] width 130 height 13
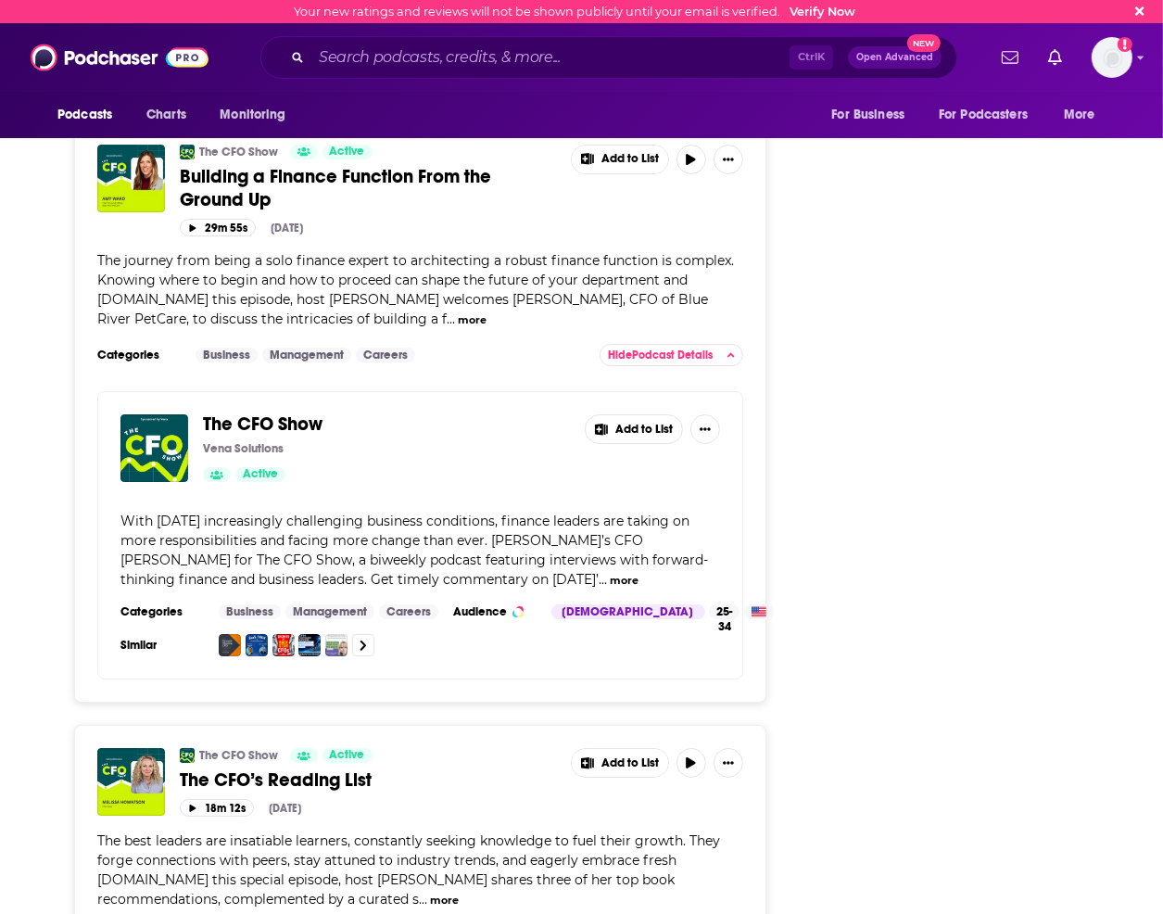
scroll to position [5377, 0]
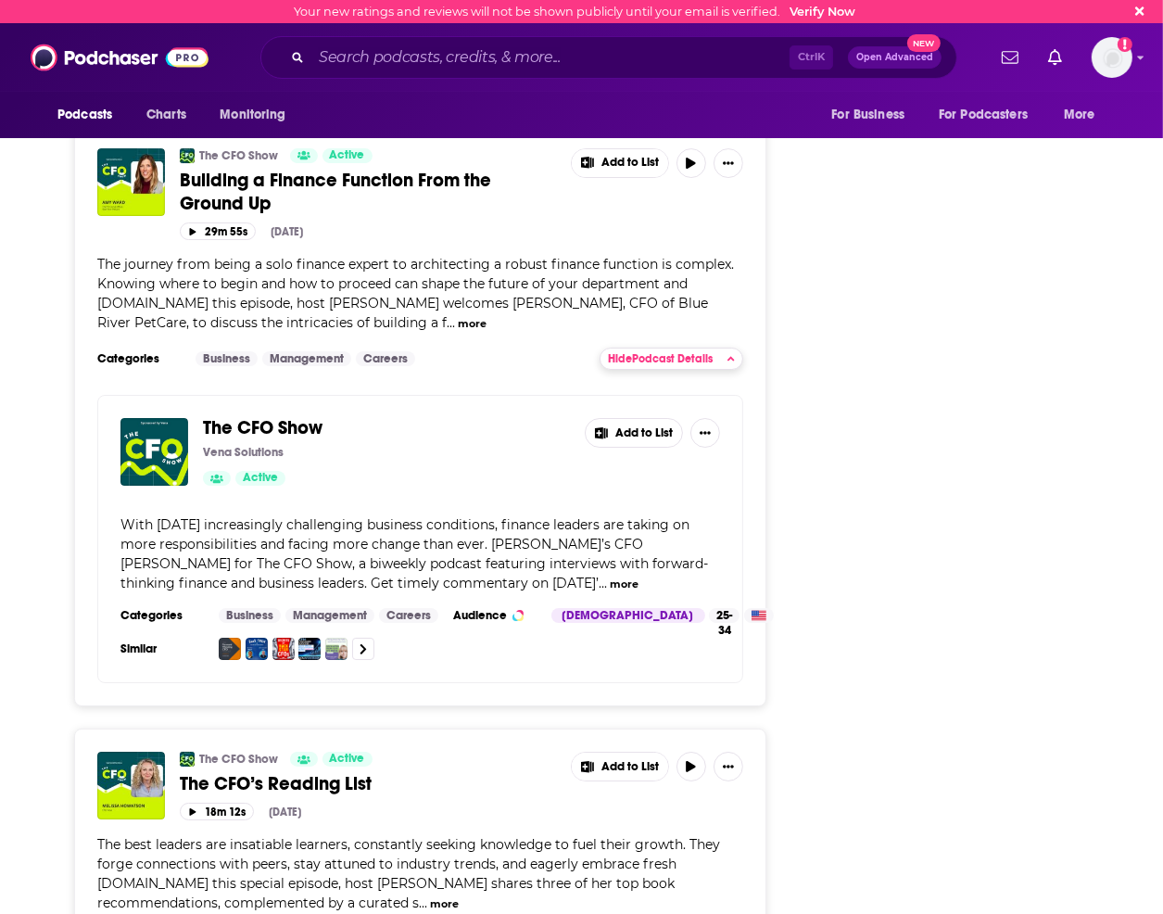
click at [708, 365] on div "Hide Podcast Details" at bounding box center [671, 358] width 127 height 13
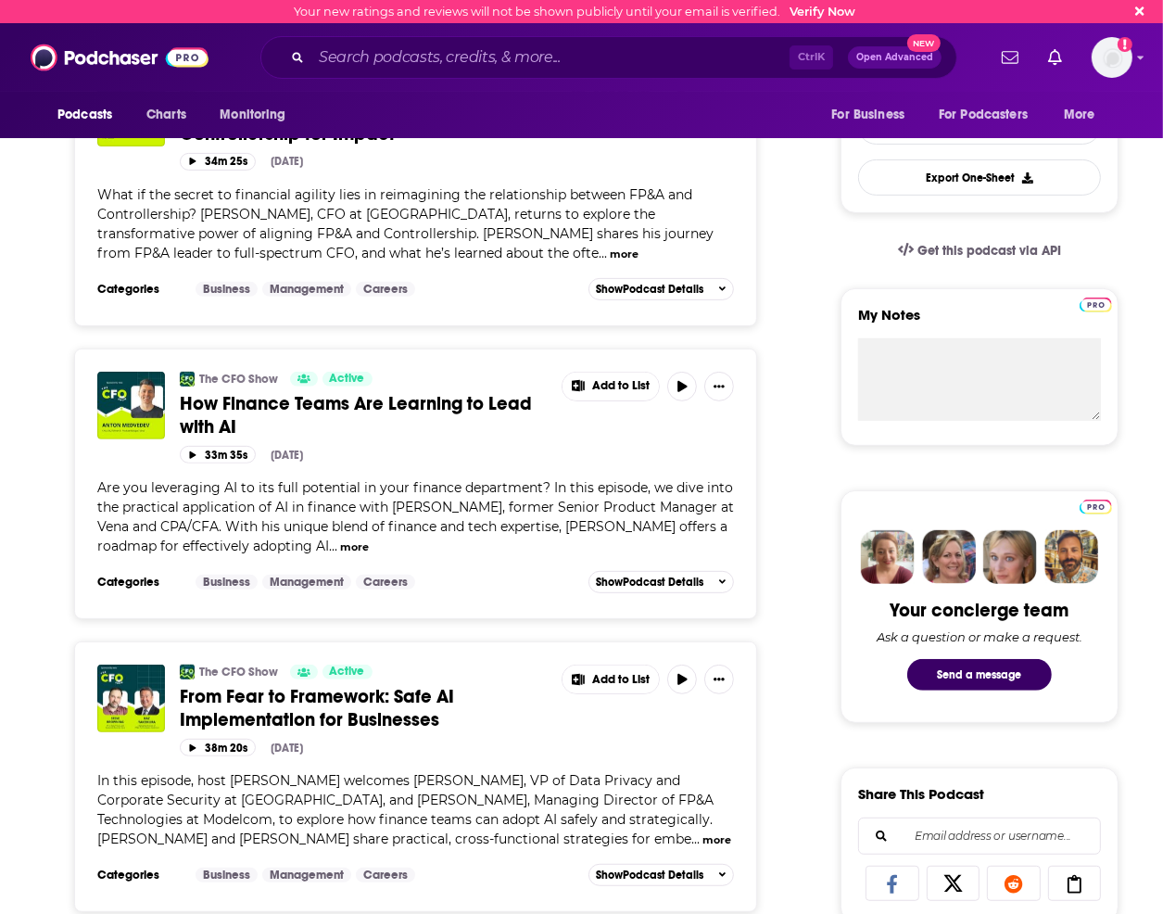
scroll to position [0, 0]
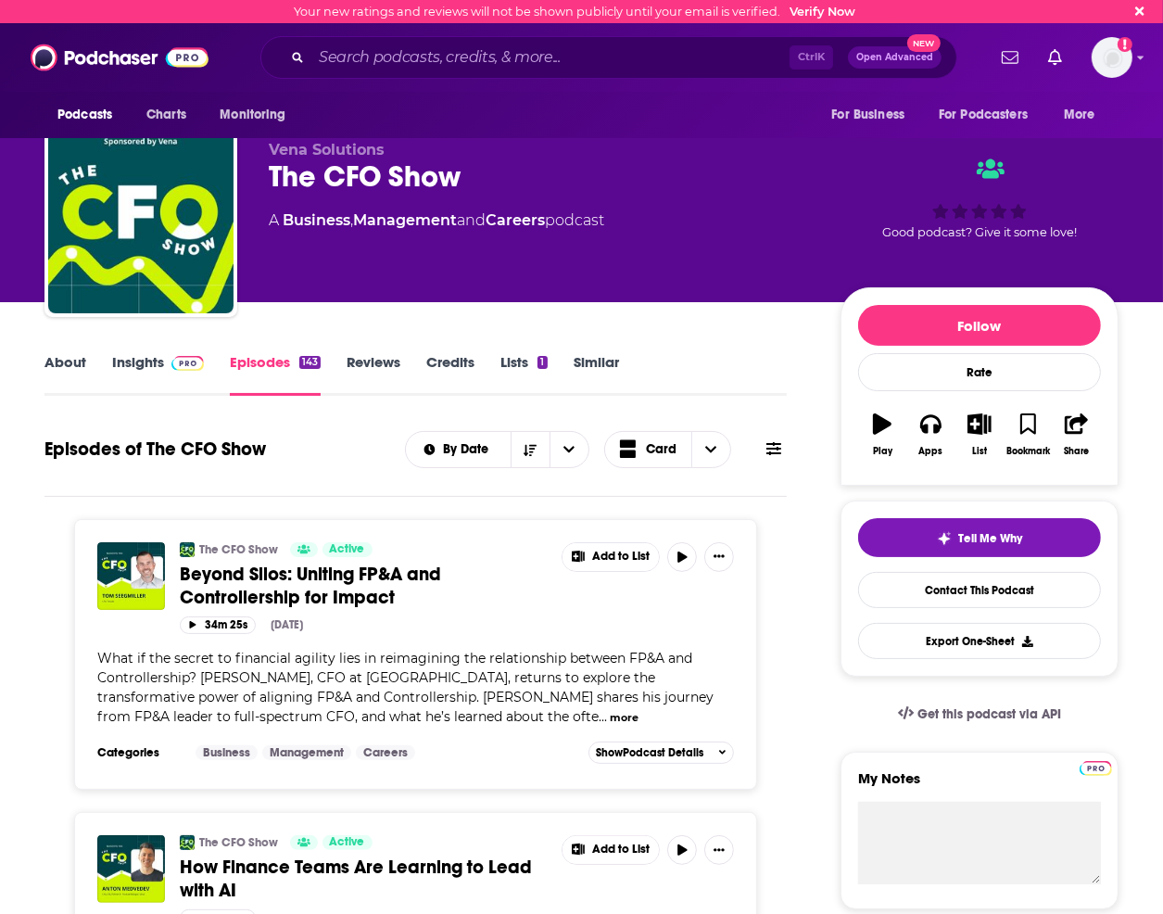
click at [52, 369] on link "About" at bounding box center [65, 374] width 42 height 43
